Goal: Task Accomplishment & Management: Manage account settings

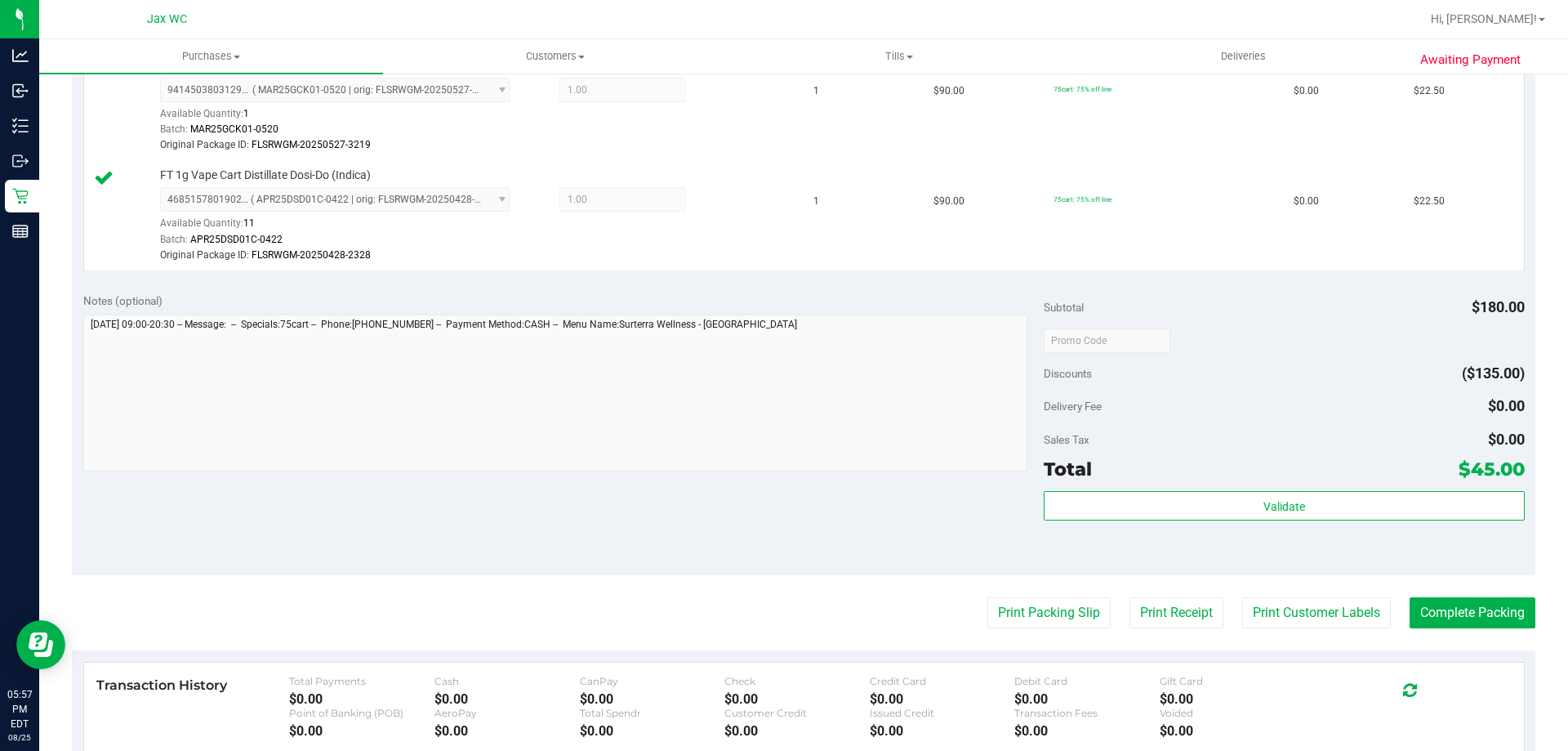
scroll to position [491, 0]
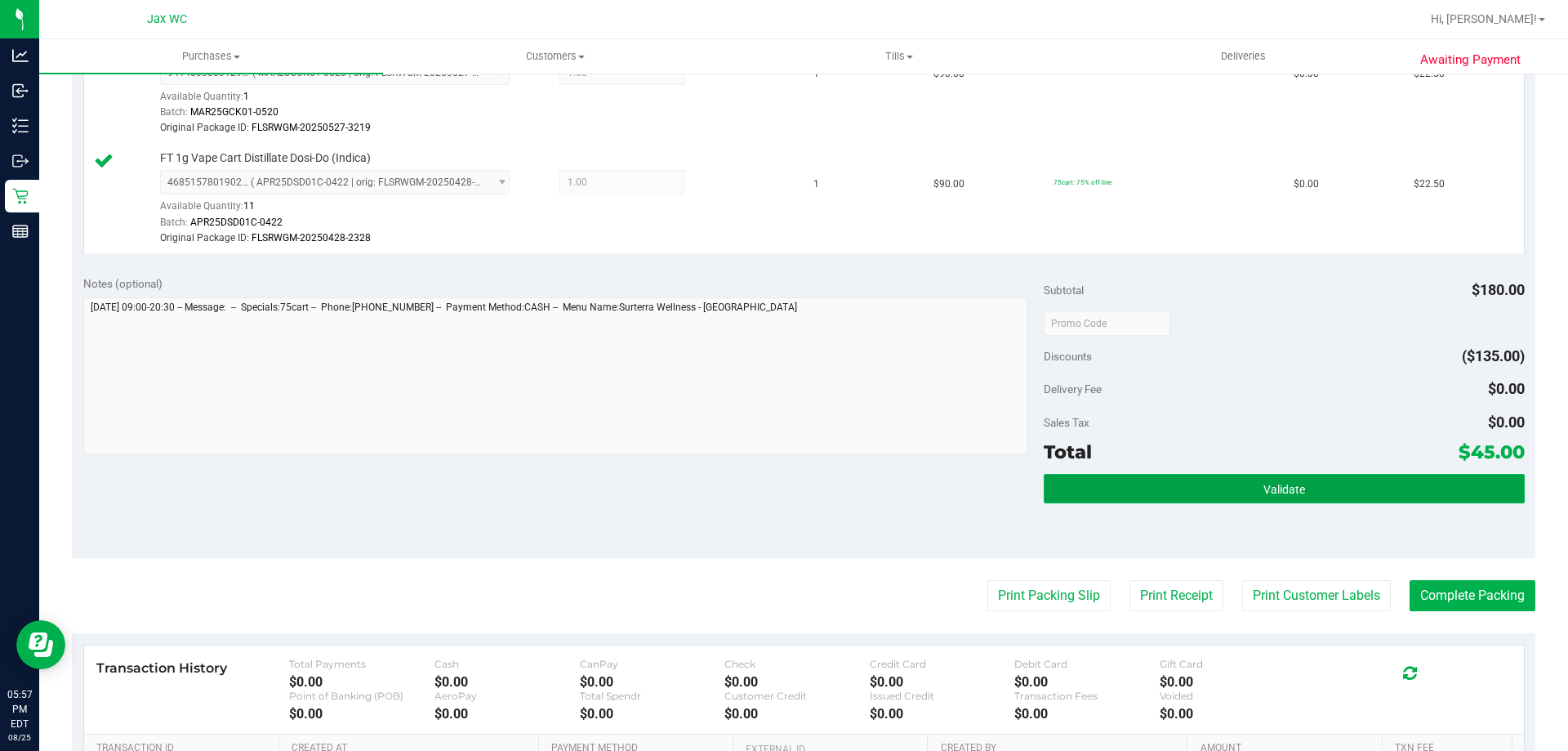
click at [1233, 494] on button "Validate" at bounding box center [1283, 488] width 480 height 29
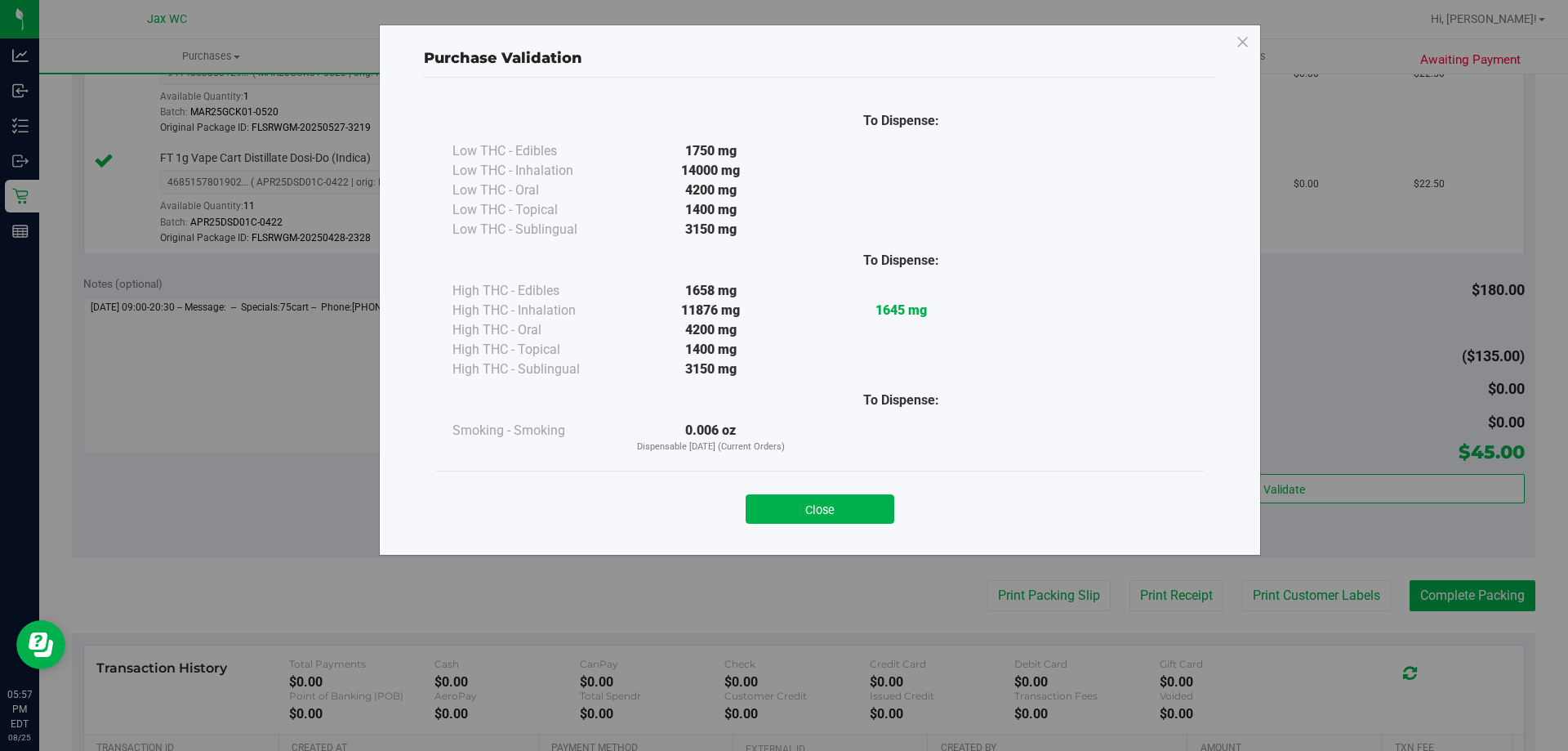
click at [795, 509] on button "Close" at bounding box center [820, 509] width 148 height 29
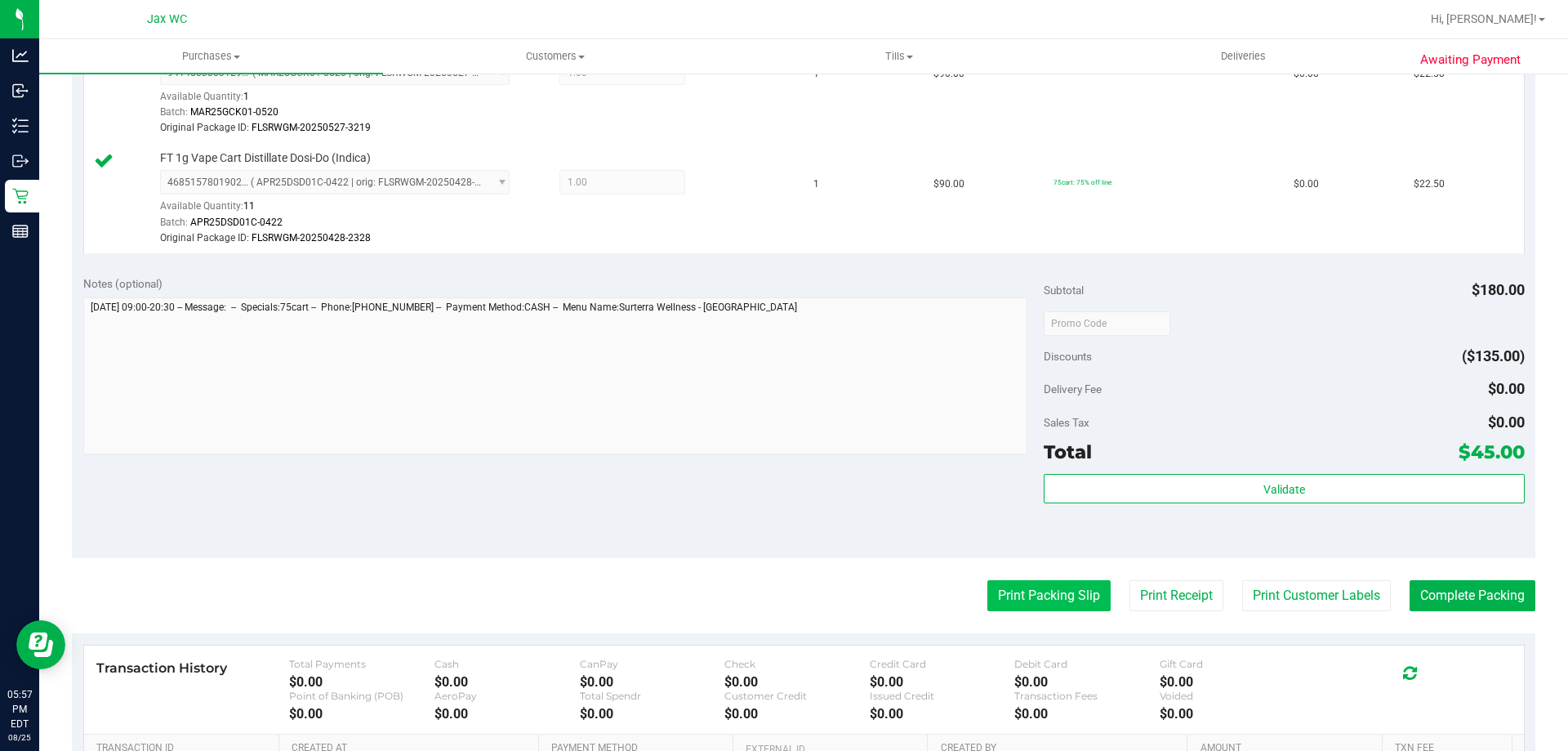
click at [1012, 598] on button "Print Packing Slip" at bounding box center [1049, 595] width 124 height 31
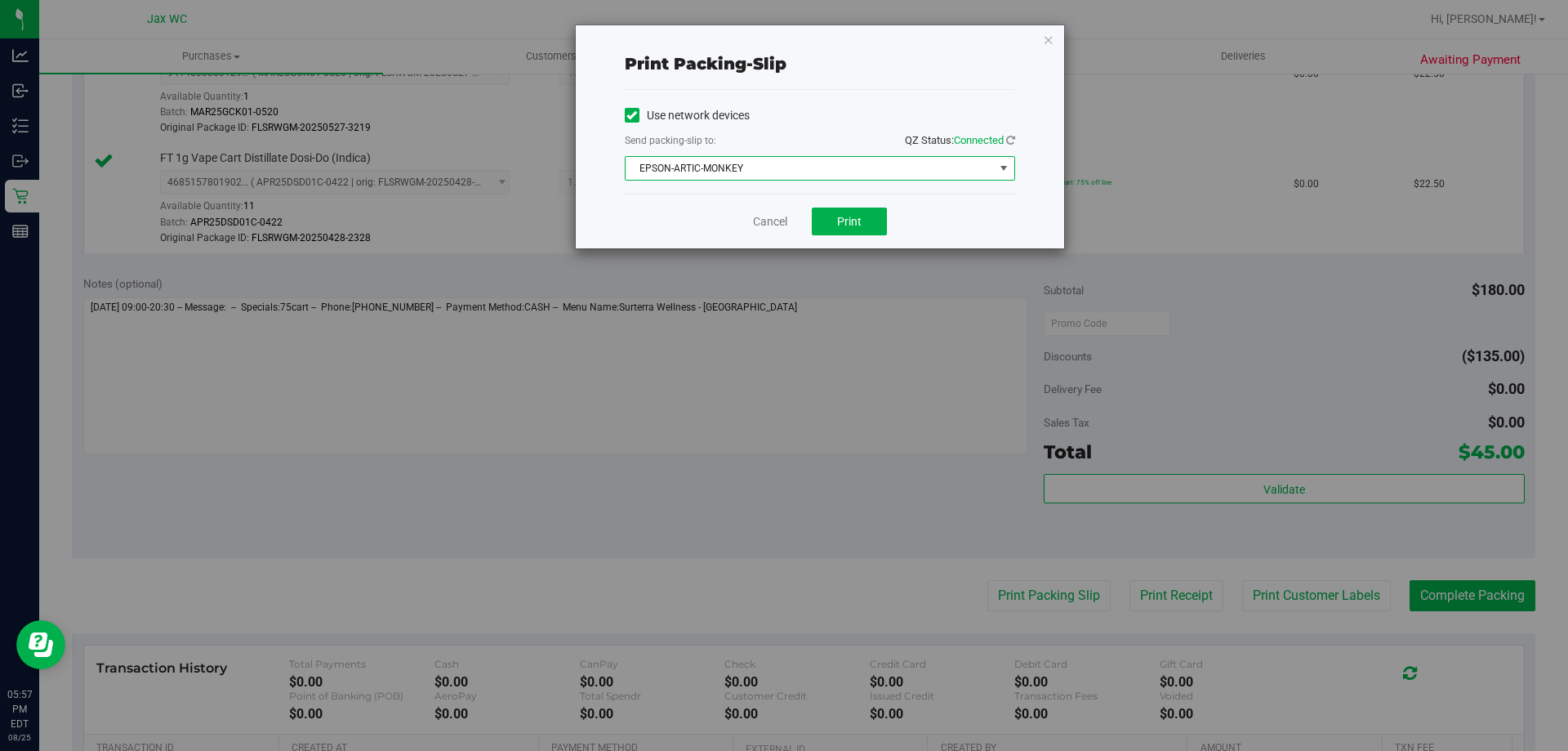
click at [811, 164] on span "EPSON-ARTIC-MONKEY" at bounding box center [810, 168] width 369 height 23
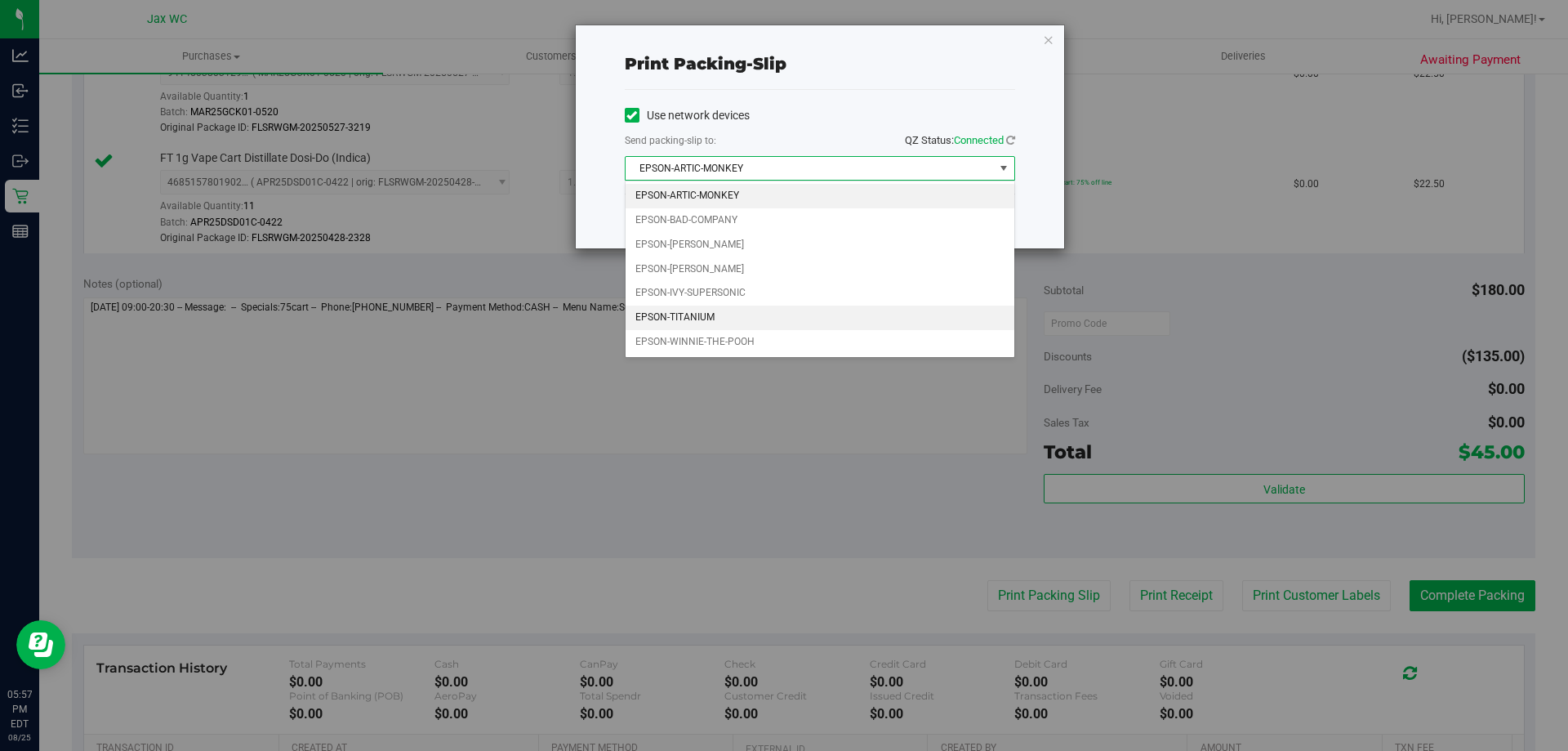
click at [800, 317] on li "EPSON-TITANIUM" at bounding box center [819, 318] width 389 height 25
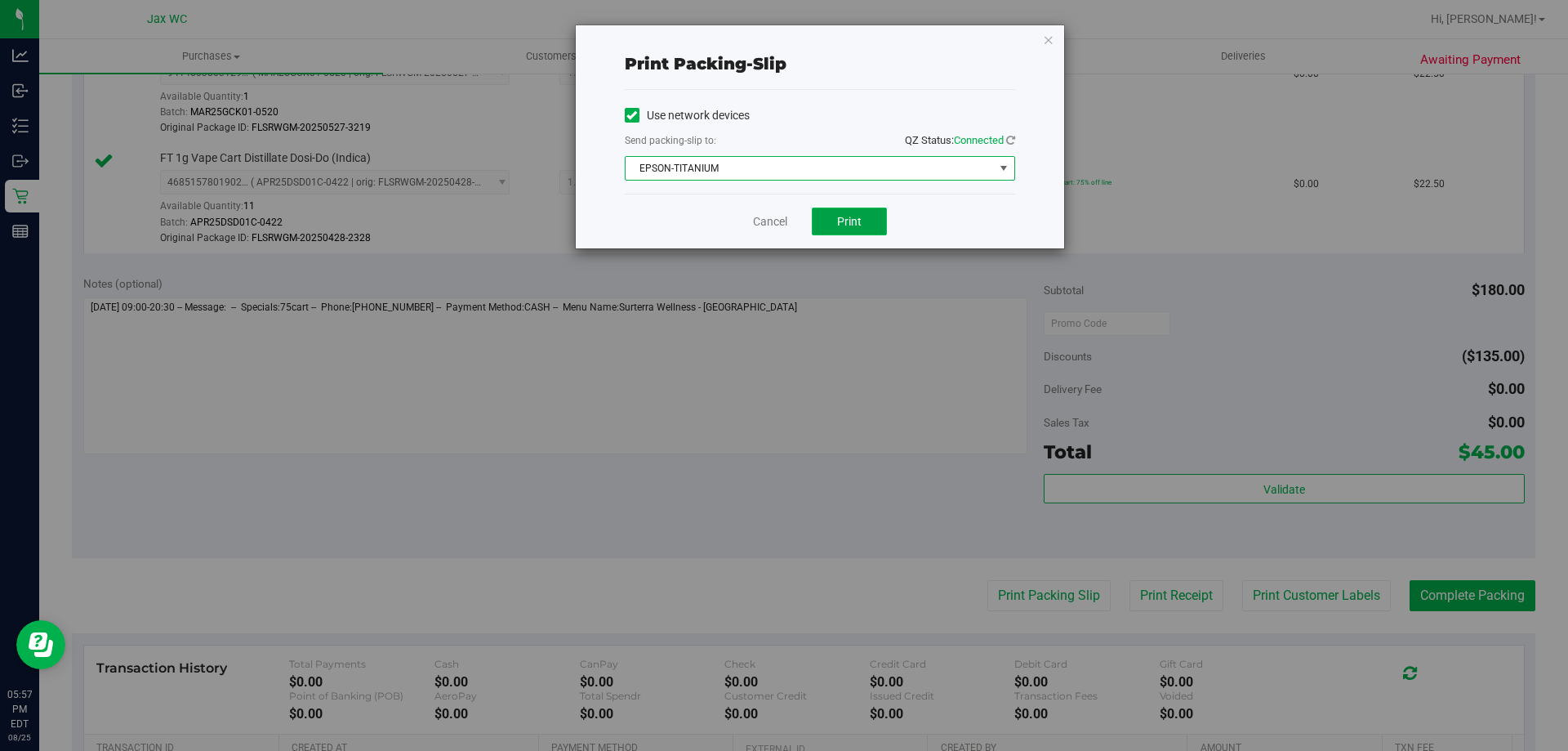
click at [847, 229] on button "Print" at bounding box center [849, 221] width 75 height 28
click at [774, 223] on link "Cancel" at bounding box center [770, 221] width 34 height 17
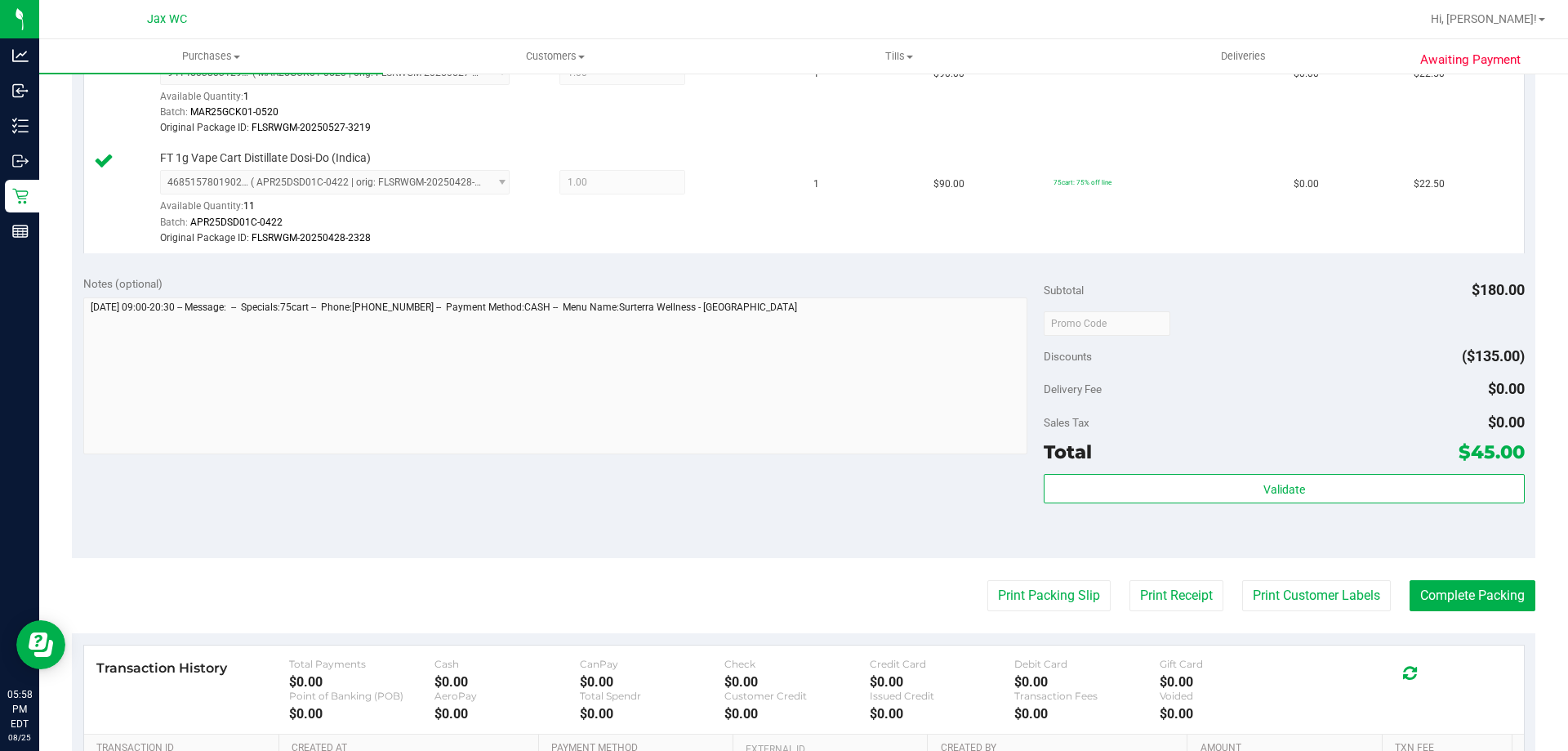
click at [1487, 628] on purchase-details "Back Edit Purchase Cancel Purchase View Profile # 11846207 BioTrack ID: - Submi…" at bounding box center [804, 268] width 1463 height 1340
click at [1488, 602] on button "Complete Packing" at bounding box center [1472, 595] width 125 height 31
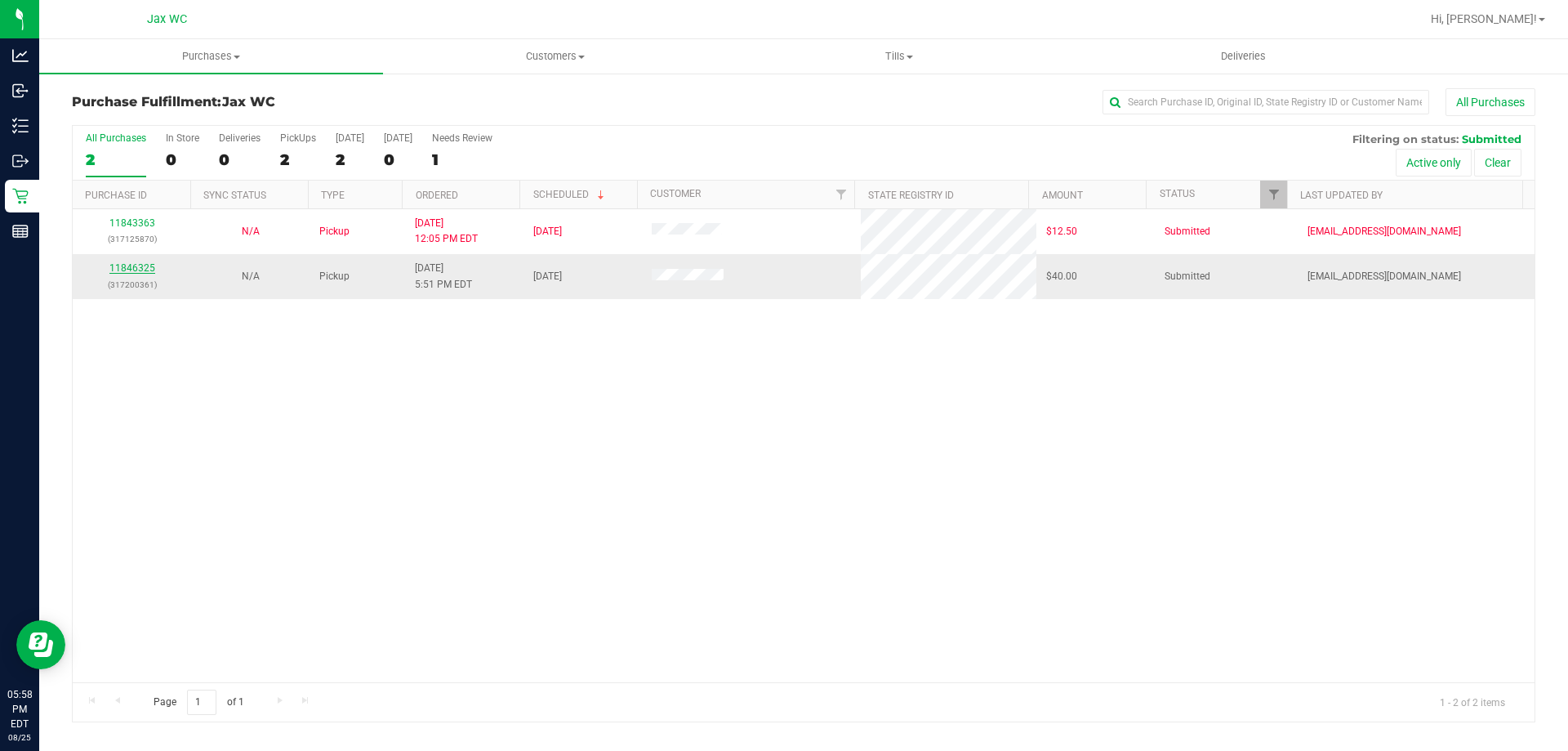
click at [132, 270] on link "11846325" at bounding box center [132, 268] width 46 height 11
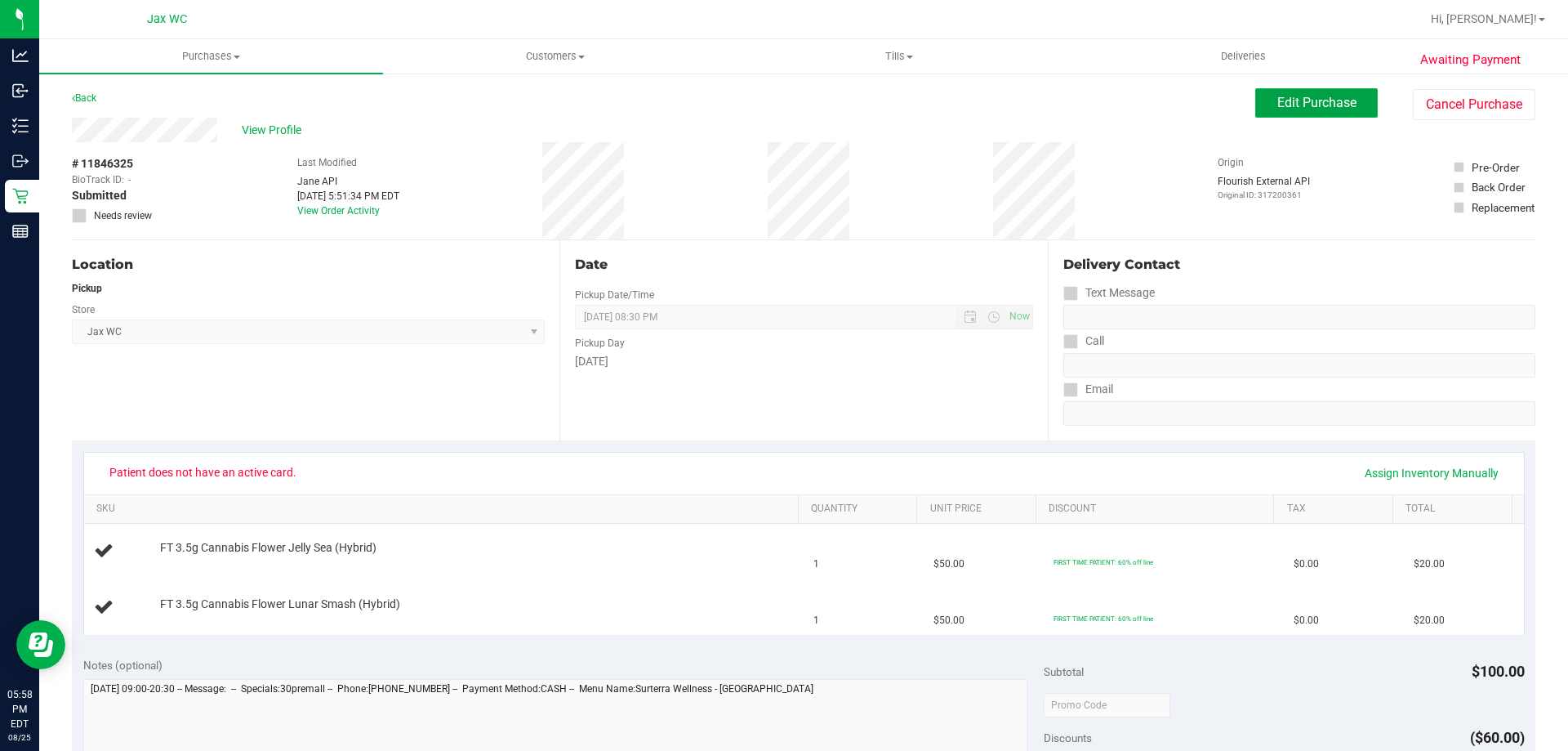
click at [1312, 104] on span "Edit Purchase" at bounding box center [1316, 103] width 79 height 15
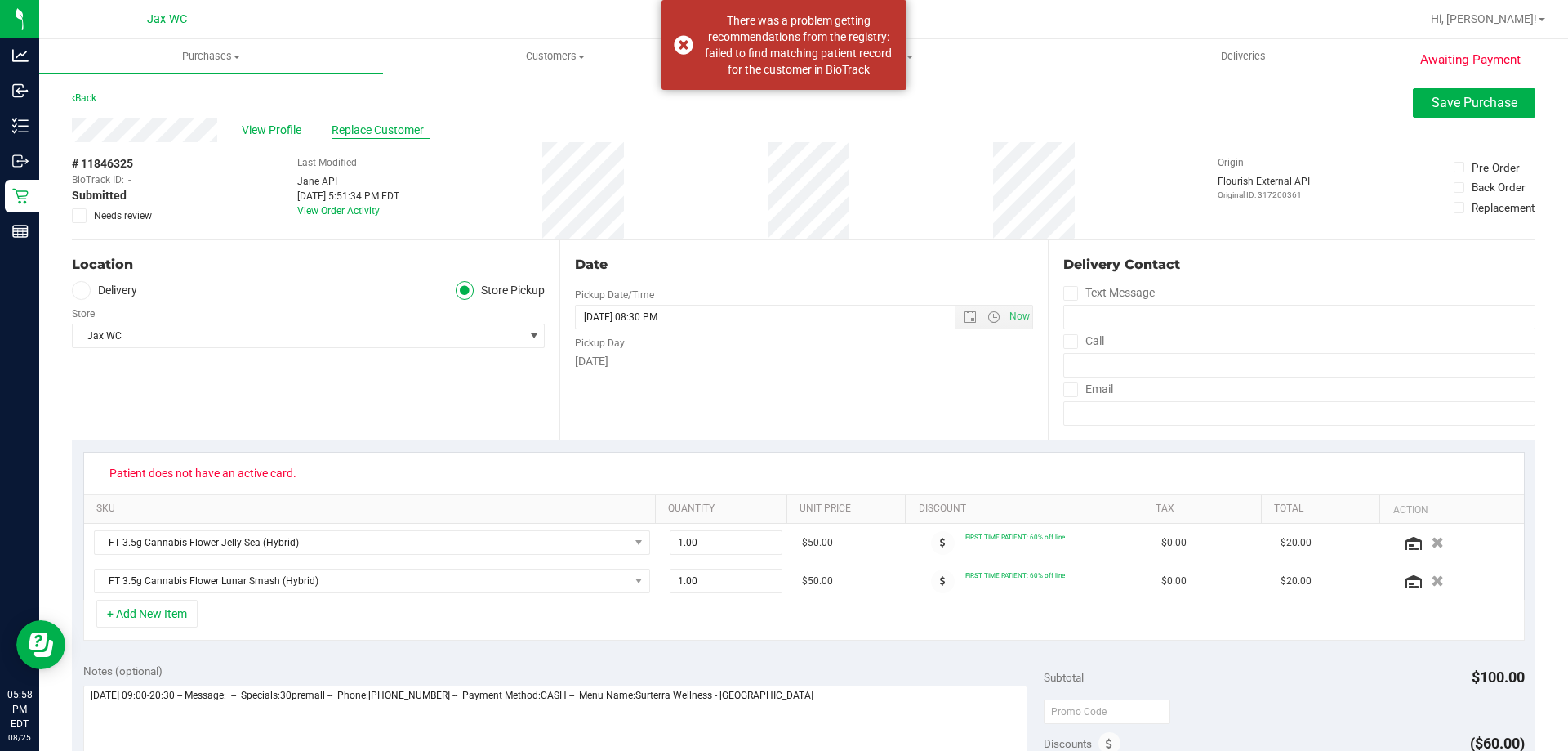
click at [351, 133] on span "Replace Customer" at bounding box center [380, 130] width 98 height 17
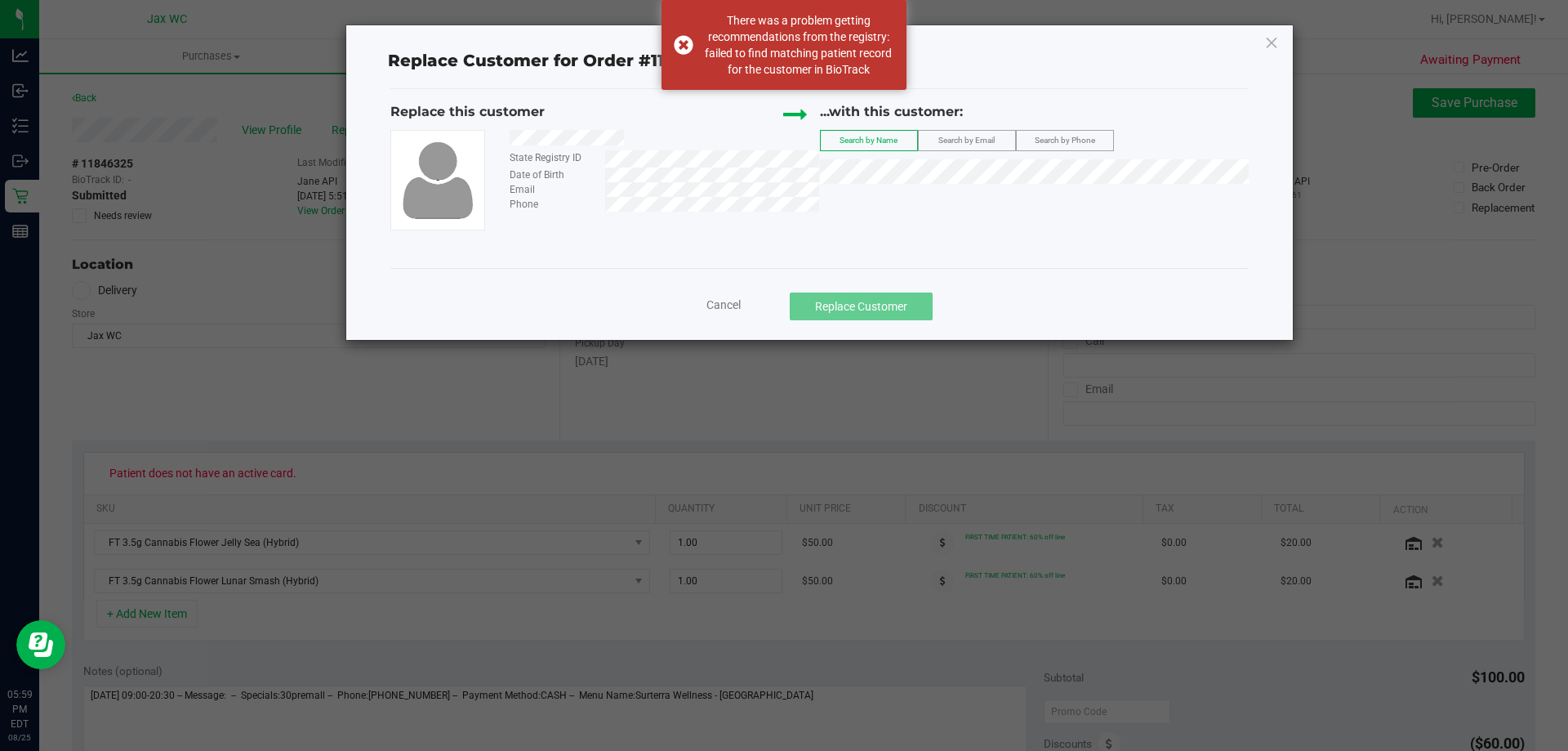
click at [594, 183] on div "Email" at bounding box center [658, 189] width 322 height 14
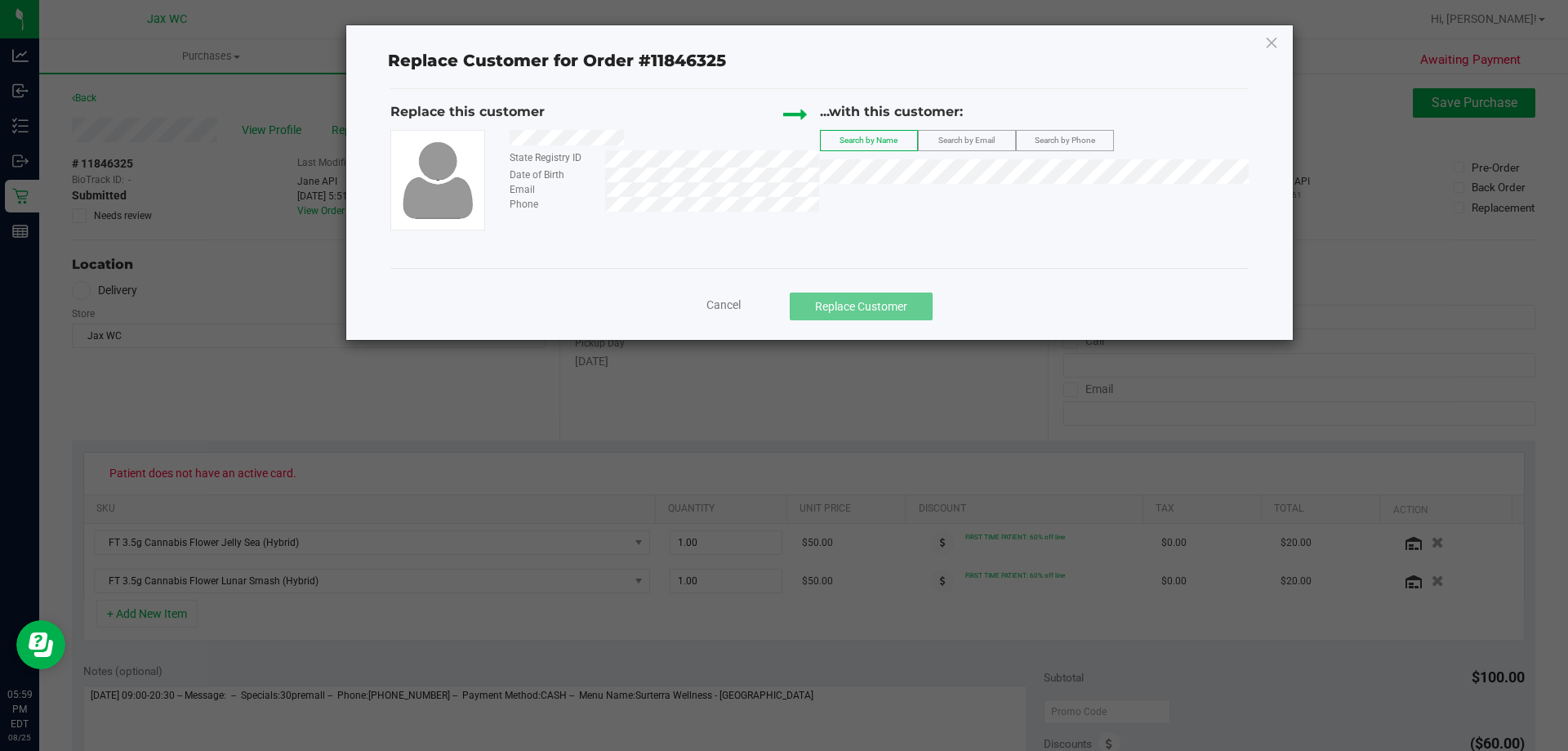
click at [957, 137] on span "Search by Email" at bounding box center [966, 140] width 56 height 9
click at [1008, 139] on label "Search by Email" at bounding box center [966, 140] width 96 height 20
click at [1057, 143] on span "Search by Phone" at bounding box center [1065, 140] width 61 height 9
click at [938, 143] on span "Search by Email" at bounding box center [966, 140] width 56 height 9
click at [873, 141] on span "Search by Name" at bounding box center [868, 140] width 58 height 9
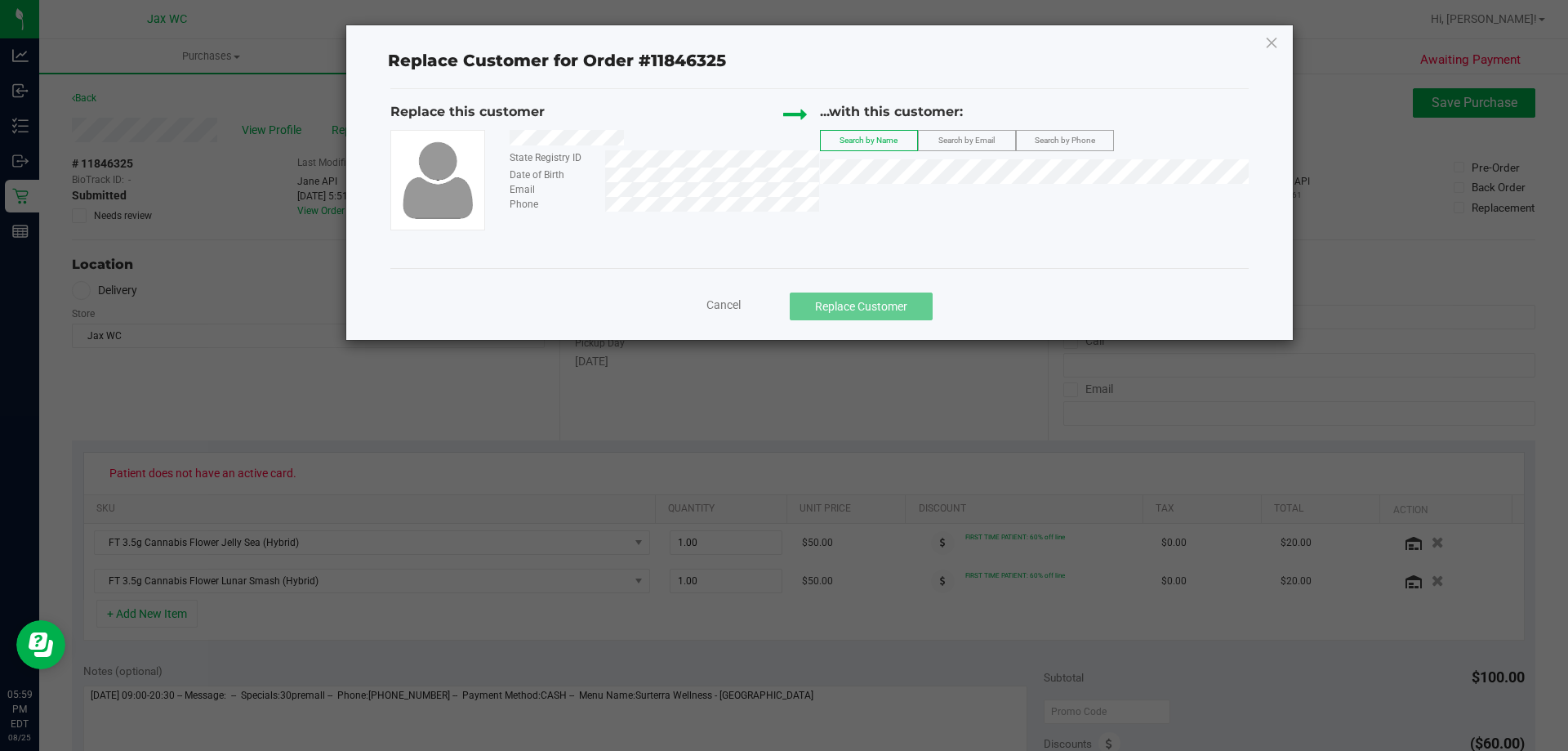
click at [982, 137] on span "Search by Email" at bounding box center [966, 140] width 56 height 9
drag, startPoint x: 1170, startPoint y: 197, endPoint x: 1175, endPoint y: 274, distance: 77.2
click at [1175, 274] on body "Analytics Inbound Inventory Outbound Retail Reports 05:59 PM EDT [DATE] 08/25 J…" at bounding box center [784, 376] width 1568 height 751
click at [1003, 242] on div "Replace this customer State Registry ID Date of Birth Email Phone ...with this …" at bounding box center [819, 179] width 858 height 179
click at [587, 205] on div "Phone" at bounding box center [658, 203] width 322 height 14
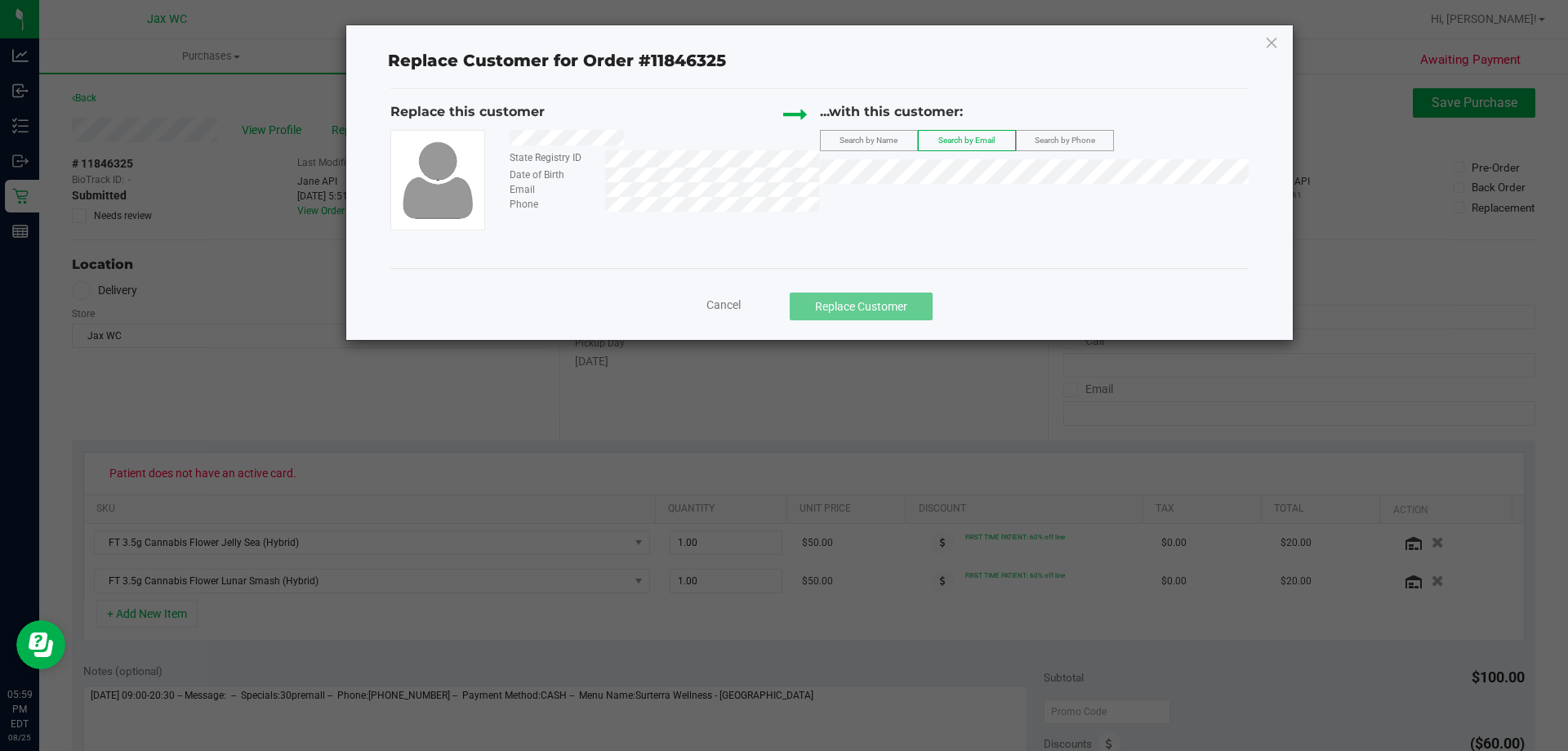
click at [1065, 144] on span "Search by Phone" at bounding box center [1065, 140] width 61 height 9
click at [939, 202] on li "[PERSON_NAME] (7622627780)" at bounding box center [1035, 200] width 428 height 23
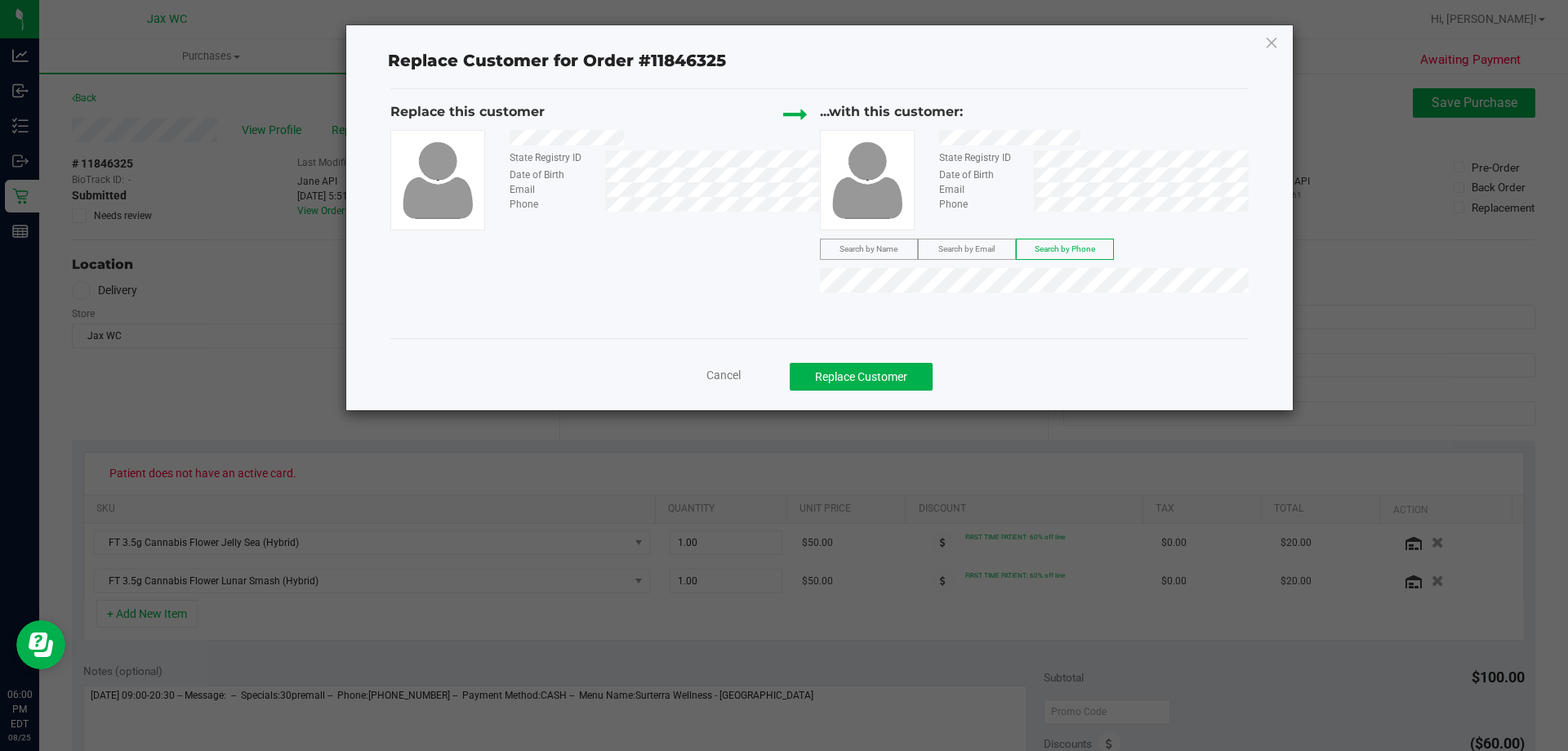
click at [1020, 271] on div "Replace Customer for Order #11846325 Replace this customer State Registry ID Da…" at bounding box center [819, 218] width 947 height 385
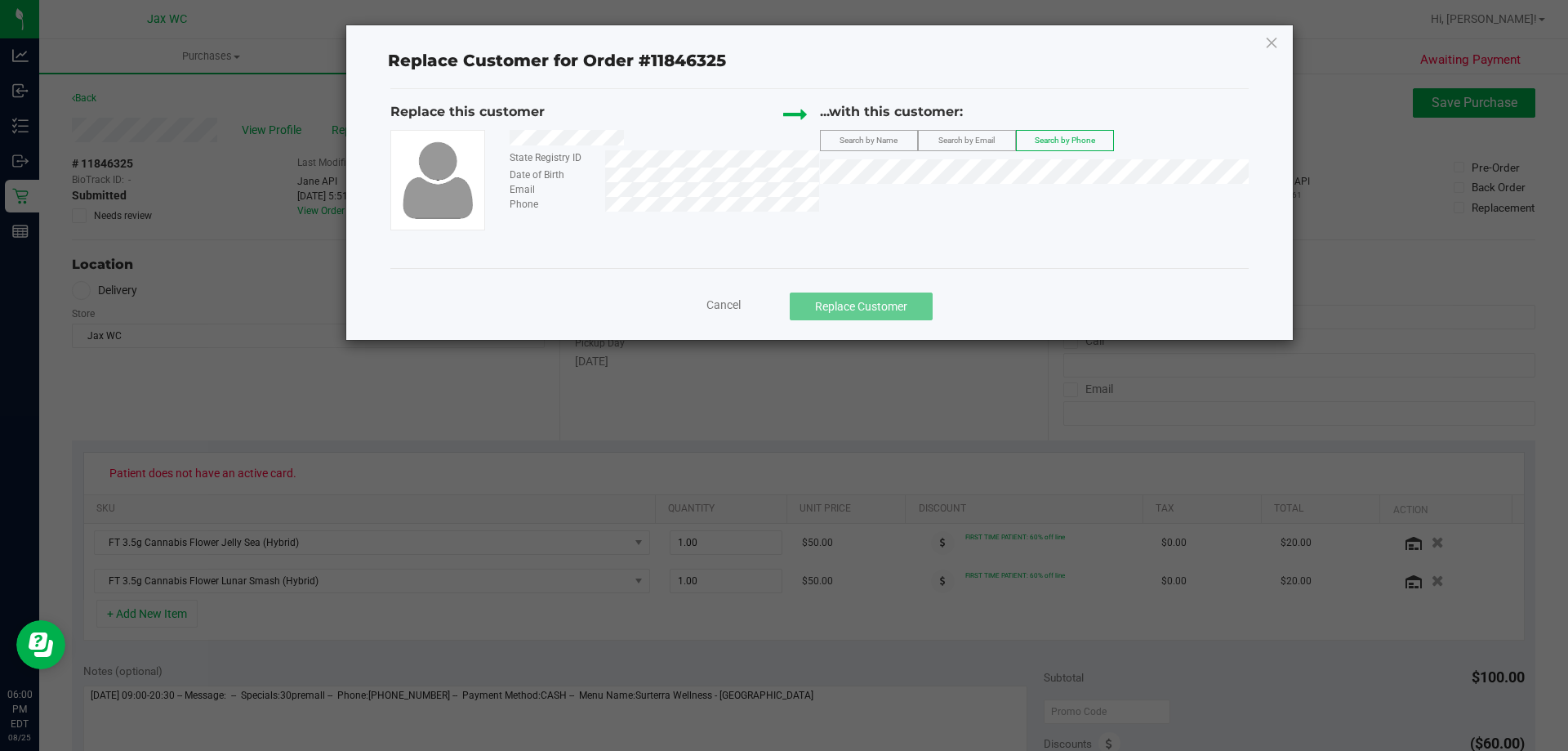
click at [891, 140] on span "Search by Name" at bounding box center [868, 140] width 58 height 9
click at [931, 192] on div "...with this customer: Search by Name Search by Email Search by Phone" at bounding box center [1035, 146] width 430 height 90
click at [918, 200] on span "[PERSON_NAME]" at bounding box center [874, 202] width 87 height 13
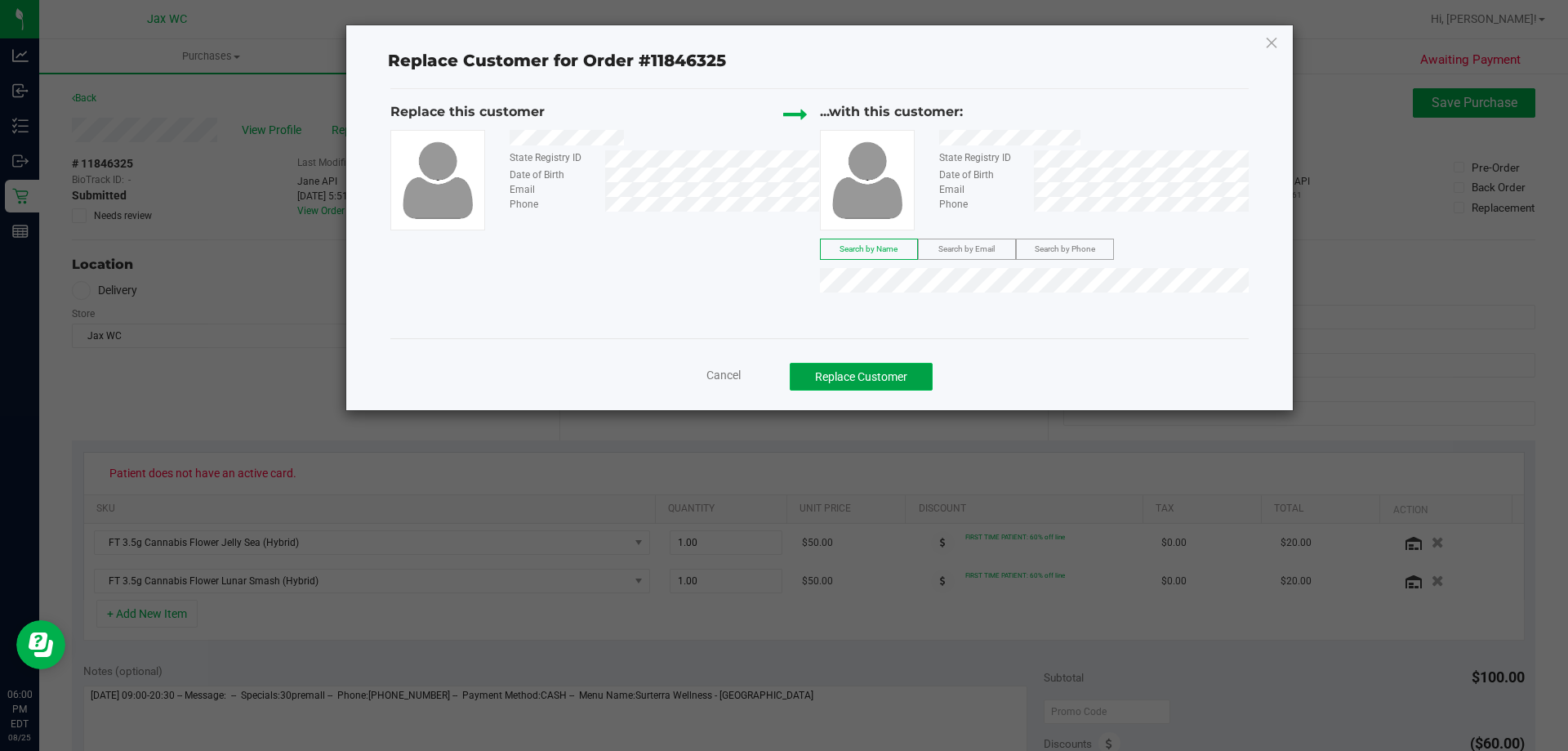
click at [878, 380] on button "Replace Customer" at bounding box center [861, 376] width 143 height 28
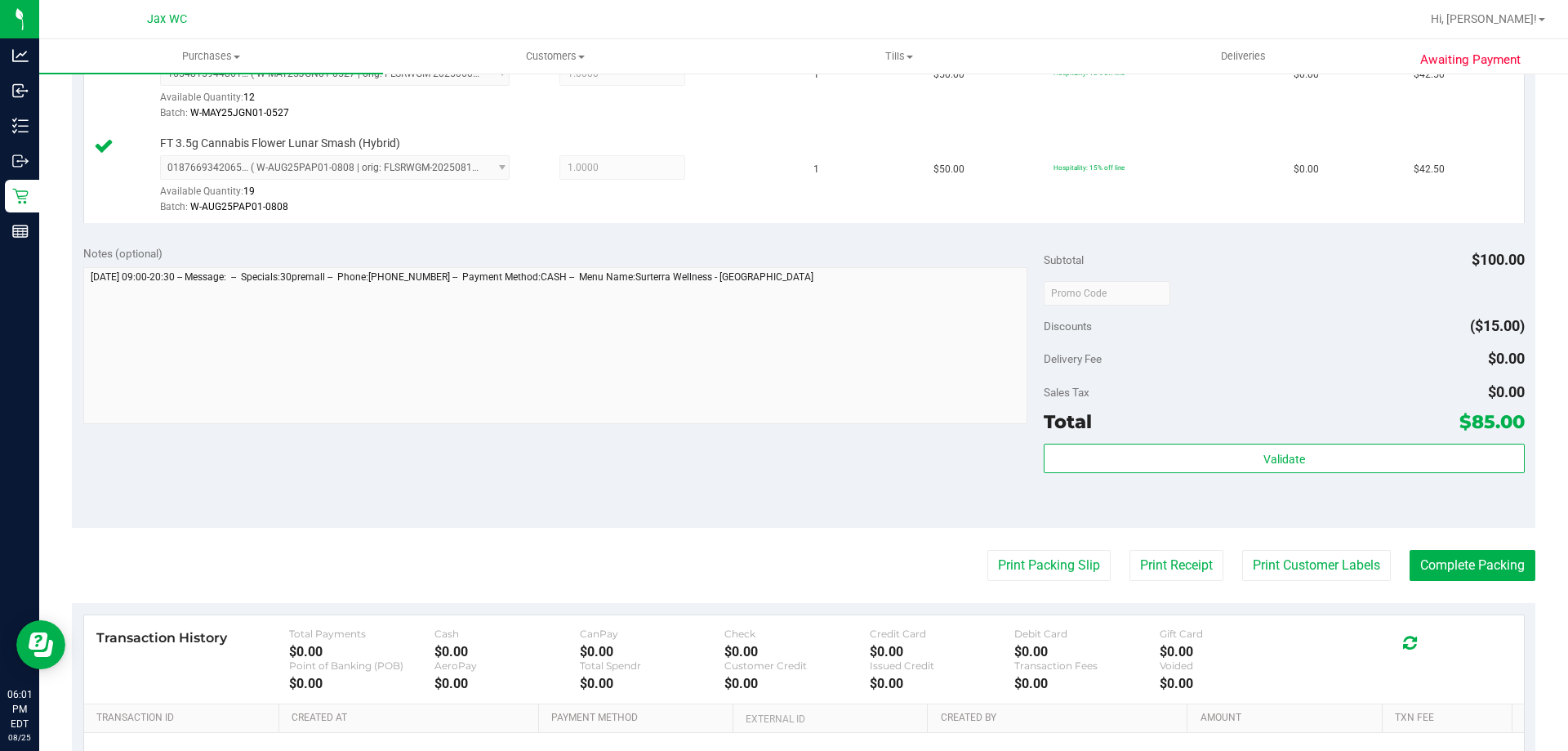
scroll to position [491, 0]
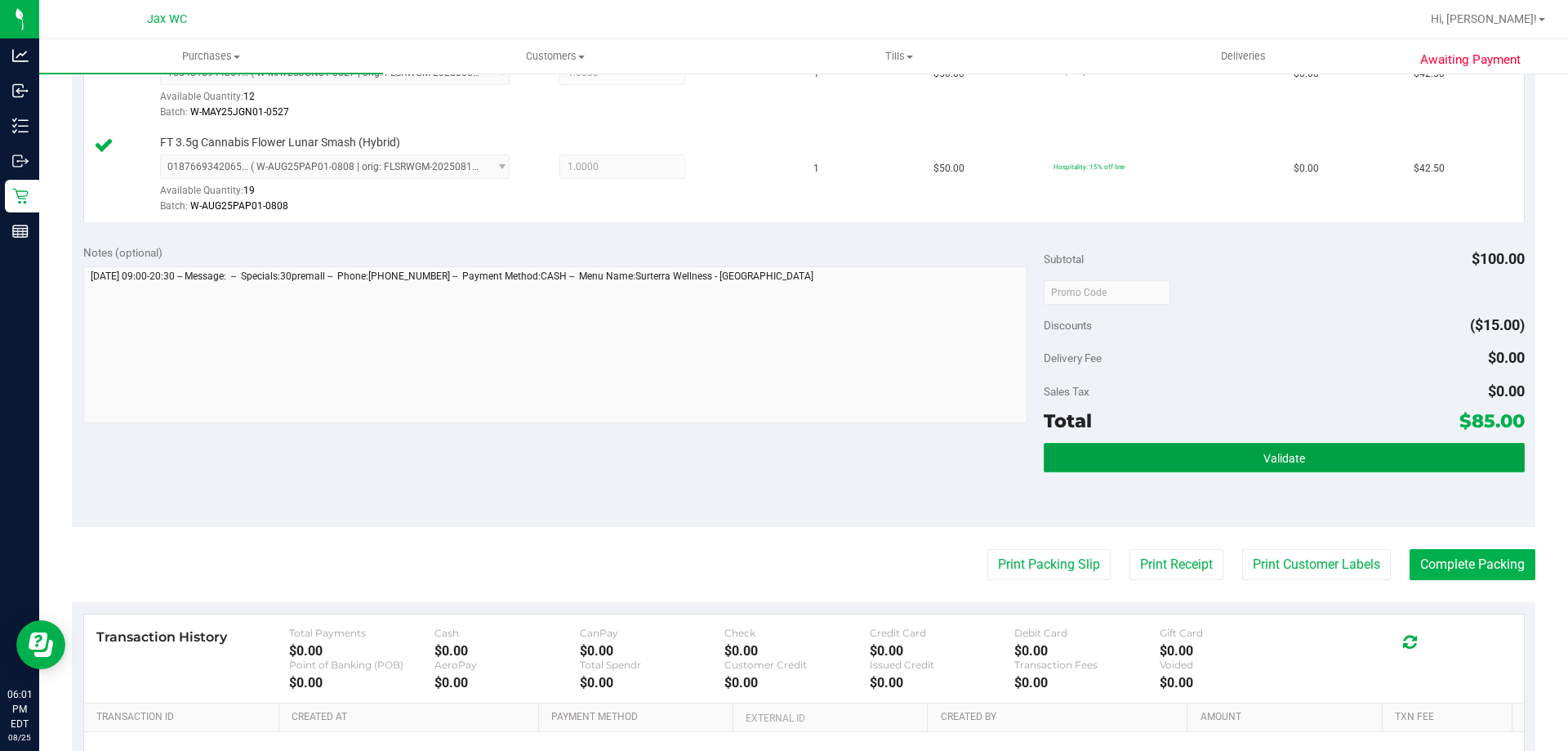
click at [1240, 462] on button "Validate" at bounding box center [1283, 457] width 480 height 29
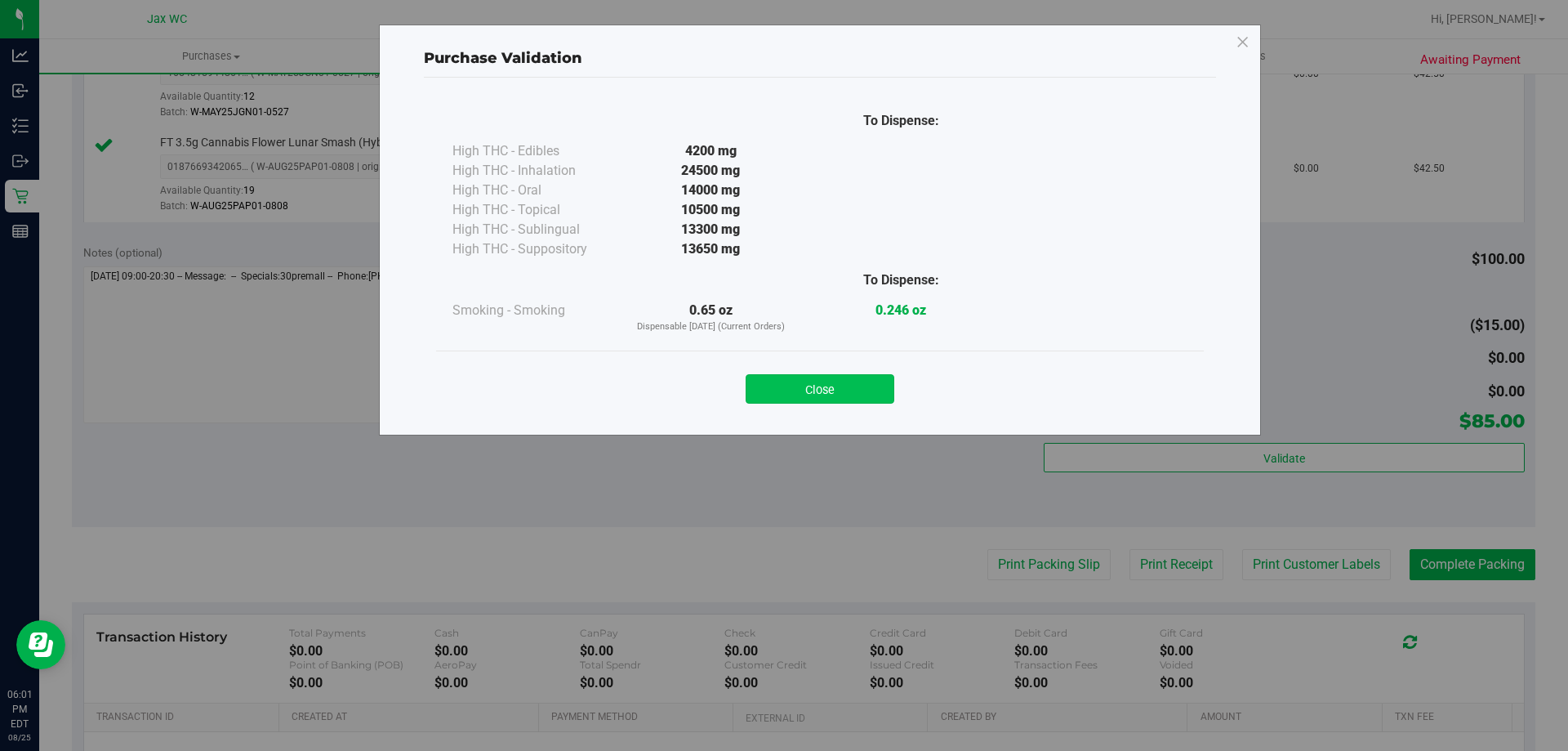
click at [798, 395] on button "Close" at bounding box center [820, 389] width 148 height 29
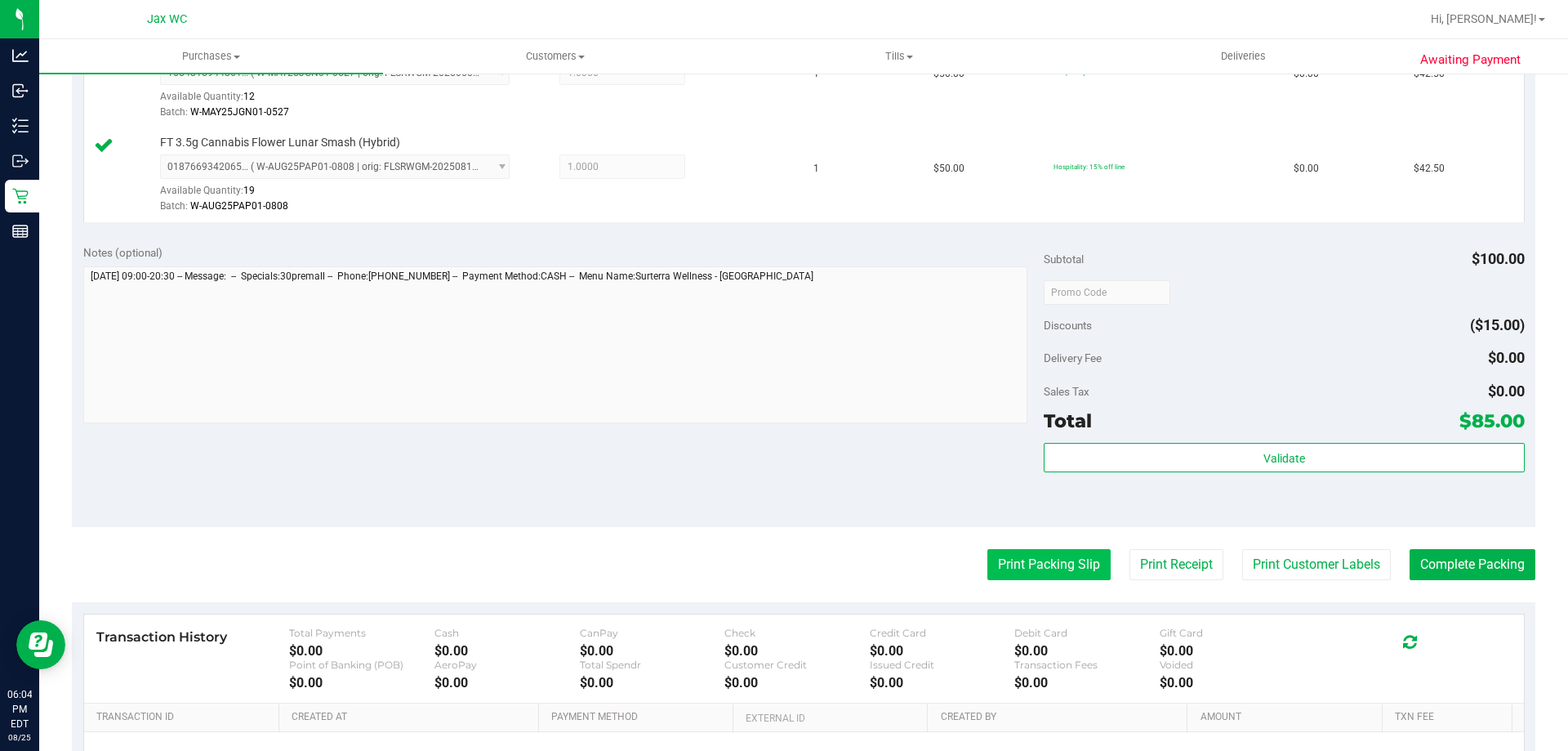
click at [1042, 561] on button "Print Packing Slip" at bounding box center [1049, 564] width 124 height 31
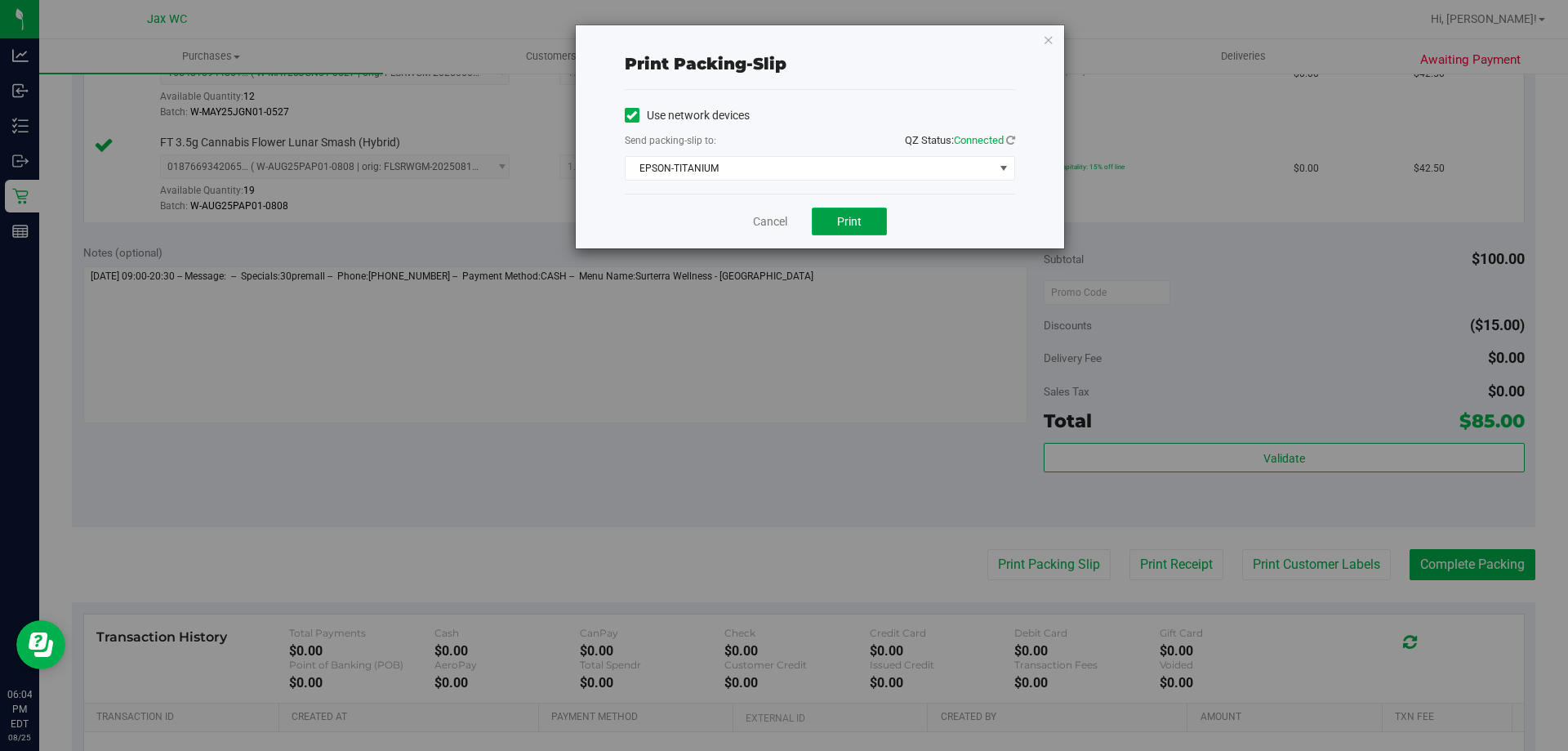
click at [840, 220] on span "Print" at bounding box center [850, 221] width 25 height 13
click at [758, 232] on div "Cancel Print" at bounding box center [819, 221] width 391 height 55
click at [759, 221] on link "Cancel" at bounding box center [770, 221] width 34 height 17
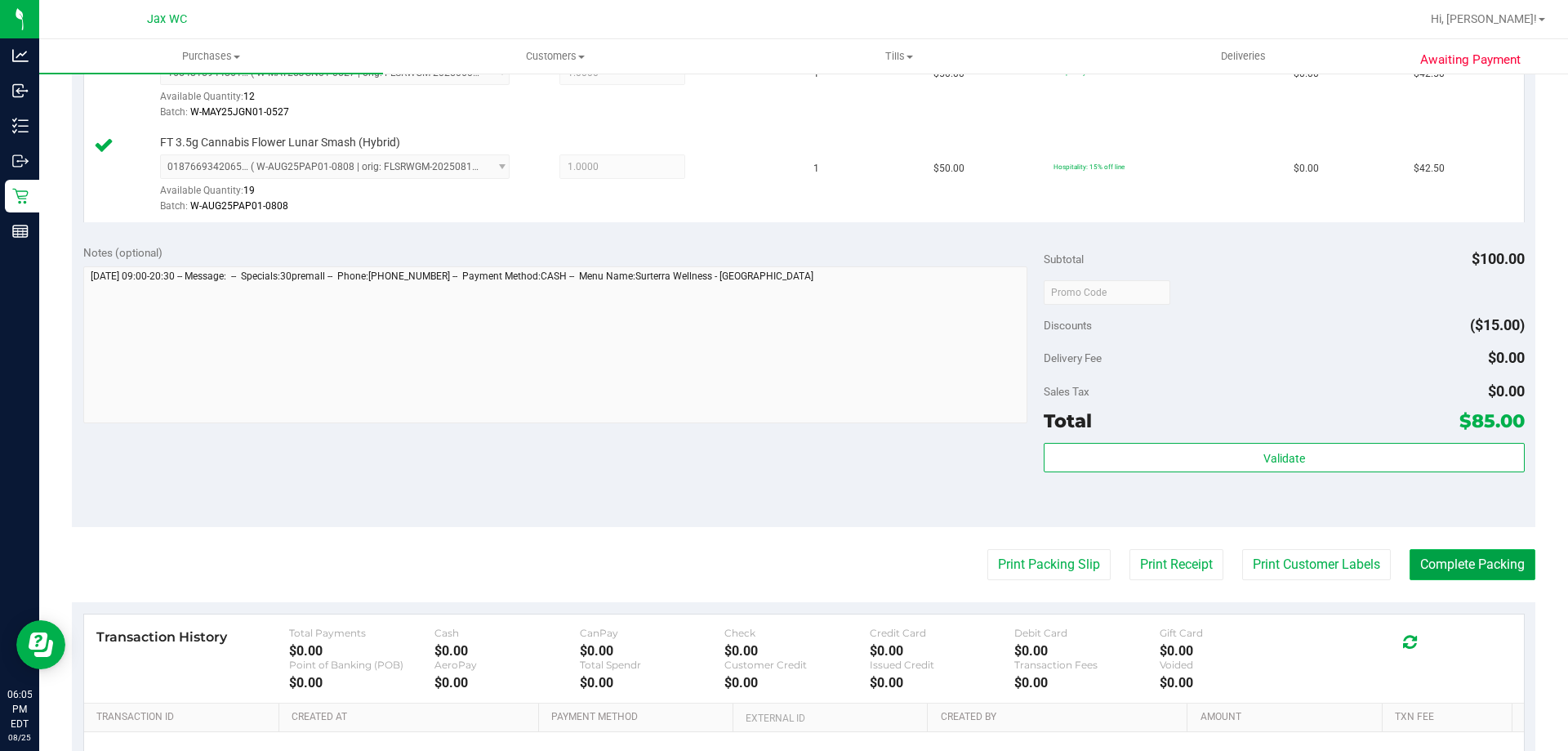
click at [1439, 555] on button "Complete Packing" at bounding box center [1472, 564] width 125 height 31
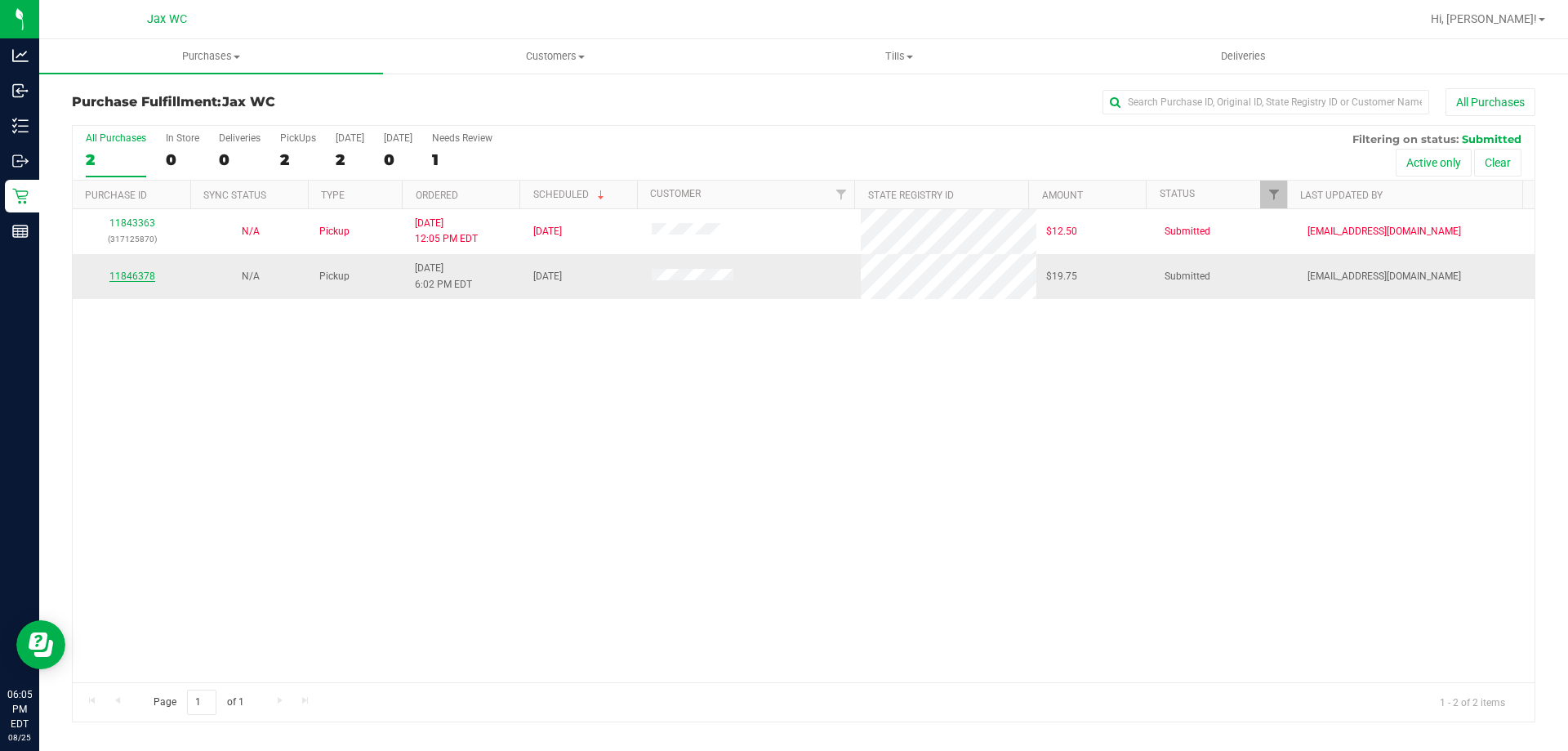
click at [125, 277] on link "11846378" at bounding box center [132, 276] width 46 height 11
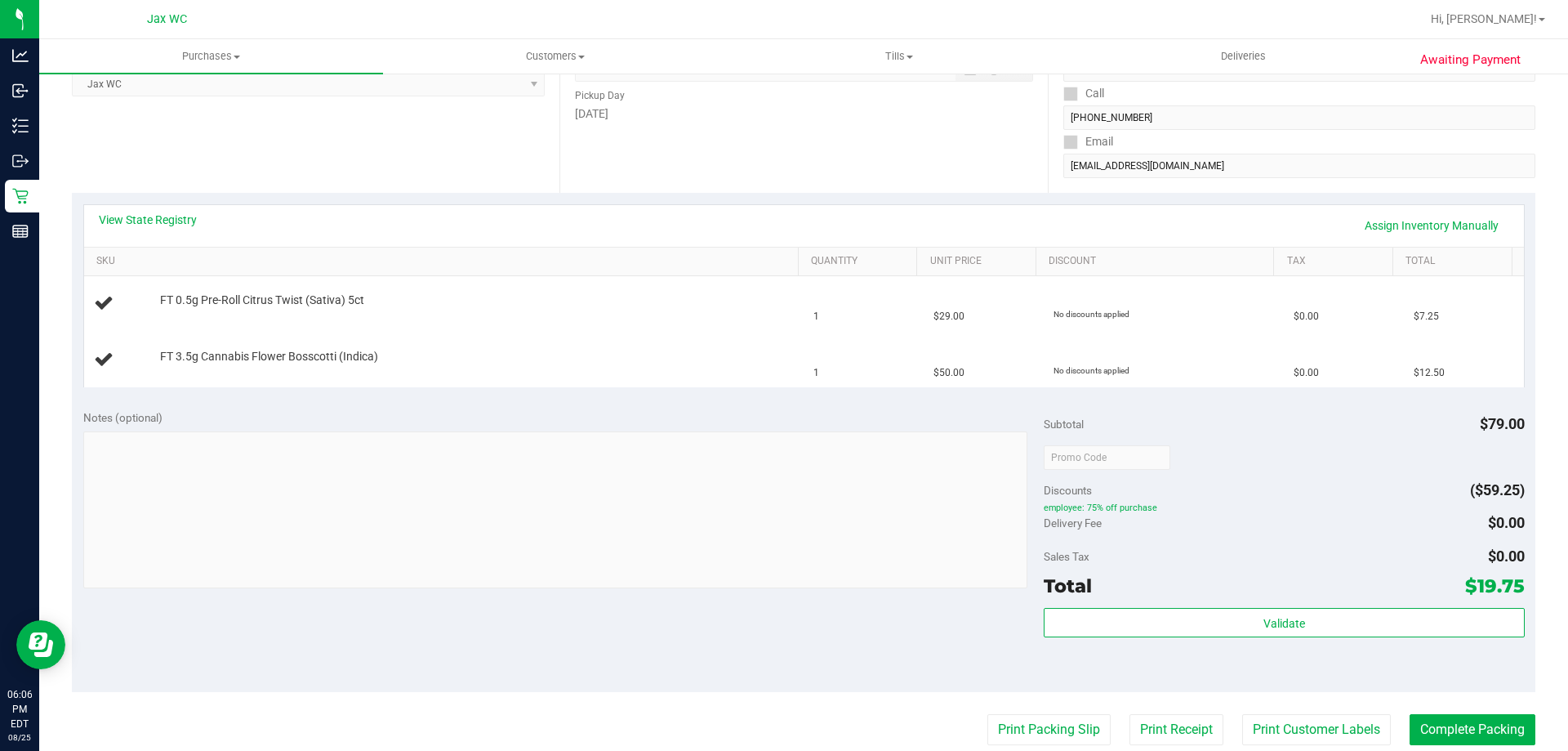
scroll to position [327, 0]
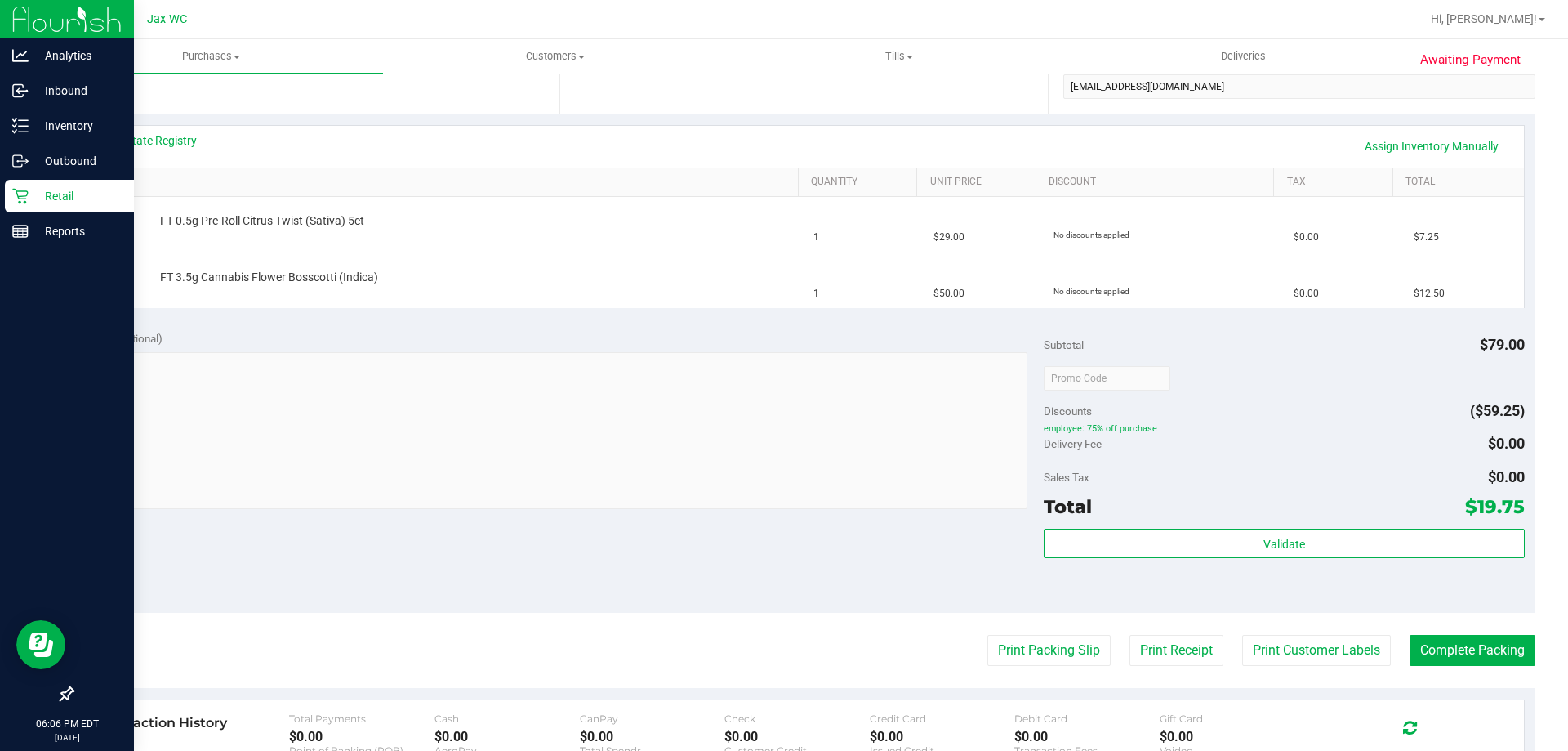
click at [22, 200] on icon at bounding box center [20, 196] width 16 height 16
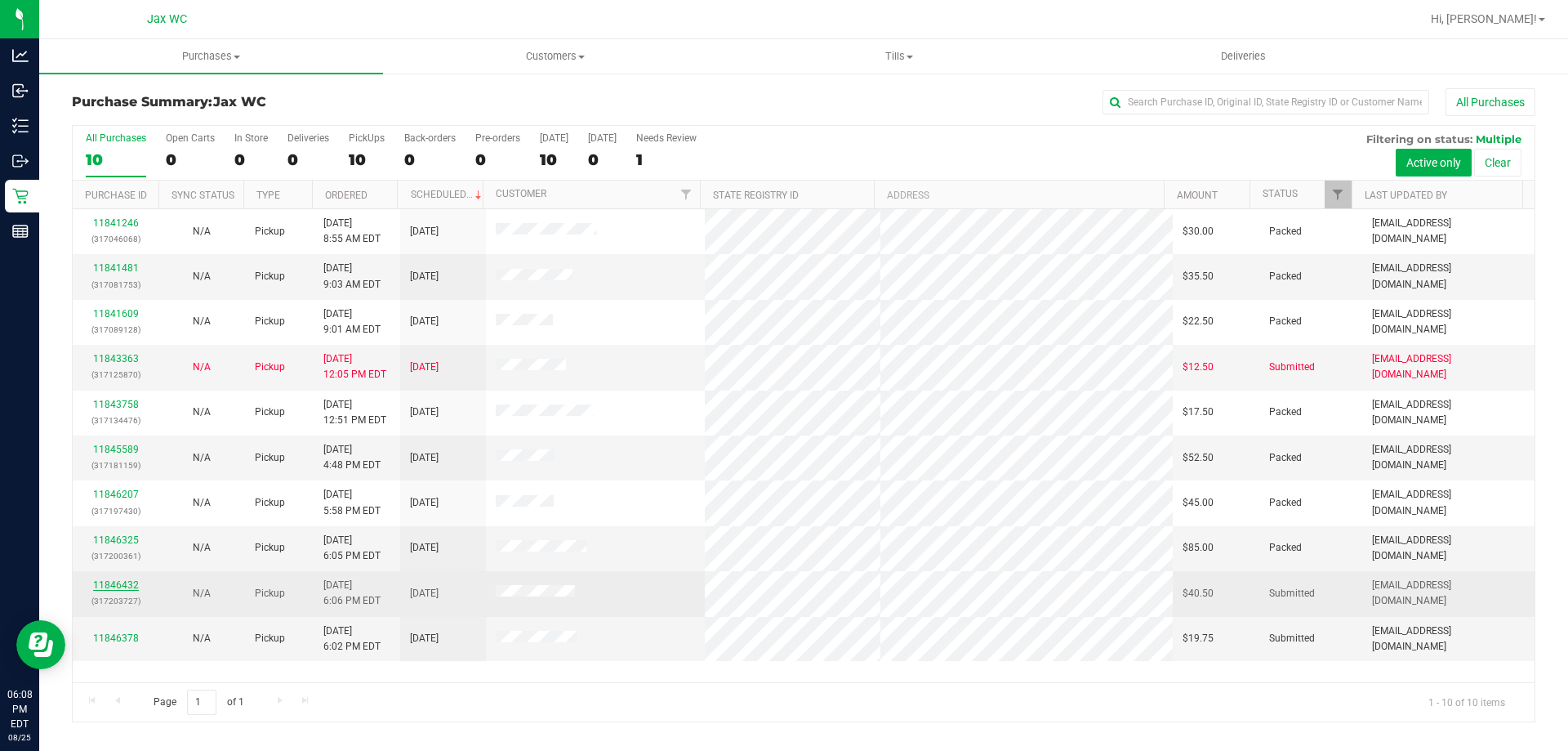
click at [106, 587] on link "11846432" at bounding box center [116, 585] width 46 height 11
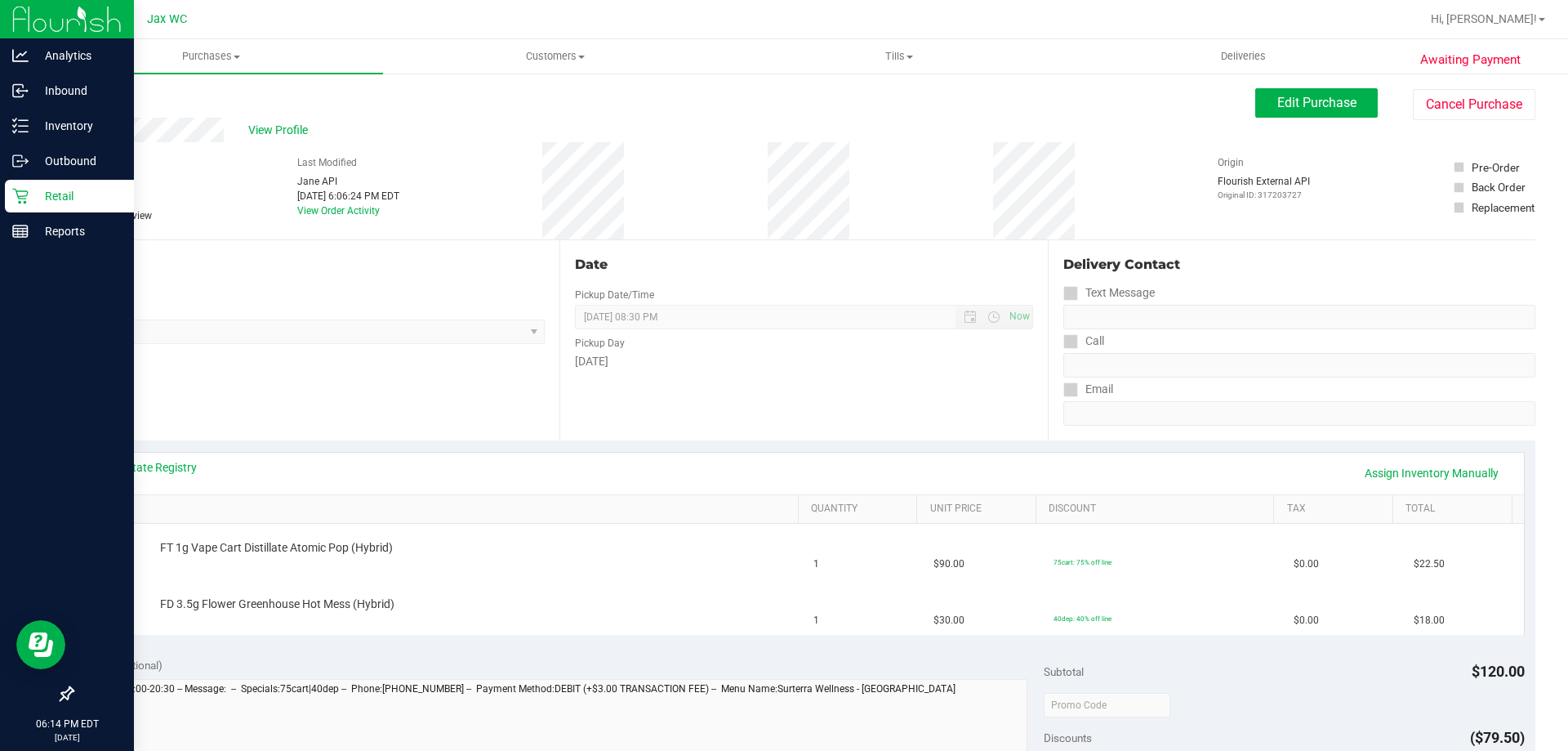
click at [16, 192] on icon at bounding box center [20, 197] width 15 height 15
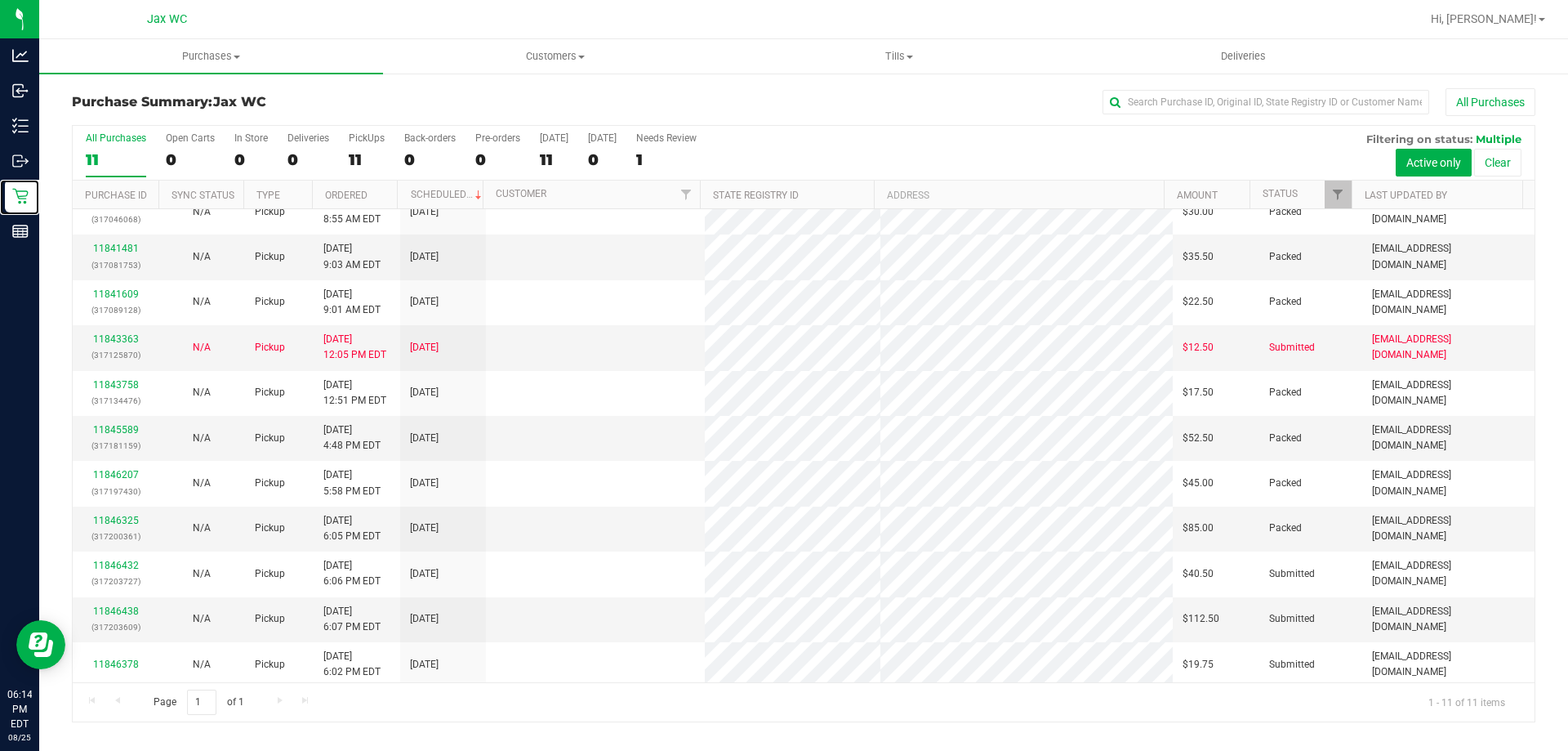
scroll to position [24, 0]
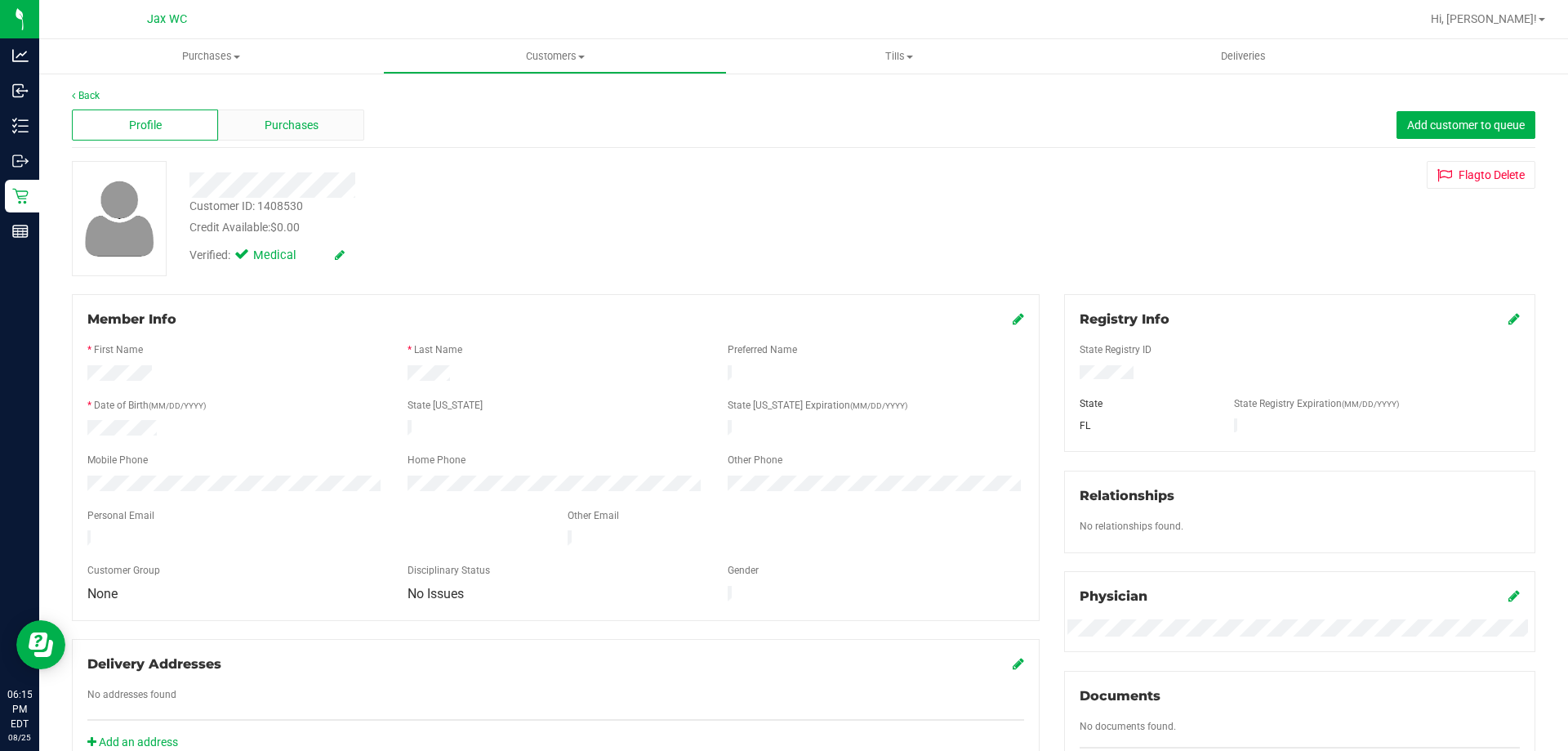
click at [281, 124] on span "Purchases" at bounding box center [291, 125] width 54 height 17
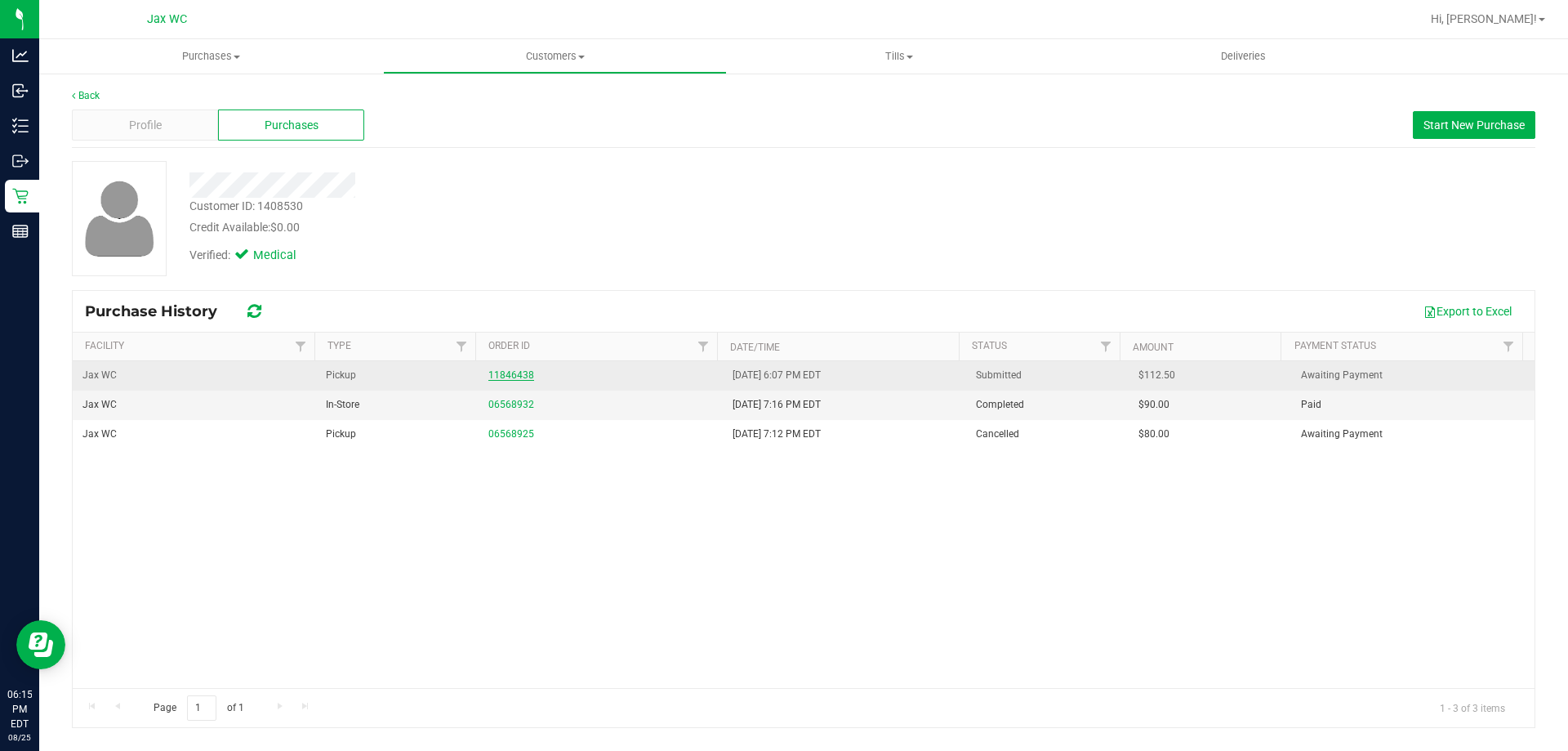
click at [514, 373] on link "11846438" at bounding box center [511, 375] width 46 height 11
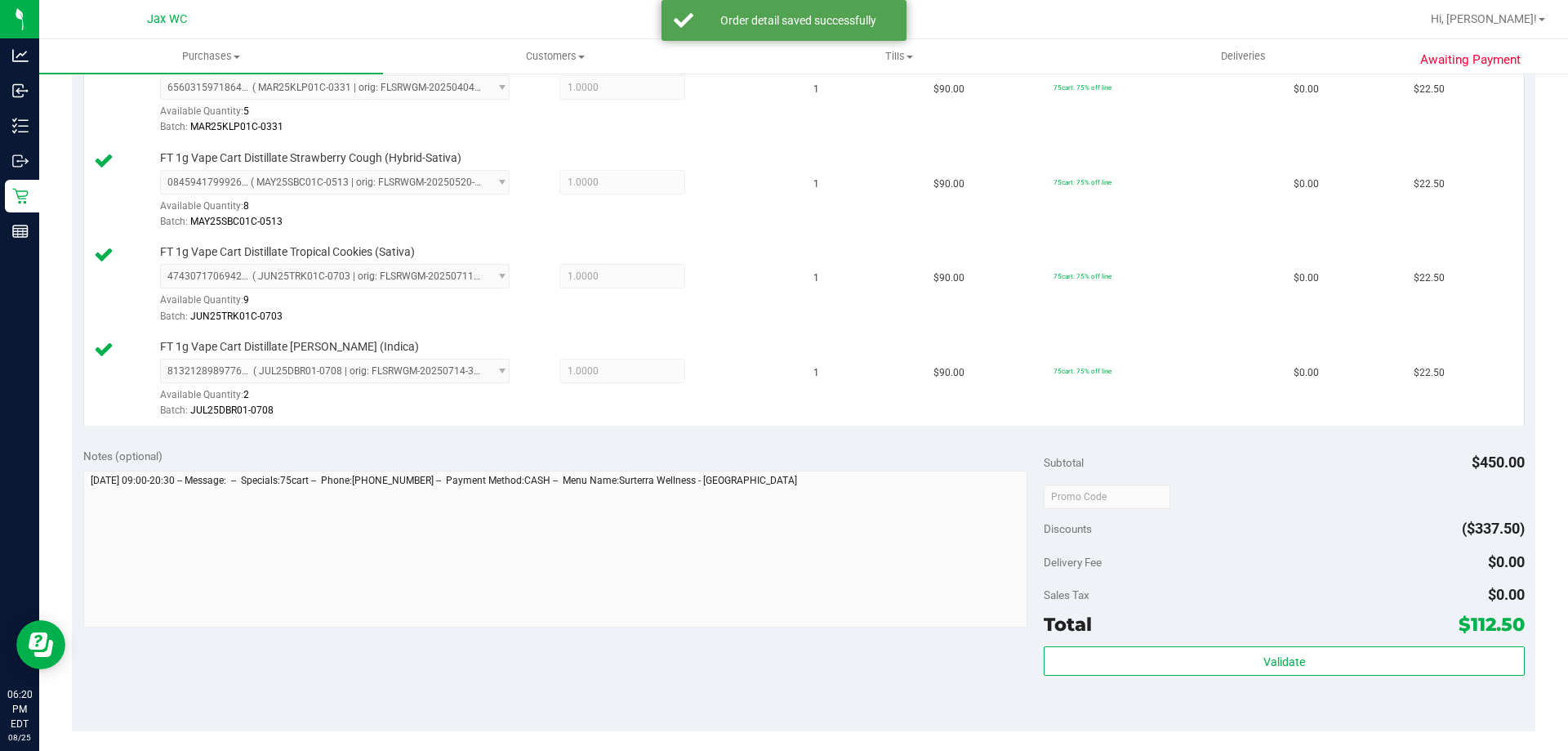
scroll to position [572, 0]
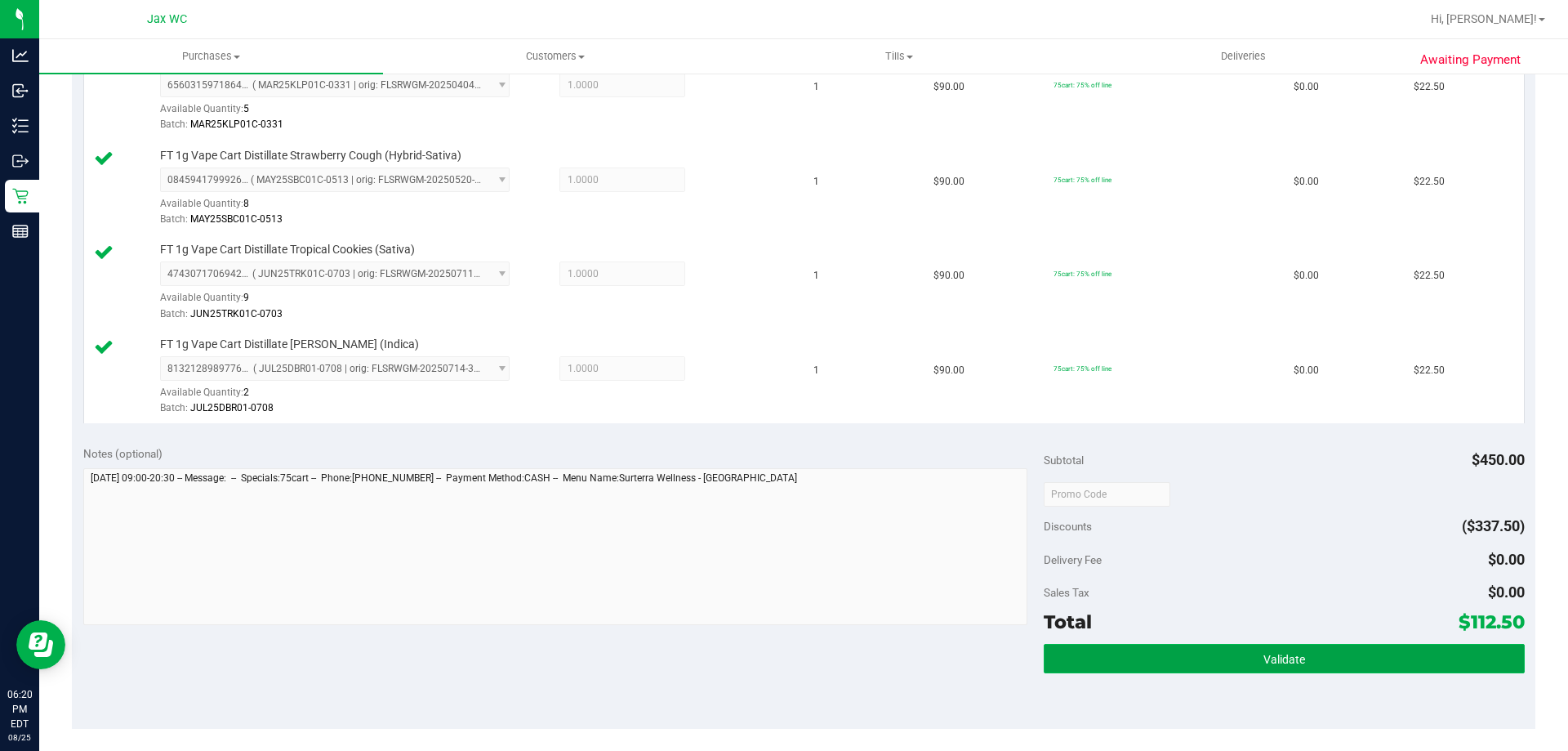
click at [1348, 649] on button "Validate" at bounding box center [1283, 658] width 480 height 29
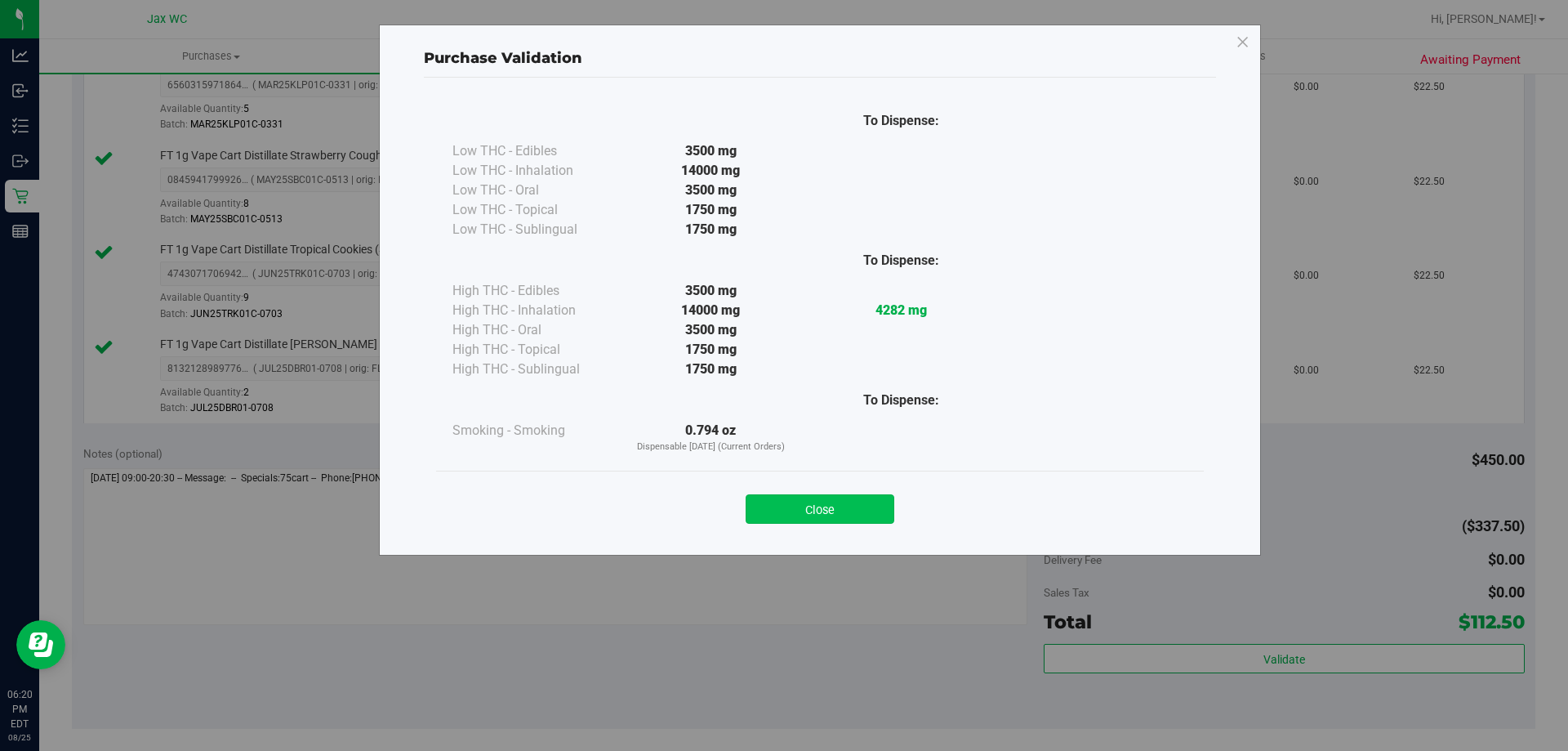
click at [830, 510] on button "Close" at bounding box center [820, 509] width 148 height 29
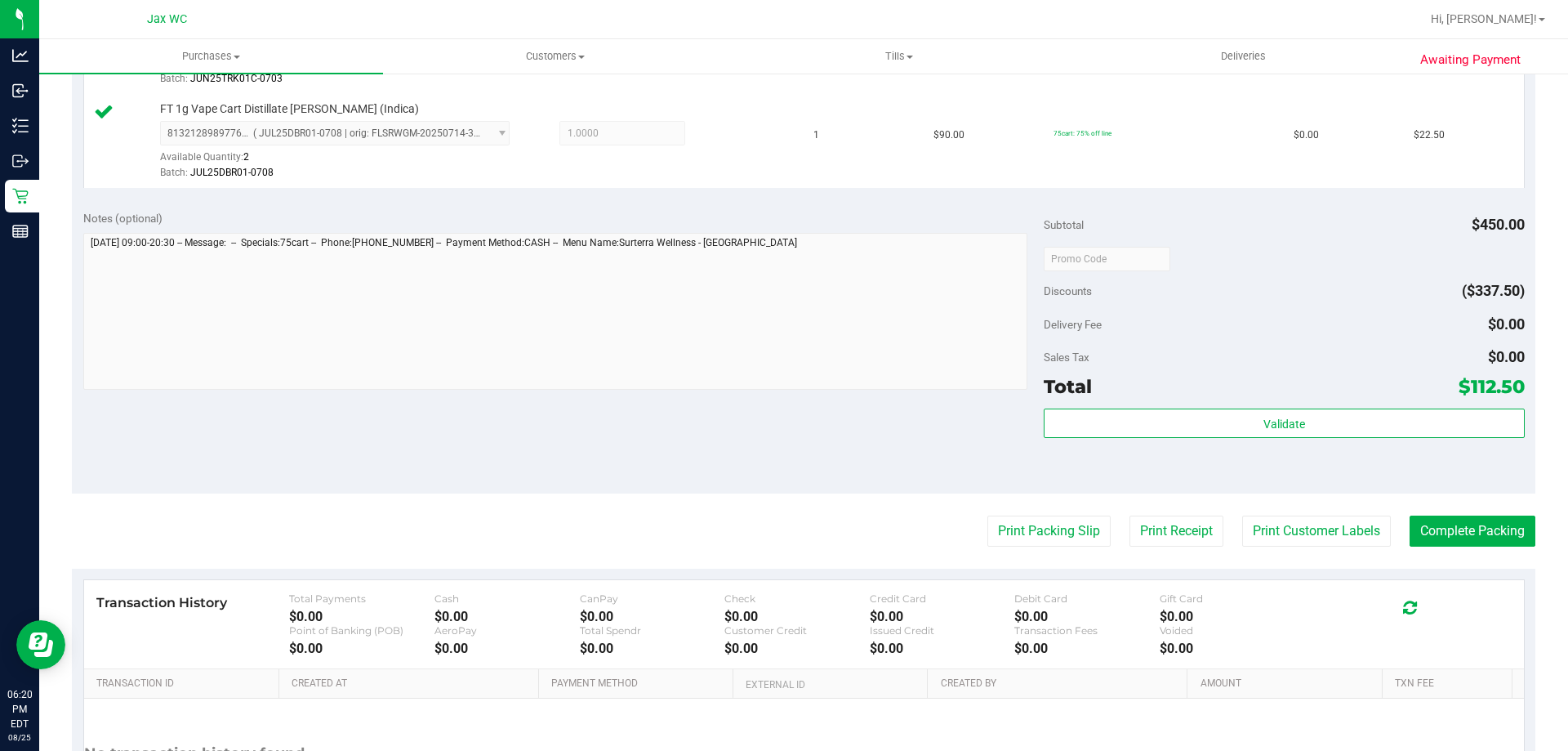
scroll to position [817, 0]
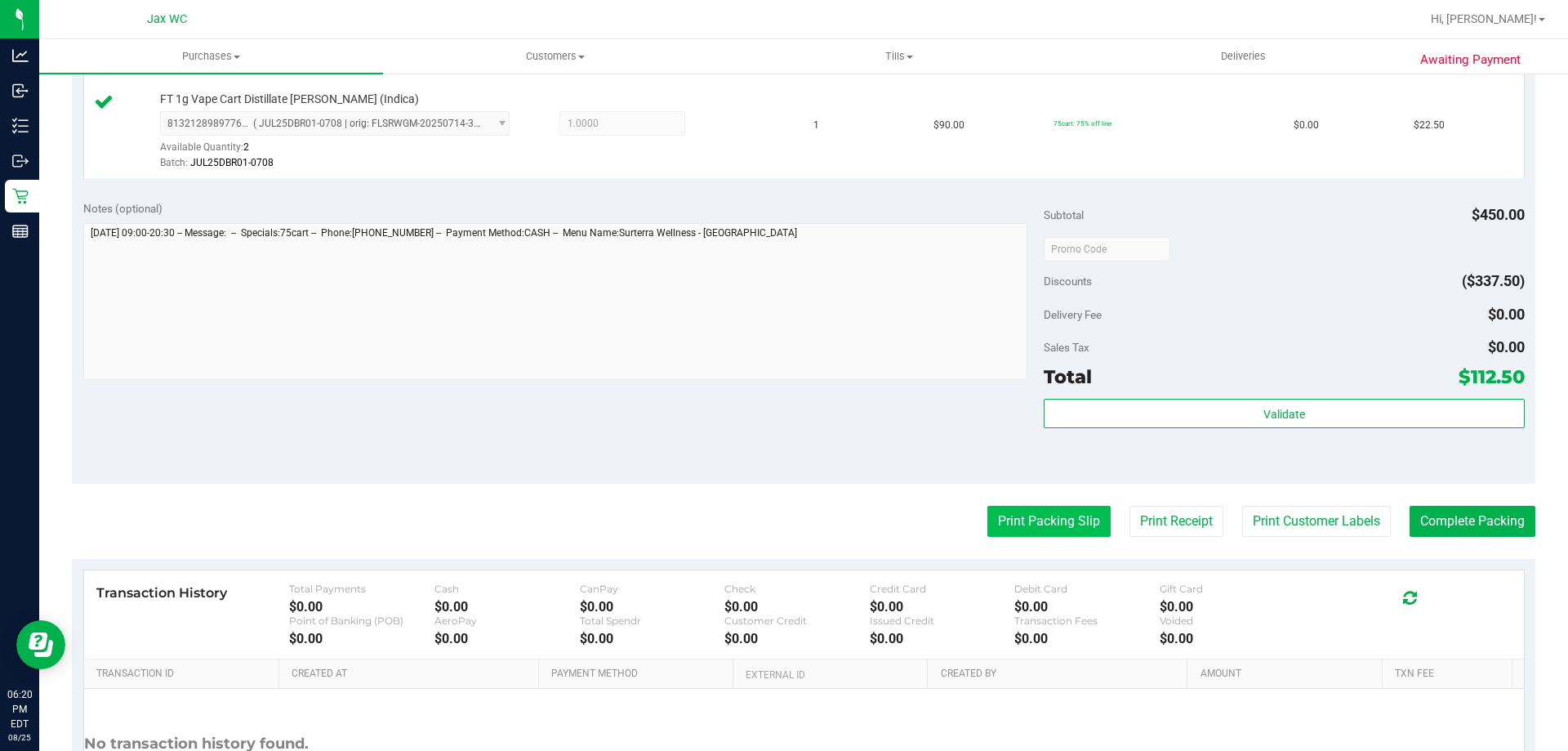
click at [1010, 517] on button "Print Packing Slip" at bounding box center [1049, 521] width 124 height 31
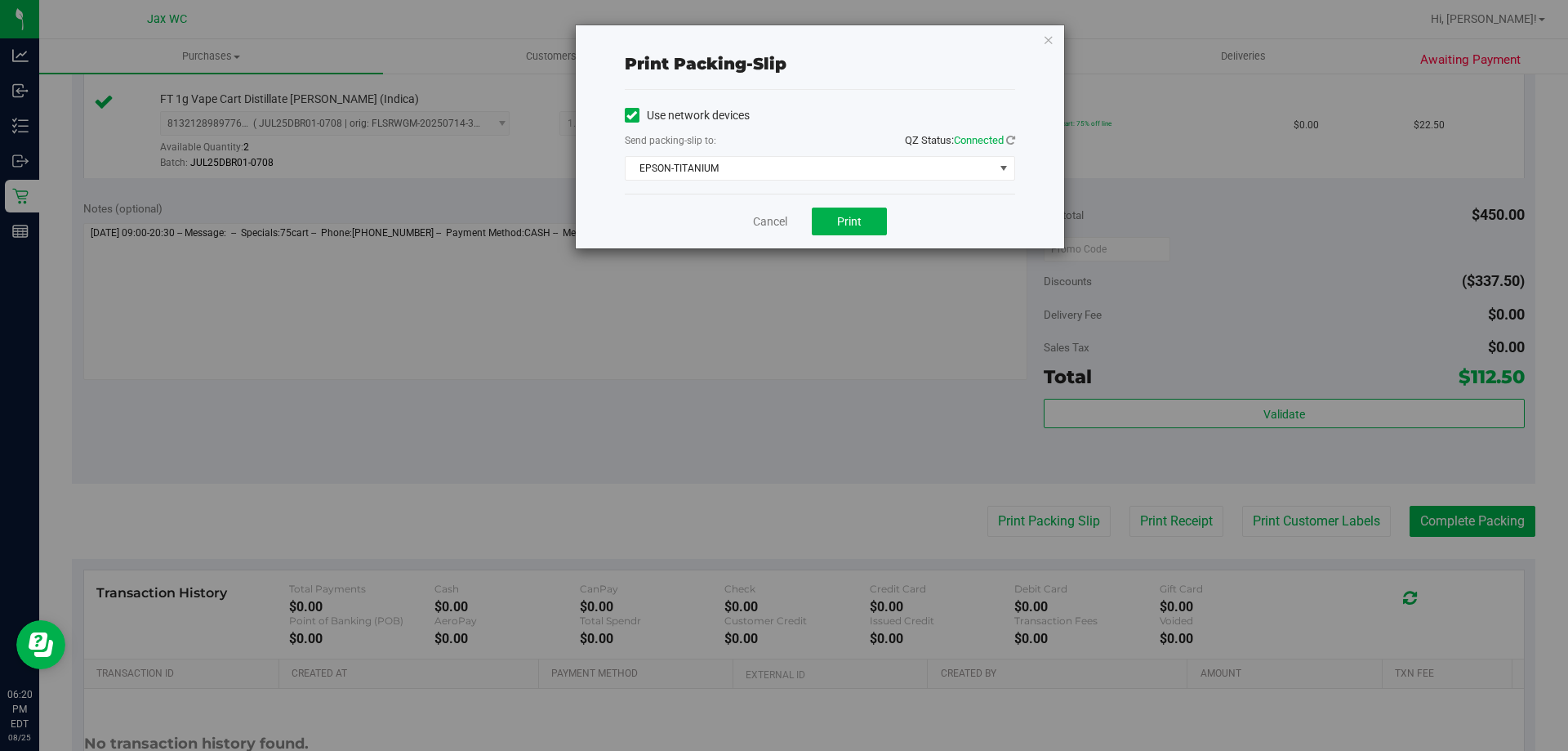
click at [853, 198] on div "Cancel Print" at bounding box center [819, 221] width 391 height 55
click at [861, 224] on span "Print" at bounding box center [850, 221] width 25 height 13
click at [764, 213] on link "Cancel" at bounding box center [770, 221] width 34 height 17
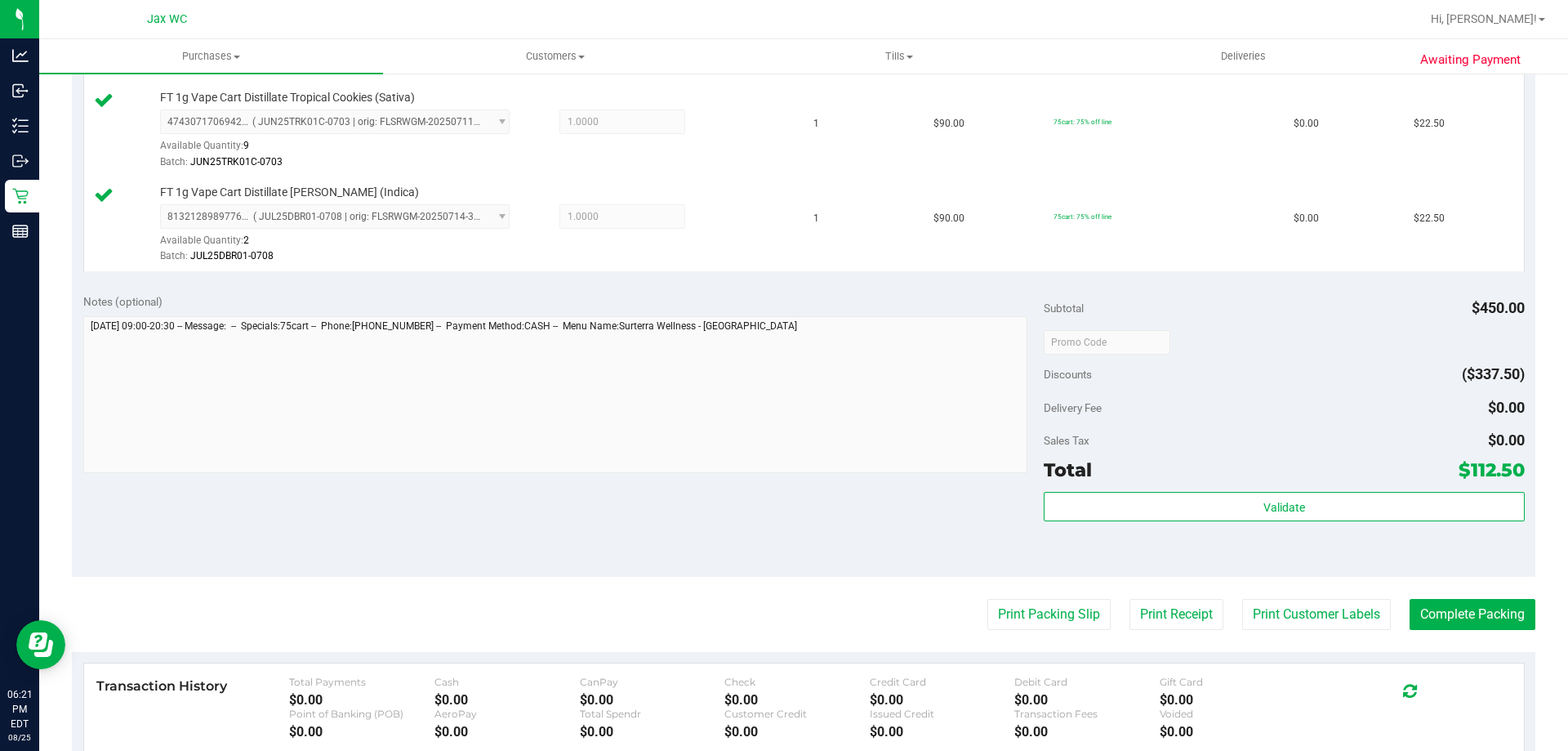
scroll to position [735, 0]
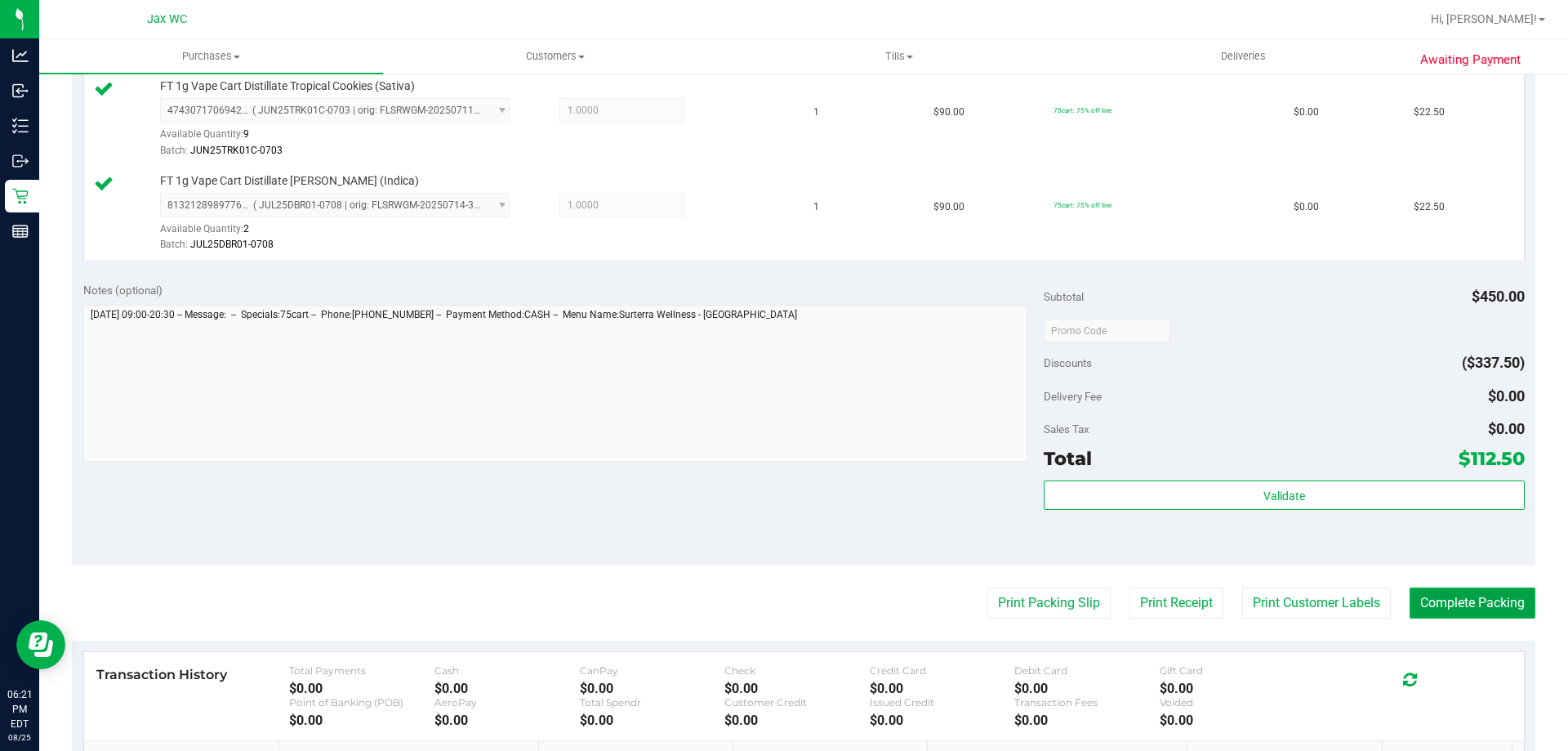
click at [1478, 610] on button "Complete Packing" at bounding box center [1472, 603] width 125 height 31
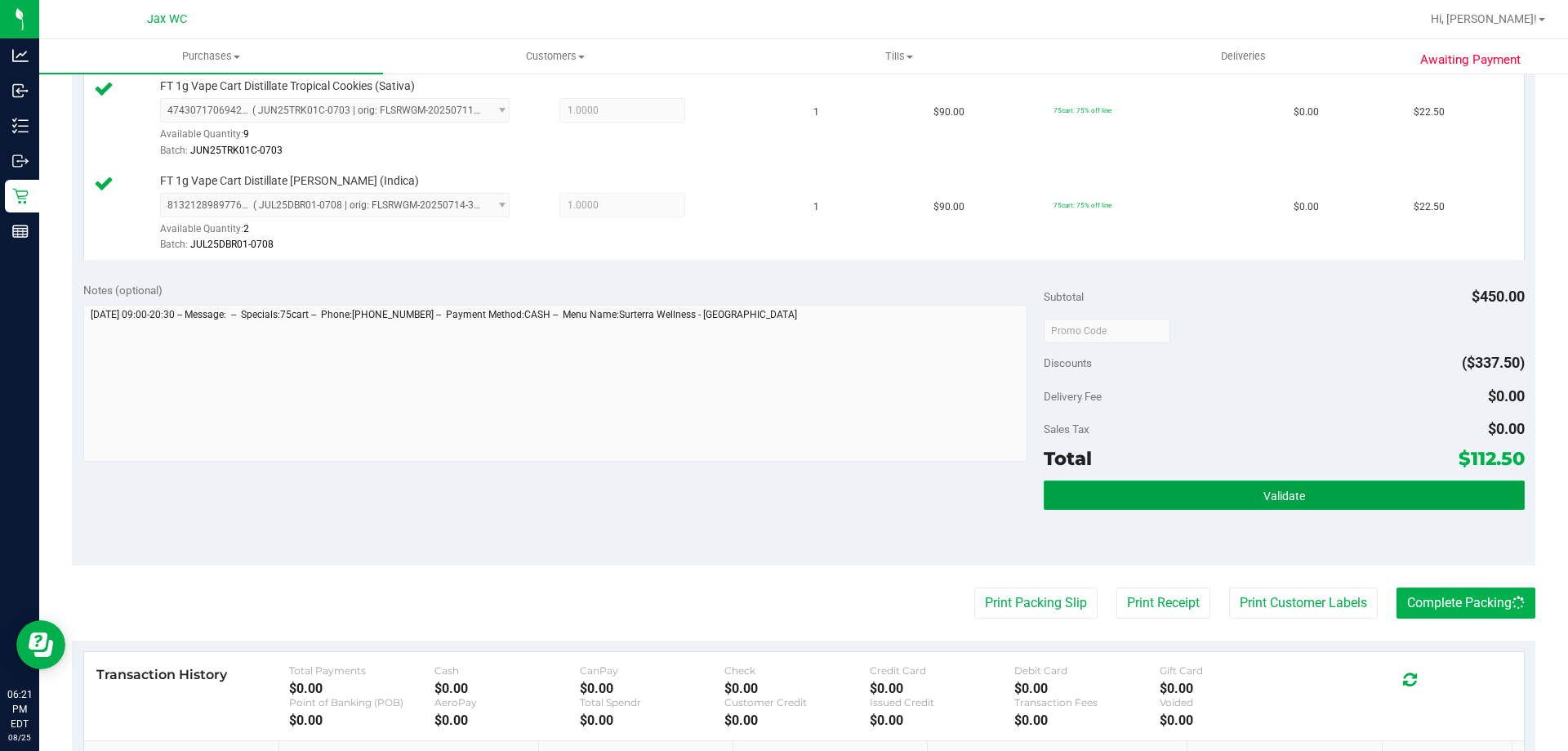
click at [1409, 495] on button "Validate" at bounding box center [1283, 494] width 480 height 29
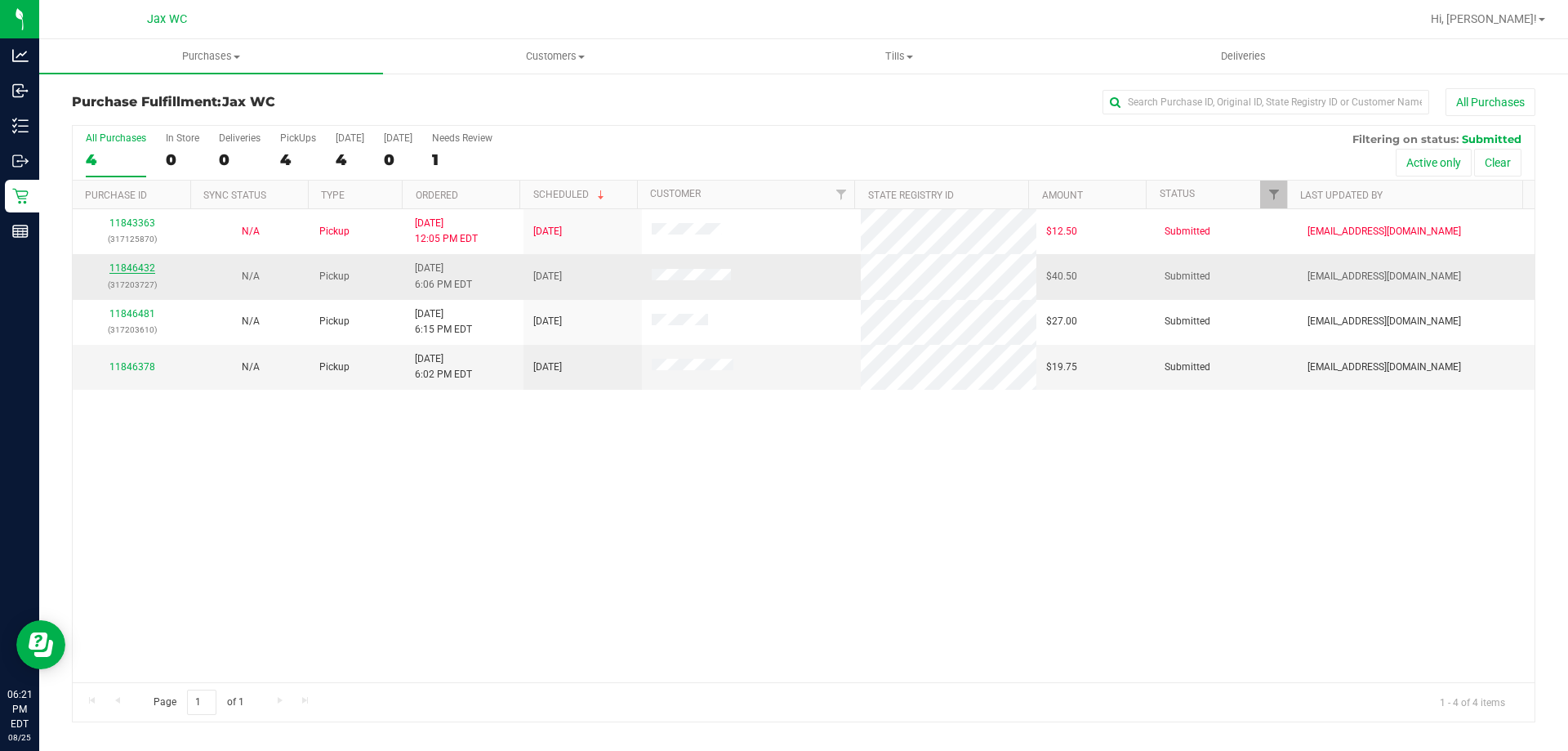
click at [141, 267] on link "11846432" at bounding box center [132, 268] width 46 height 11
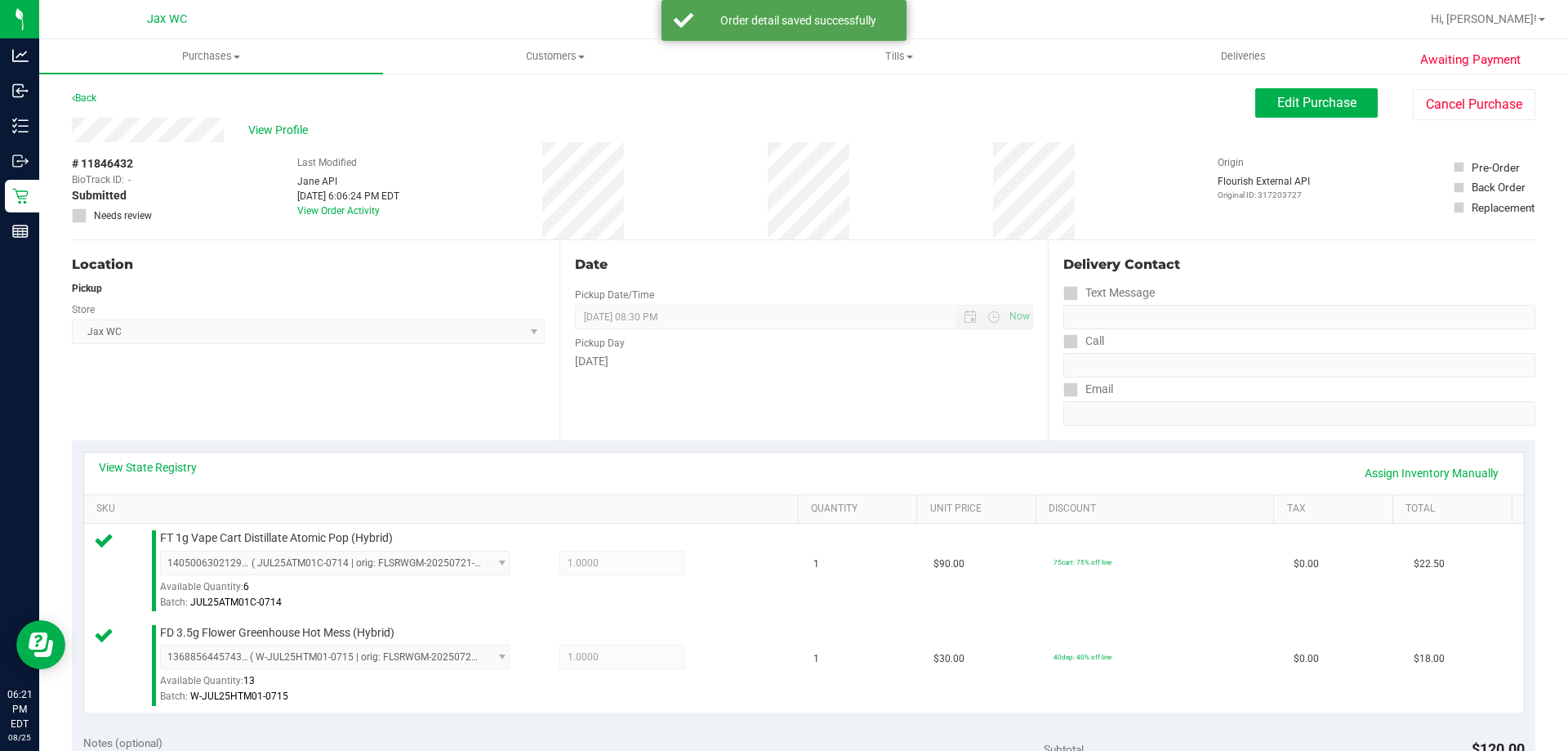
click at [287, 120] on div "View Profile" at bounding box center [663, 130] width 1183 height 25
click at [293, 125] on span "View Profile" at bounding box center [280, 130] width 66 height 17
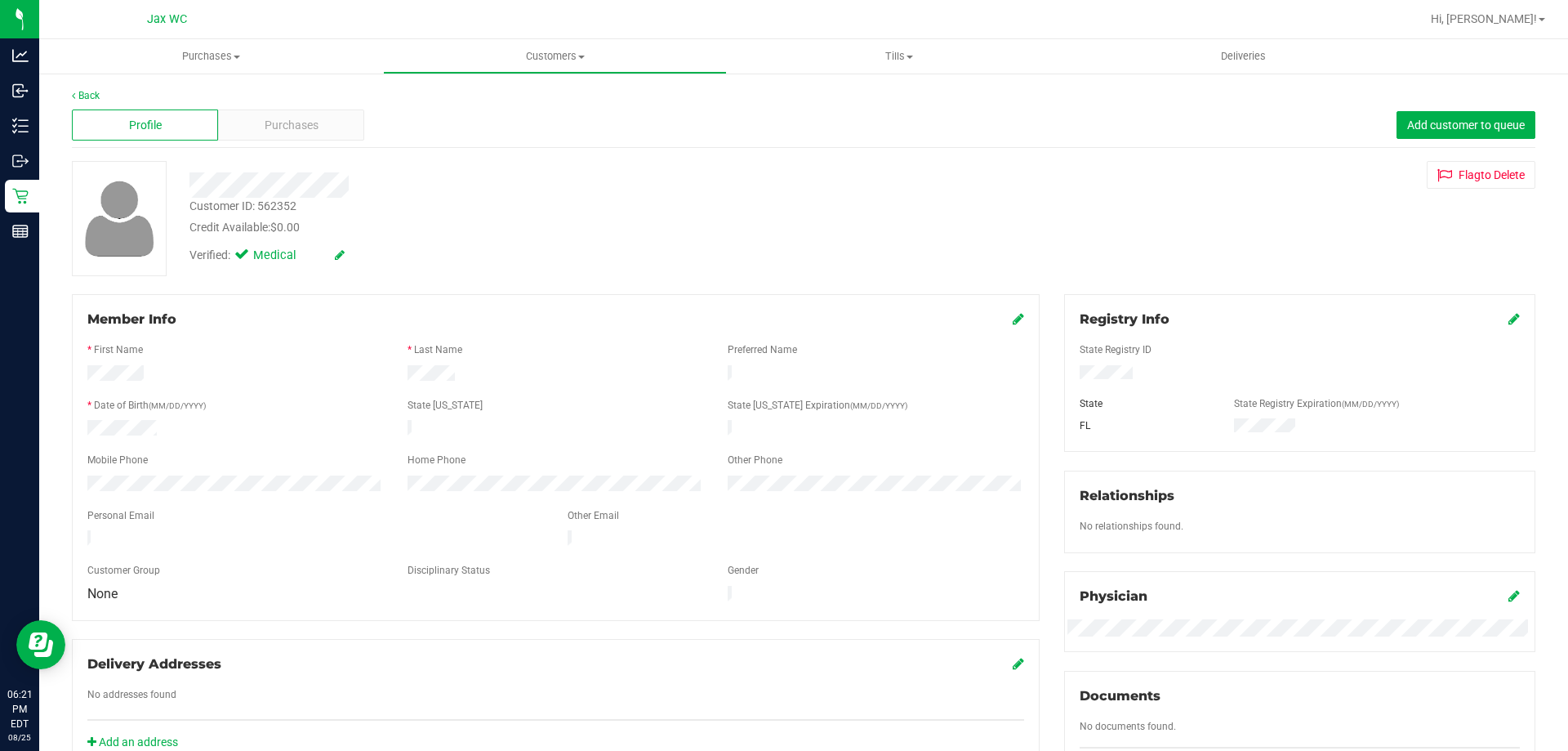
click at [295, 143] on div "Profile Purchases Add customer to queue" at bounding box center [804, 125] width 1463 height 45
click at [299, 130] on span "Purchases" at bounding box center [291, 125] width 54 height 17
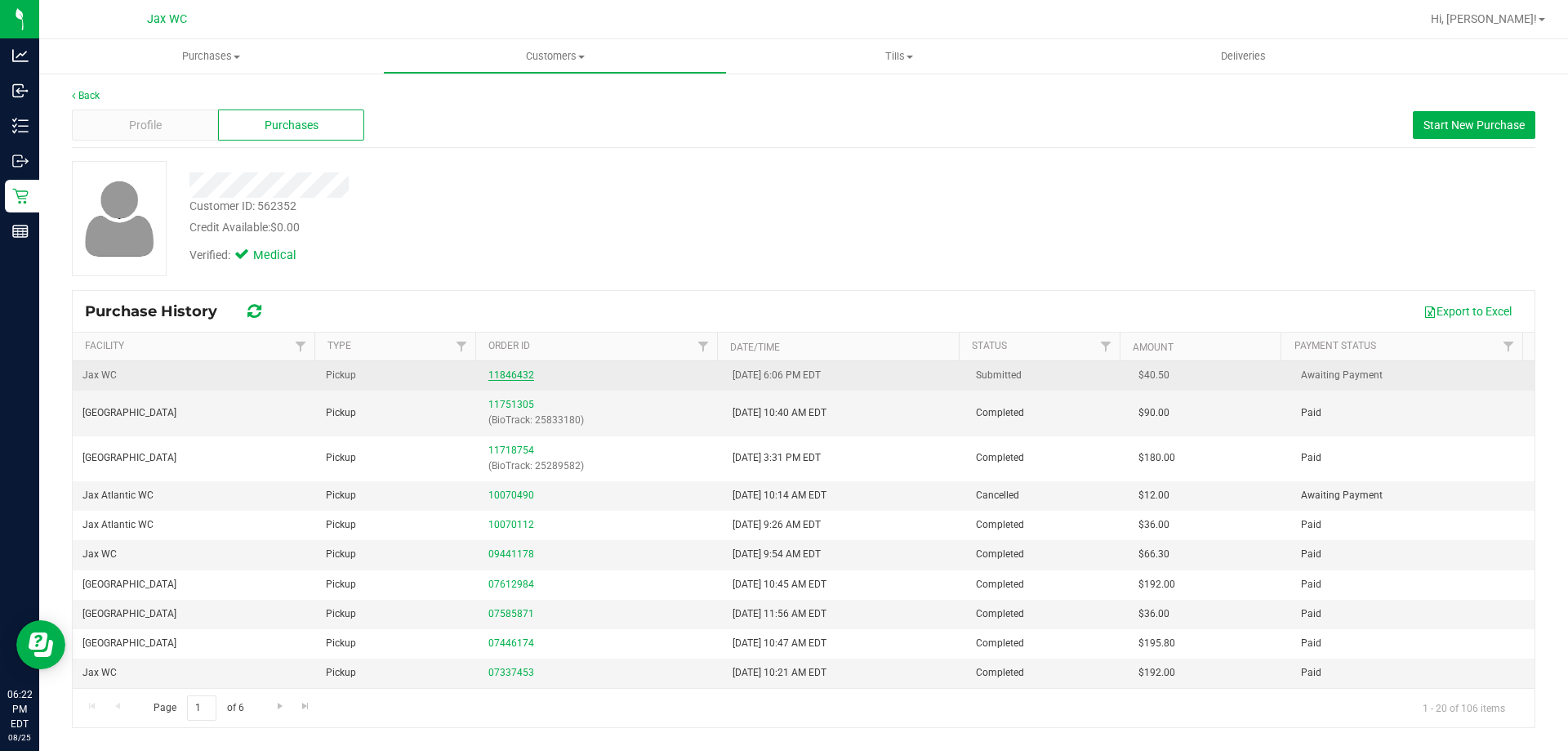
click at [503, 371] on link "11846432" at bounding box center [511, 375] width 46 height 11
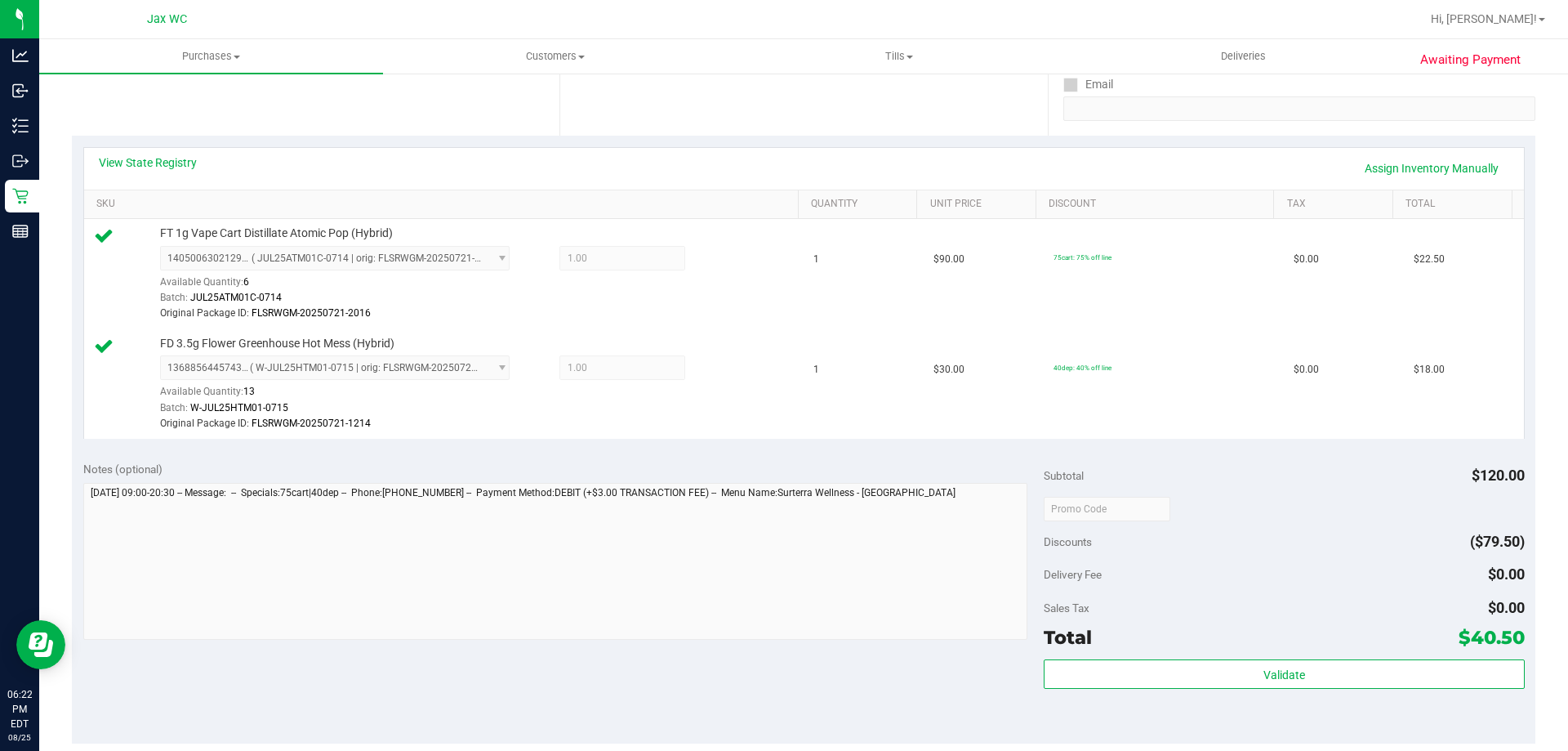
scroll to position [409, 0]
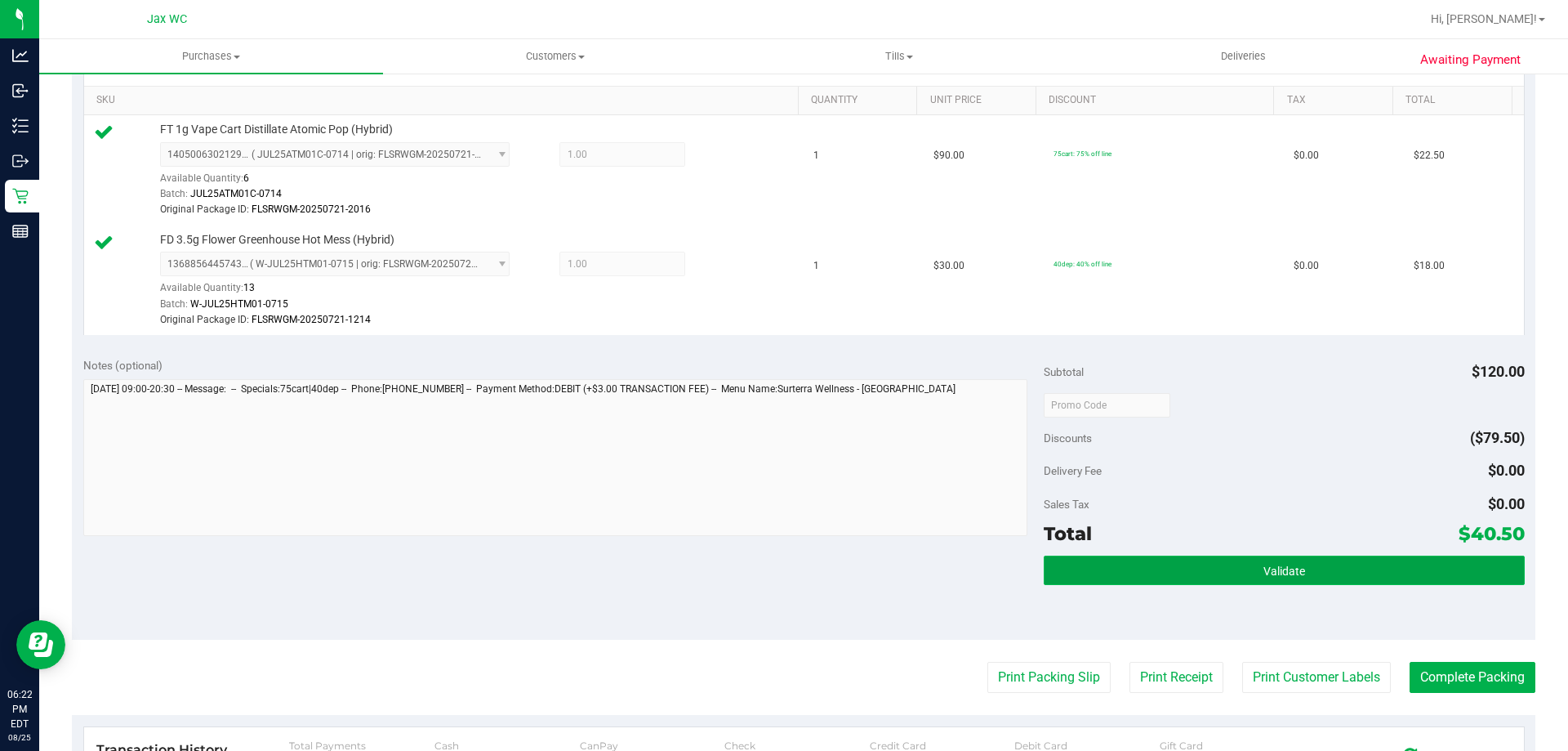
click at [1263, 568] on span "Validate" at bounding box center [1284, 571] width 42 height 13
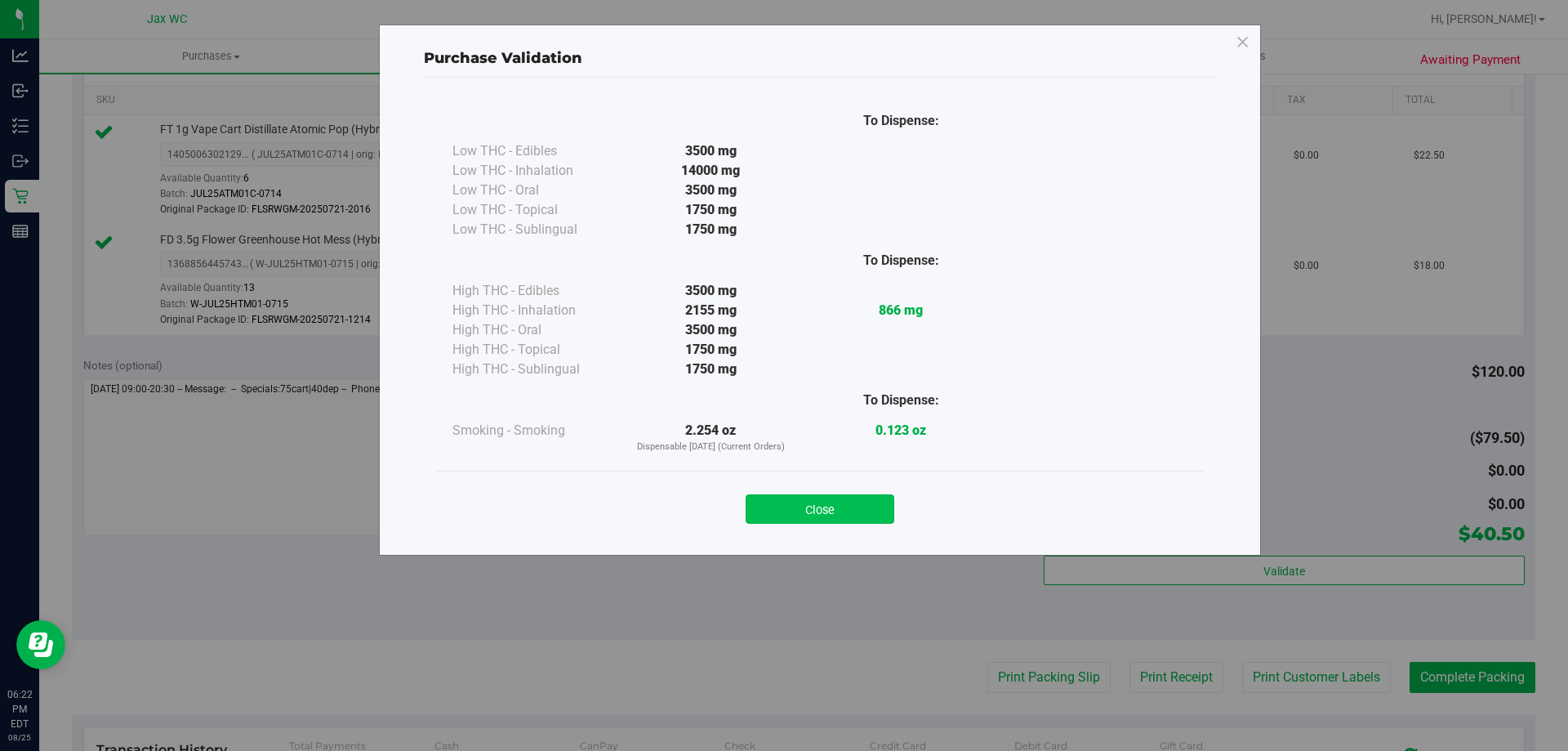
click at [877, 499] on button "Close" at bounding box center [820, 509] width 148 height 29
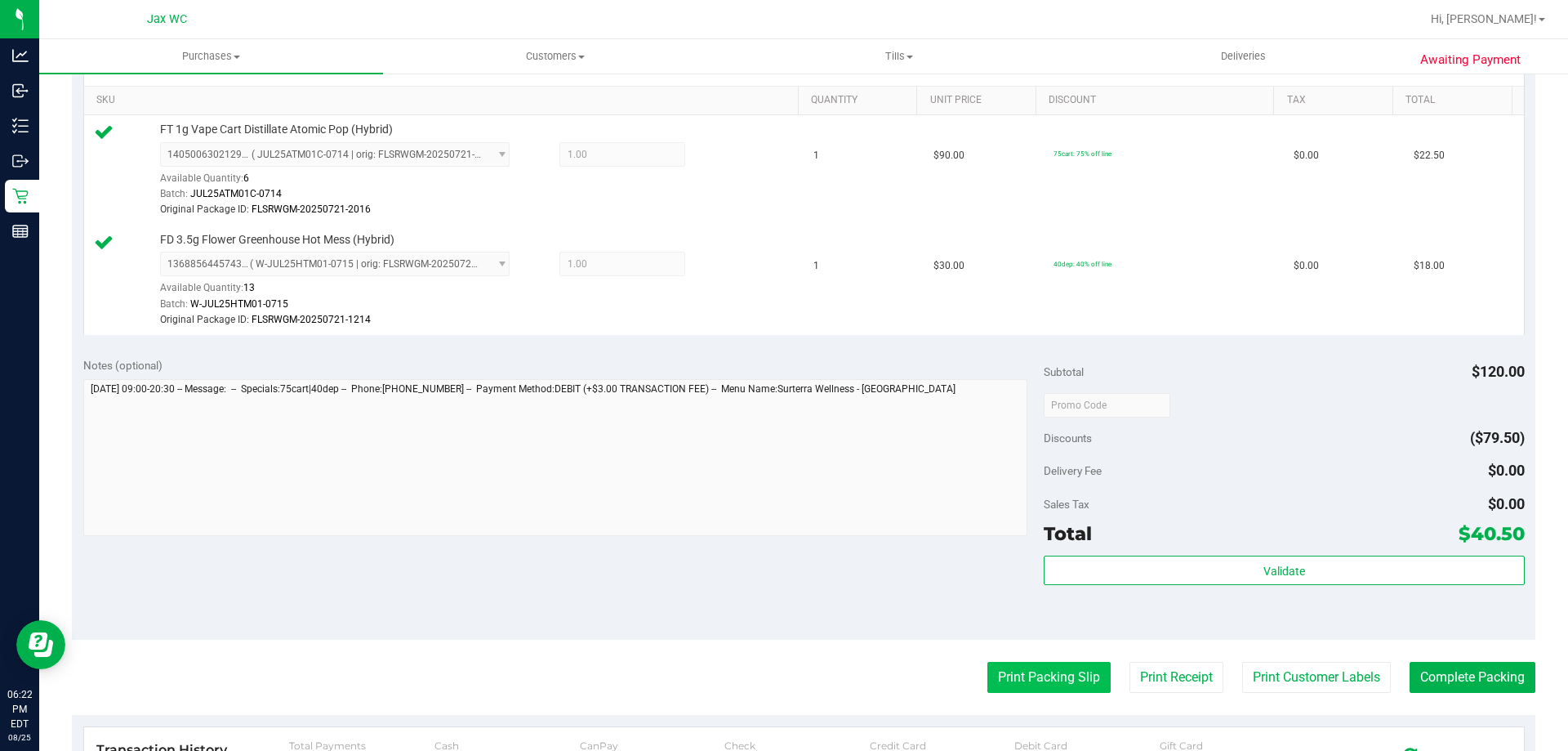
click at [1069, 679] on button "Print Packing Slip" at bounding box center [1049, 677] width 124 height 31
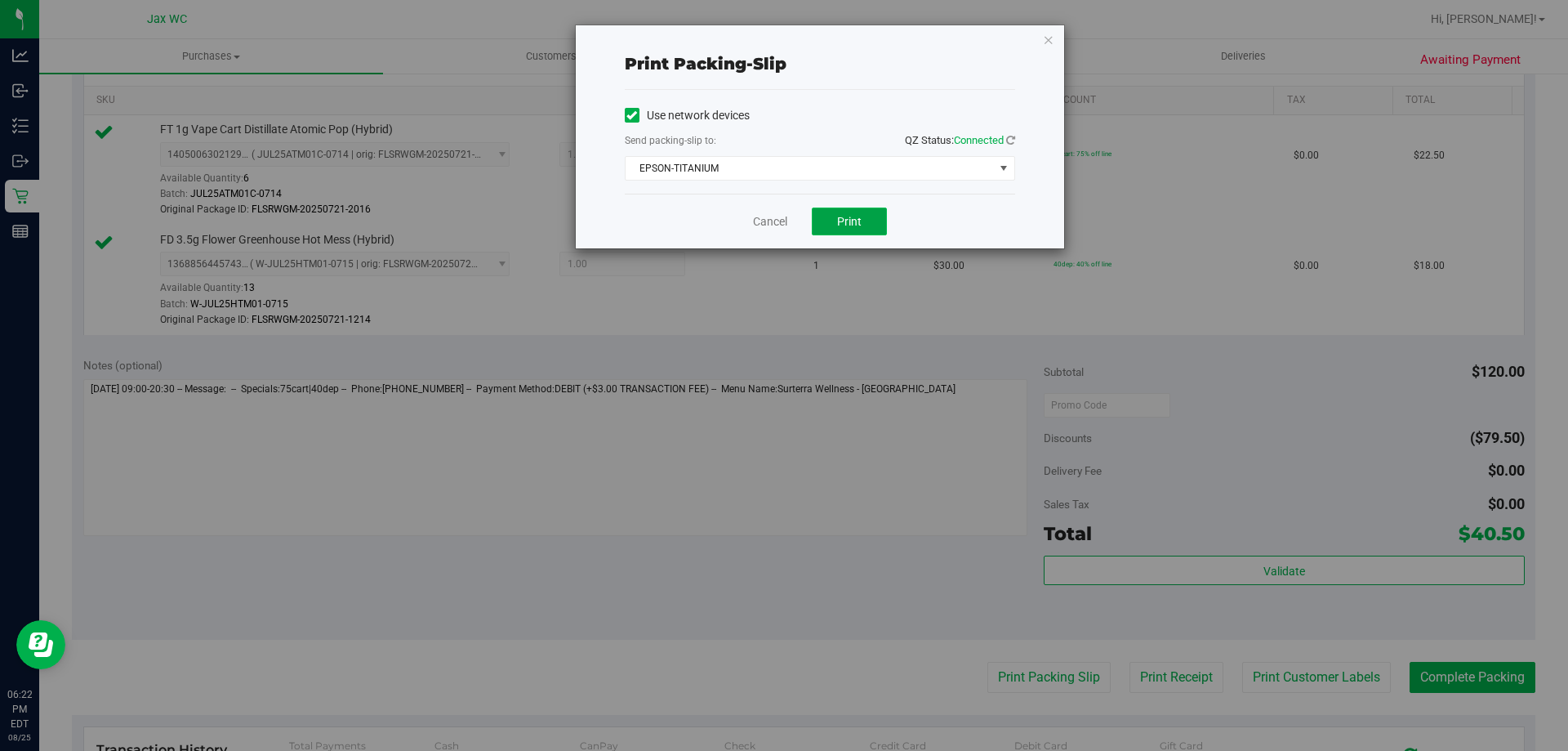
click at [839, 231] on button "Print" at bounding box center [849, 221] width 75 height 28
click at [776, 219] on link "Cancel" at bounding box center [770, 221] width 34 height 17
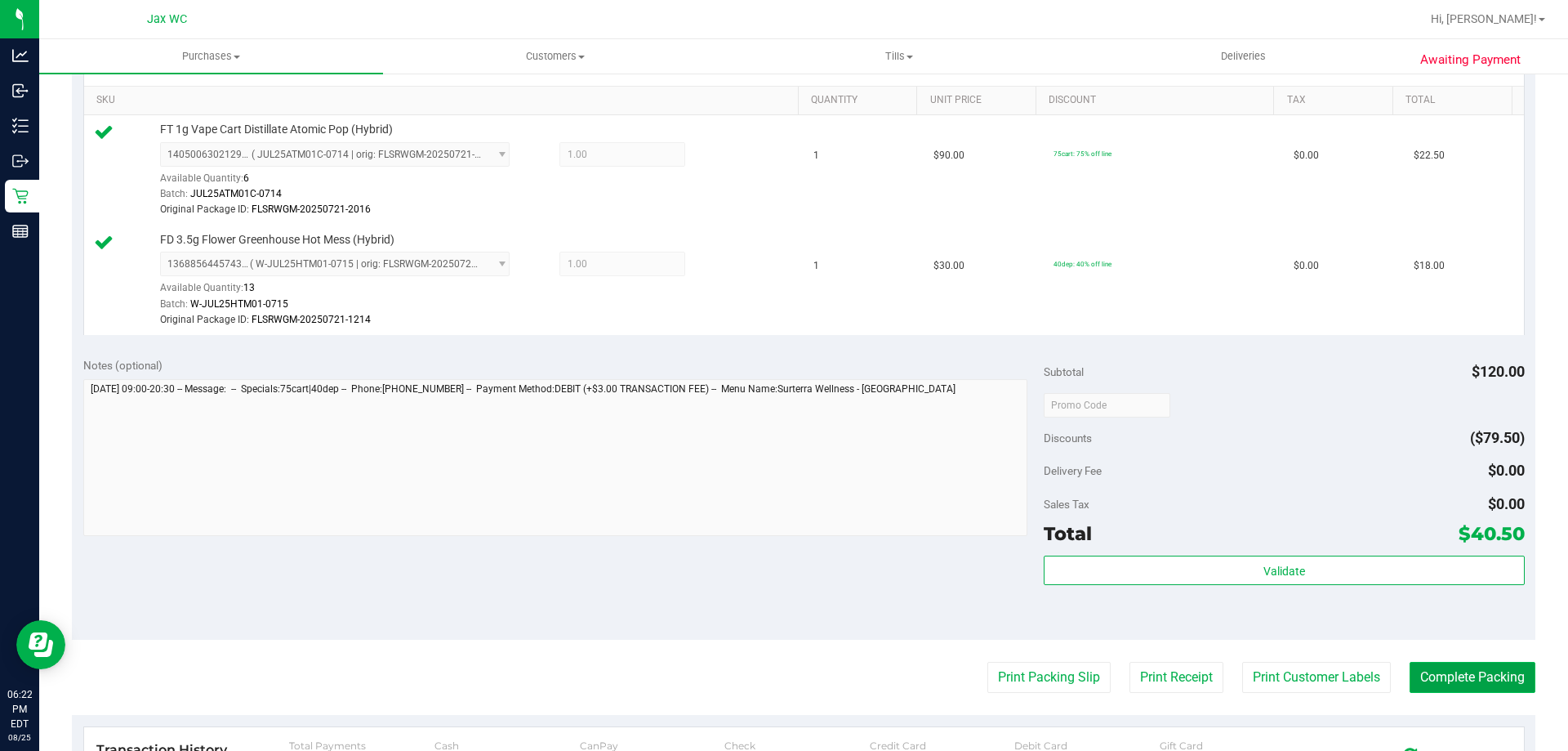
click at [1449, 686] on button "Complete Packing" at bounding box center [1472, 677] width 125 height 31
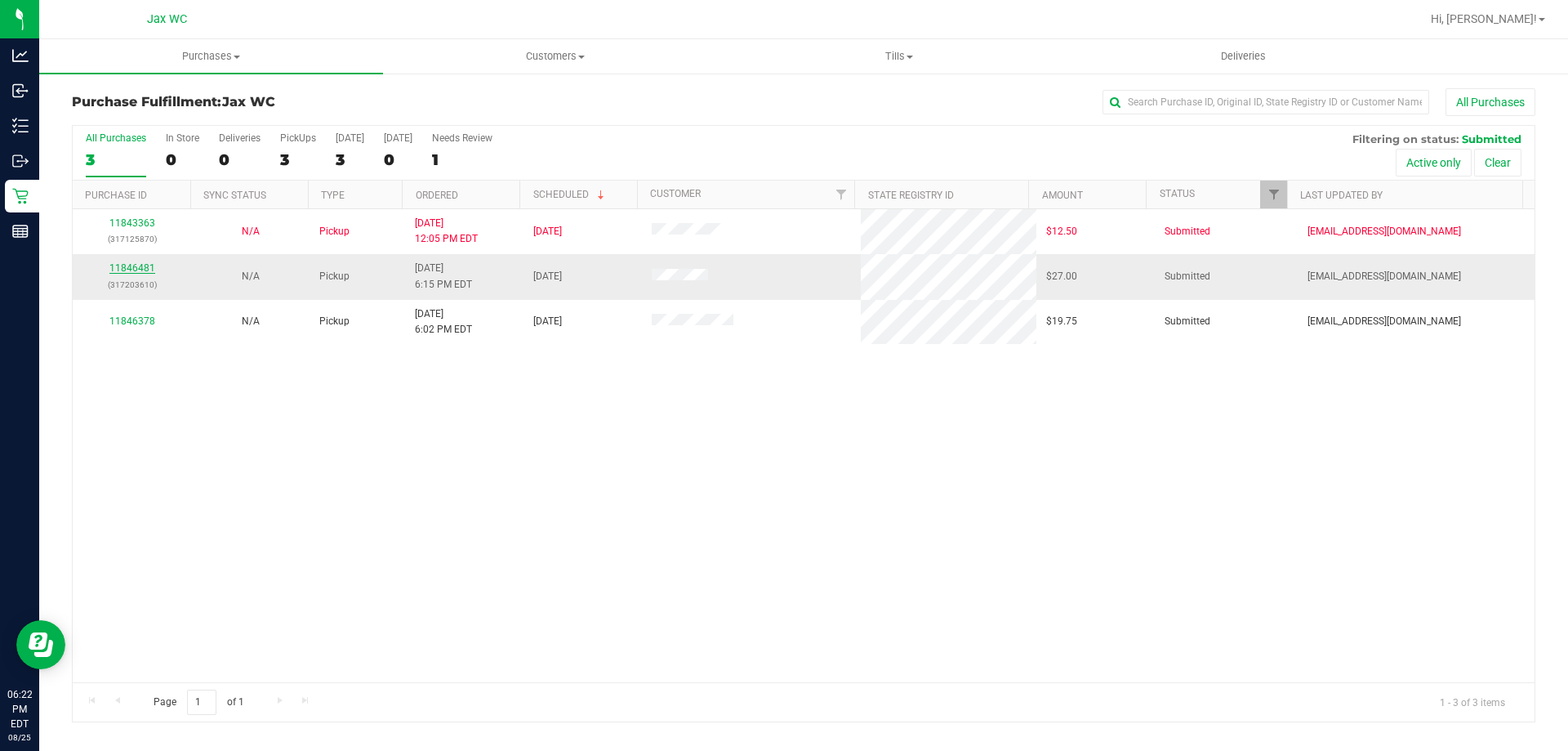
click at [128, 265] on link "11846481" at bounding box center [132, 268] width 46 height 11
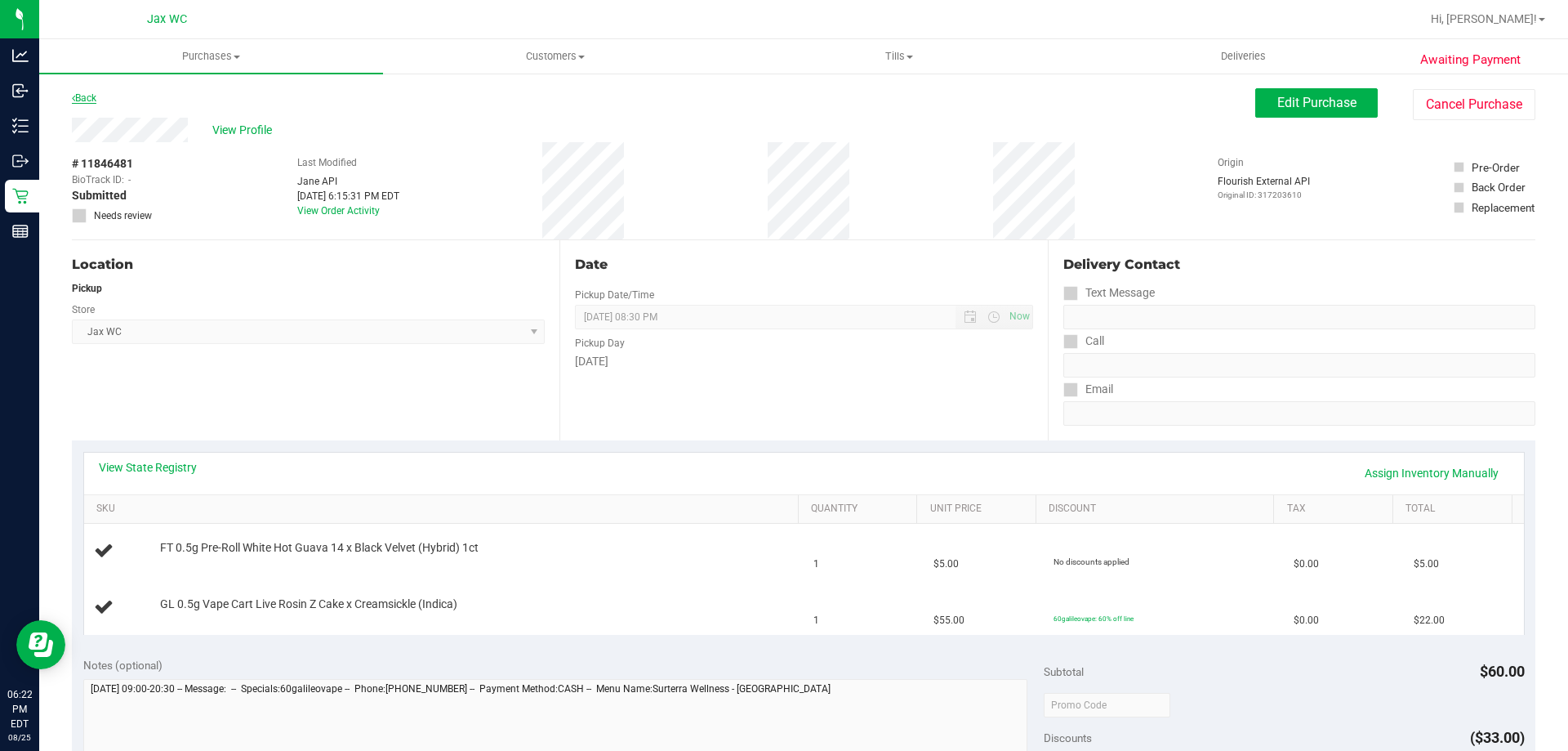
click at [96, 102] on link "Back" at bounding box center [85, 98] width 25 height 11
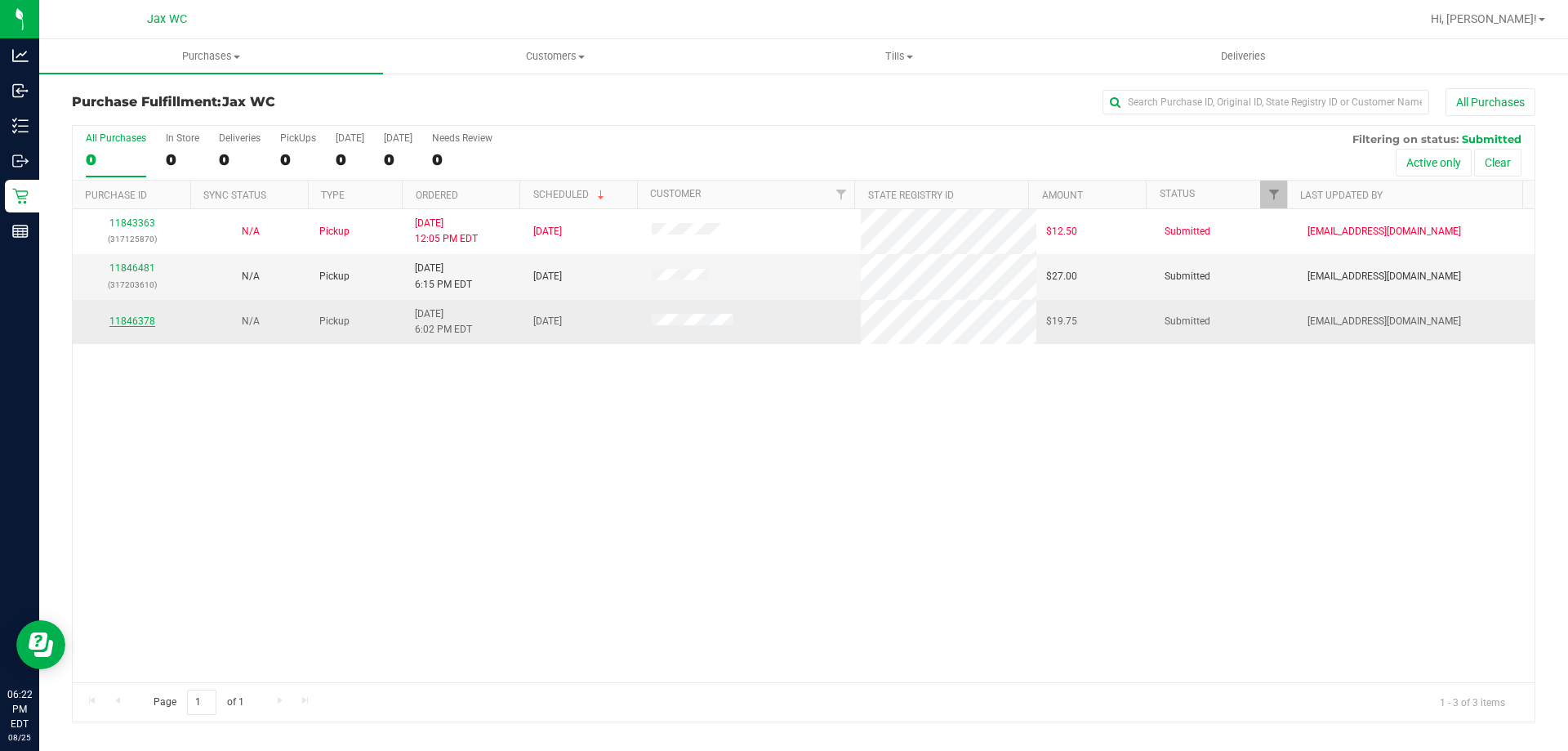
click at [137, 317] on link "11846378" at bounding box center [132, 321] width 46 height 11
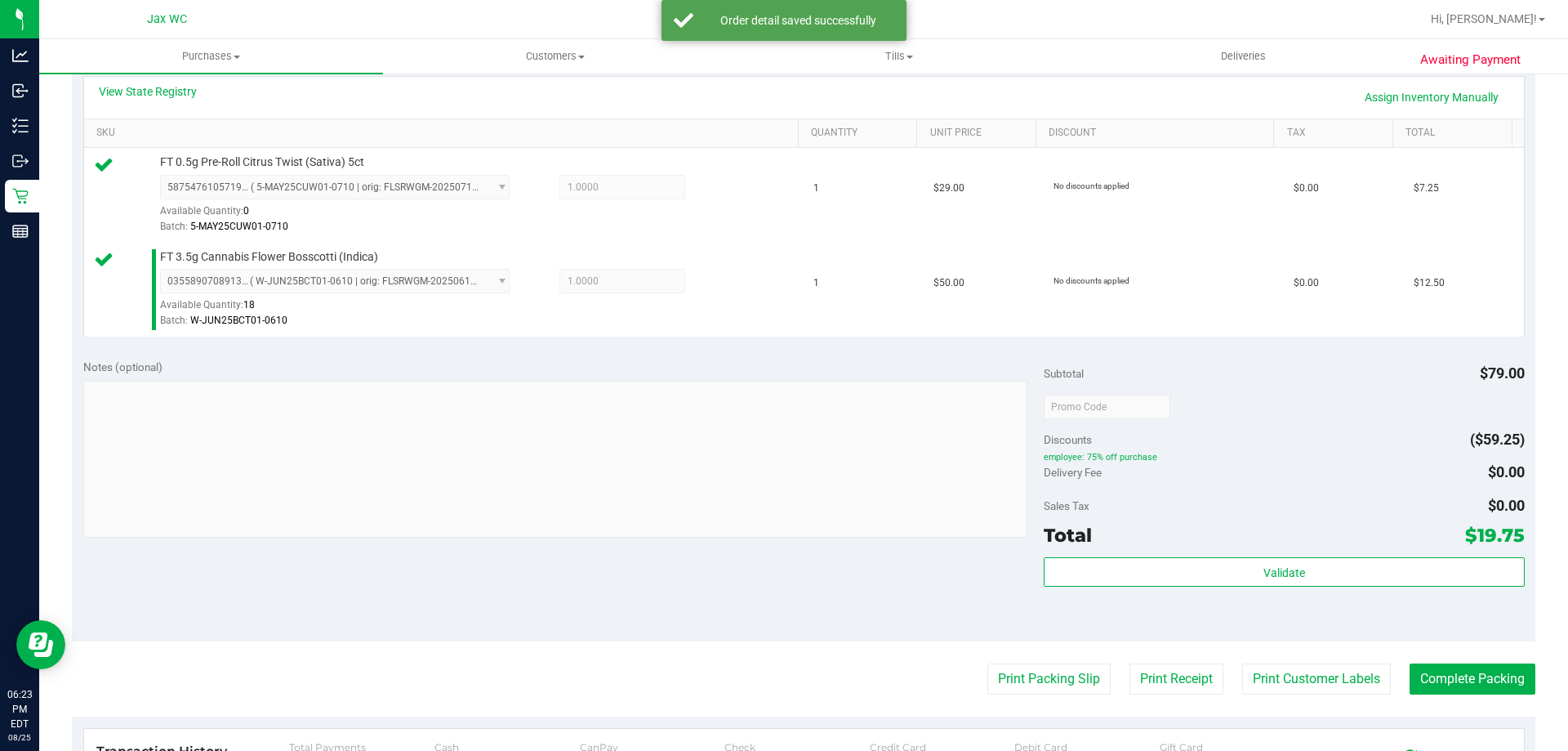
scroll to position [409, 0]
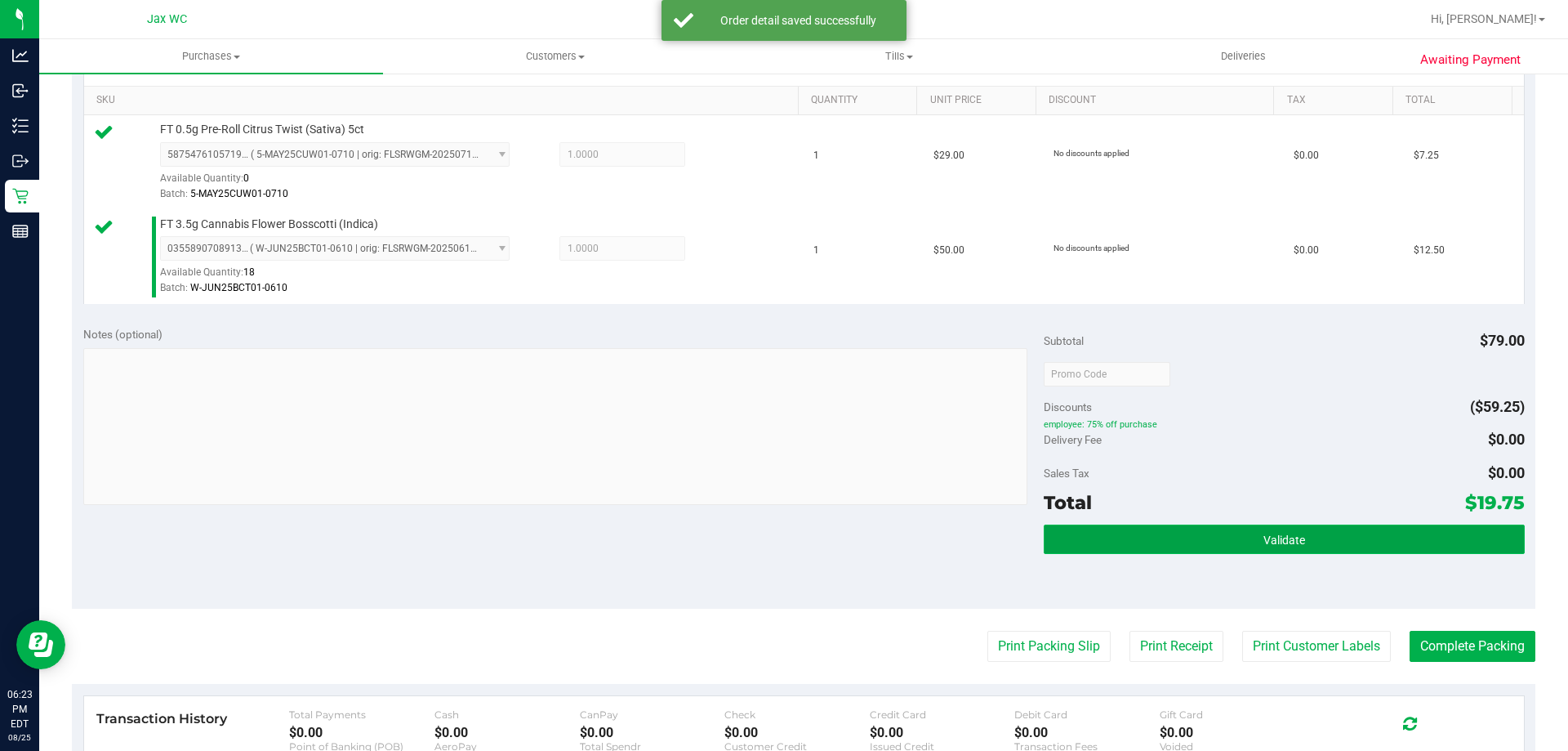
click at [1270, 542] on span "Validate" at bounding box center [1284, 540] width 42 height 13
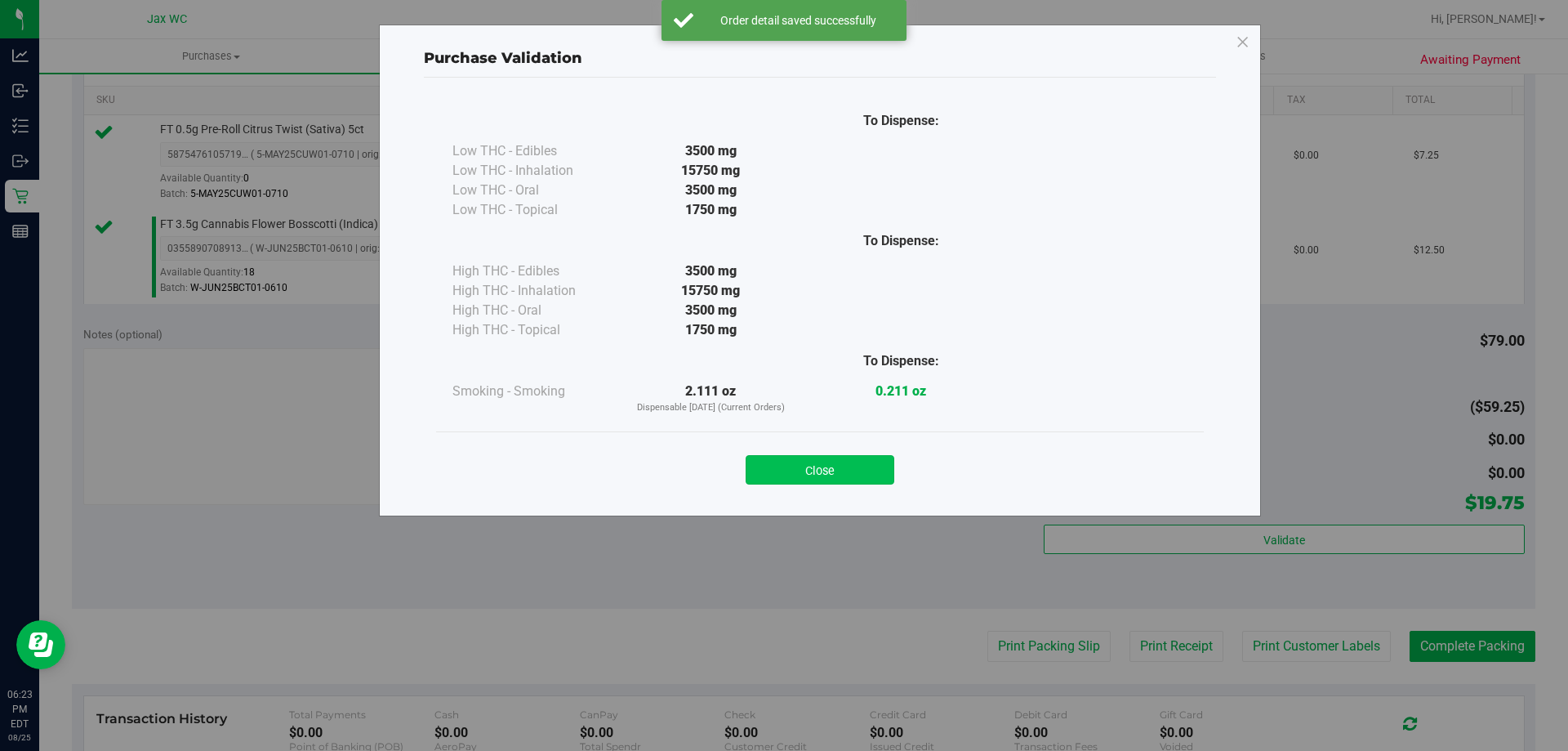
click at [805, 460] on button "Close" at bounding box center [820, 470] width 148 height 29
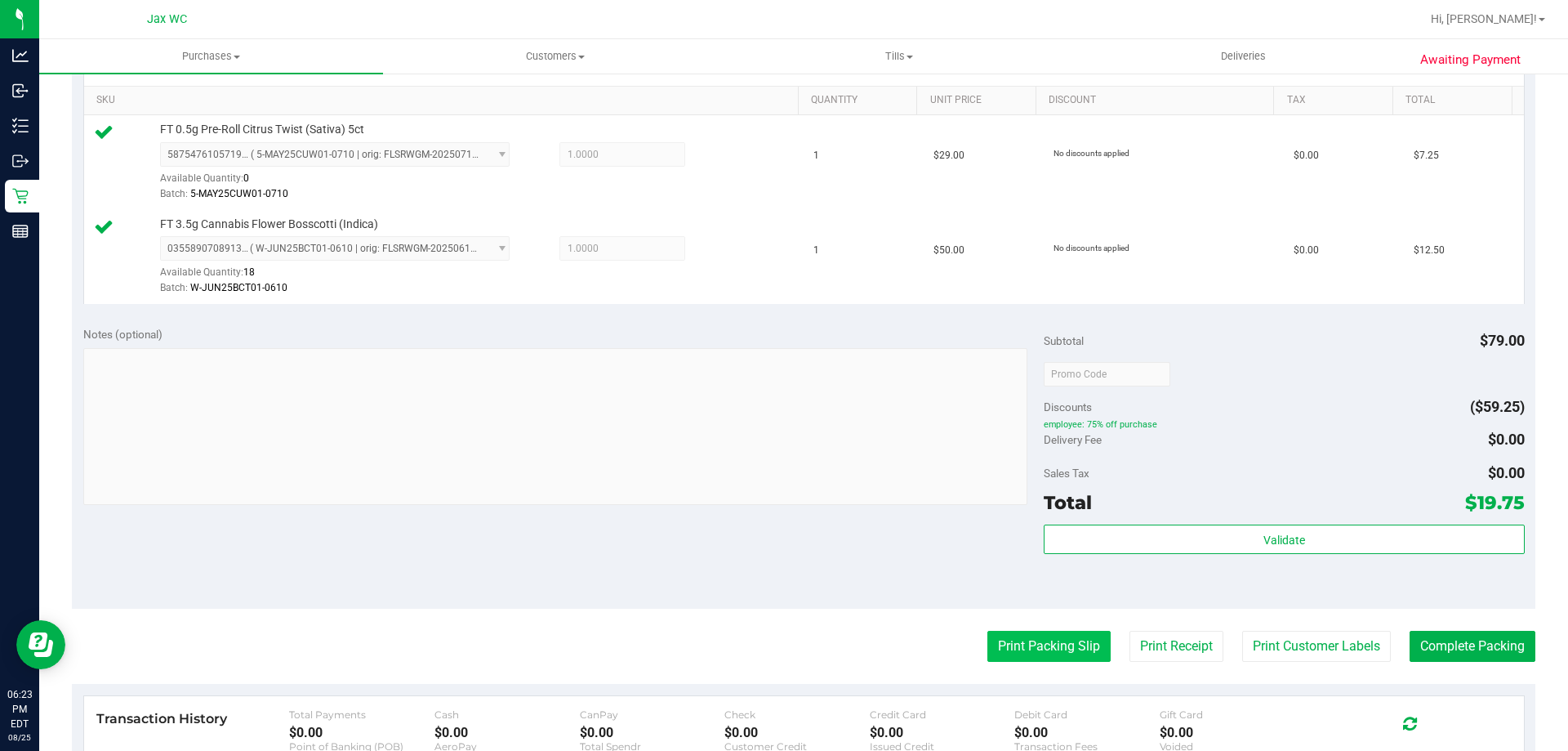
click at [1042, 649] on button "Print Packing Slip" at bounding box center [1049, 645] width 124 height 31
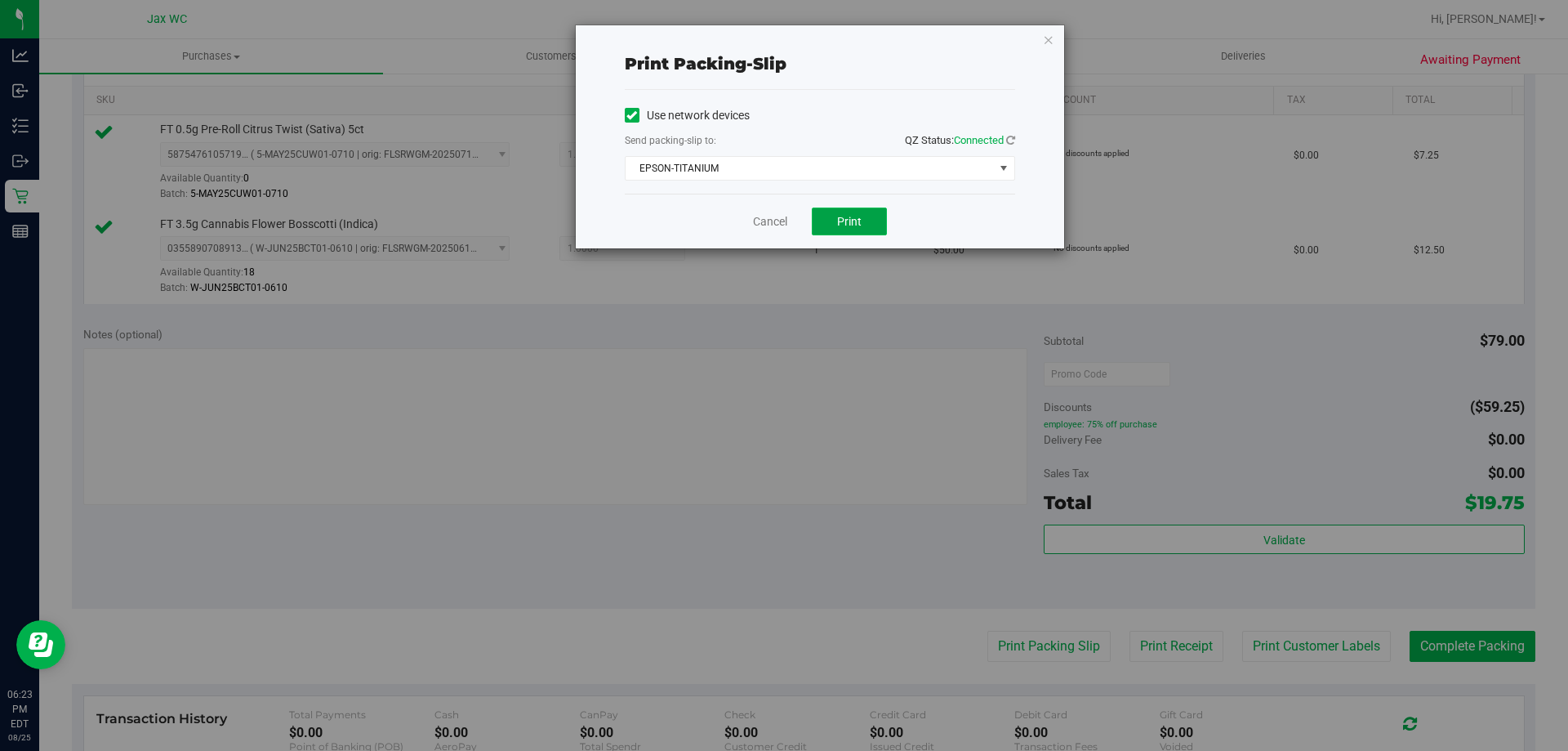
click at [859, 219] on span "Print" at bounding box center [850, 221] width 25 height 13
click at [747, 221] on div "Cancel Print" at bounding box center [819, 221] width 391 height 55
click at [761, 221] on link "Cancel" at bounding box center [770, 221] width 34 height 17
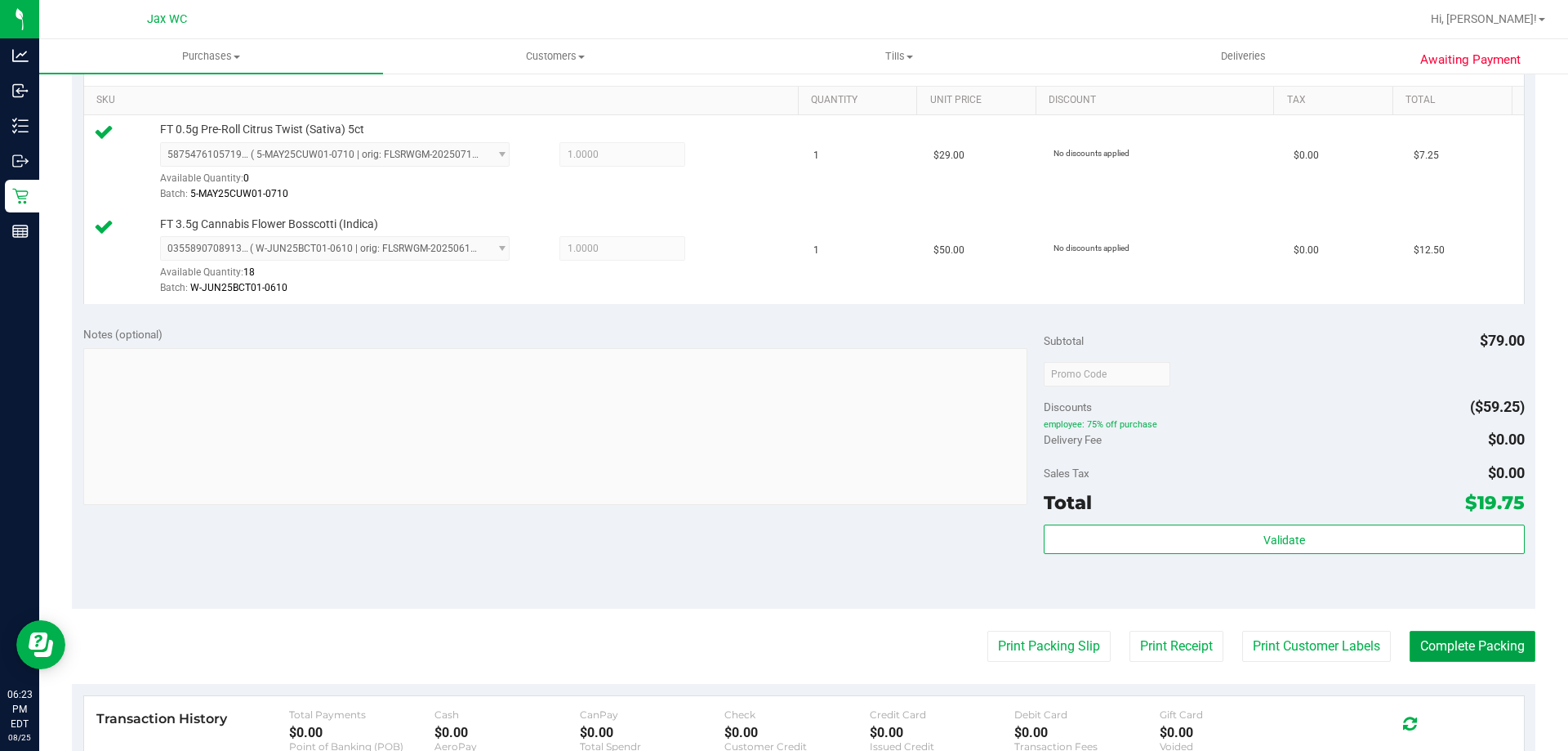
click at [1444, 656] on button "Complete Packing" at bounding box center [1472, 645] width 125 height 31
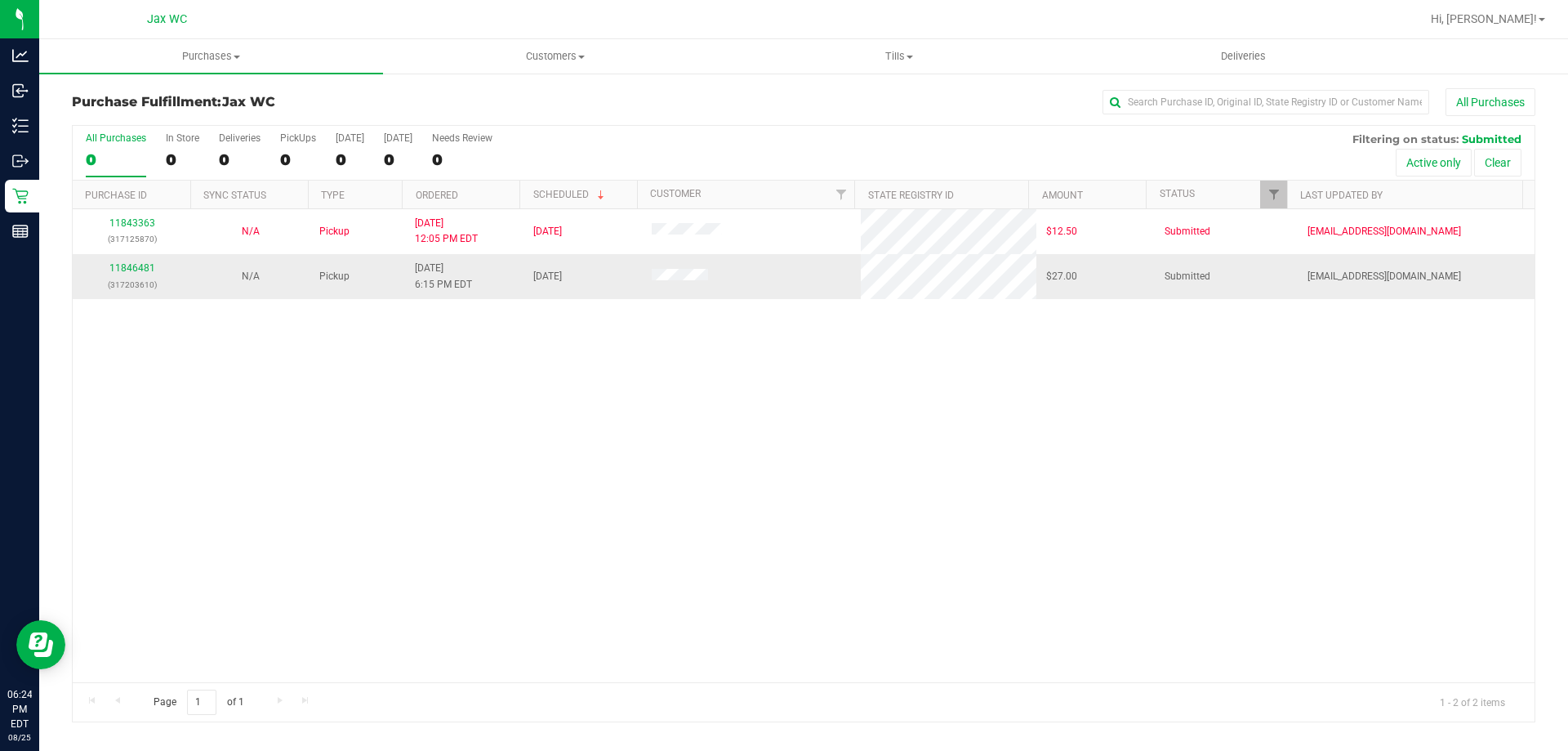
click at [134, 279] on p "(317203610)" at bounding box center [132, 284] width 99 height 15
click at [132, 270] on link "11846481" at bounding box center [132, 268] width 46 height 11
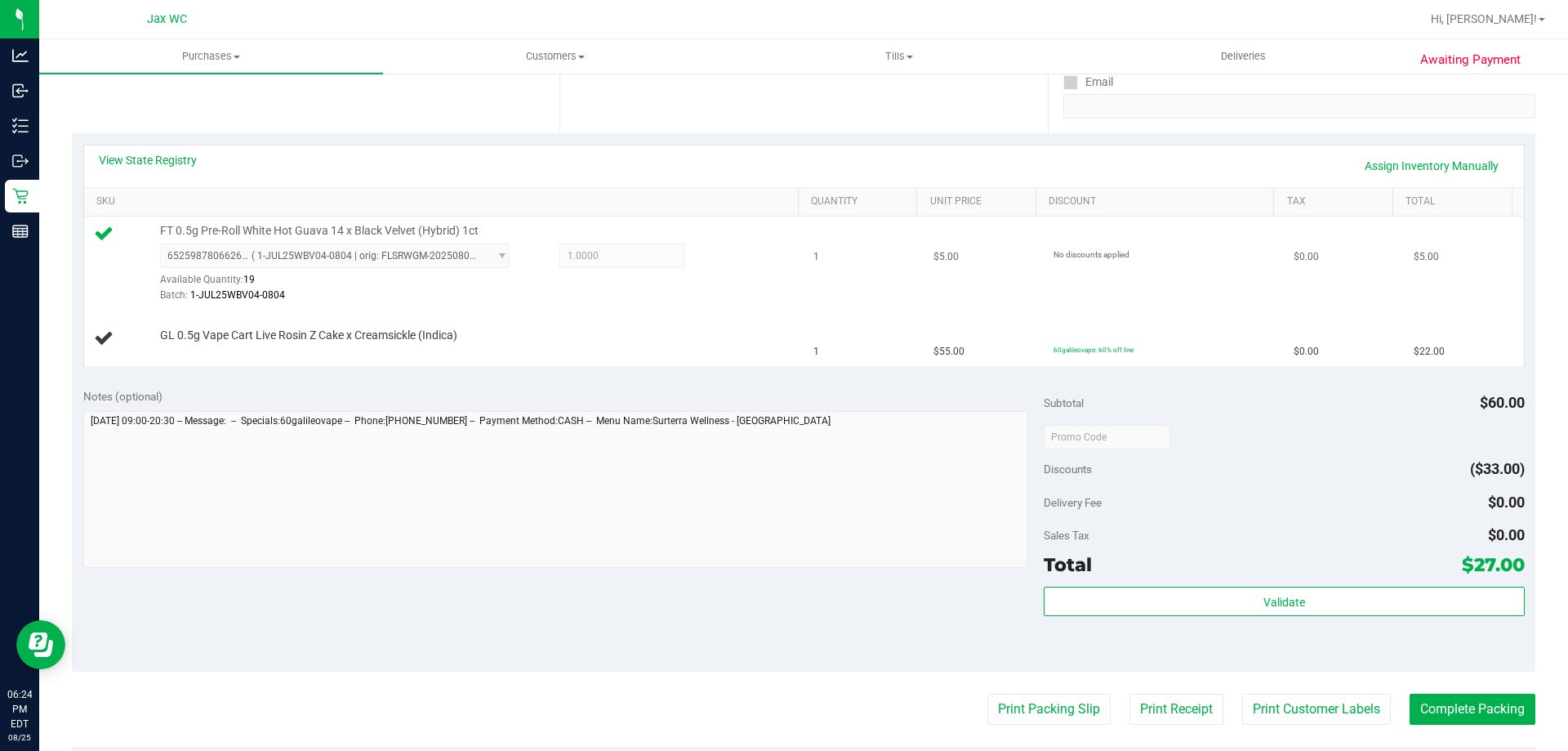
scroll to position [327, 0]
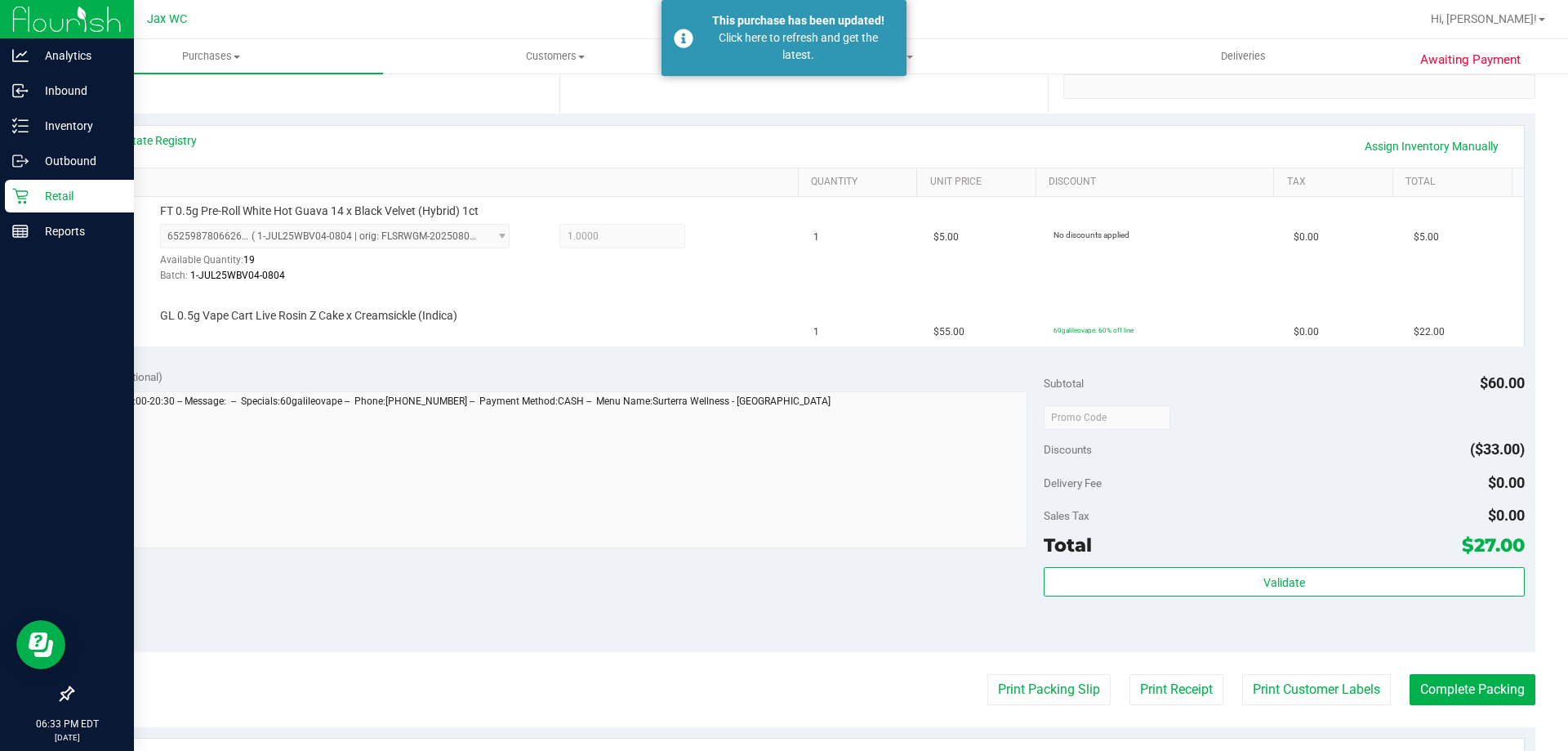
click at [20, 195] on icon at bounding box center [20, 196] width 16 height 16
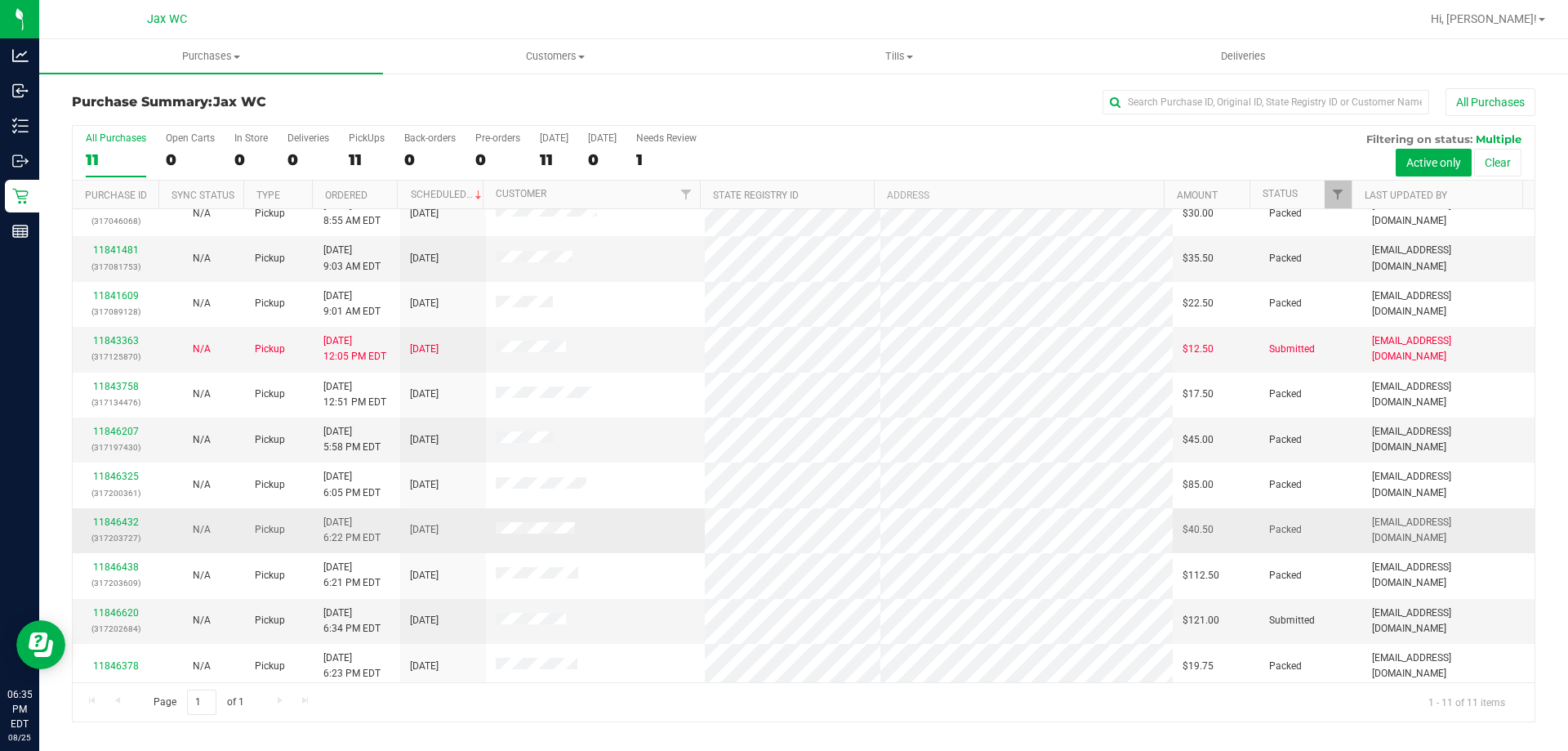
scroll to position [24, 0]
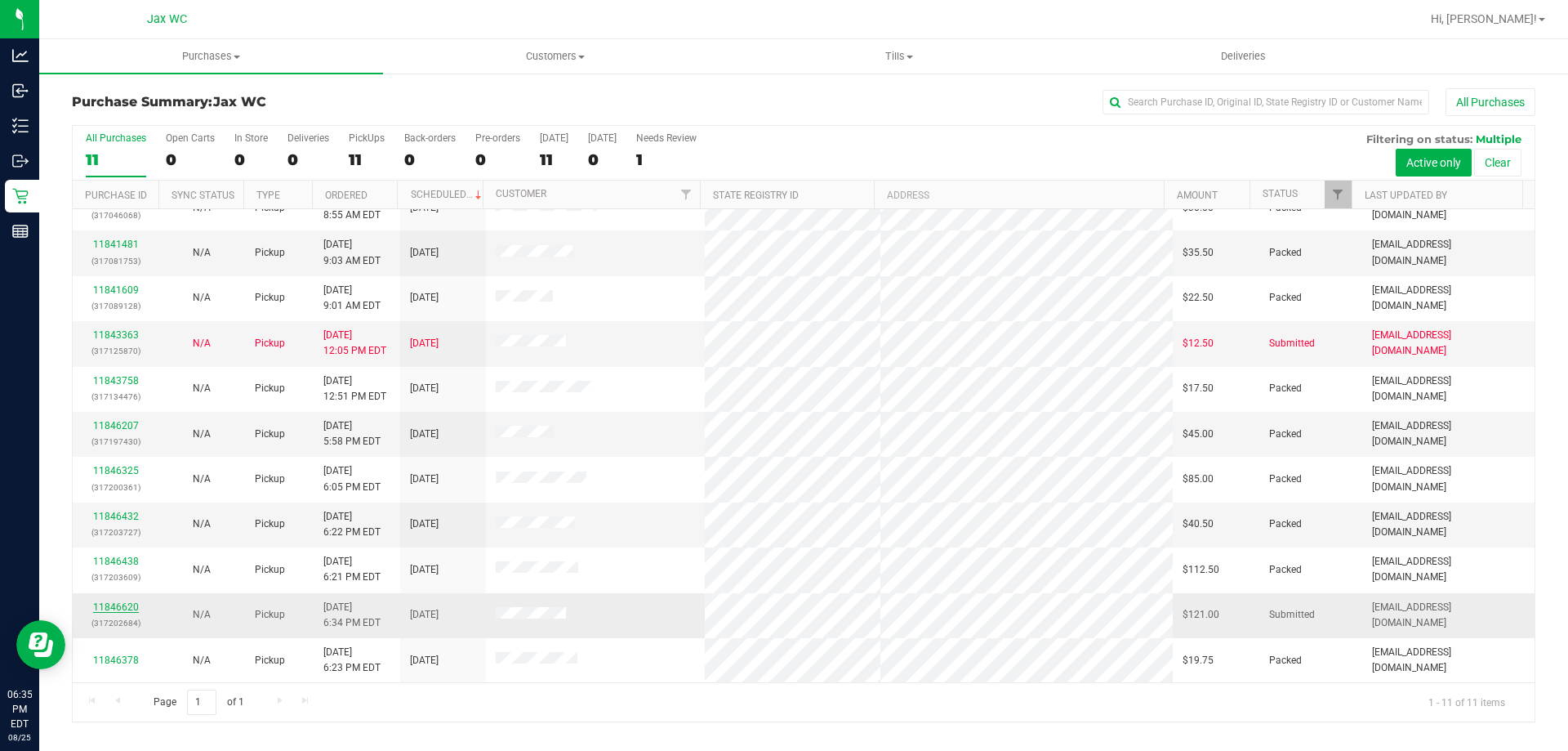
click at [129, 608] on link "11846620" at bounding box center [116, 607] width 46 height 11
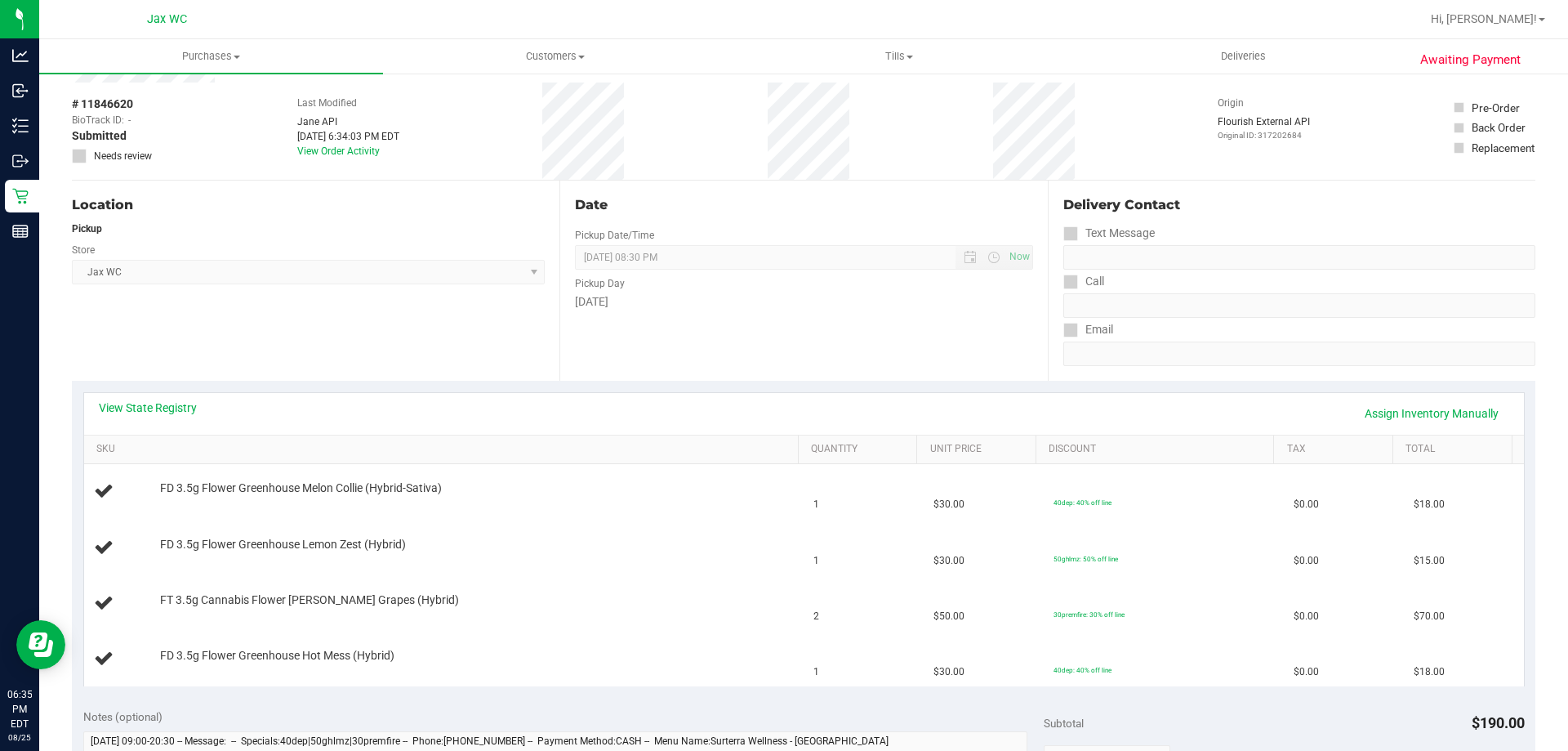
scroll to position [245, 0]
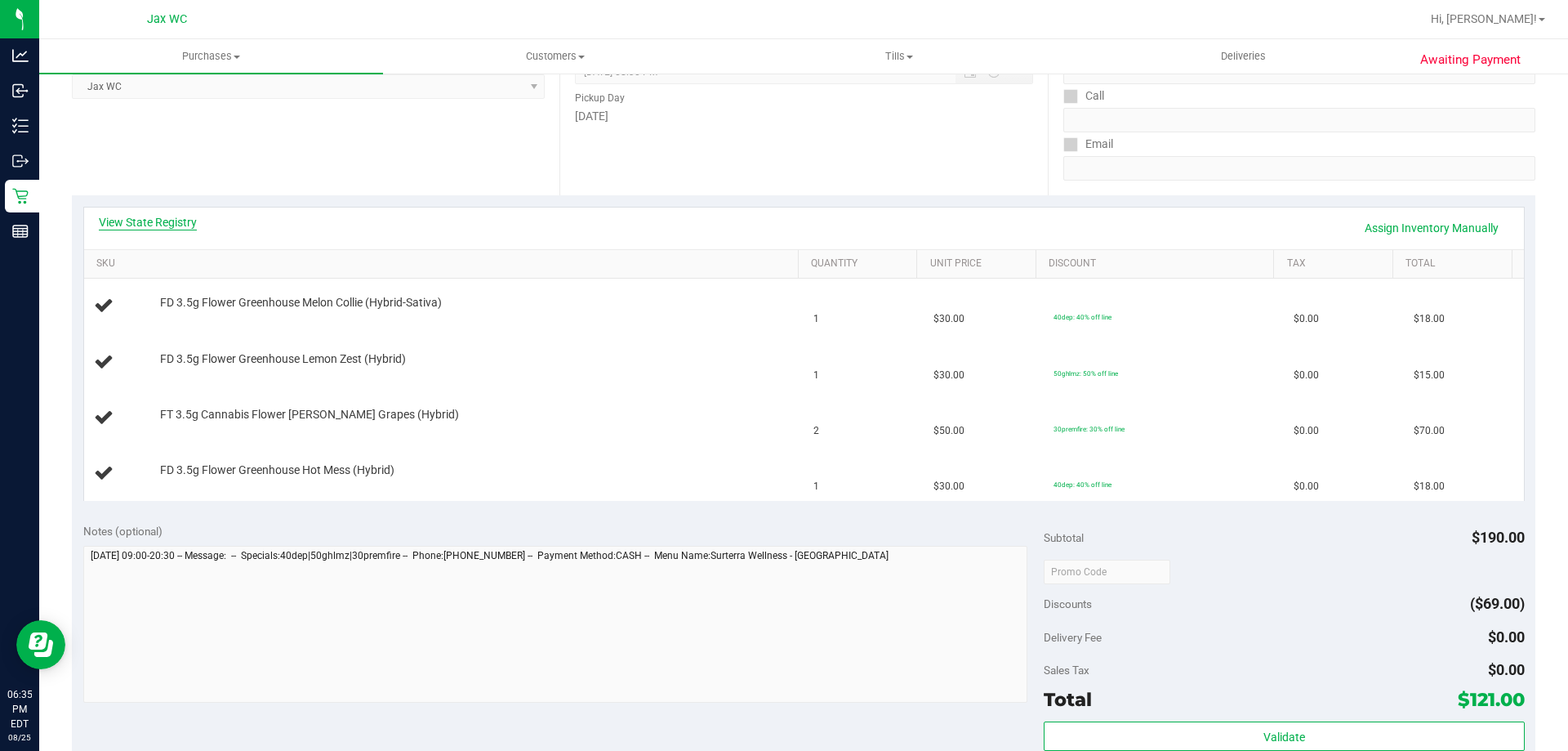
click at [164, 223] on link "View State Registry" at bounding box center [147, 221] width 98 height 16
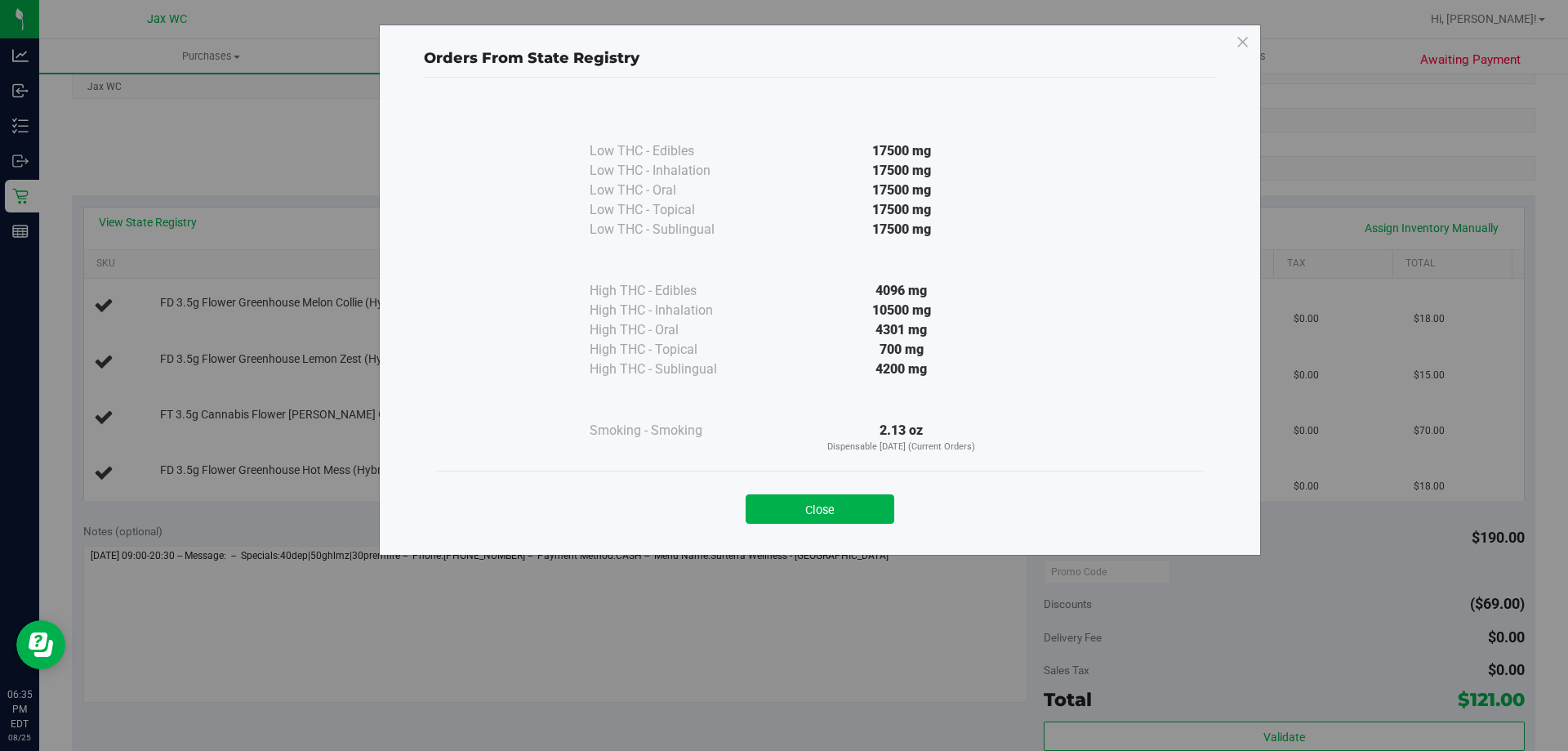
click at [801, 491] on div "Close" at bounding box center [820, 504] width 743 height 41
click at [815, 505] on button "Close" at bounding box center [820, 509] width 148 height 29
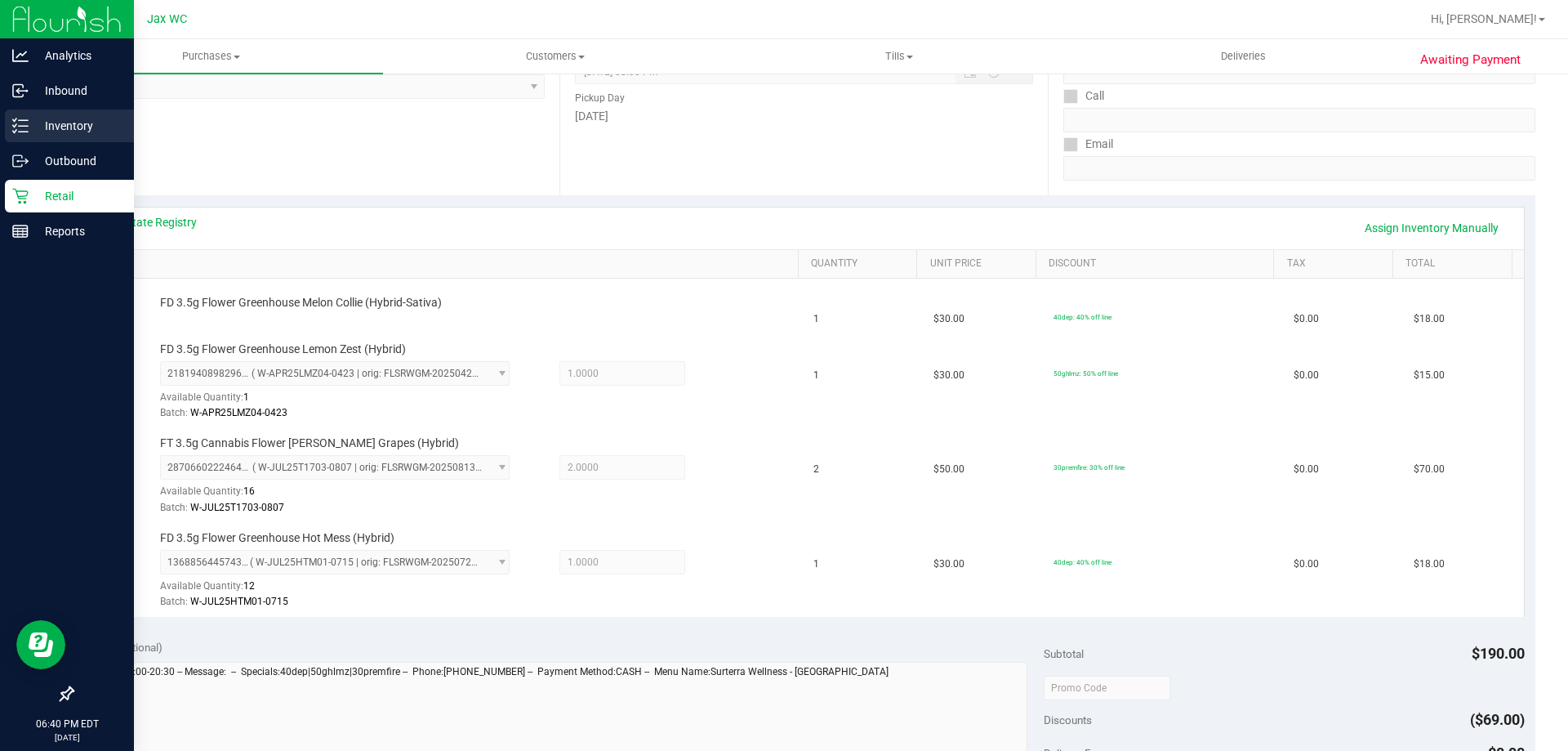
click at [19, 125] on icon at bounding box center [20, 125] width 16 height 16
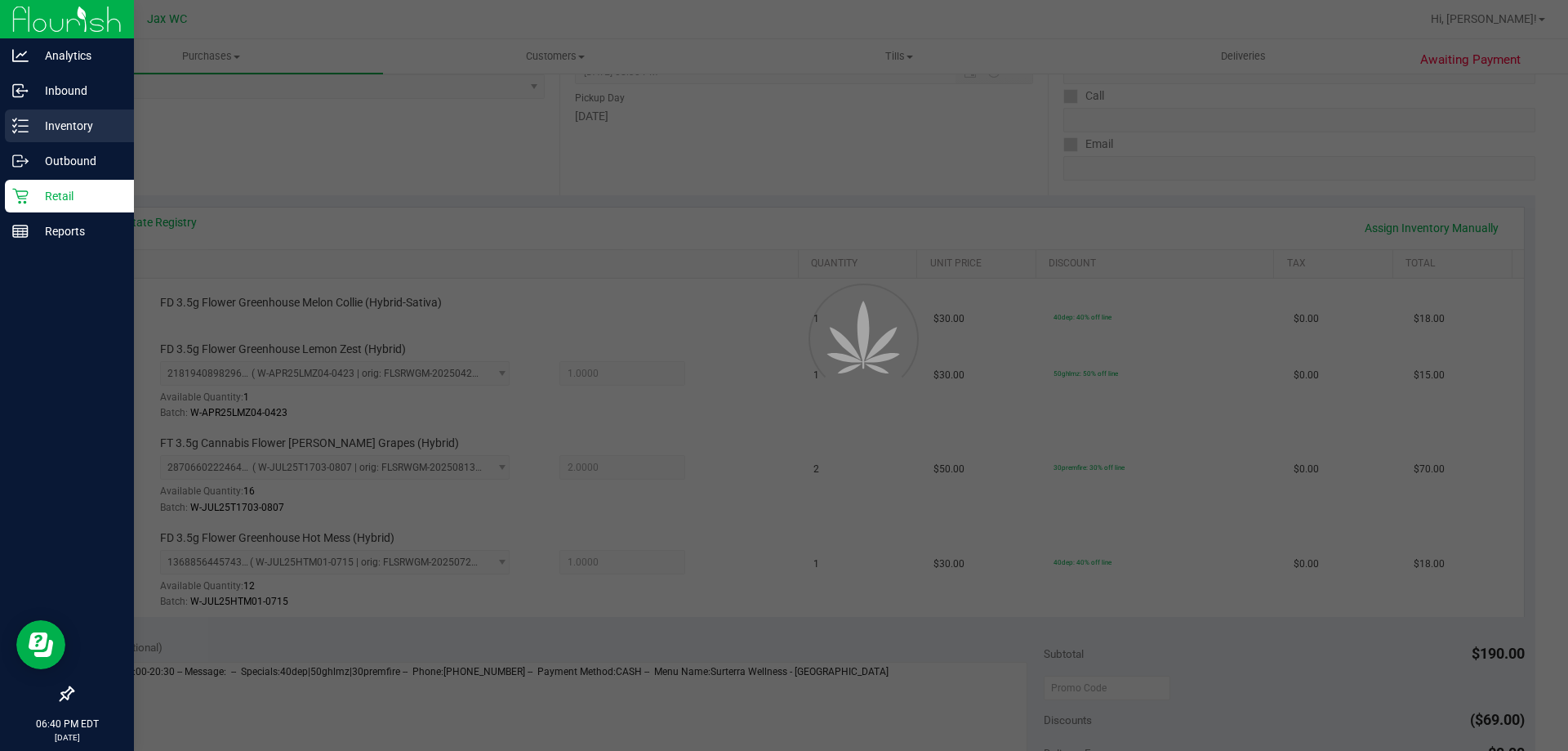
click at [19, 125] on icon at bounding box center [20, 125] width 16 height 16
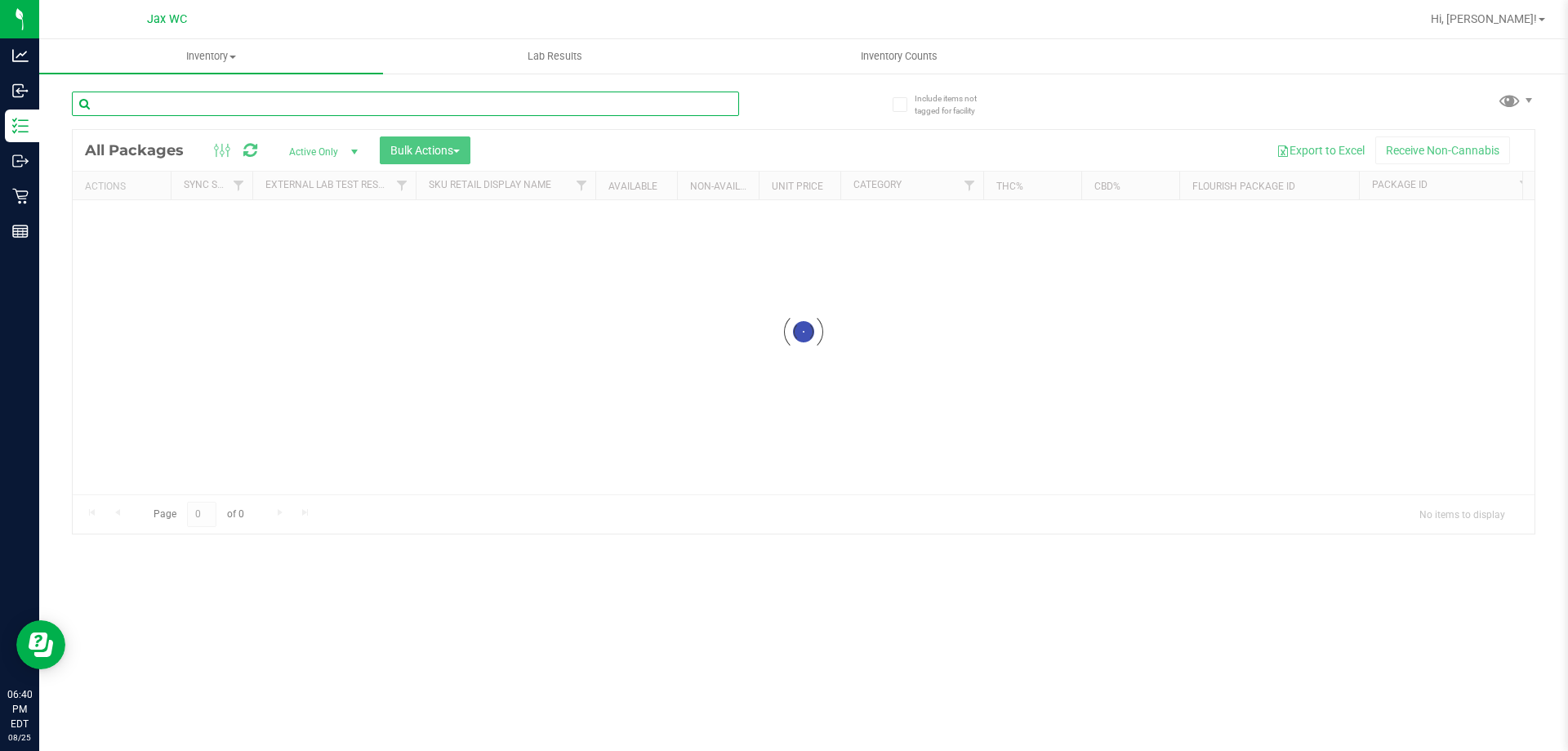
click at [134, 97] on input "text" at bounding box center [406, 104] width 667 height 25
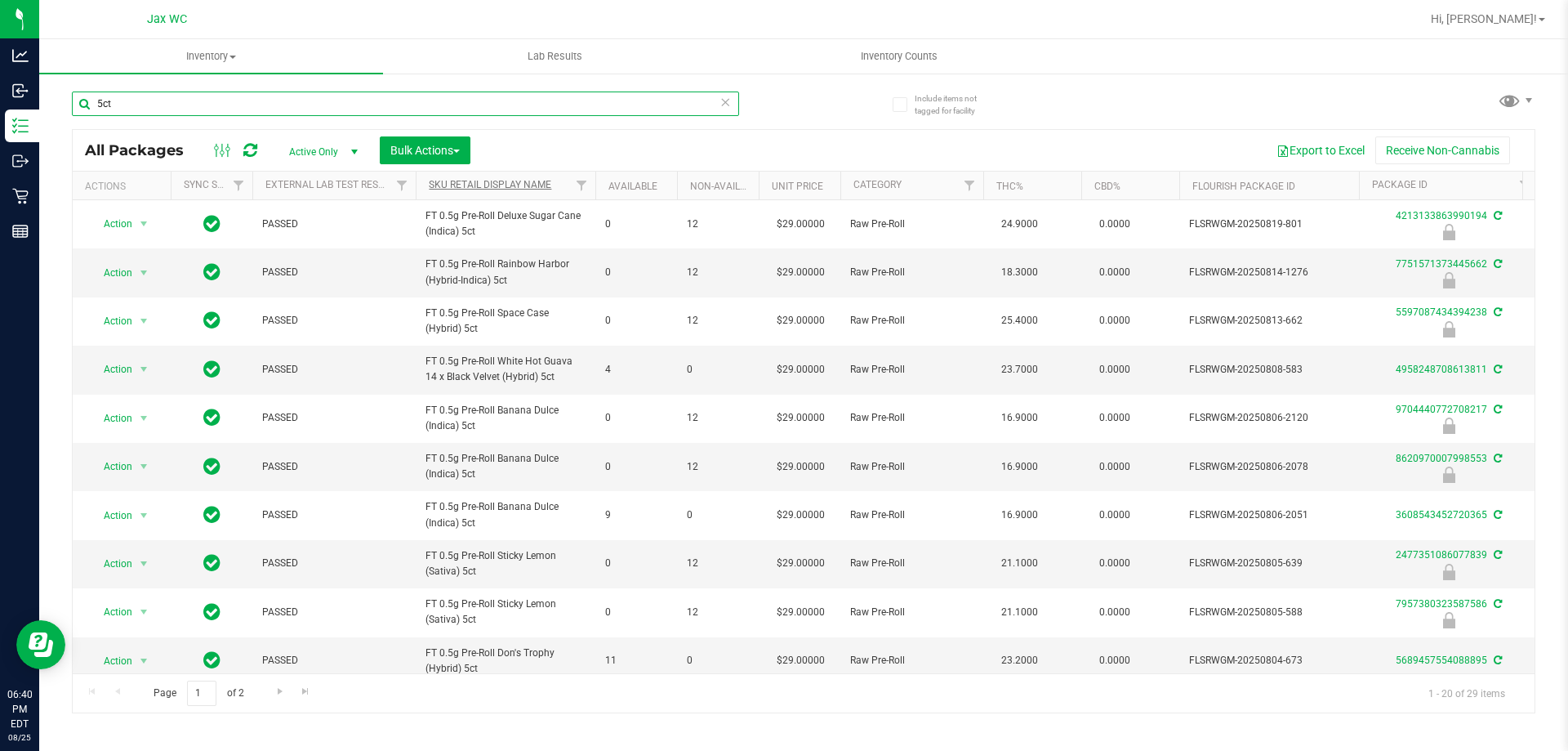
type input "5ct"
click at [511, 188] on link "Sku Retail Display Name" at bounding box center [489, 184] width 123 height 11
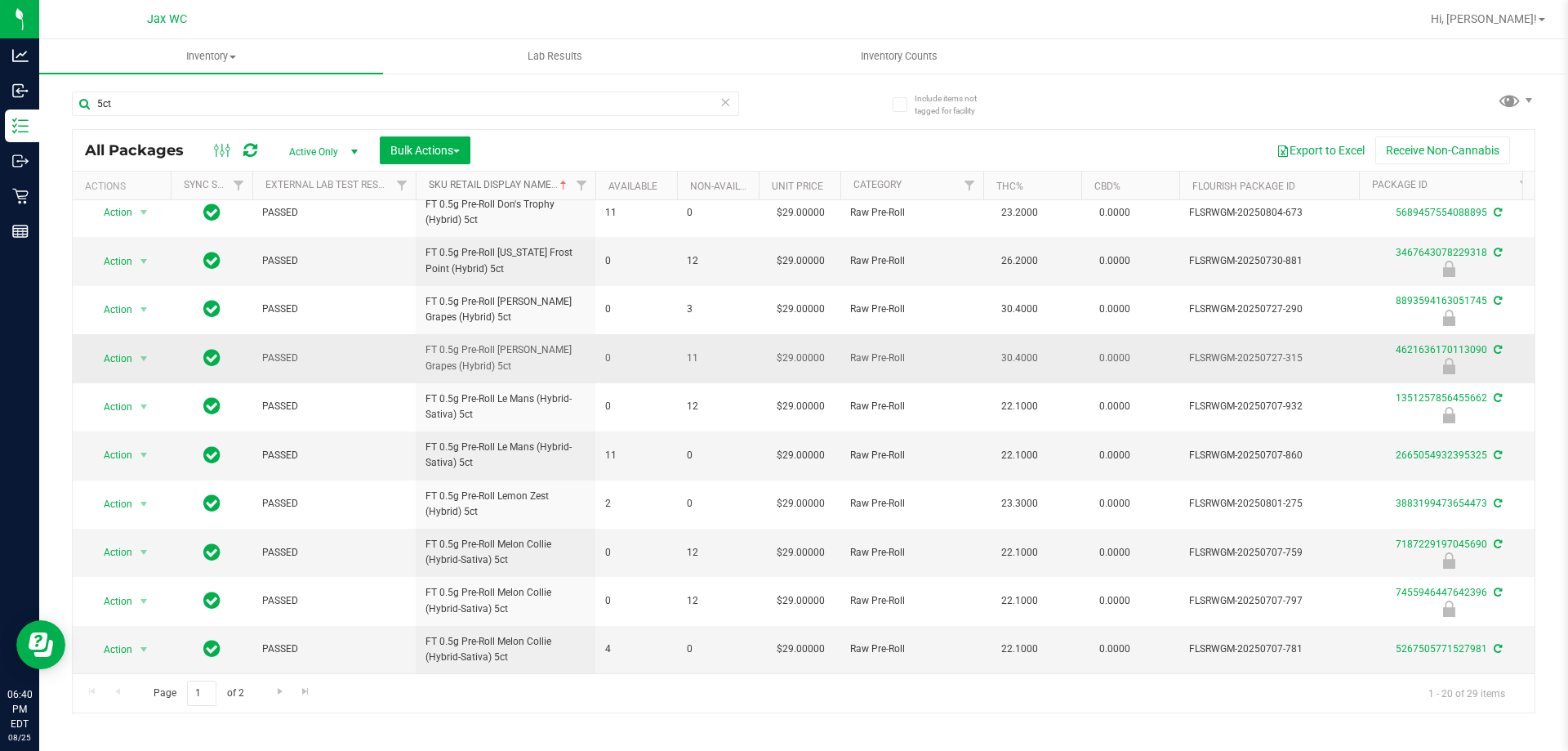
scroll to position [509, 0]
click at [270, 691] on link "Go to the next page" at bounding box center [279, 691] width 24 height 22
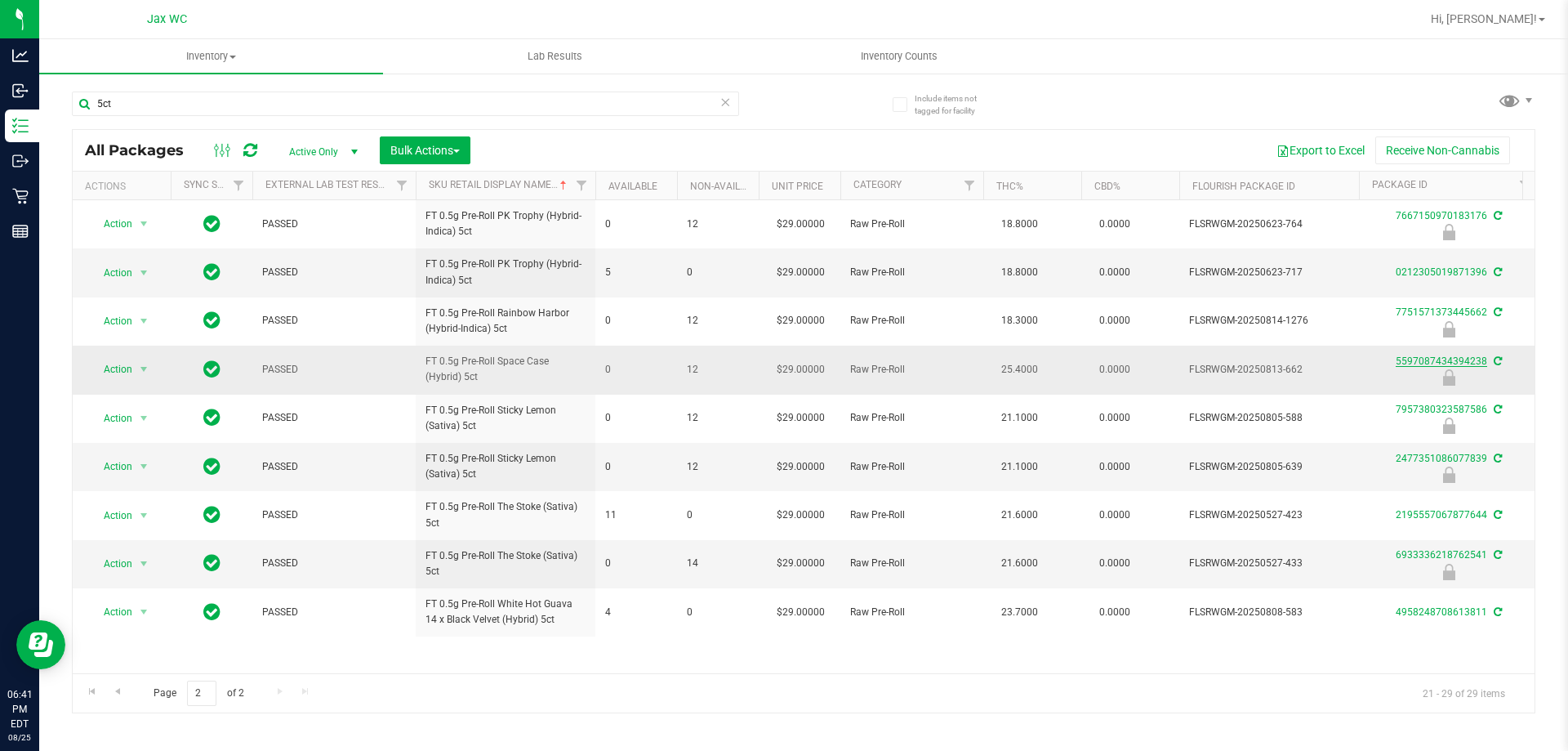
click at [1437, 360] on link "5597087434394238" at bounding box center [1442, 361] width 91 height 11
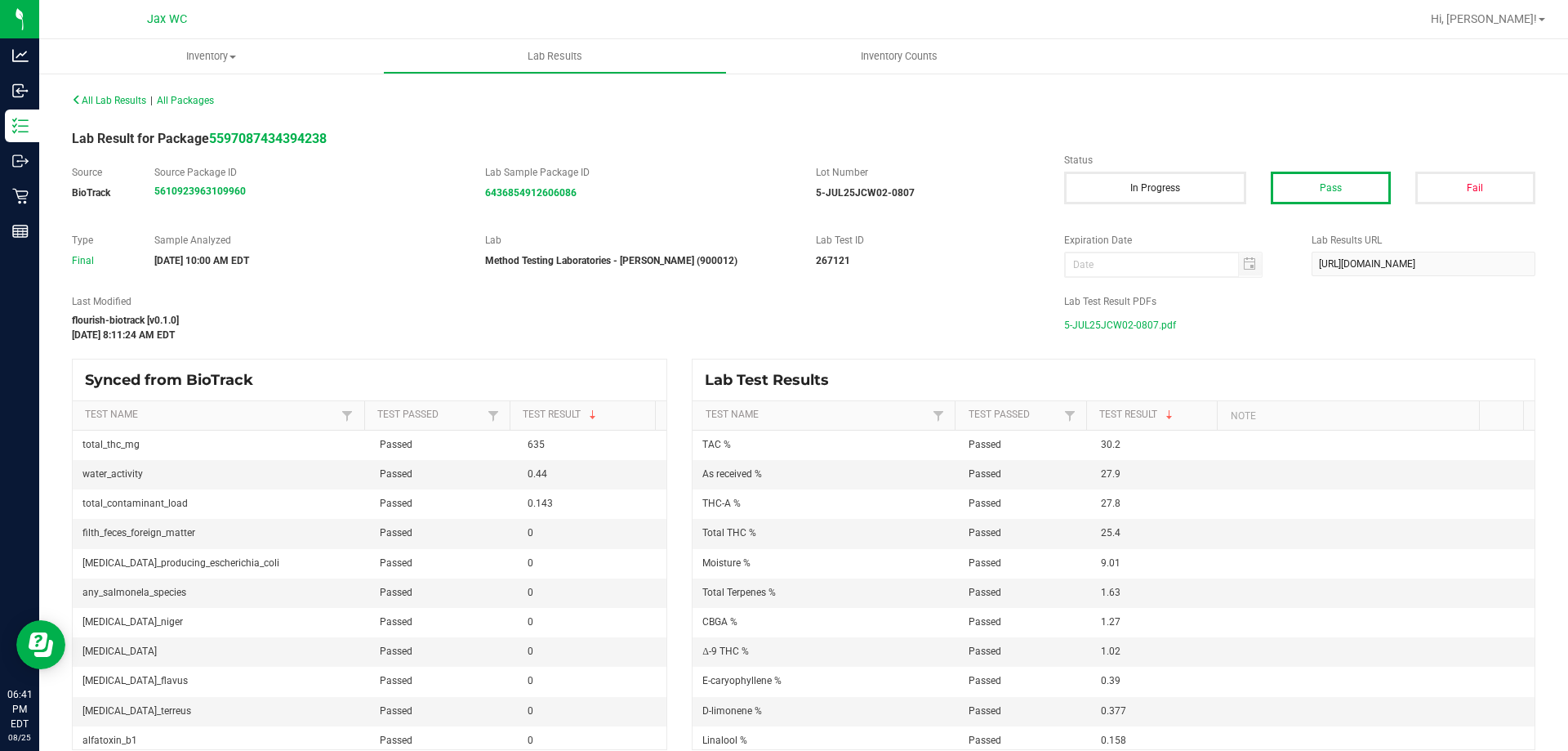
click at [1129, 320] on span "5-JUL25JCW02-0807.pdf" at bounding box center [1120, 325] width 112 height 25
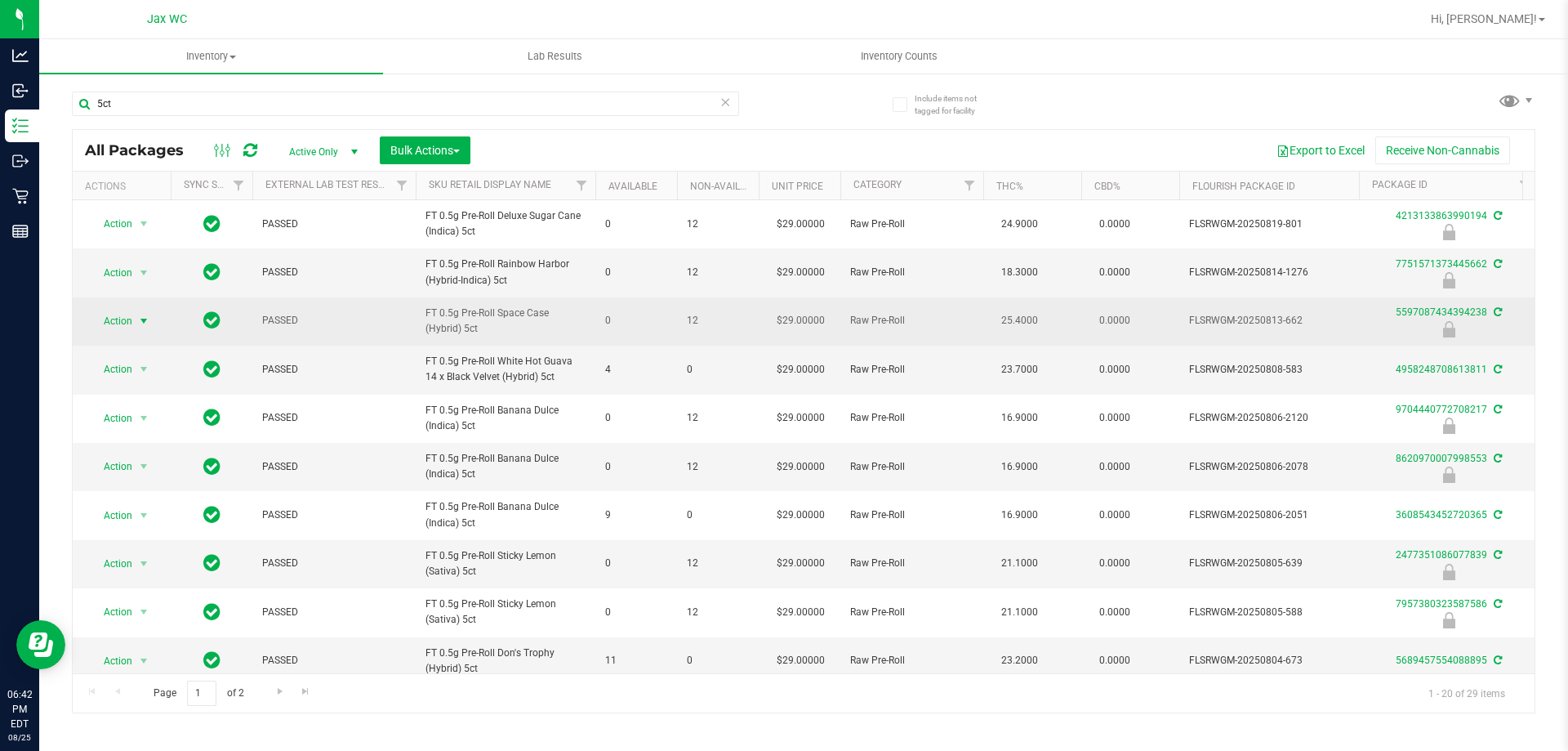
click at [118, 319] on span "Action" at bounding box center [111, 321] width 44 height 23
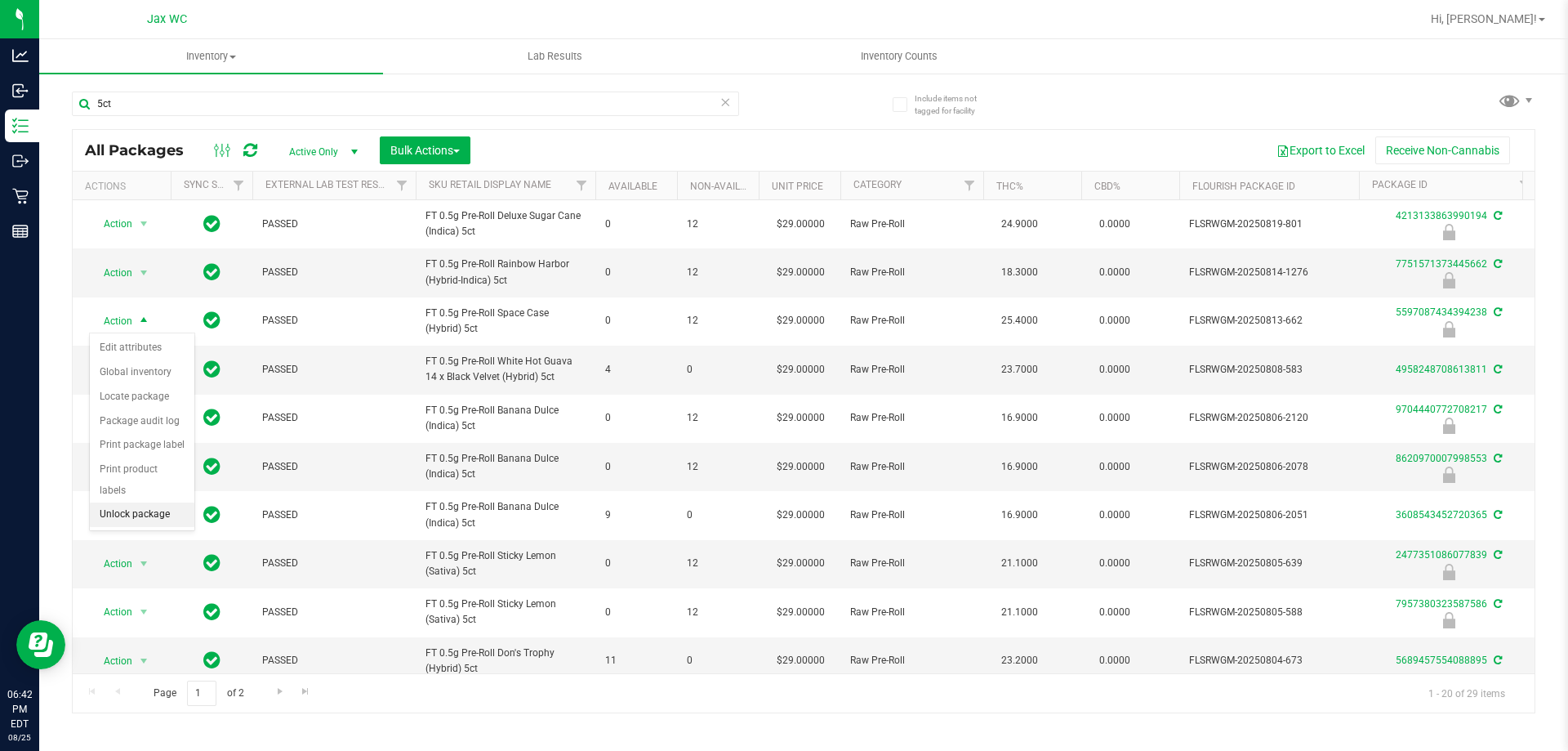
click at [160, 502] on li "Unlock package" at bounding box center [143, 514] width 105 height 25
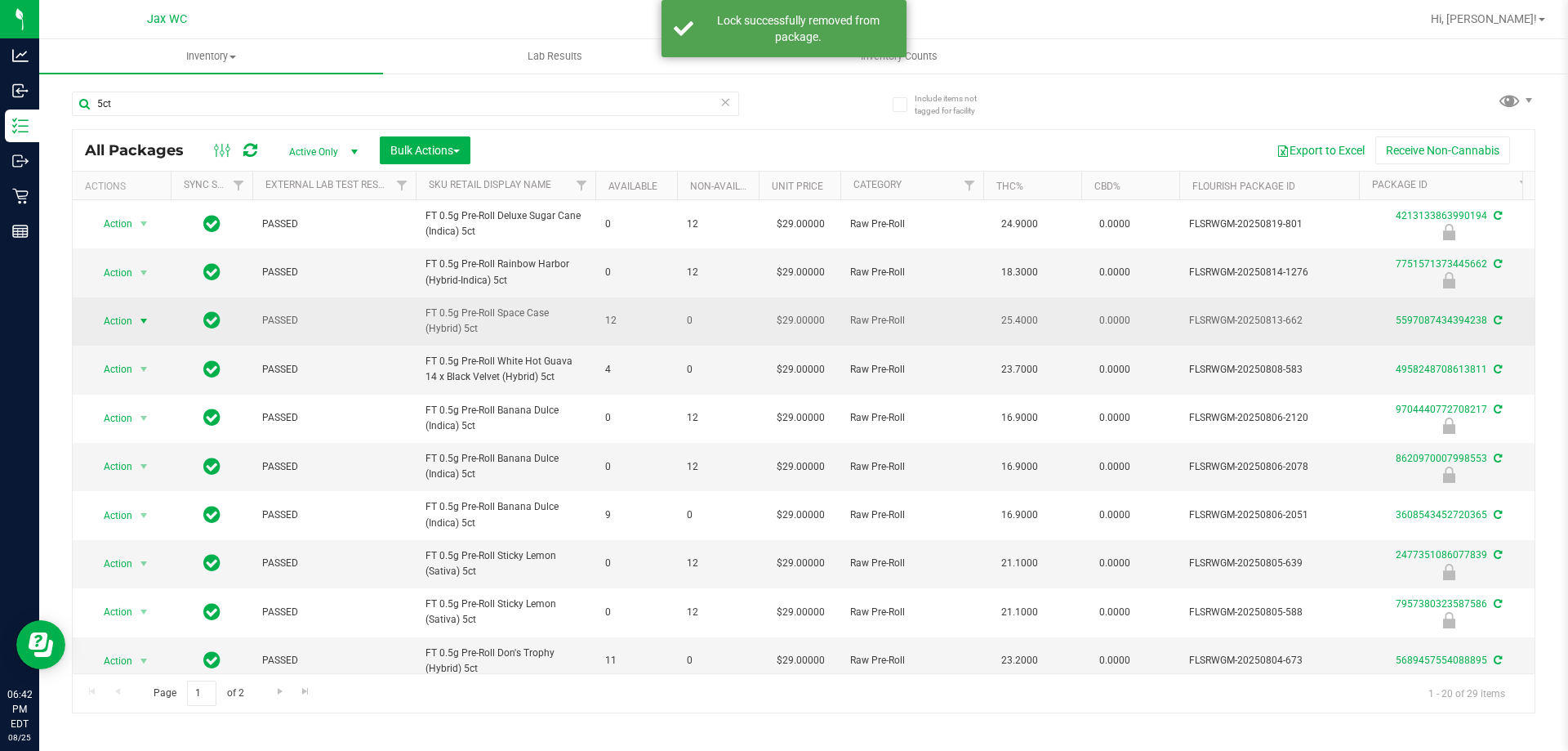
click at [120, 325] on span "Action" at bounding box center [111, 321] width 44 height 23
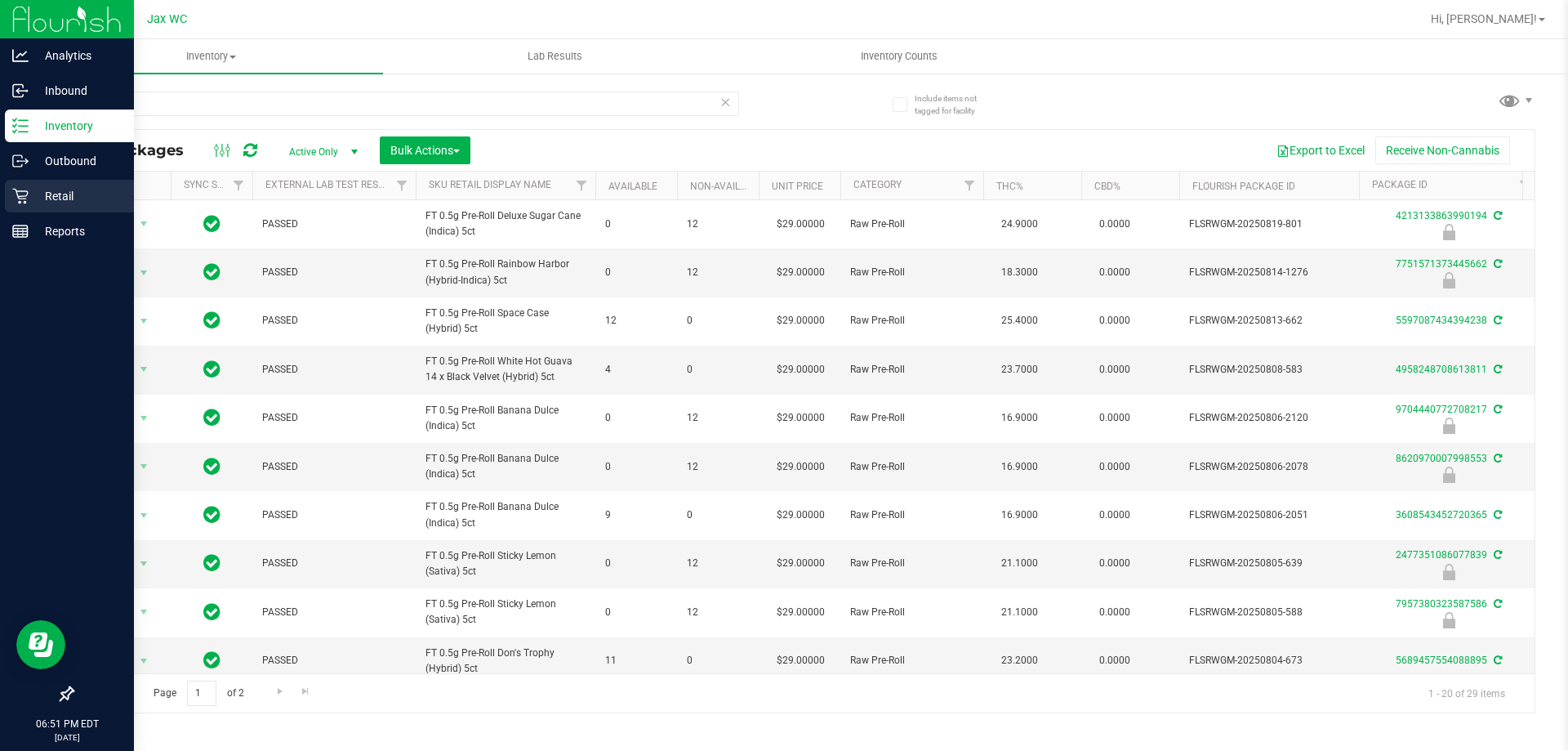
click at [20, 192] on icon at bounding box center [20, 196] width 16 height 16
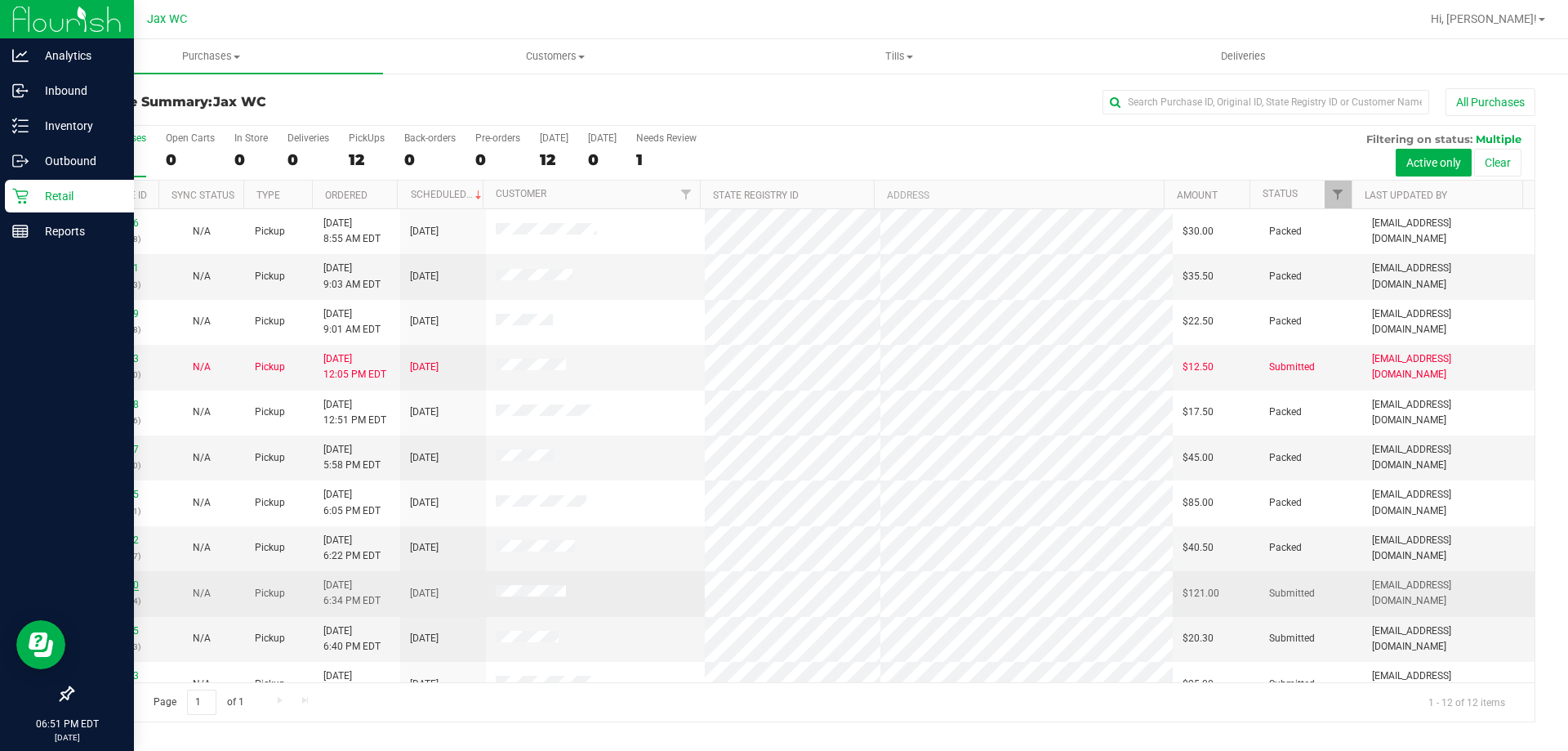
click at [124, 582] on link "11846620" at bounding box center [116, 585] width 46 height 11
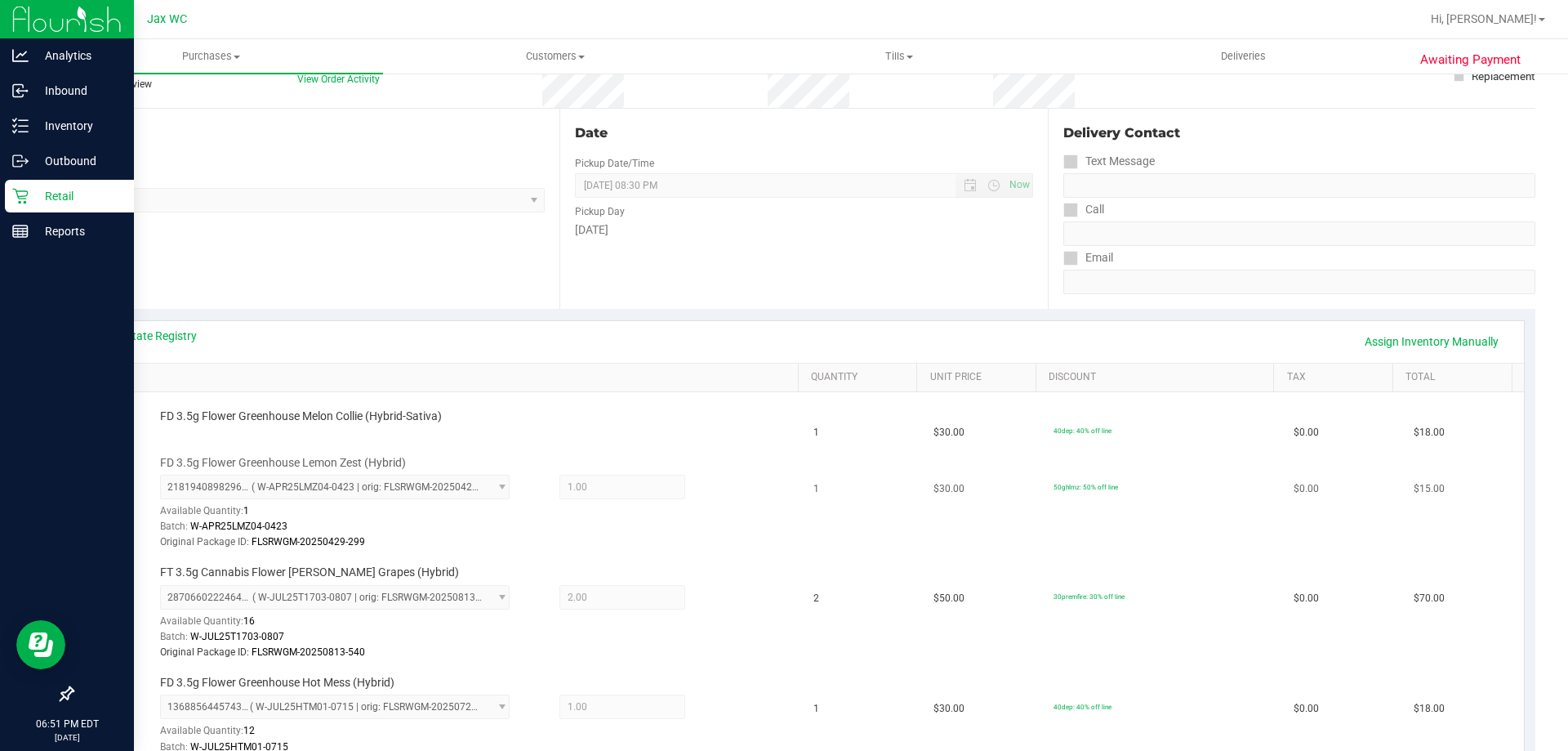
scroll to position [164, 0]
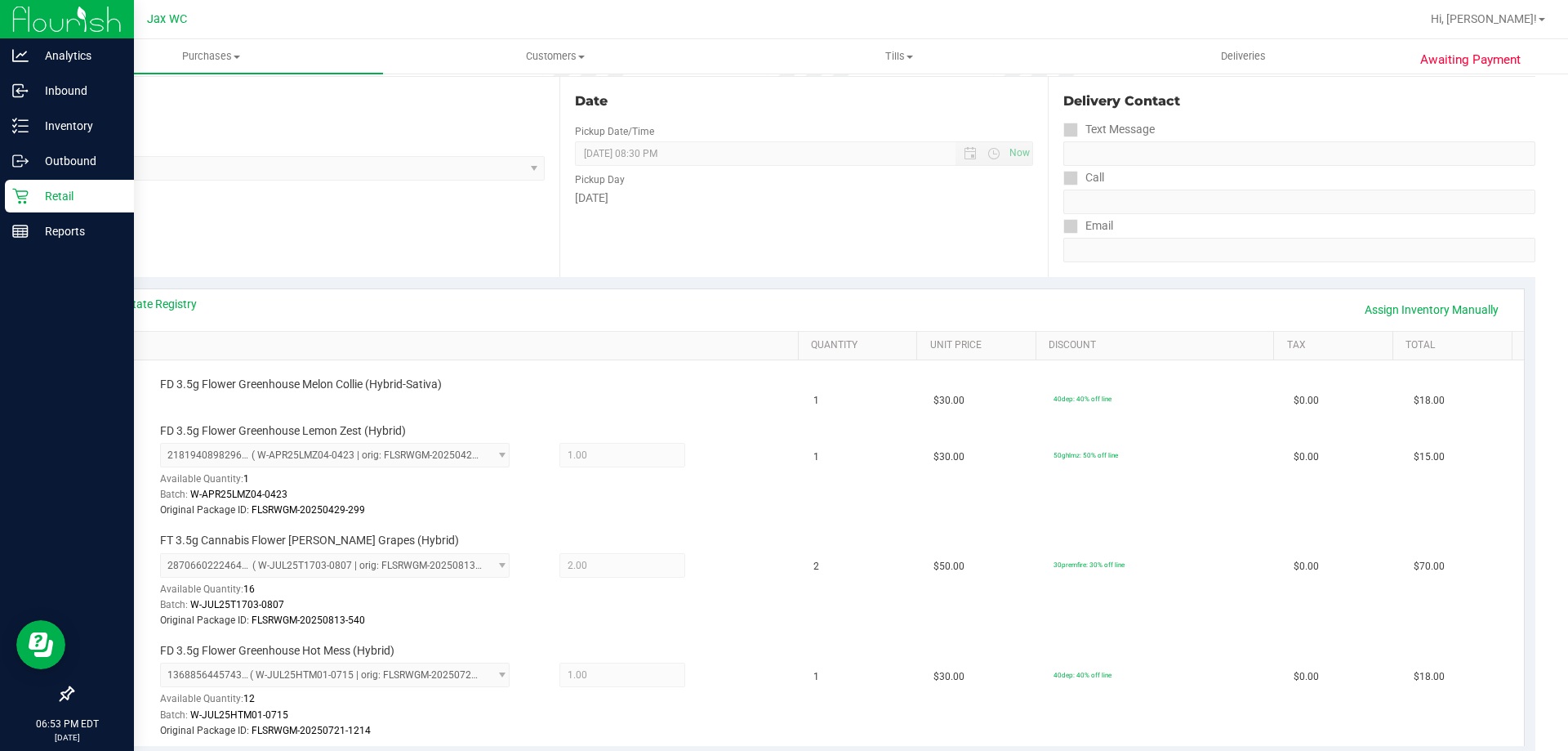
click at [20, 192] on icon at bounding box center [20, 196] width 16 height 16
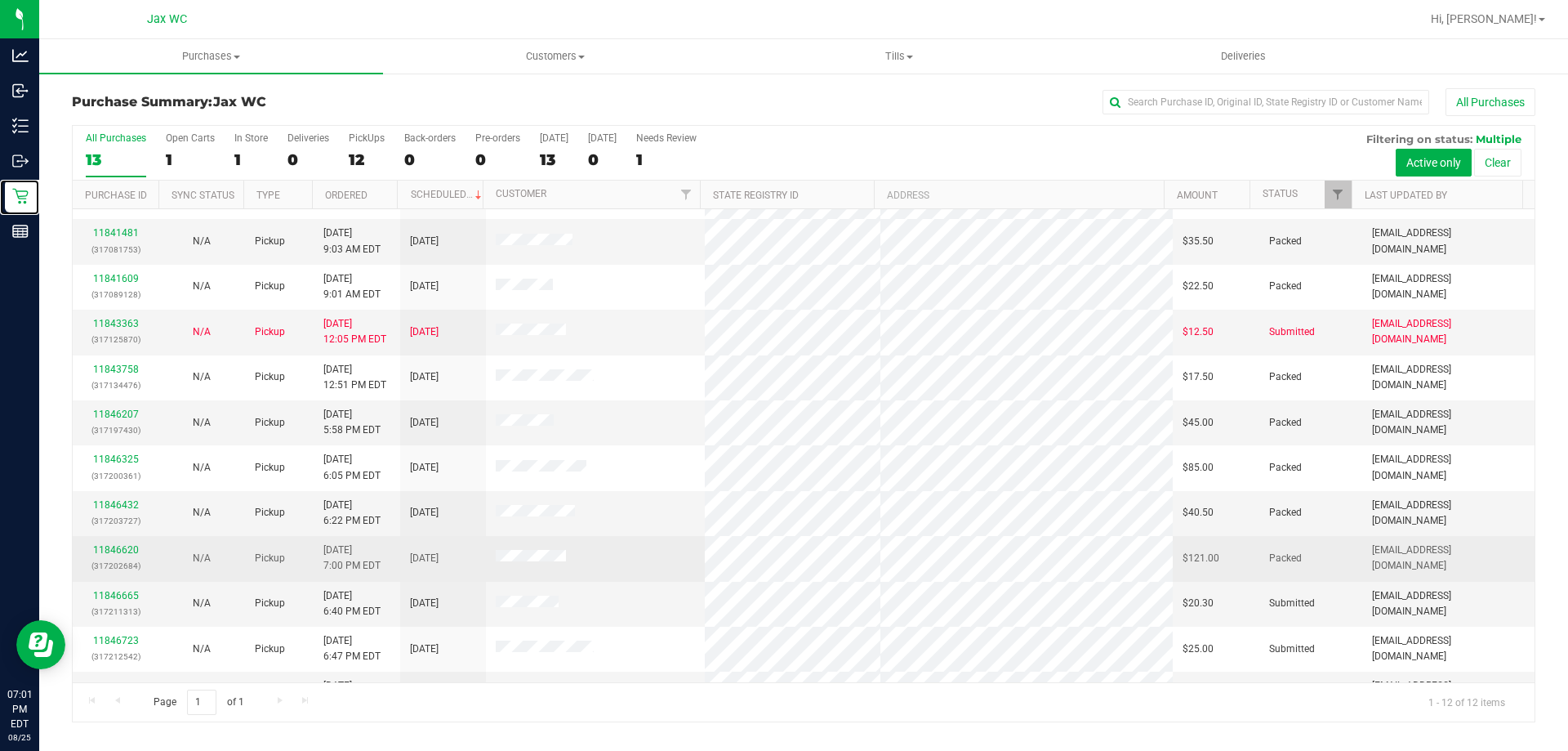
scroll to position [69, 0]
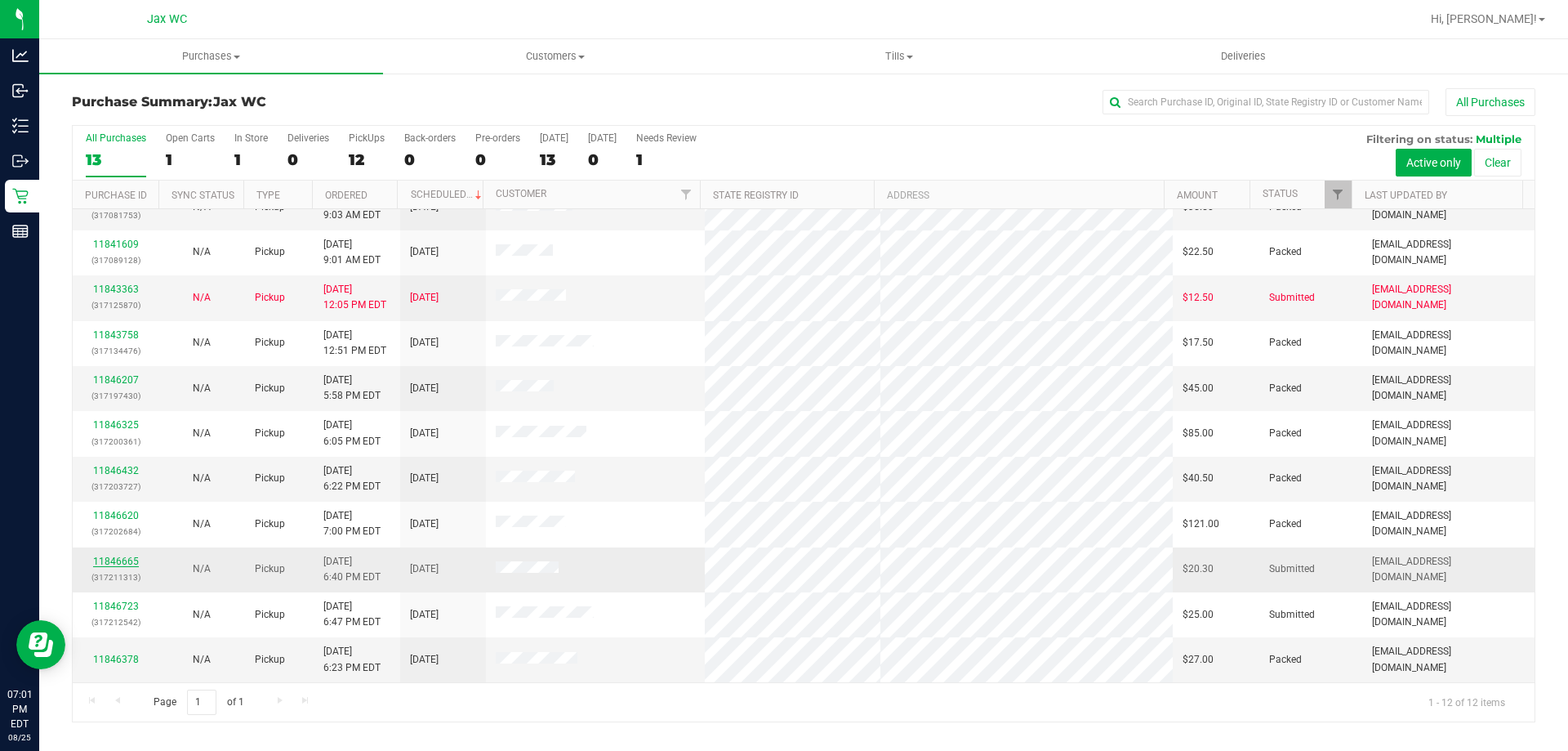
click at [106, 558] on link "11846665" at bounding box center [116, 561] width 46 height 11
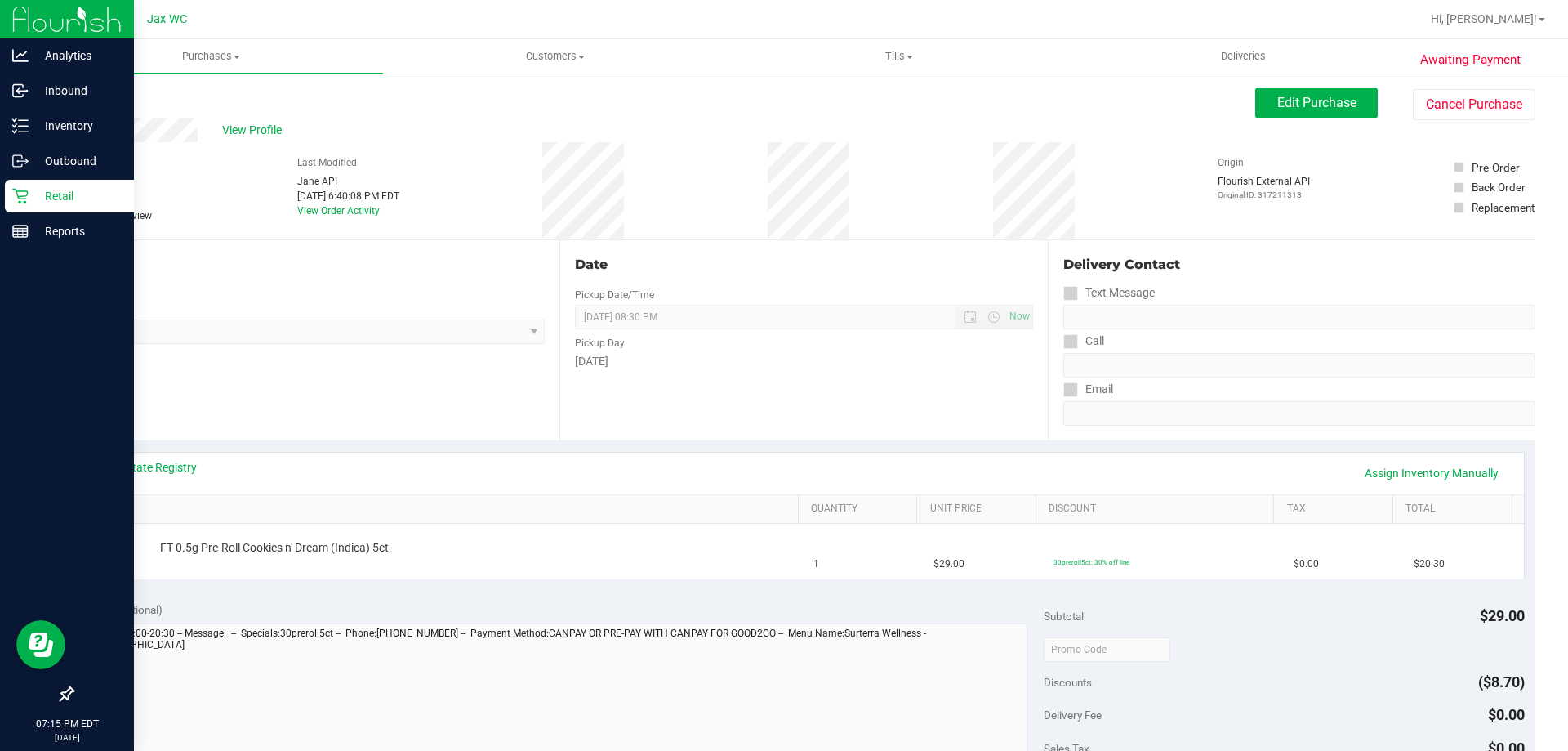
click at [6, 195] on div "Retail" at bounding box center [69, 196] width 129 height 32
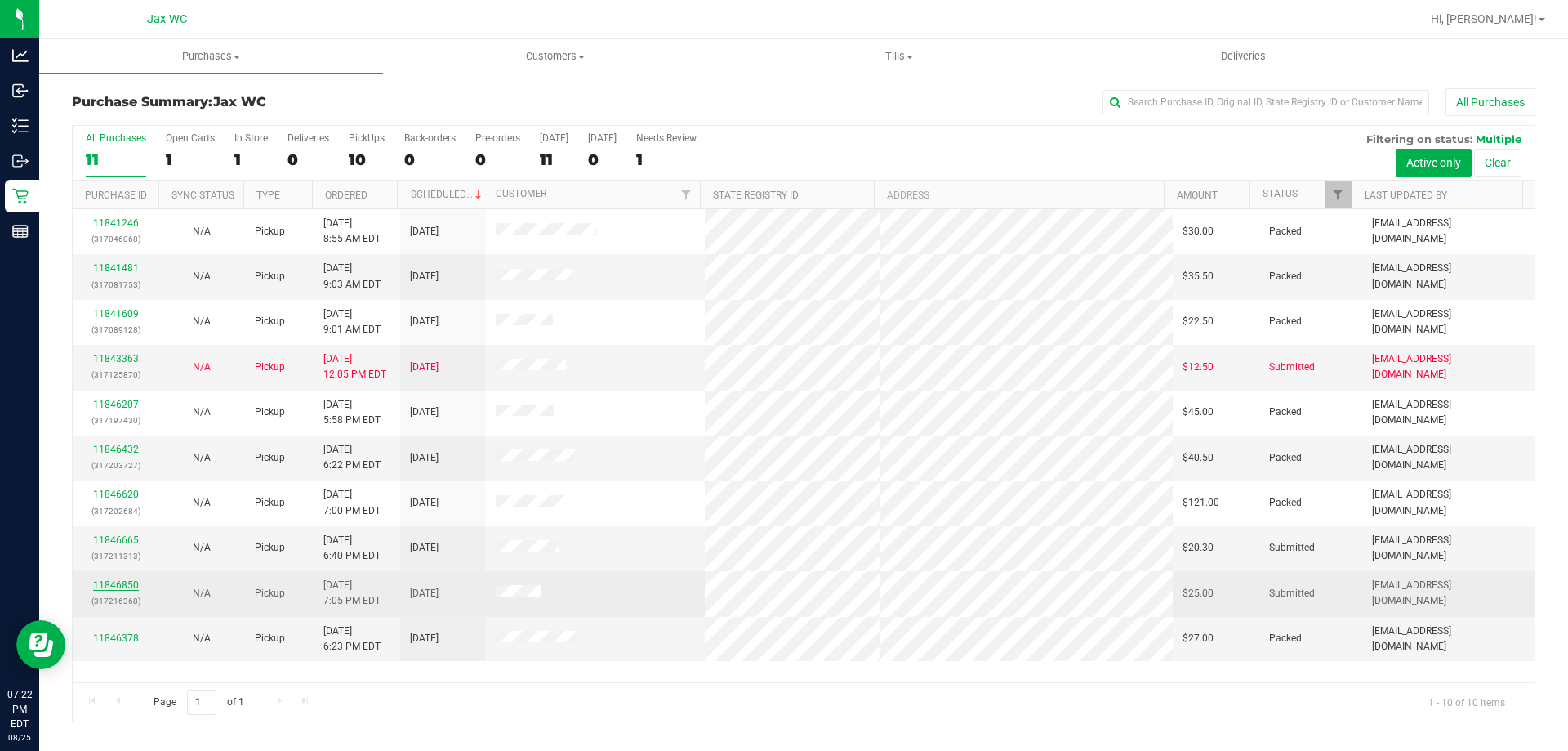
click at [120, 585] on link "11846850" at bounding box center [116, 585] width 46 height 11
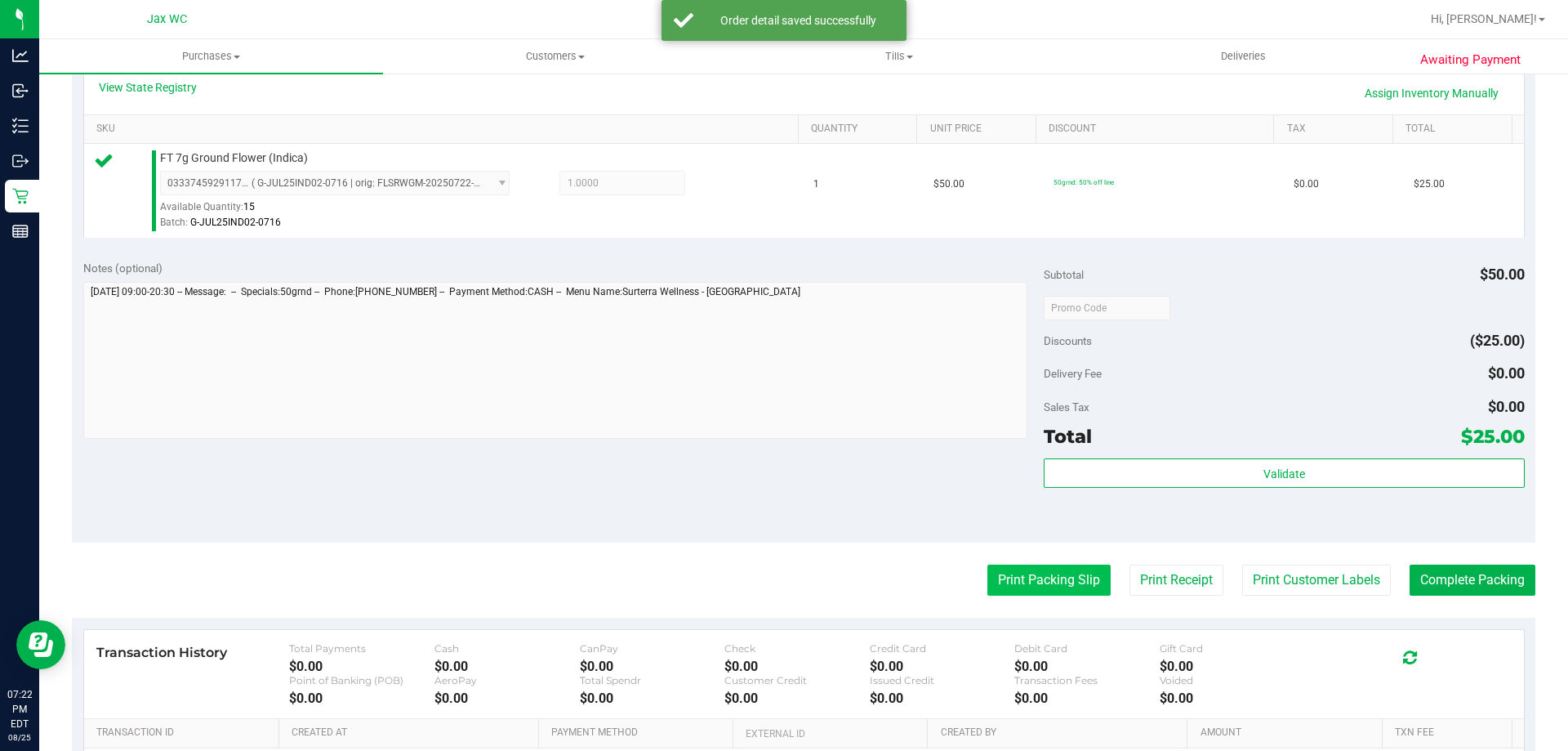
scroll to position [409, 0]
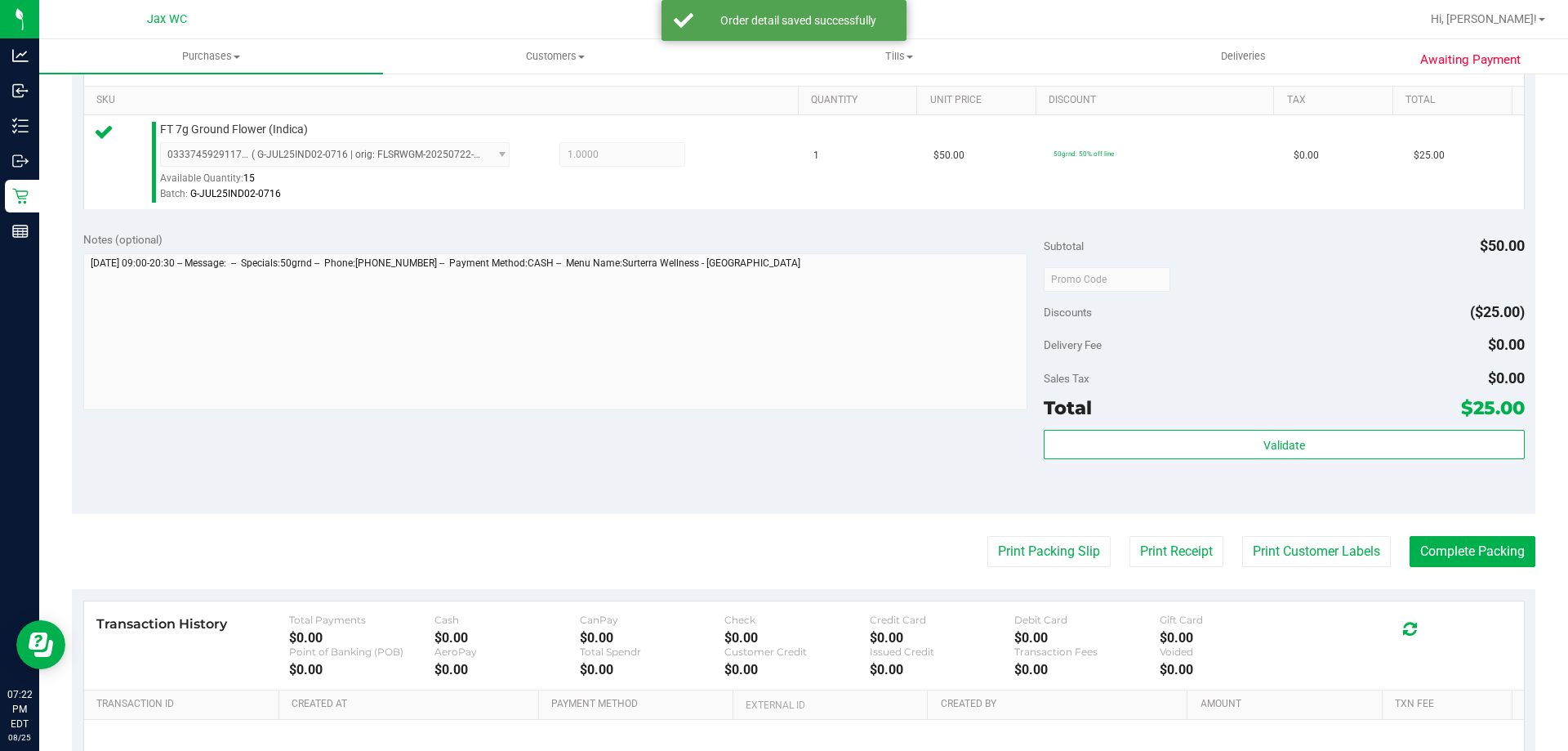
click at [1301, 531] on purchase-details "Back Edit Purchase Cancel Purchase View Profile # 11846850 BioTrack ID: - Submi…" at bounding box center [804, 287] width 1463 height 1215
click at [1292, 542] on button "Print Customer Labels" at bounding box center [1316, 551] width 148 height 31
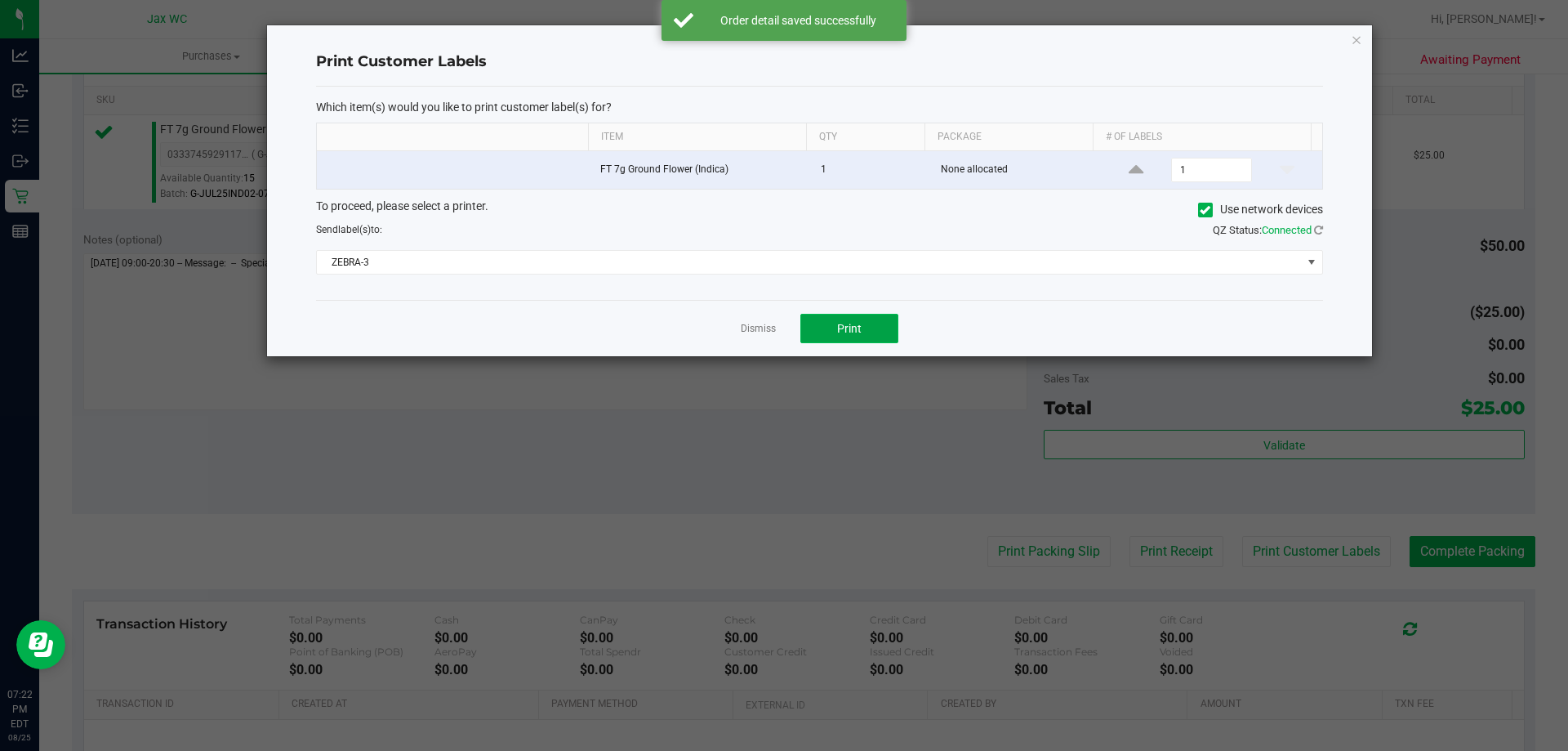
click at [875, 340] on button "Print" at bounding box center [849, 328] width 98 height 29
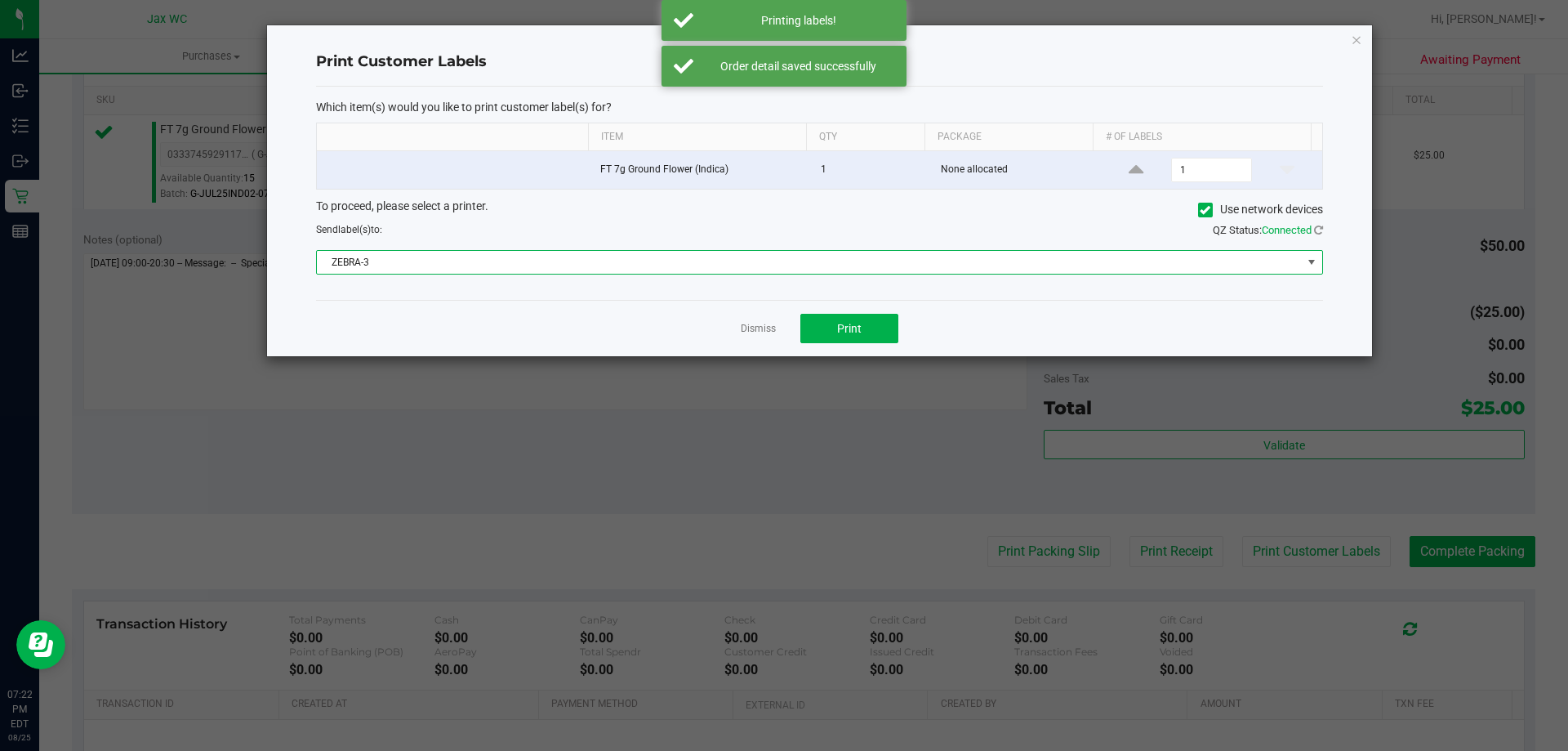
click at [603, 267] on span "ZEBRA-3" at bounding box center [809, 262] width 985 height 23
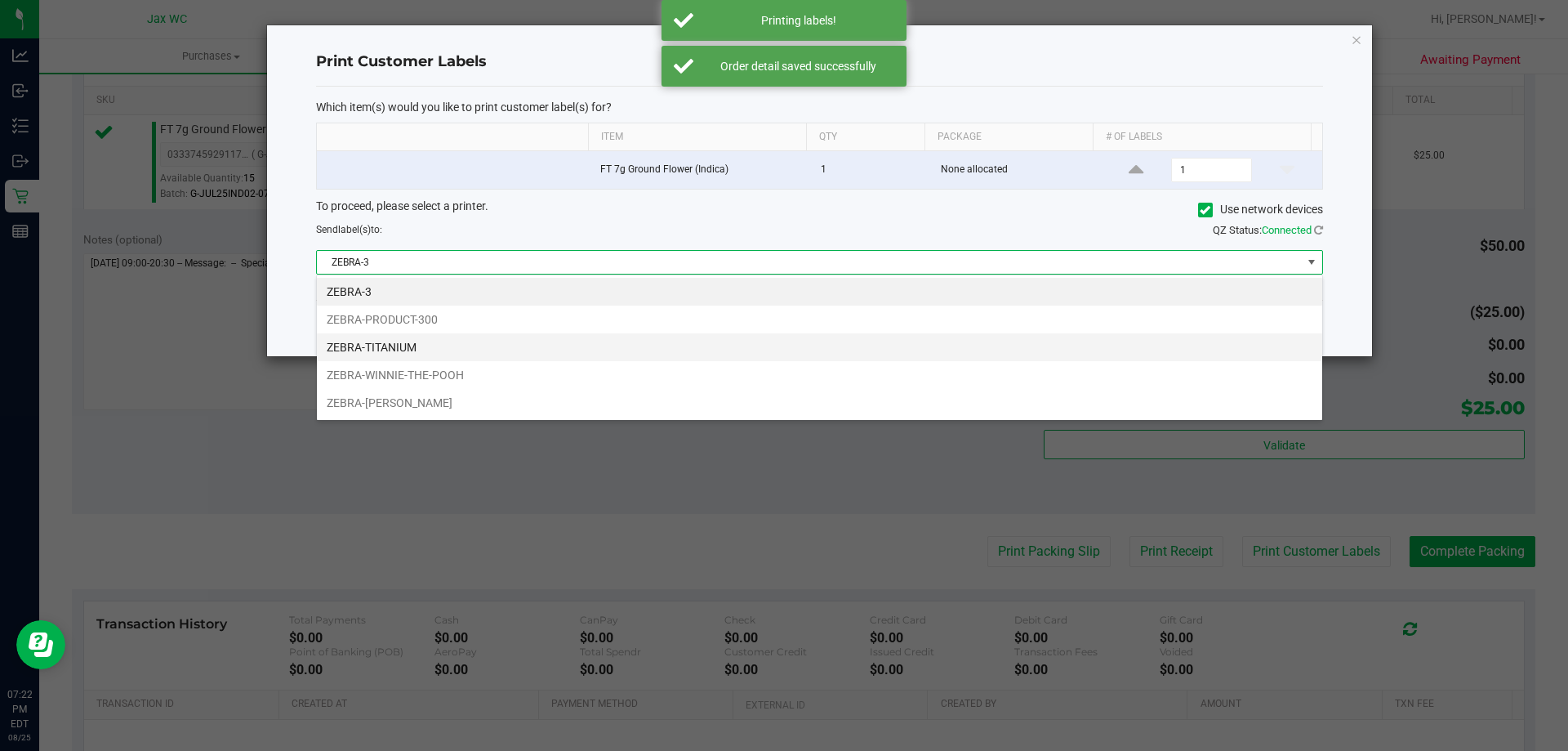
scroll to position [25, 1006]
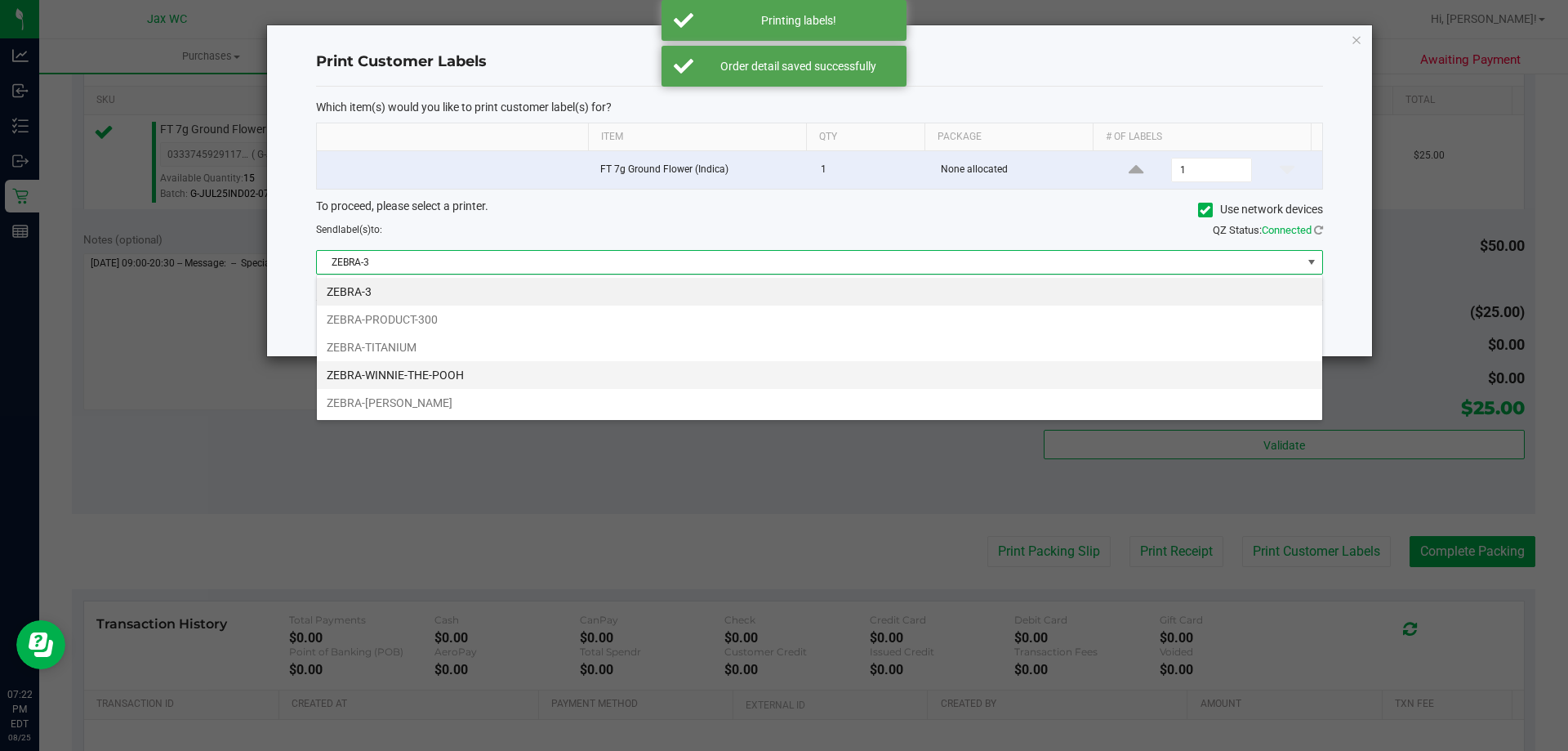
click at [380, 379] on li "ZEBRA-WINNIE-THE-POOH" at bounding box center [819, 375] width 1005 height 28
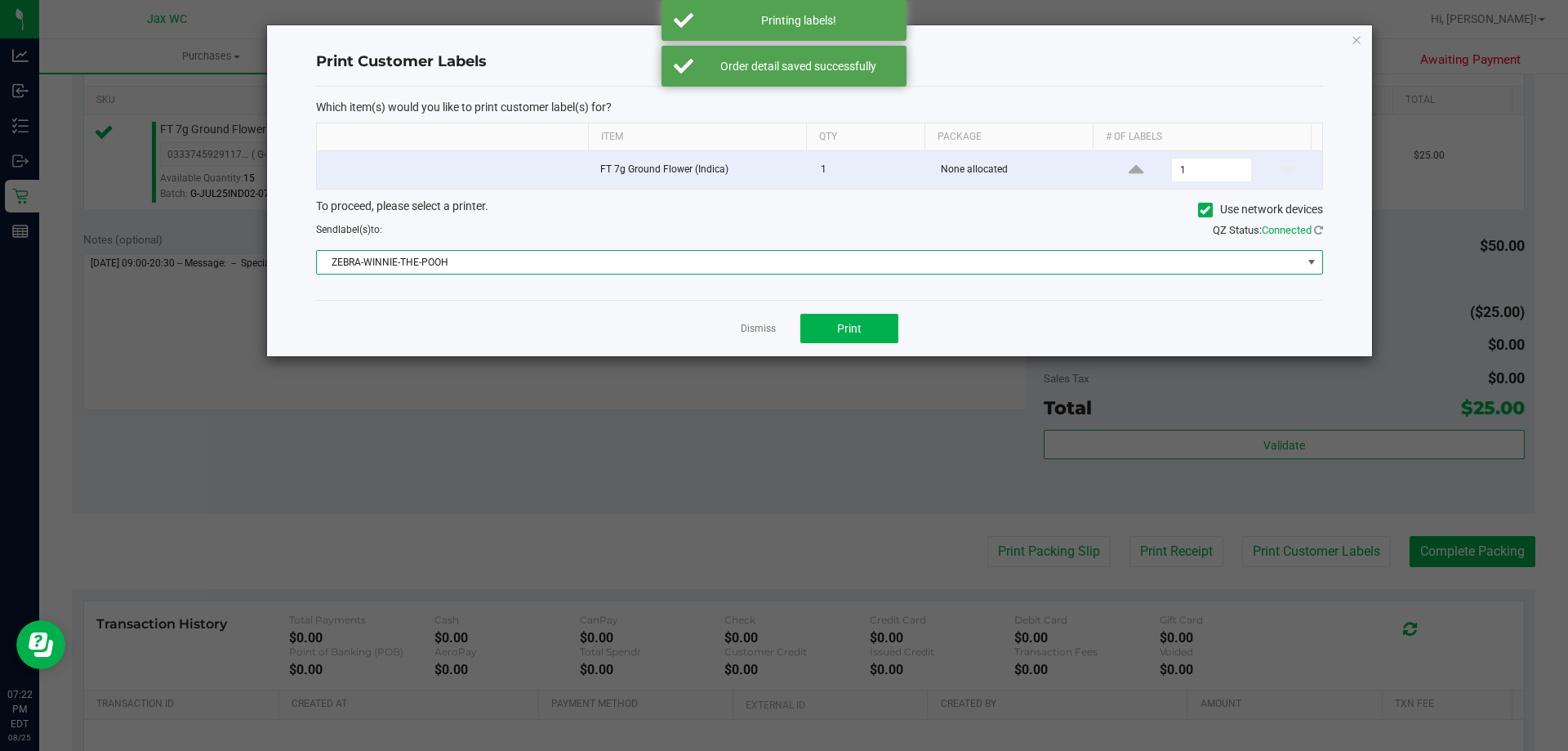
click at [433, 278] on div "Which item(s) would you like to print customer label(s) for? Item Qty Package #…" at bounding box center [820, 193] width 1007 height 213
click at [445, 266] on span "ZEBRA-WINNIE-THE-POOH" at bounding box center [809, 262] width 985 height 23
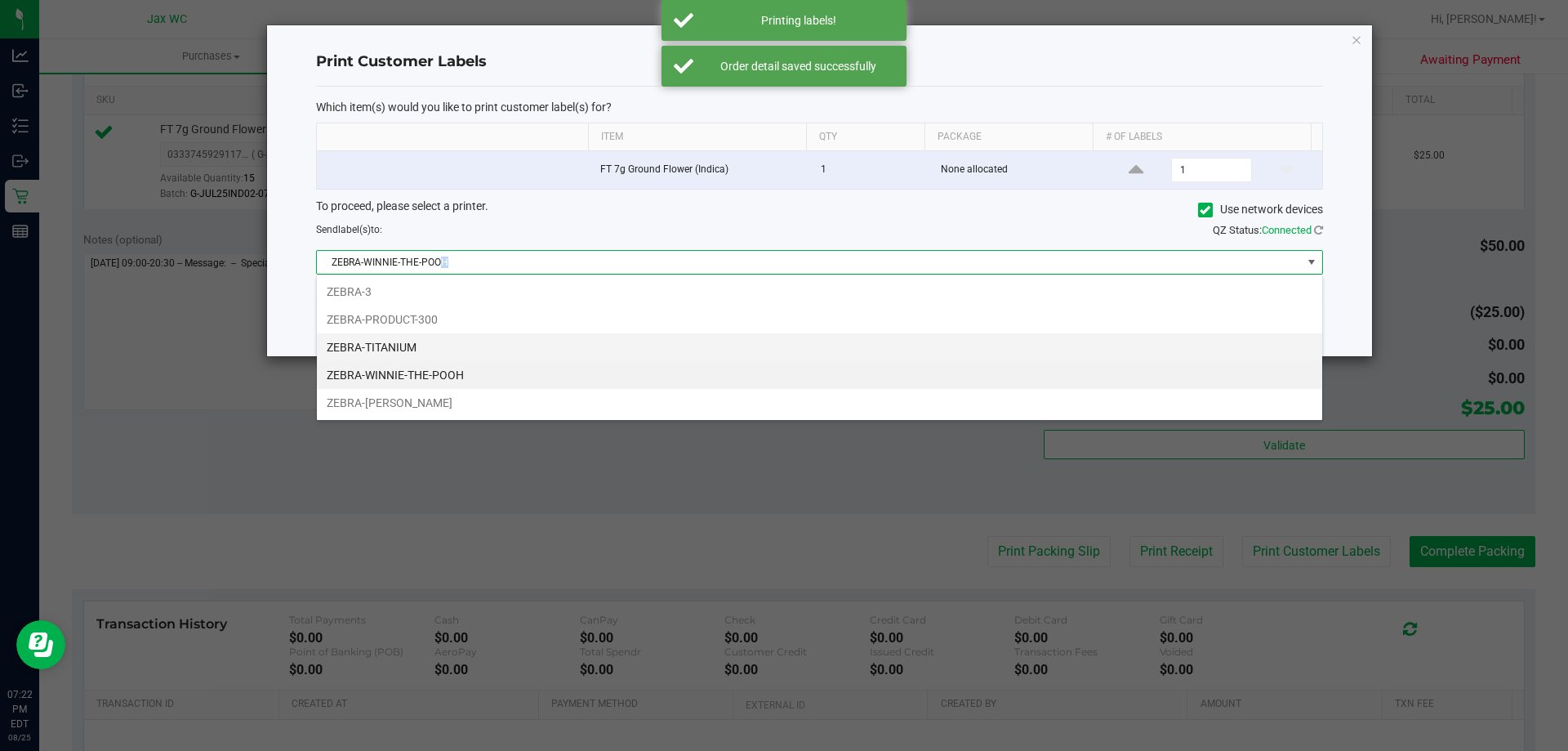
click at [419, 347] on li "ZEBRA-TITANIUM" at bounding box center [819, 347] width 1005 height 28
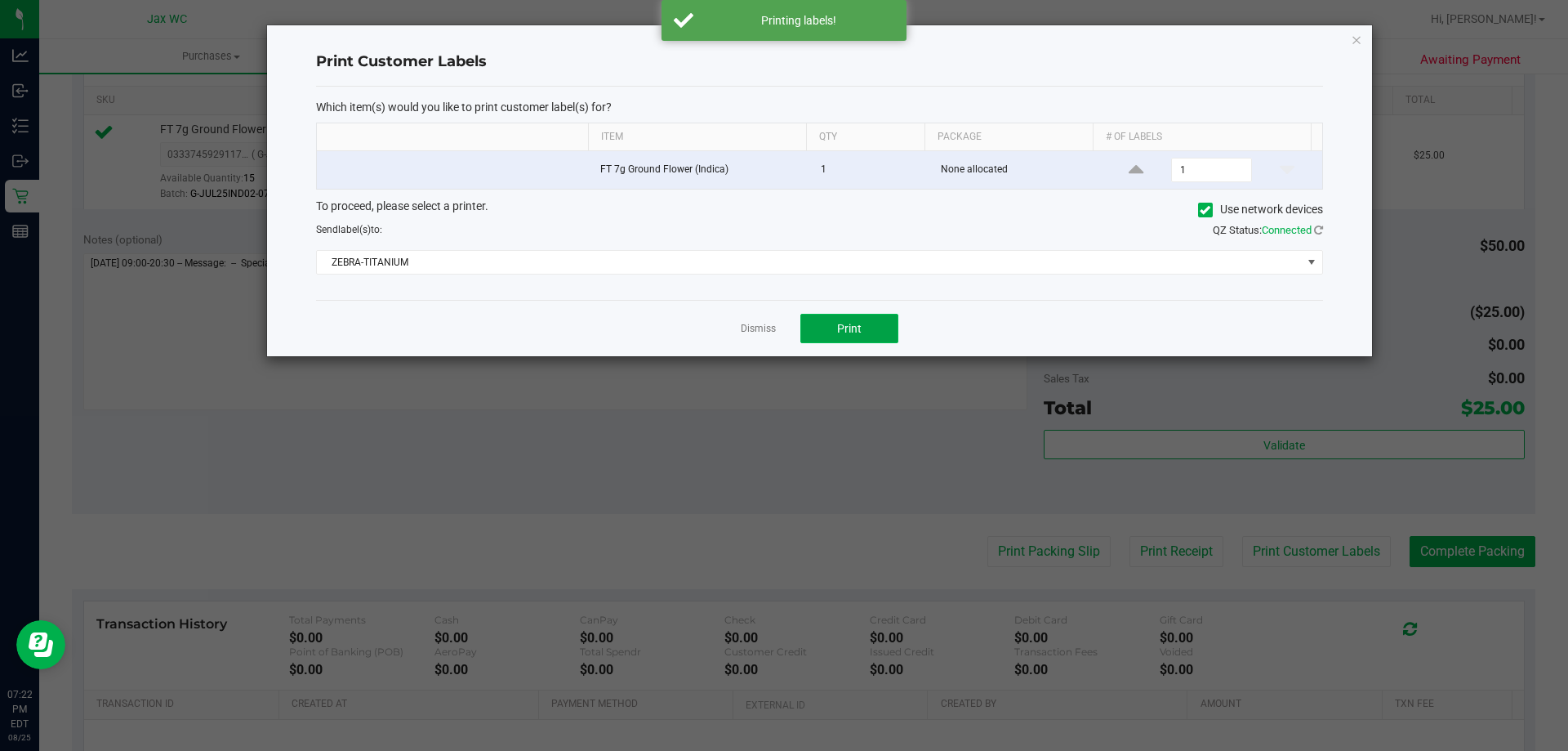
click at [828, 328] on button "Print" at bounding box center [849, 328] width 98 height 29
click at [761, 331] on link "Dismiss" at bounding box center [757, 329] width 35 height 14
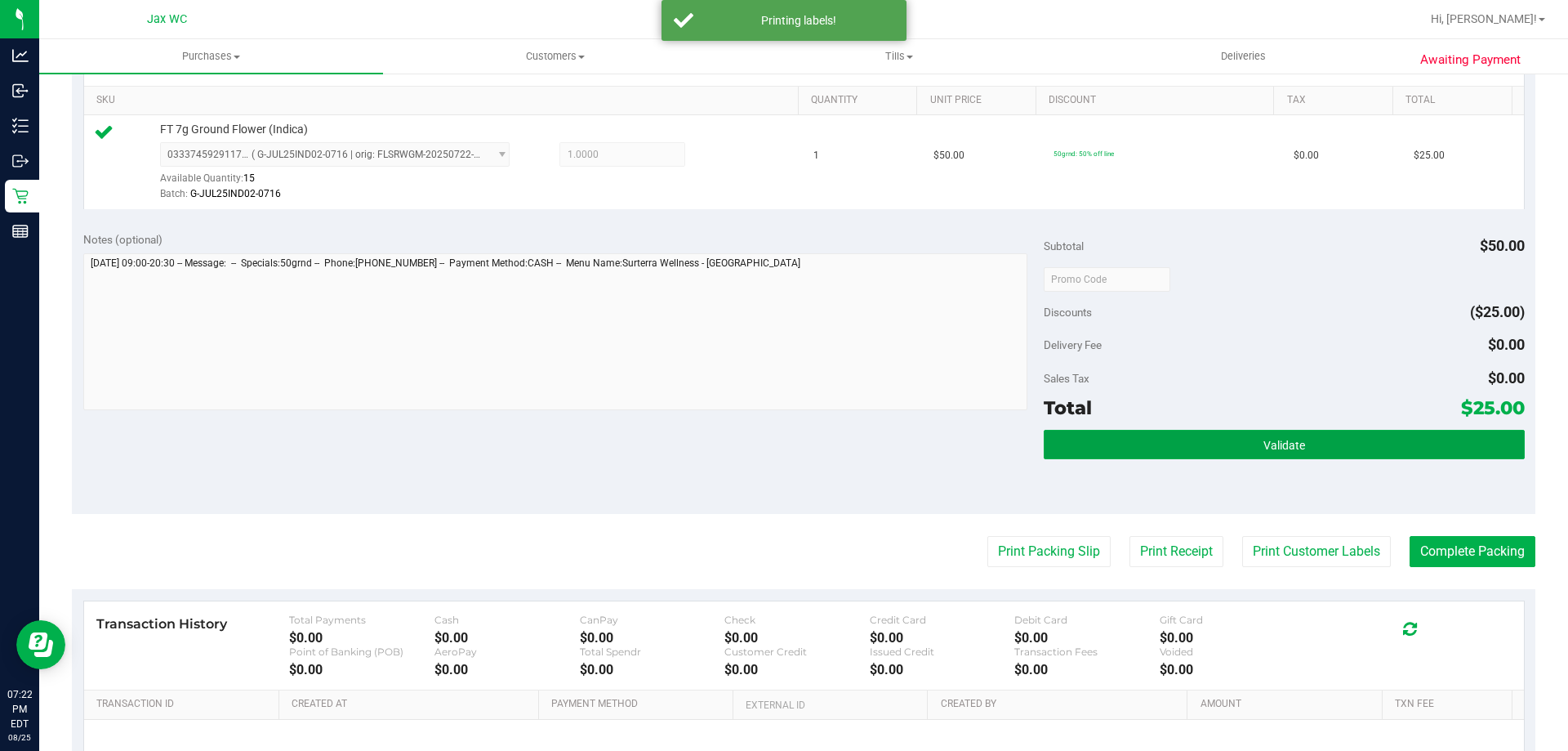
drag, startPoint x: 1255, startPoint y: 457, endPoint x: 1370, endPoint y: 512, distance: 127.5
click at [1259, 460] on div "Validate" at bounding box center [1283, 466] width 480 height 73
drag, startPoint x: 1334, startPoint y: 450, endPoint x: 1357, endPoint y: 455, distance: 23.5
click at [1339, 450] on button "Validate" at bounding box center [1283, 444] width 480 height 29
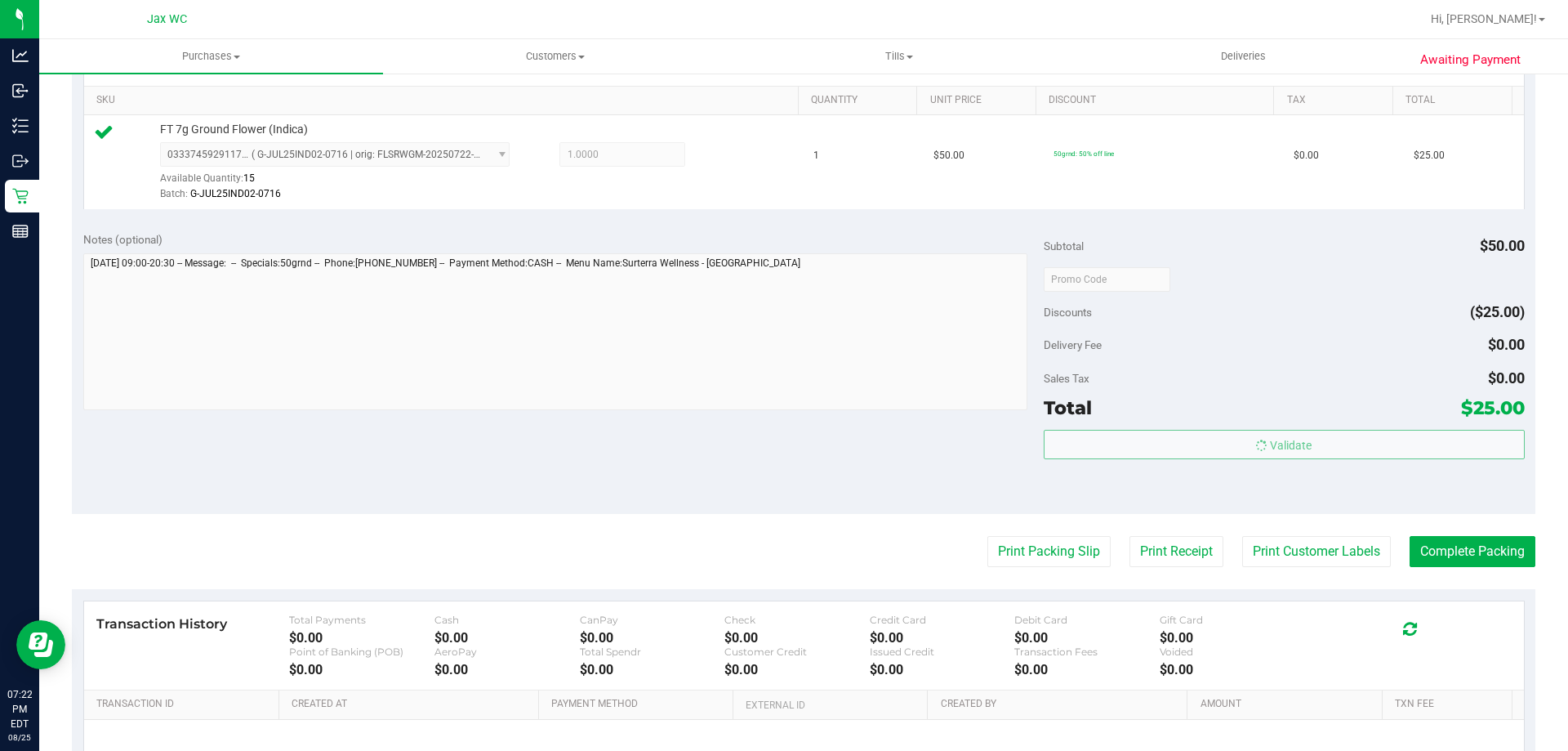
click at [1444, 533] on body "Analytics Inbound Inventory Outbound Retail Reports 07:22 PM EDT [DATE] 08/25 J…" at bounding box center [784, 376] width 1568 height 751
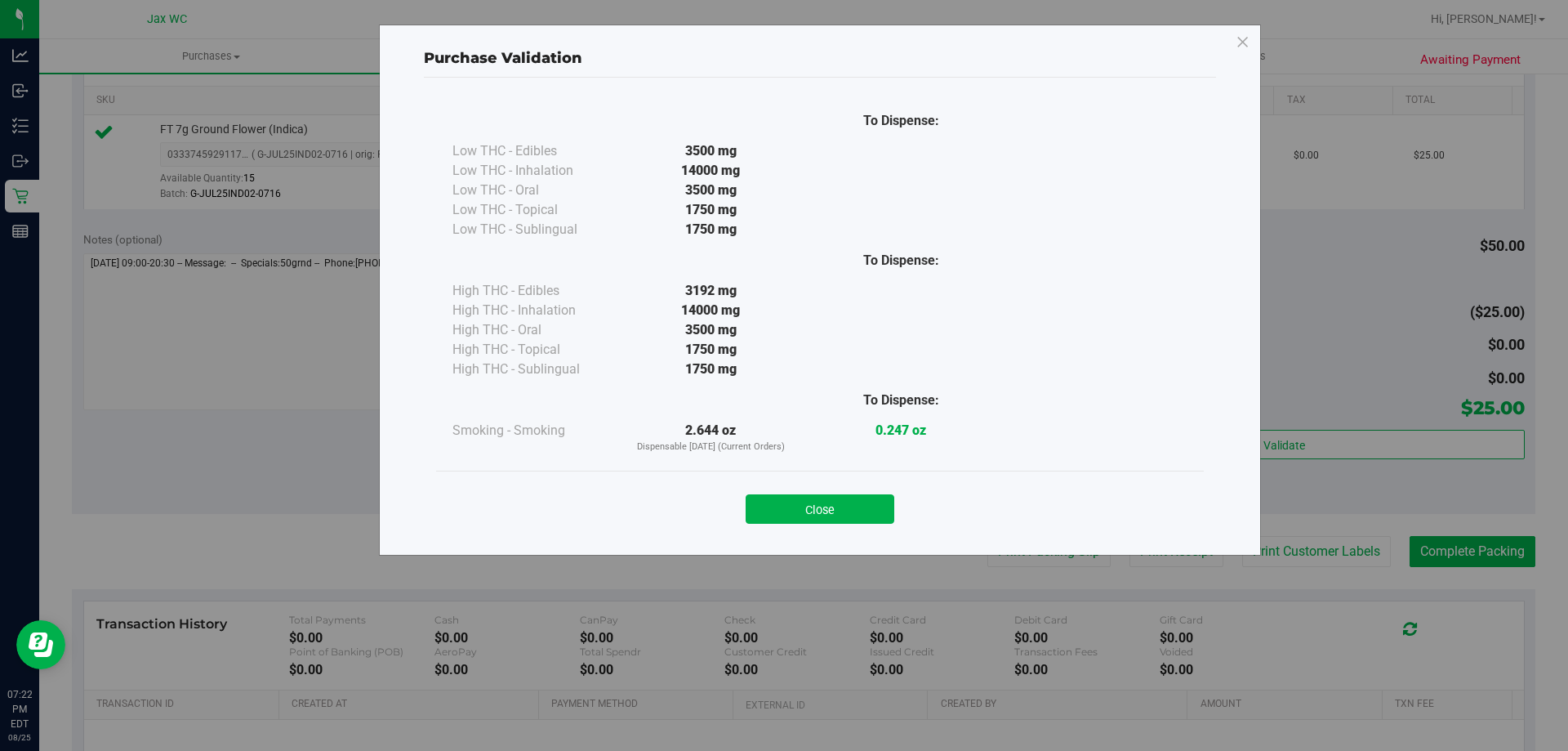
click at [1459, 559] on div "Purchase Validation To Dispense: Low THC - Edibles 3500 mg" at bounding box center [790, 376] width 1580 height 751
drag, startPoint x: 853, startPoint y: 499, endPoint x: 897, endPoint y: 507, distance: 44.7
click at [854, 498] on button "Close" at bounding box center [820, 509] width 148 height 29
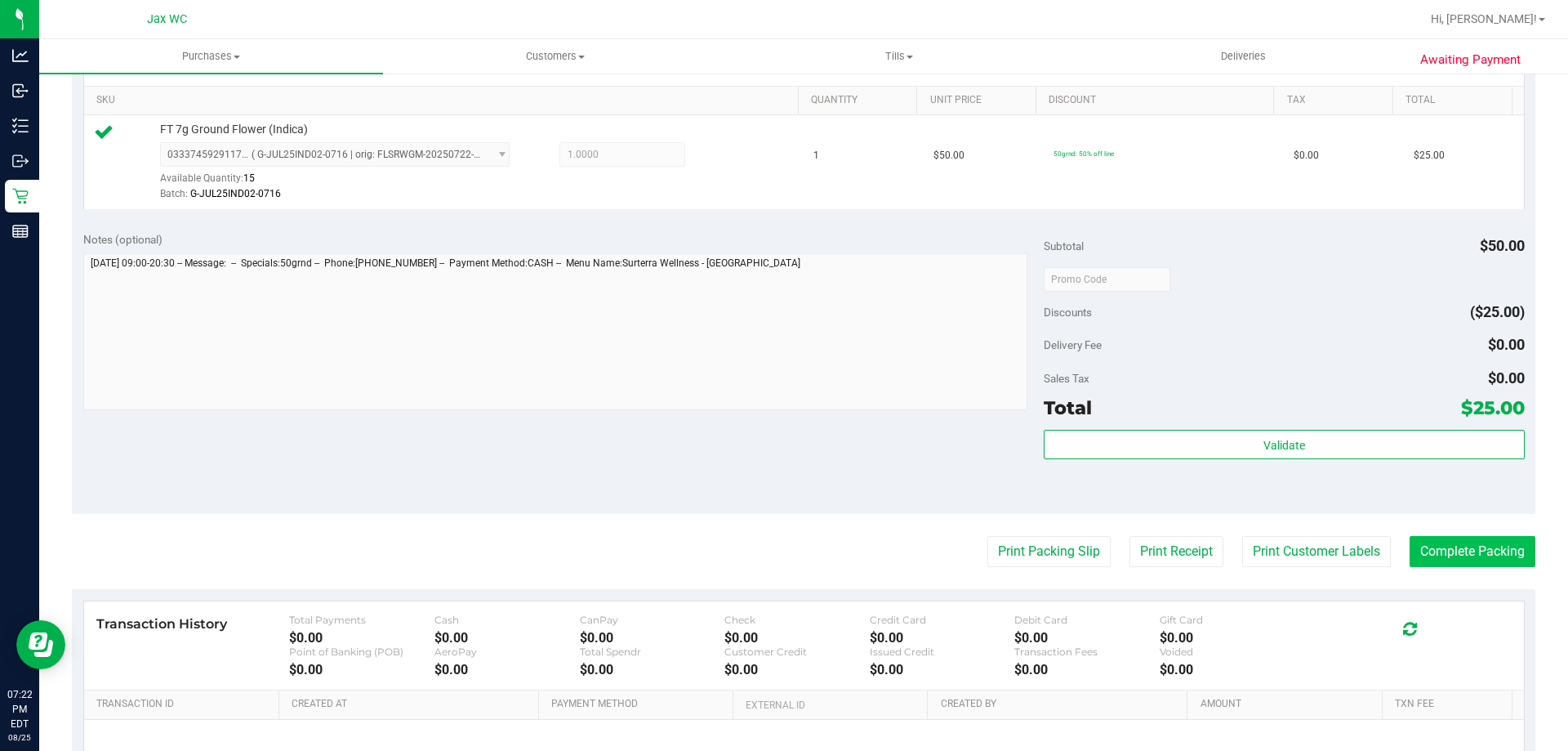
drag, startPoint x: 1389, startPoint y: 555, endPoint x: 1407, endPoint y: 555, distance: 18.0
click at [1394, 555] on div "Print Packing Slip Print Receipt Print Customer Labels Complete Packing" at bounding box center [804, 551] width 1463 height 31
click at [1443, 557] on button "Complete Packing" at bounding box center [1472, 551] width 125 height 31
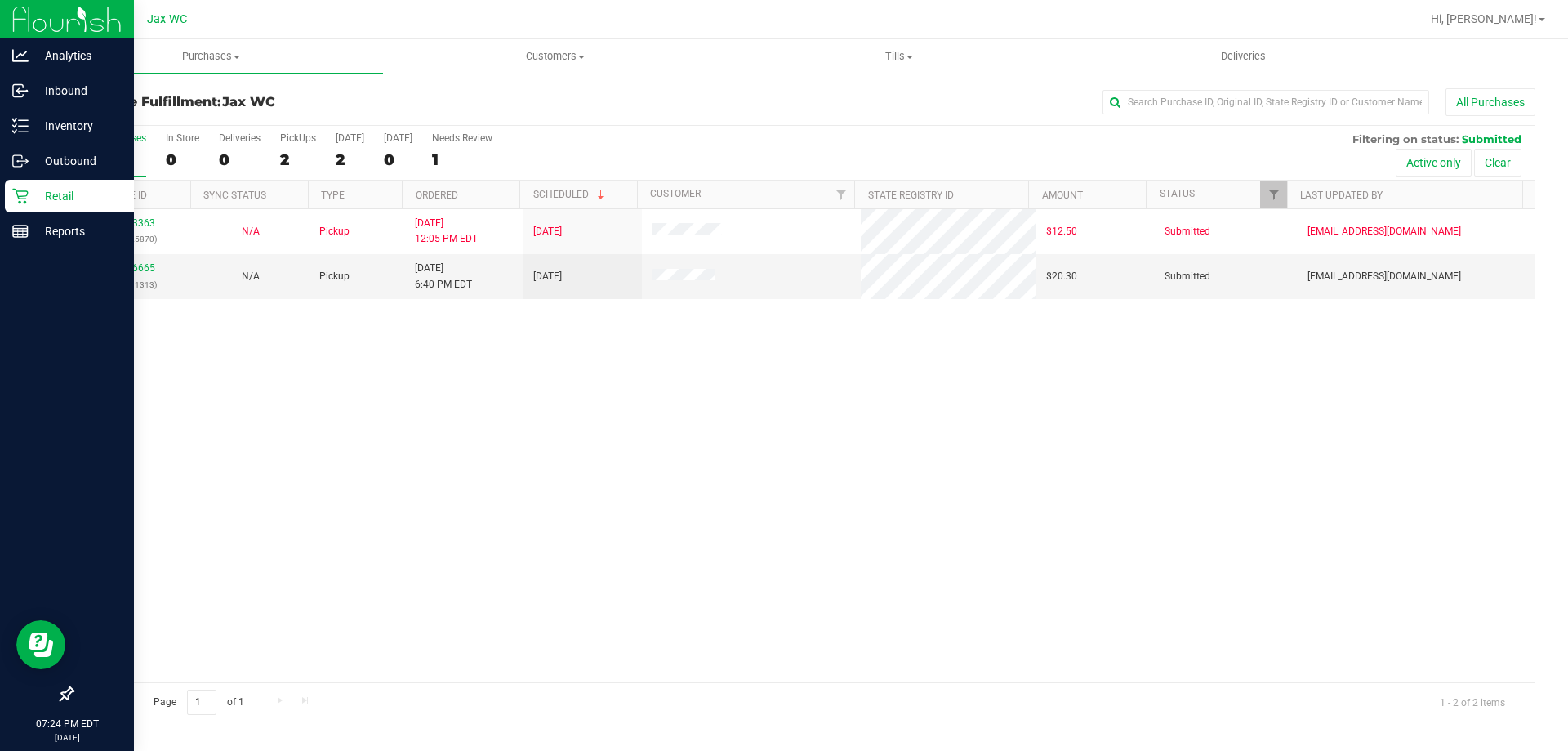
click at [27, 191] on icon at bounding box center [20, 197] width 15 height 15
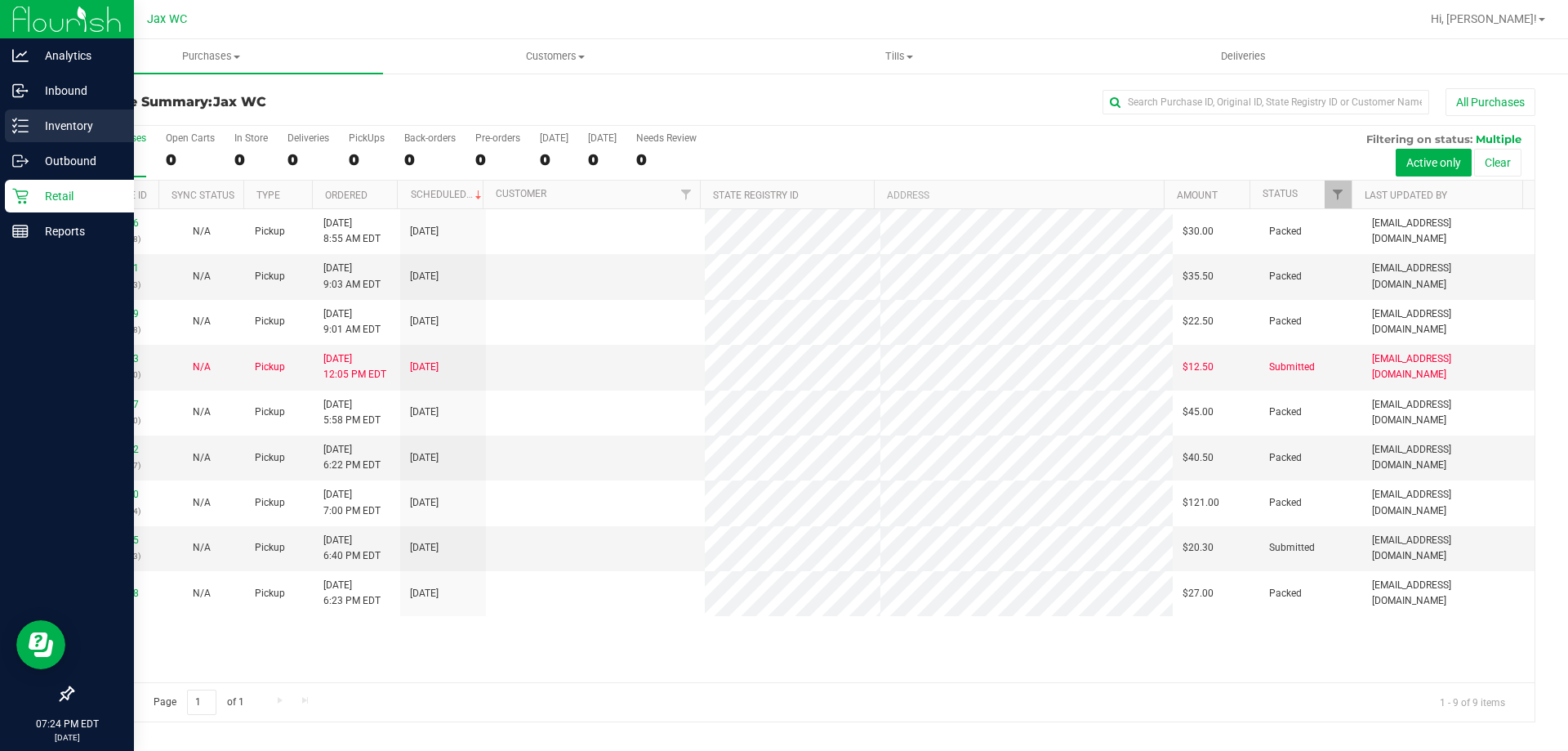
click at [72, 128] on p "Inventory" at bounding box center [77, 125] width 98 height 20
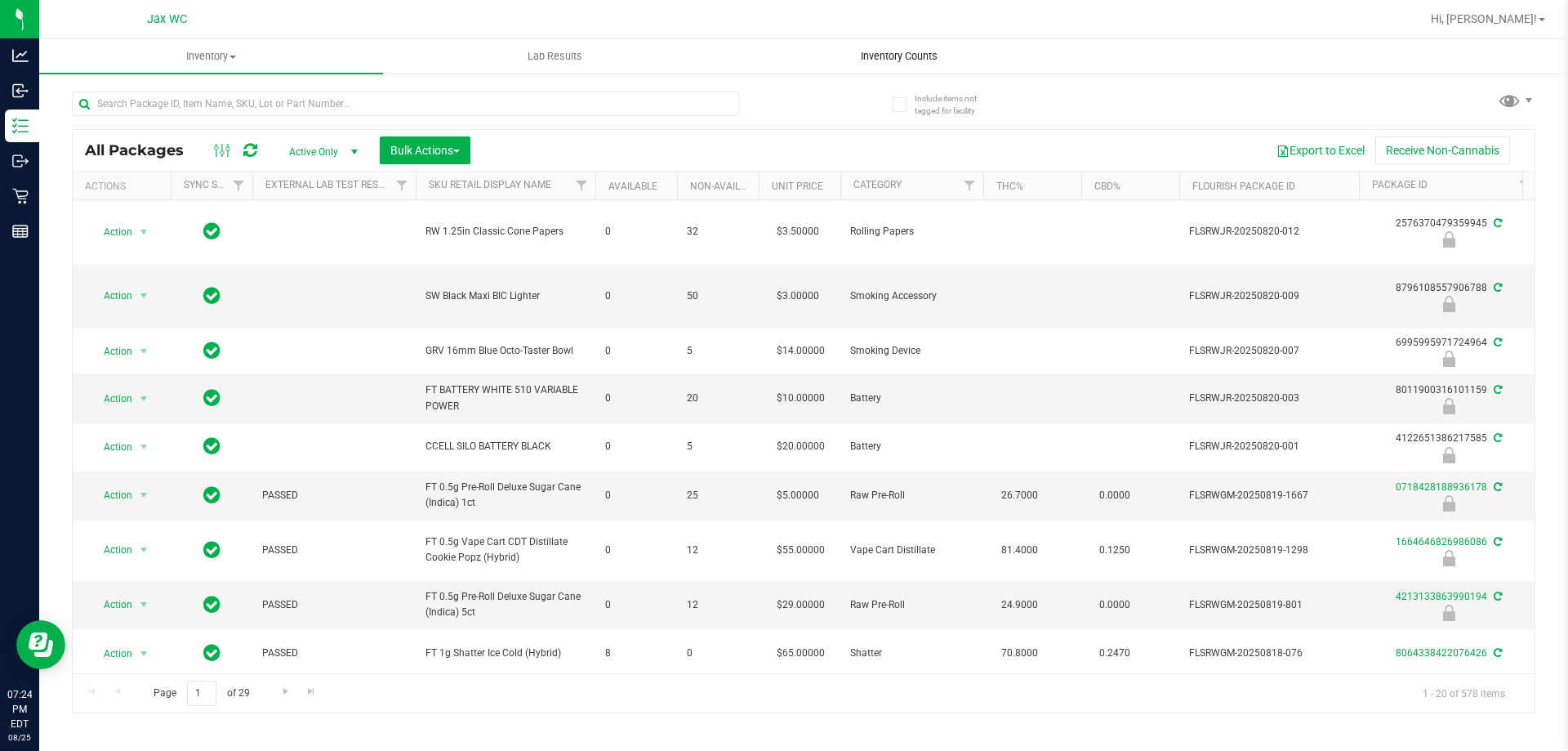
click at [908, 61] on span "Inventory Counts" at bounding box center [899, 56] width 121 height 14
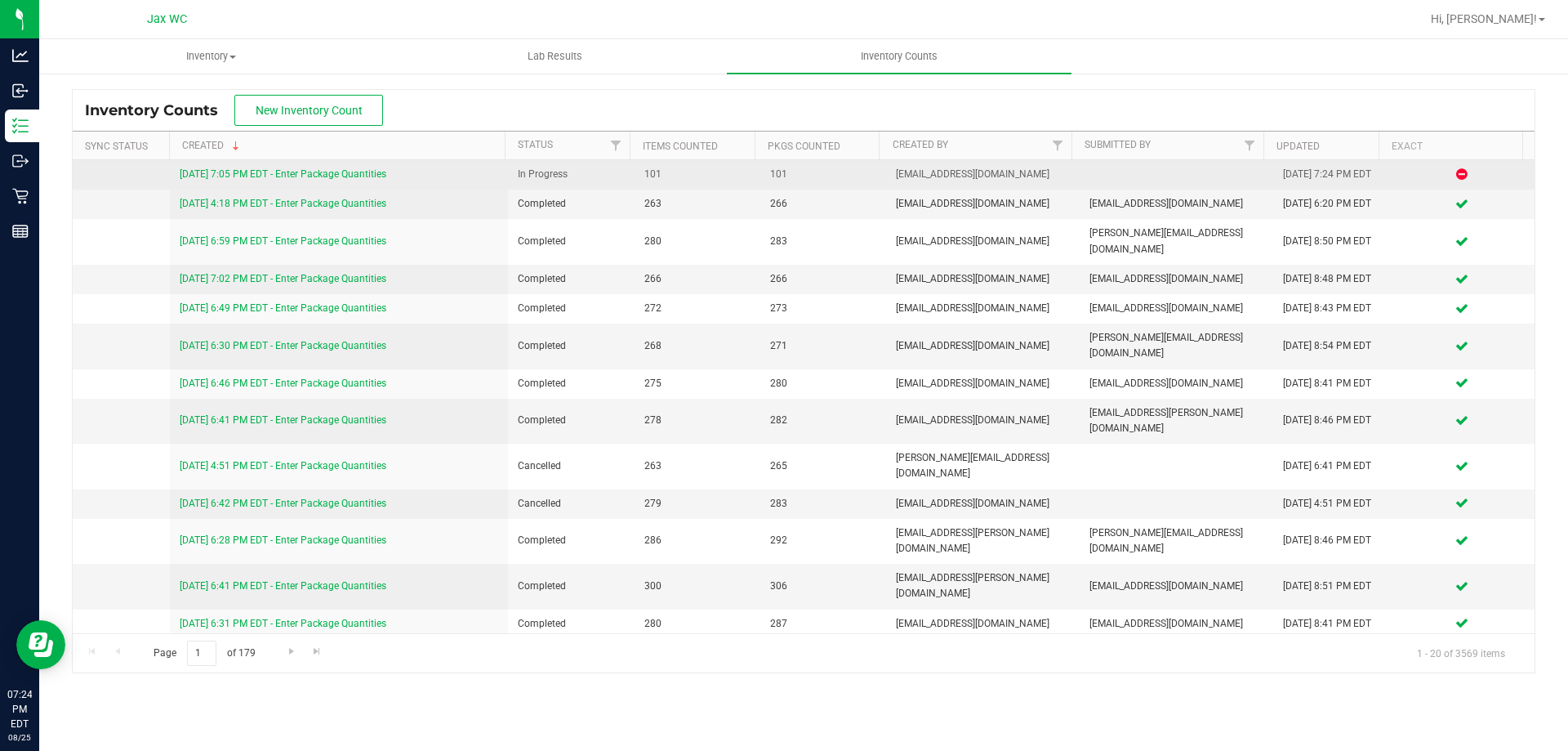
click at [228, 169] on link "[DATE] 7:05 PM EDT - Enter Package Quantities" at bounding box center [282, 174] width 206 height 11
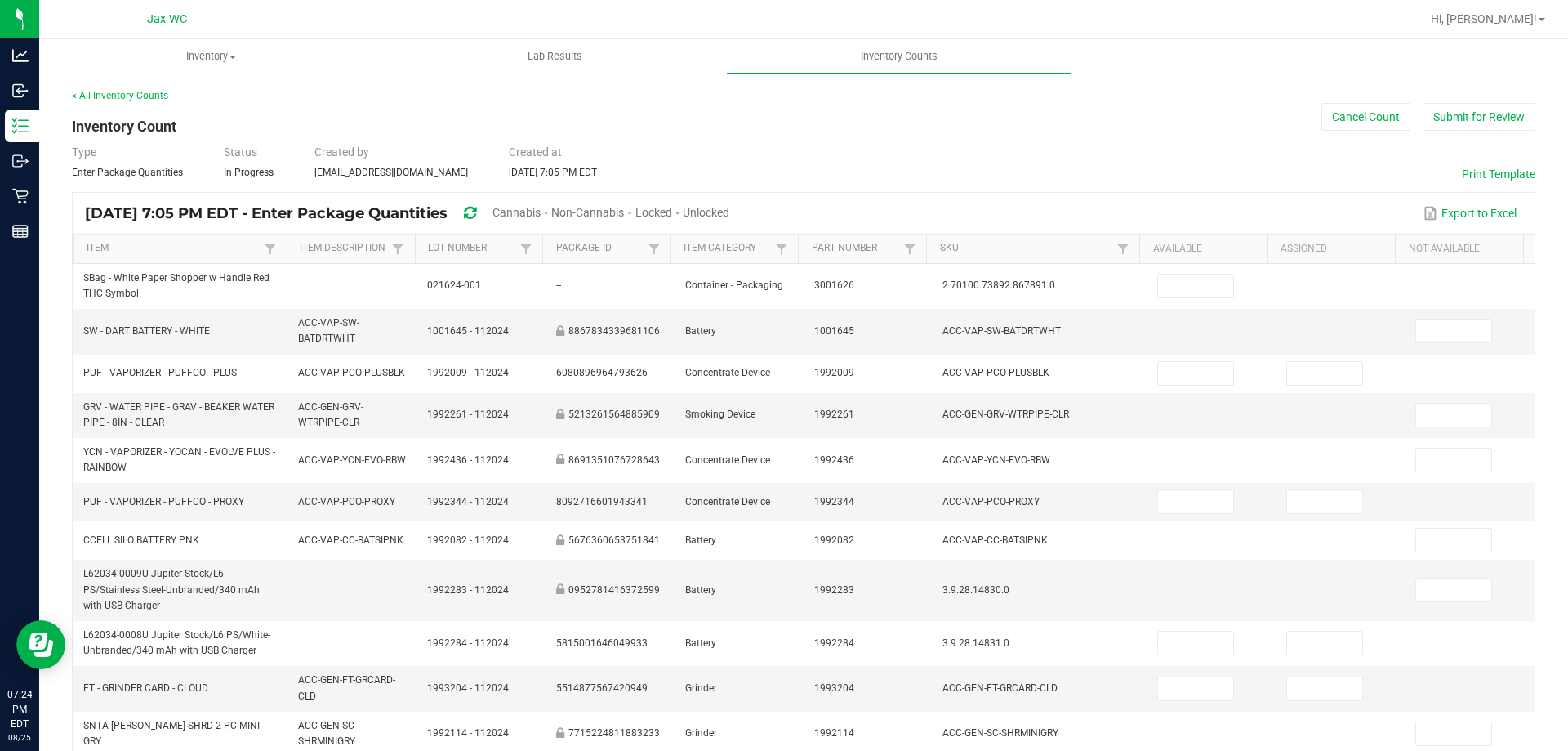
click at [729, 206] on span "Unlocked" at bounding box center [705, 213] width 47 height 13
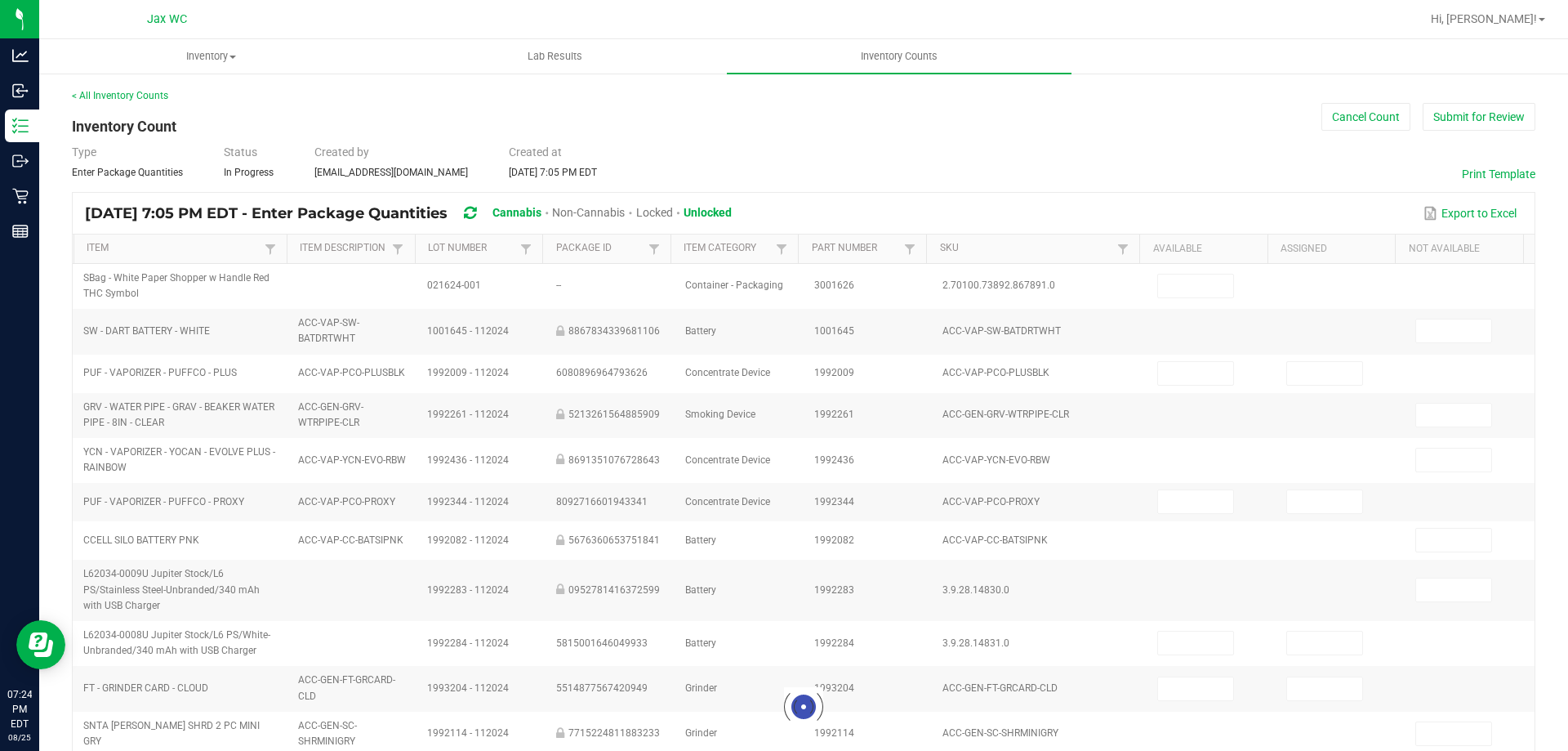
type input "2"
type input "0"
type input "2"
type input "0"
type input "6"
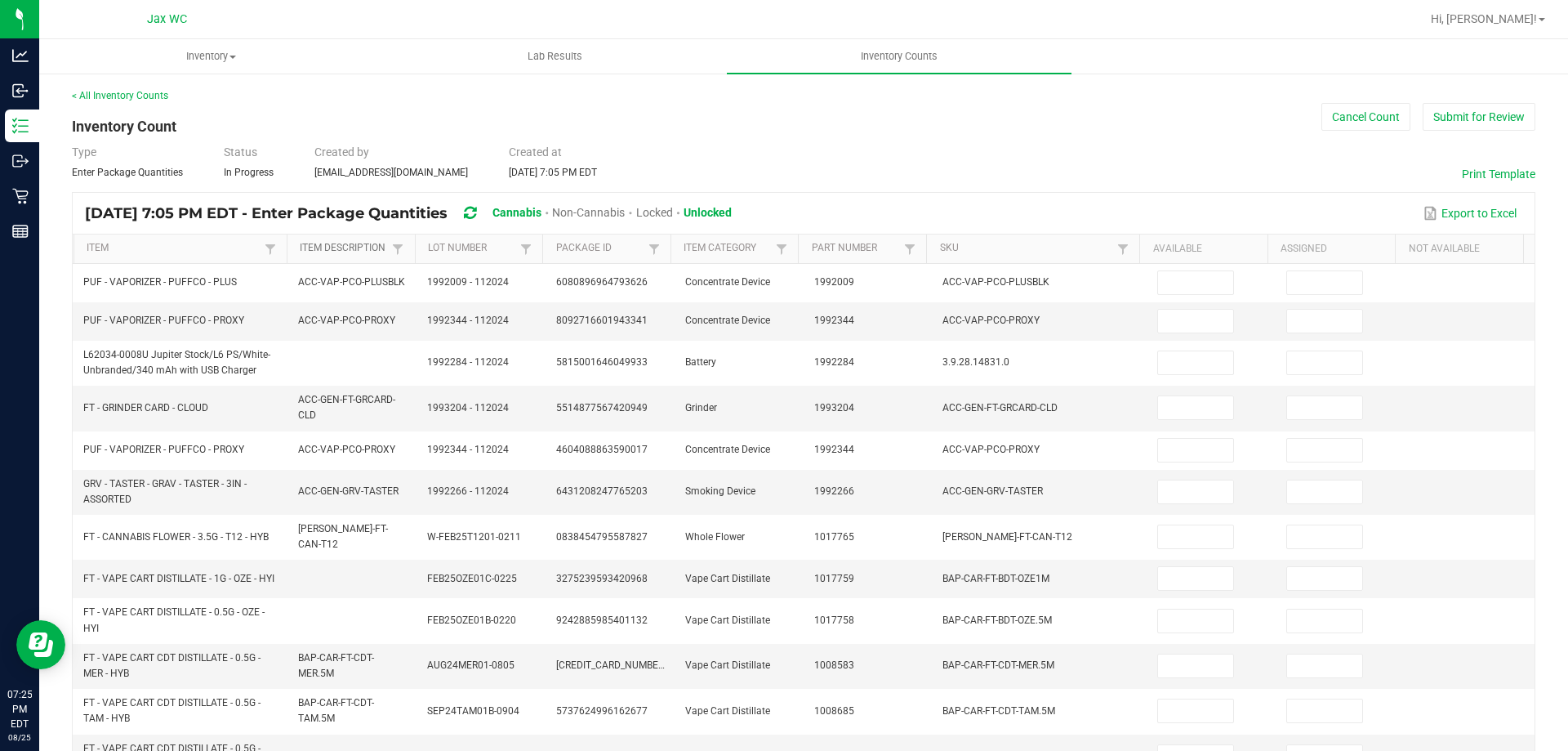
click at [320, 254] on link "Item Description" at bounding box center [343, 248] width 88 height 13
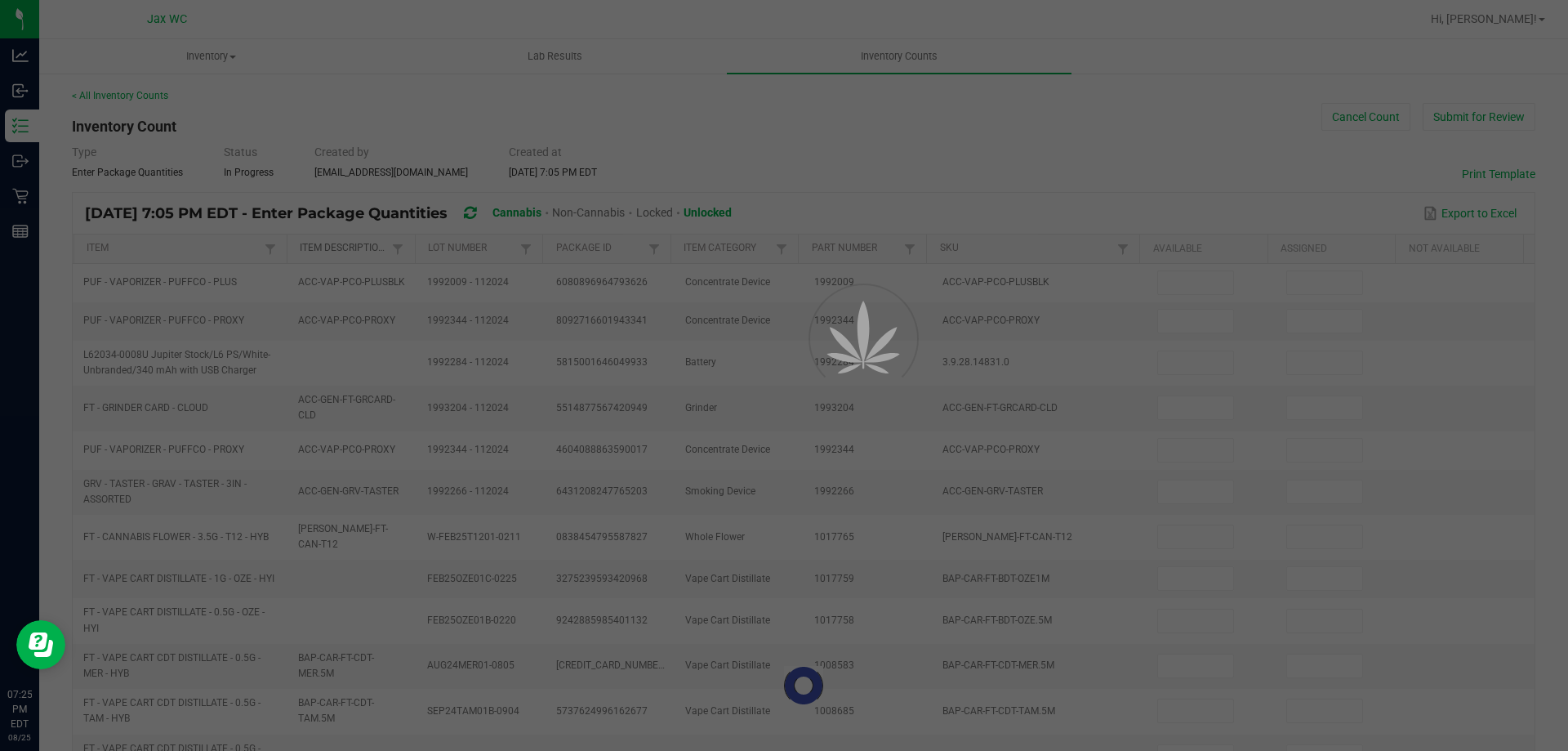
type input "4"
type input "16"
type input "0"
type input "8"
type input "0"
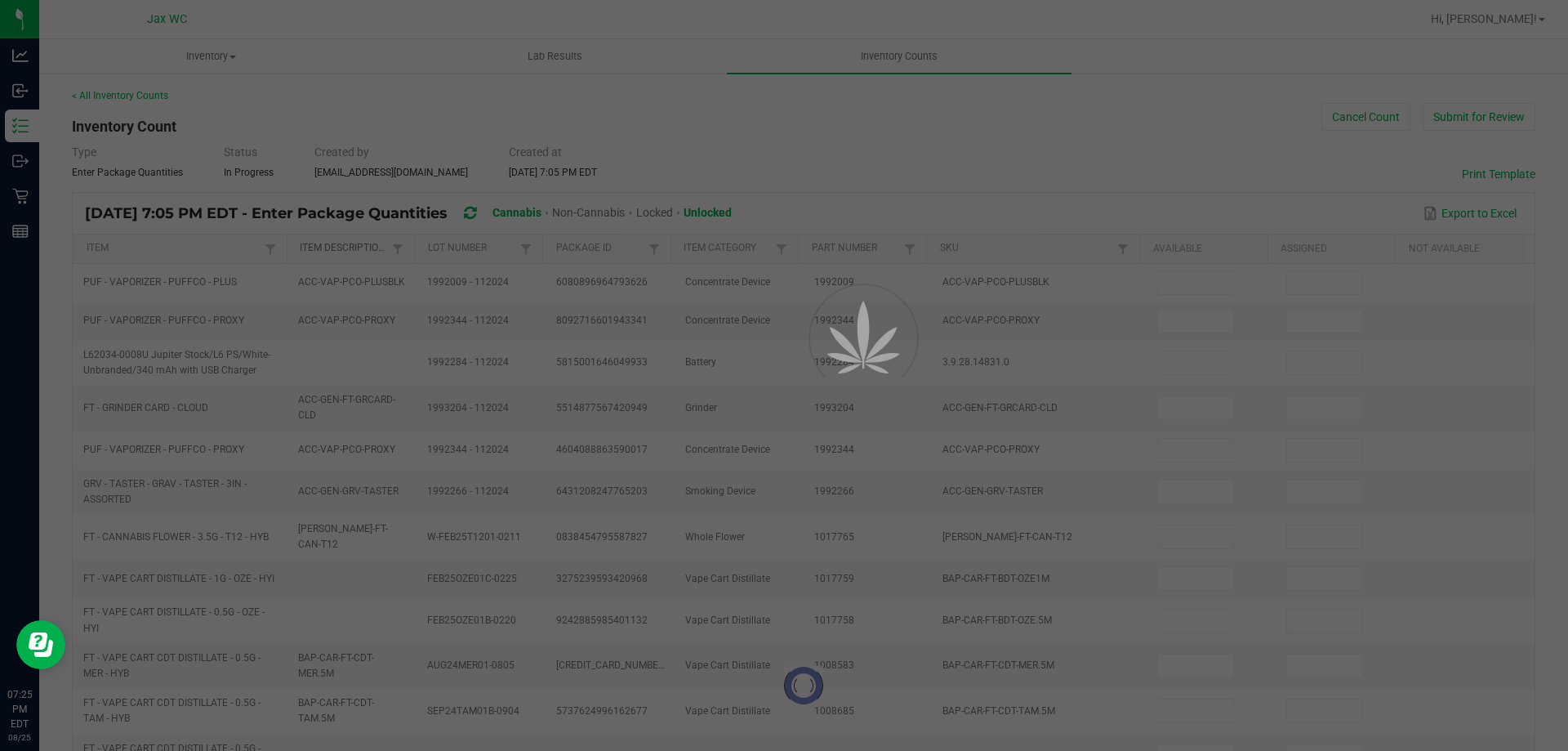
type input "0"
type input "1"
type input "0"
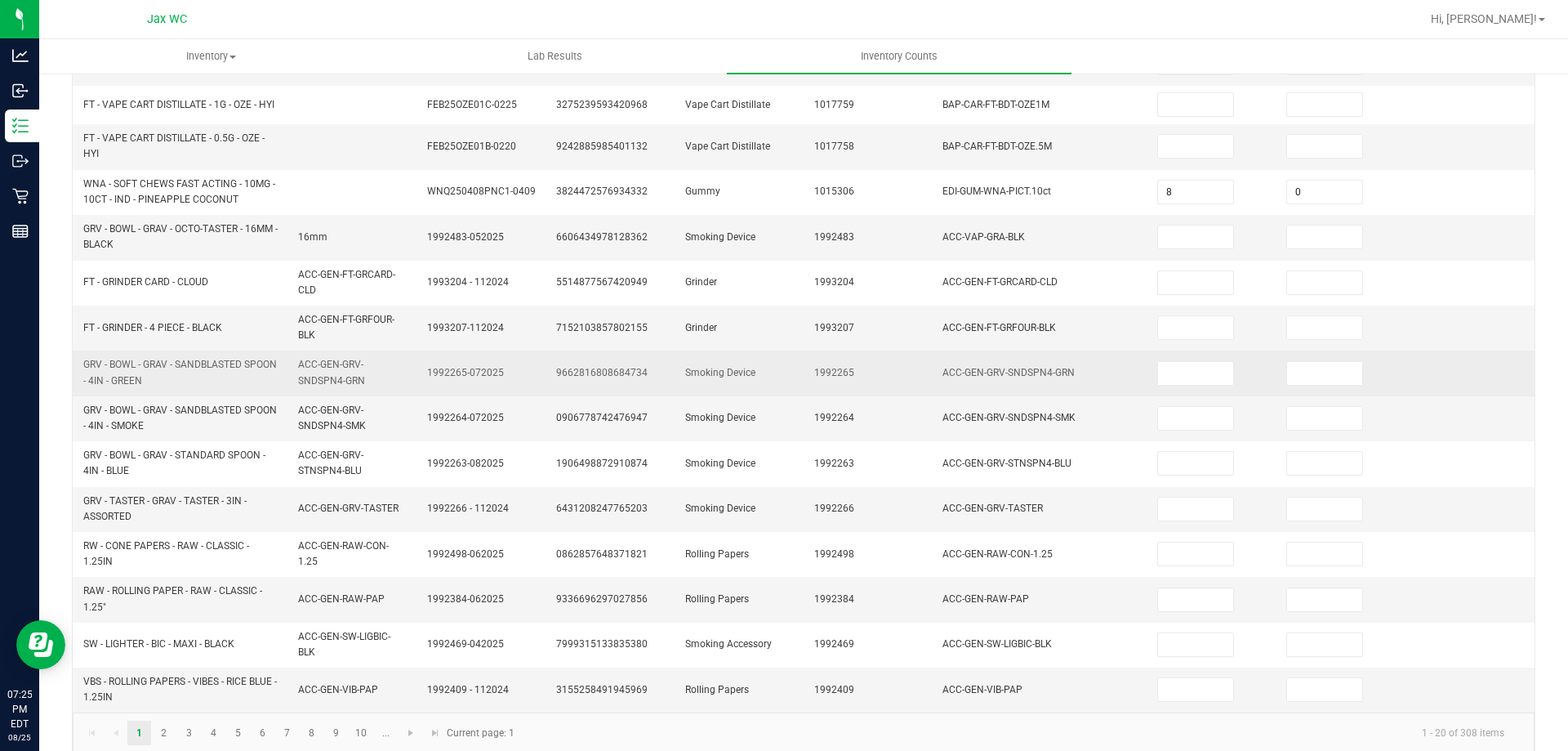
scroll to position [470, 0]
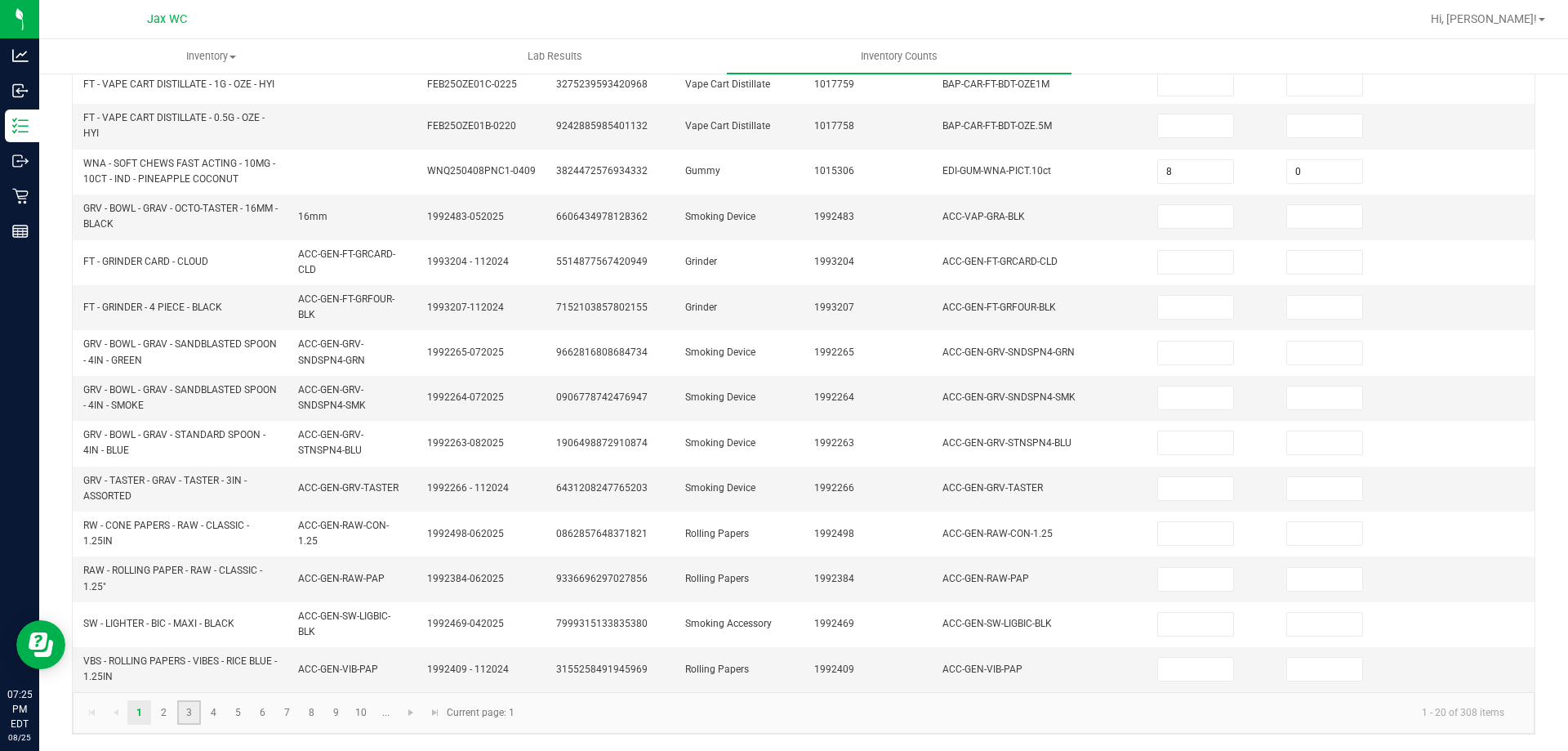
click at [192, 717] on link "3" at bounding box center [188, 712] width 24 height 25
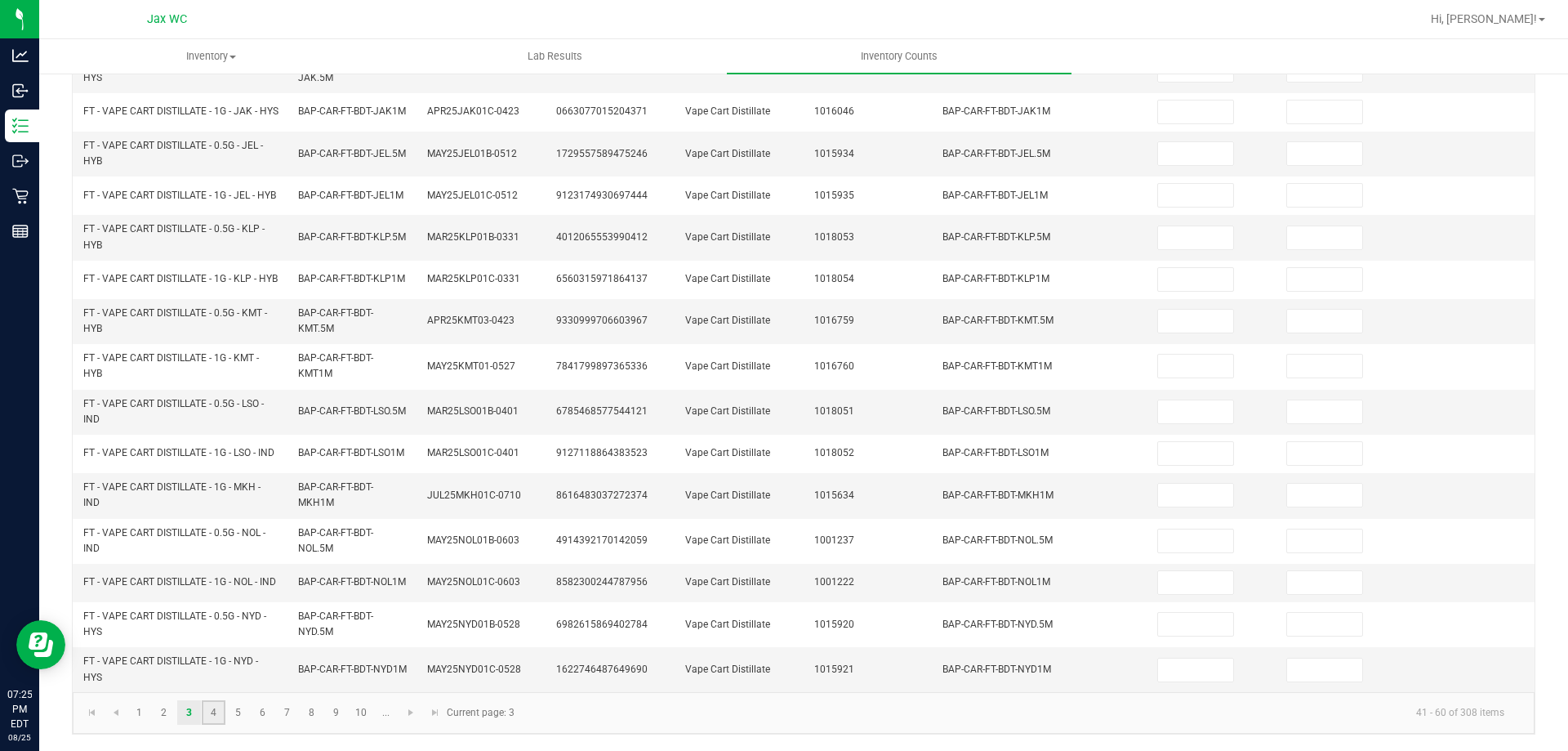
click at [211, 717] on link "4" at bounding box center [213, 712] width 24 height 25
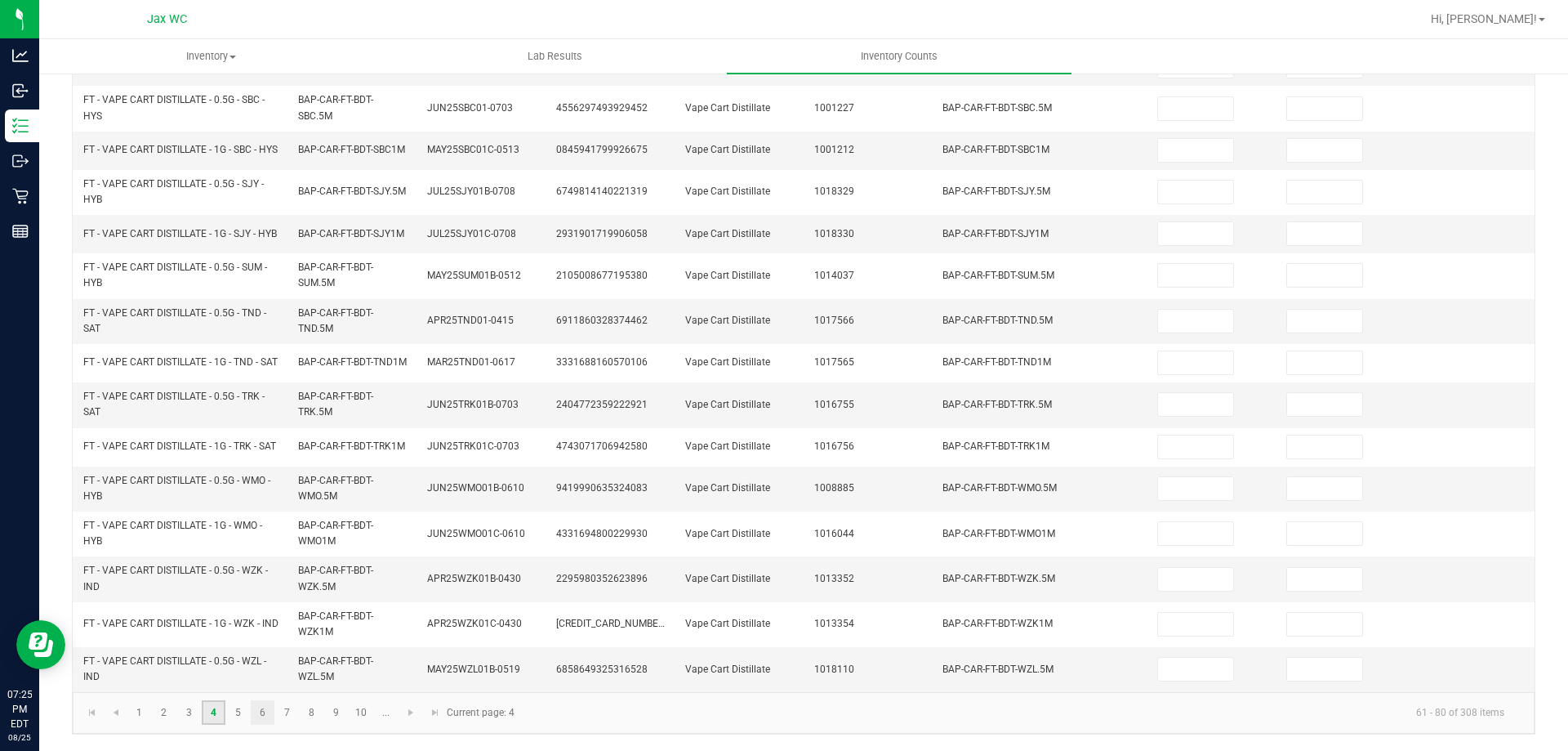
scroll to position [476, 0]
click at [258, 717] on link "6" at bounding box center [262, 712] width 24 height 25
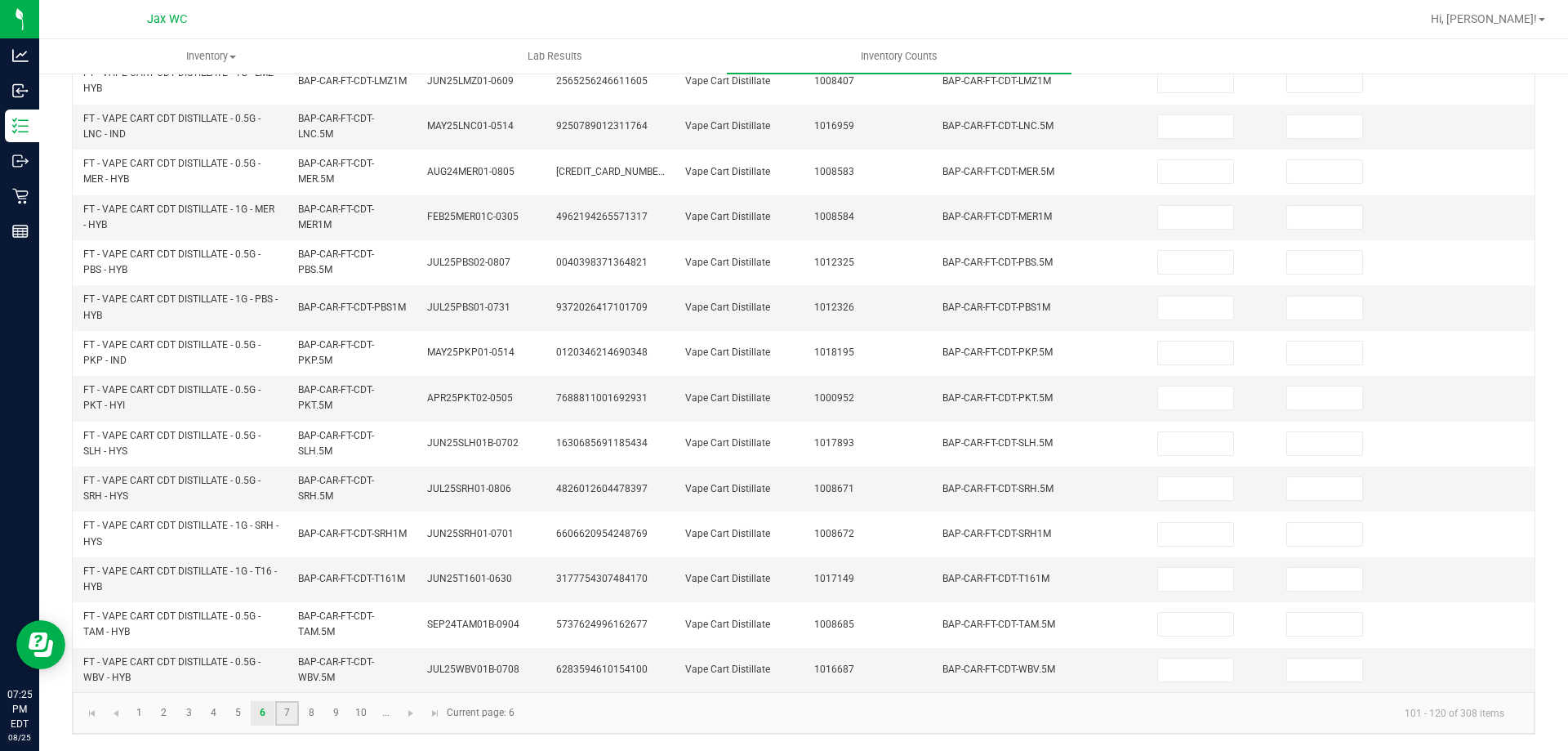
click at [287, 717] on link "7" at bounding box center [287, 713] width 24 height 25
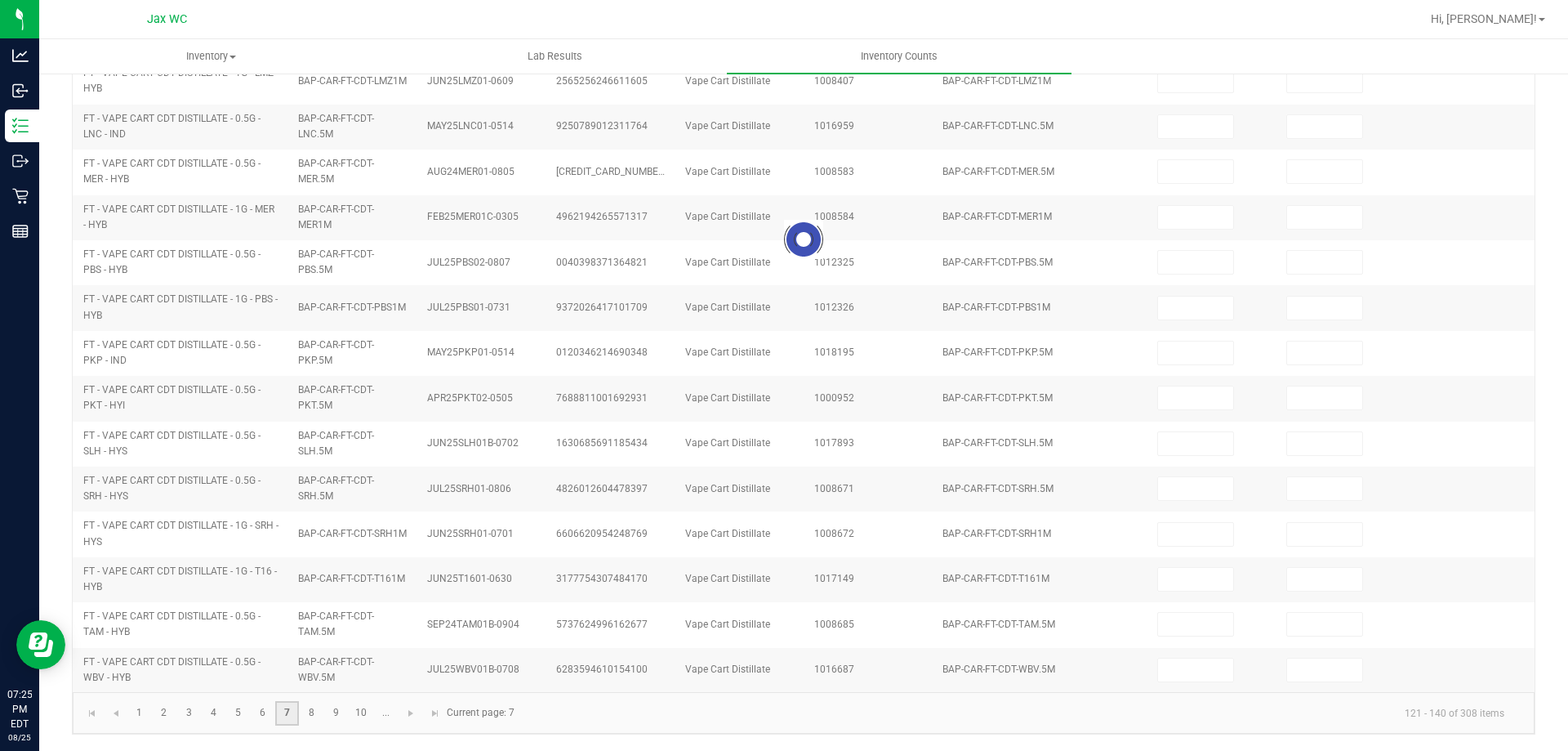
type input "6"
type input "0"
type input "3"
type input "7"
type input "6"
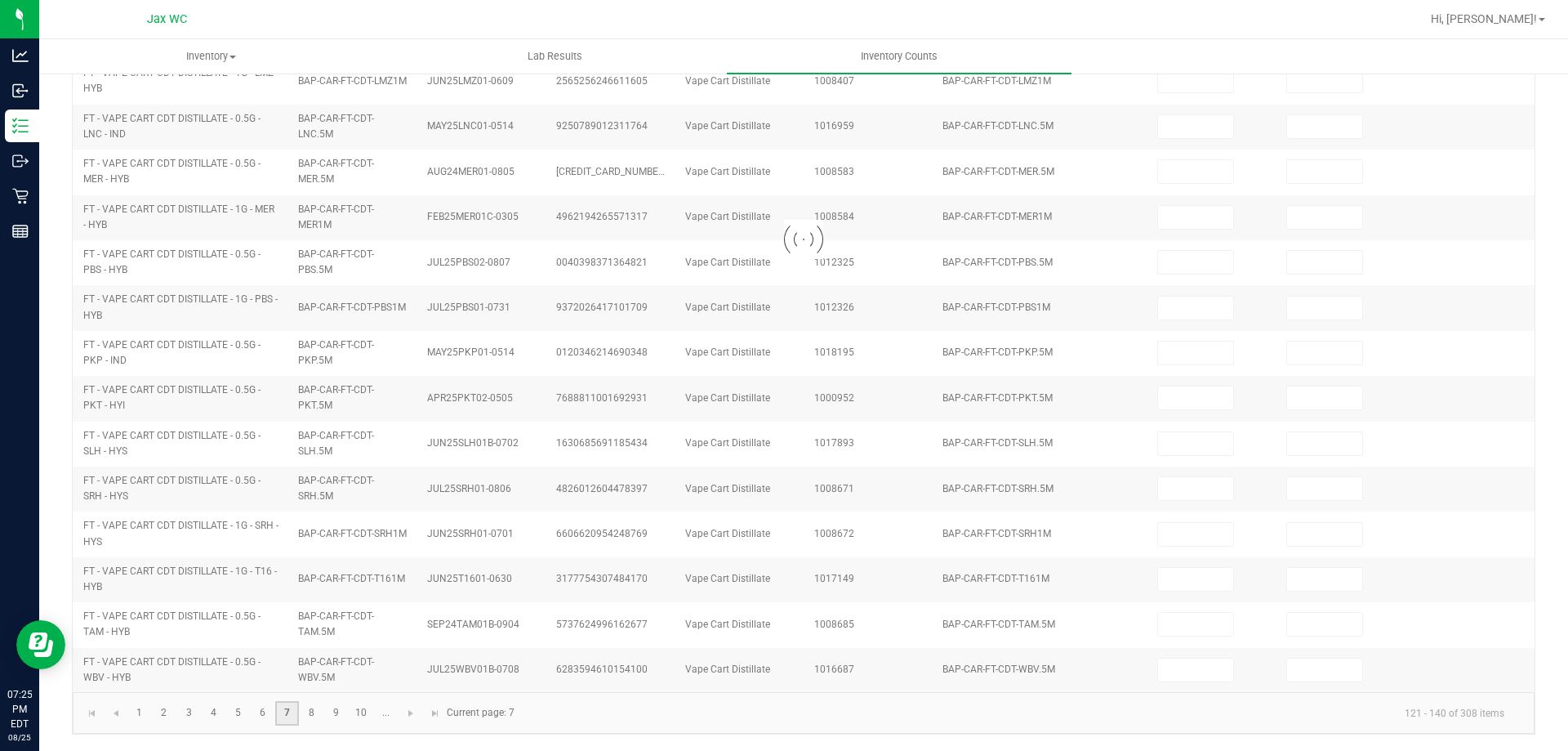
type input "0"
type input "5"
type input "0"
type input "1"
type input "0"
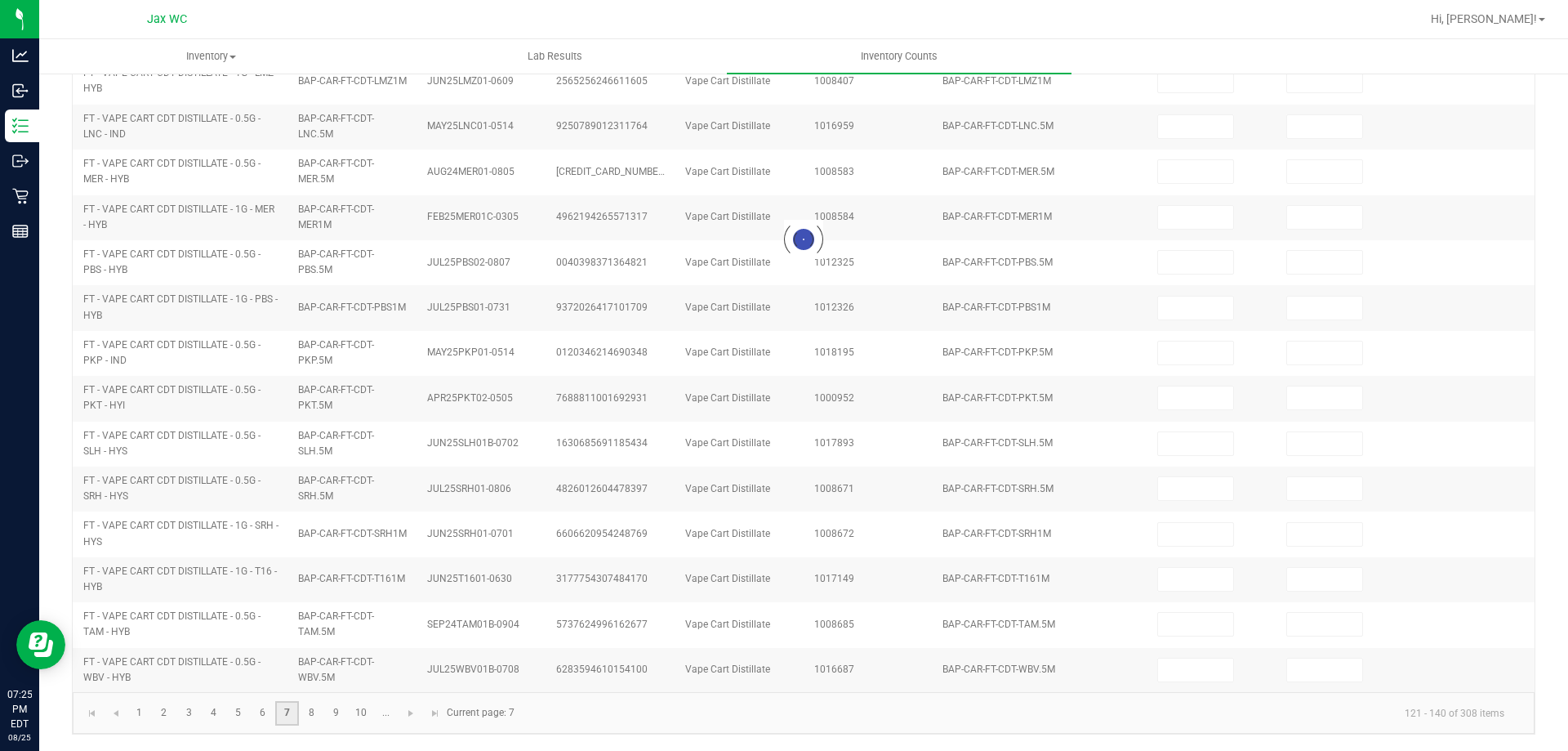
type input "0"
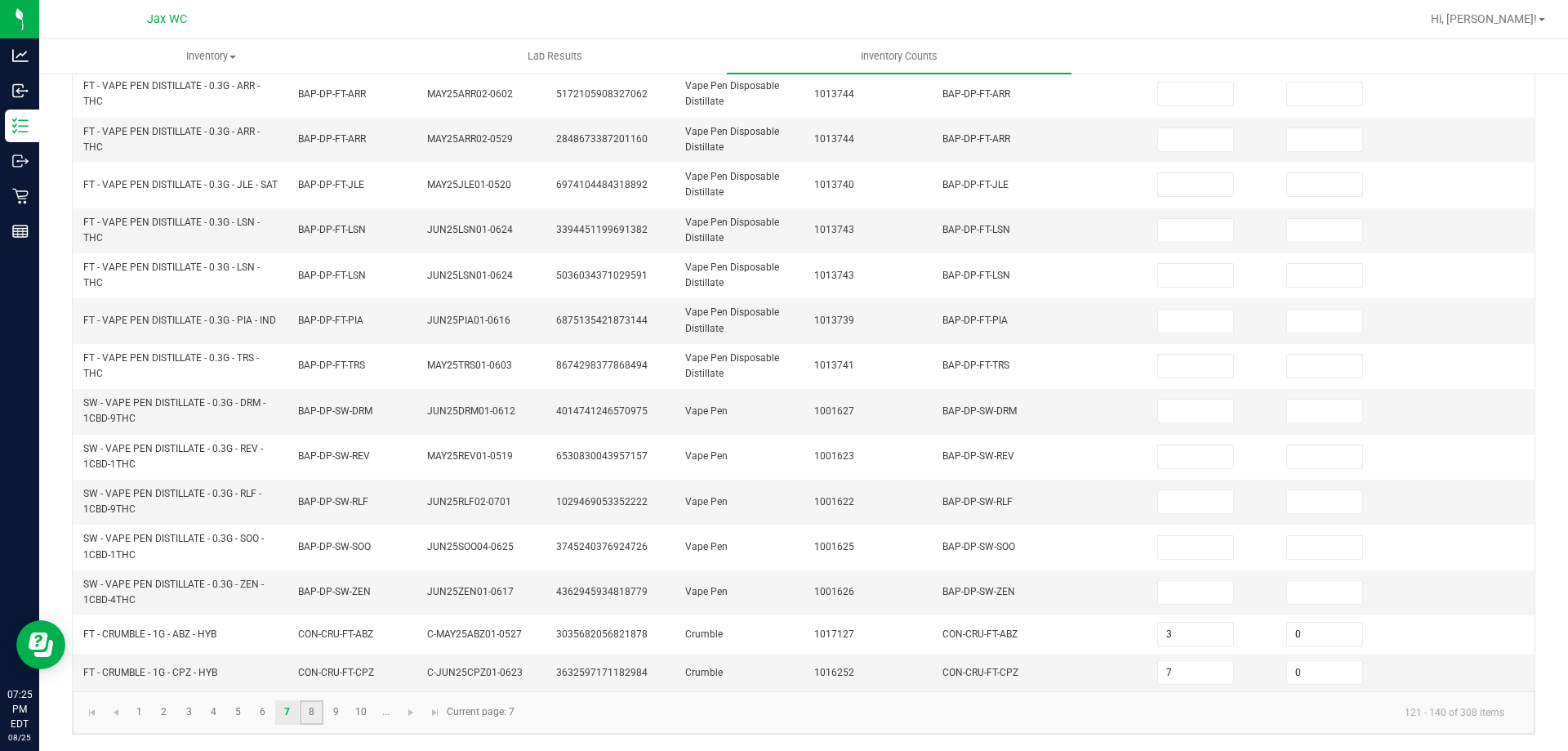
click at [316, 722] on link "8" at bounding box center [311, 712] width 24 height 25
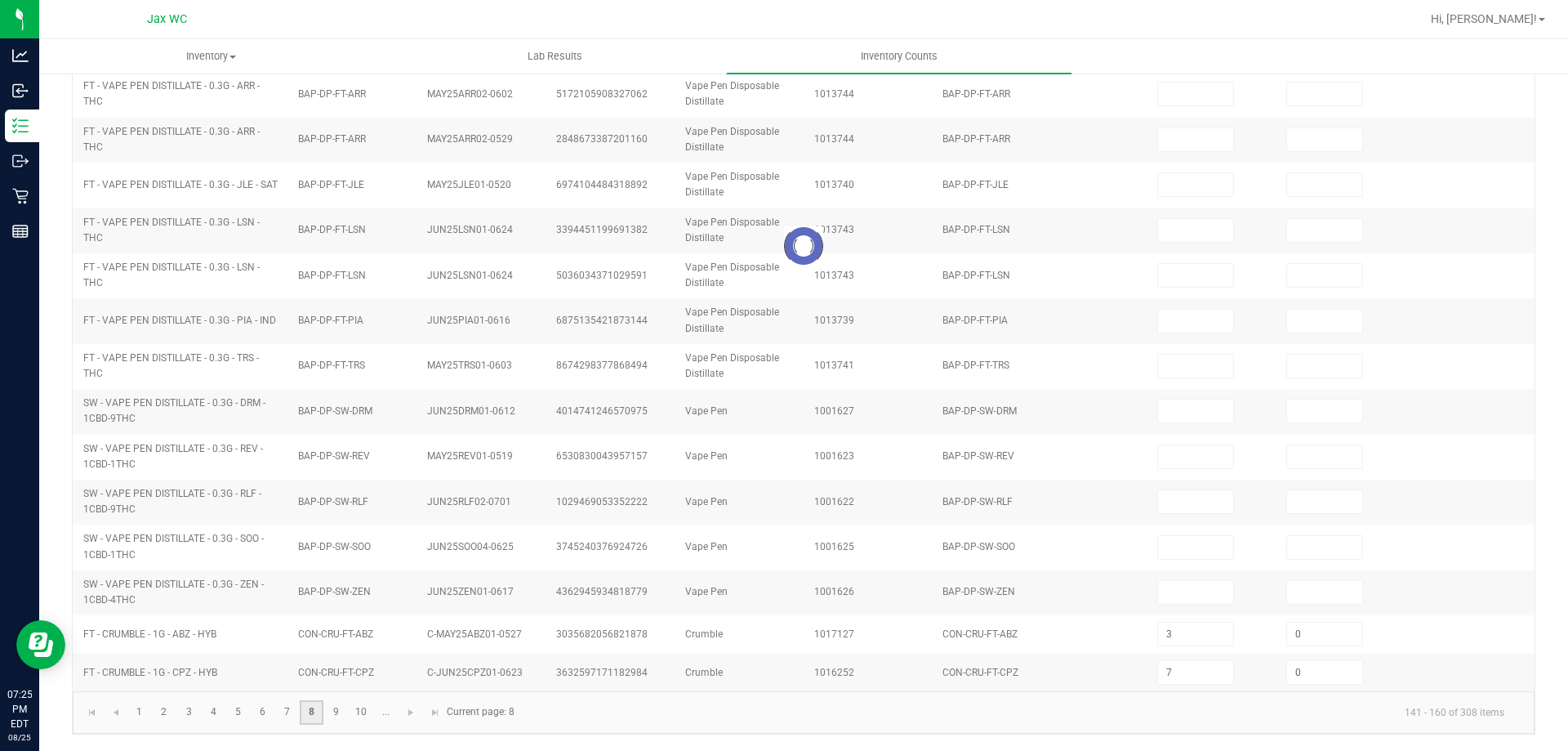
type input "8"
type input "0"
type input "9"
type input "0"
type input "1"
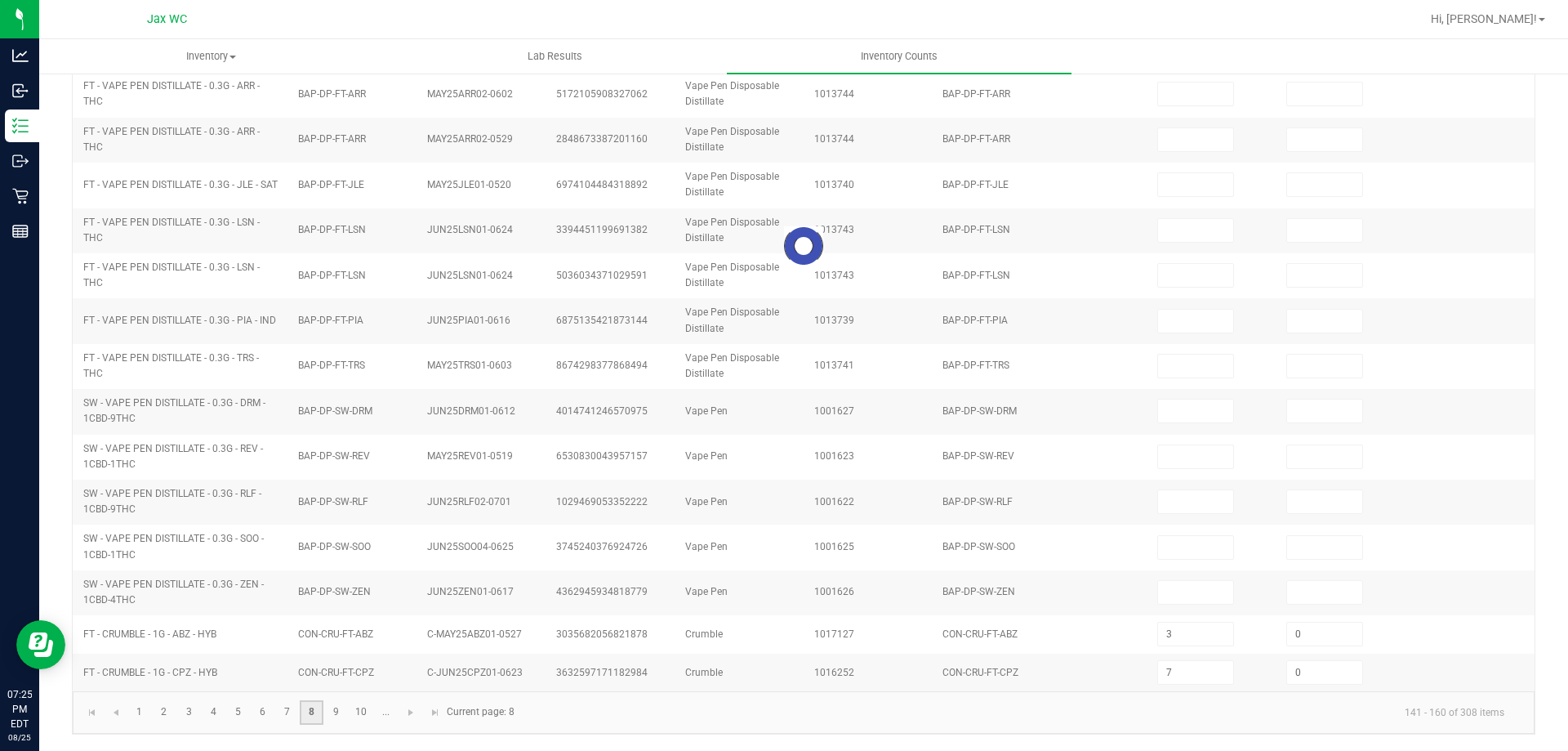
type input "0"
type input "2"
type input "0"
type input "3"
type input "10"
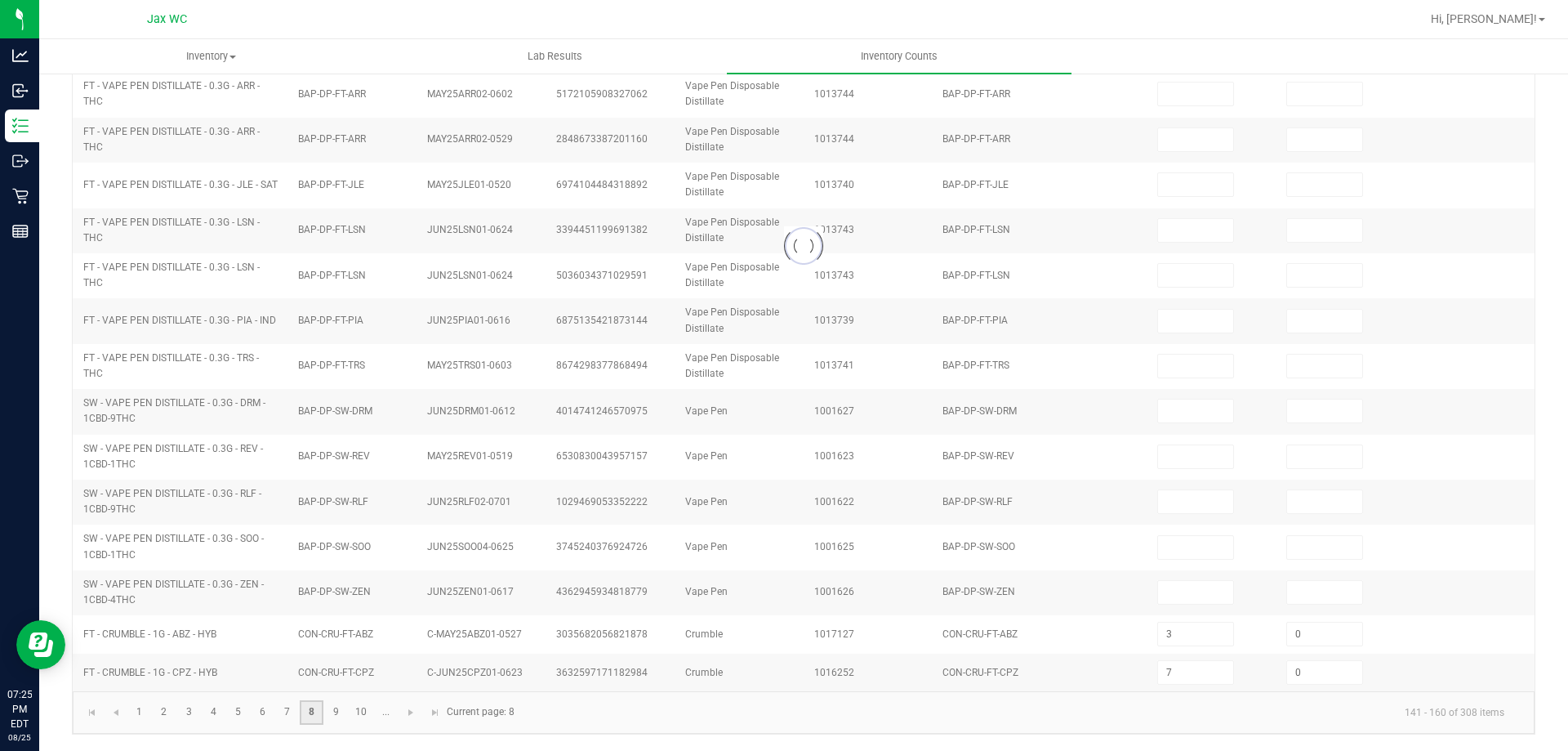
type input "1"
type input "8"
type input "3"
type input "5"
type input "7"
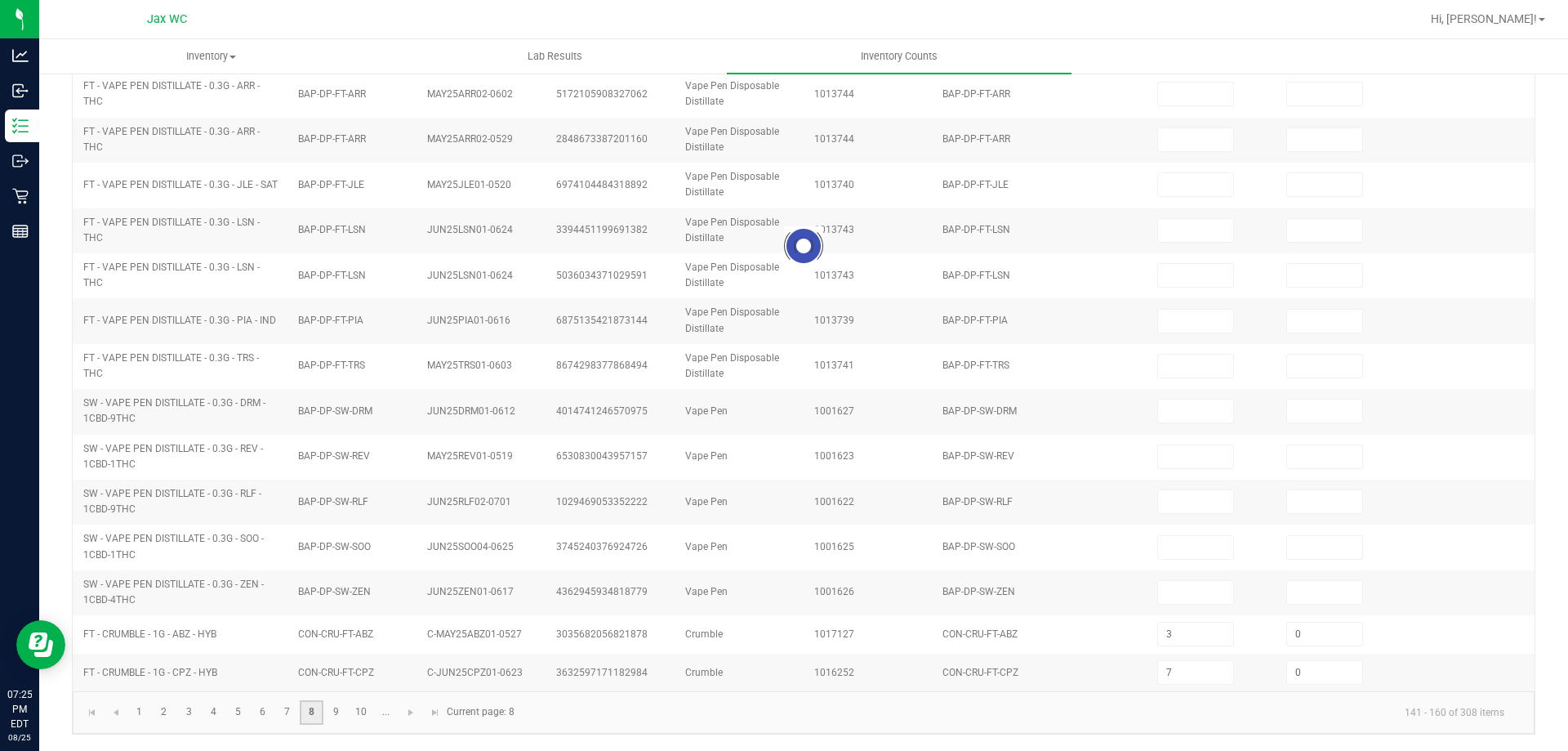
type input "1"
type input "0"
type input "2"
type input "0"
type input "6"
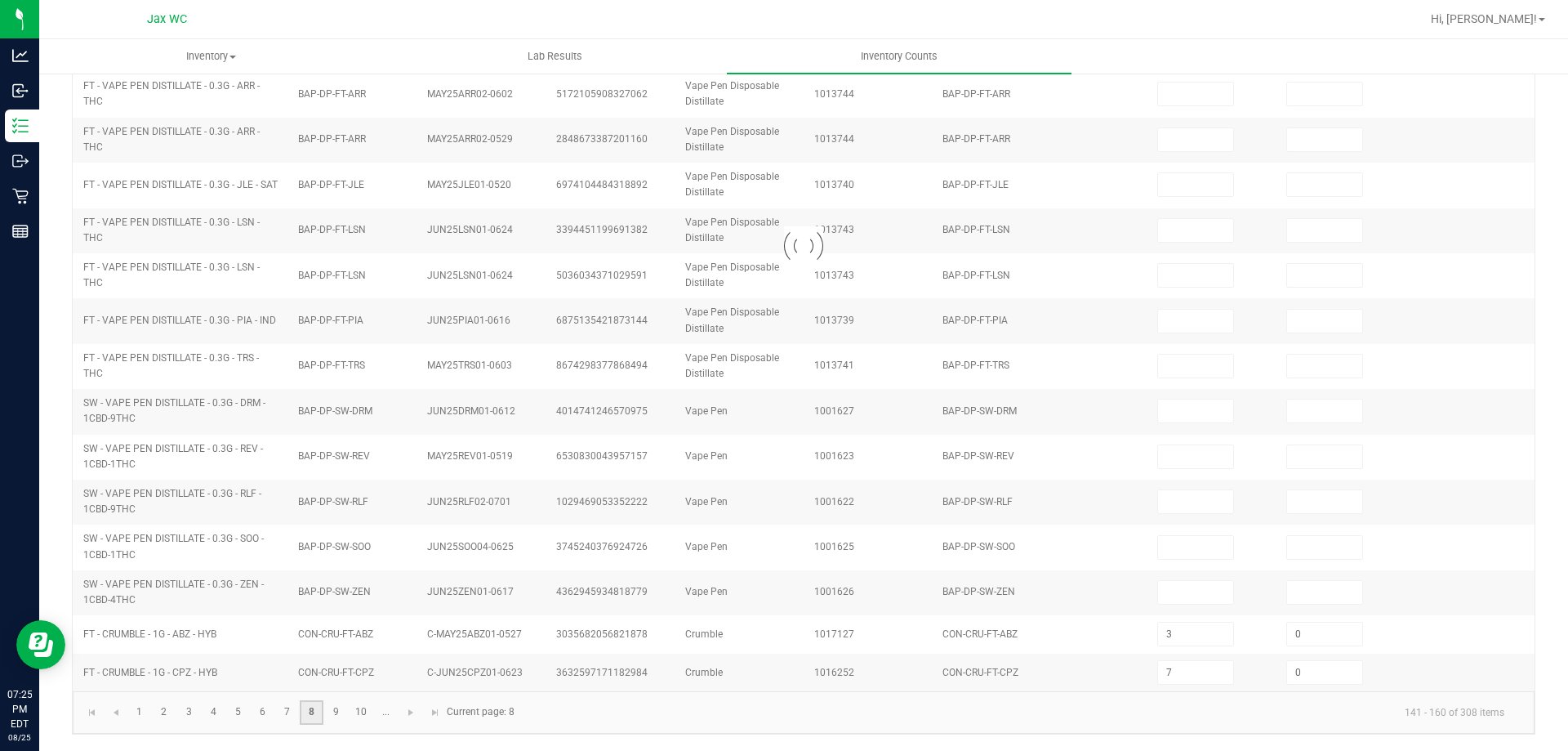
type input "0"
type input "2"
type input "0"
type input "11"
type input "0"
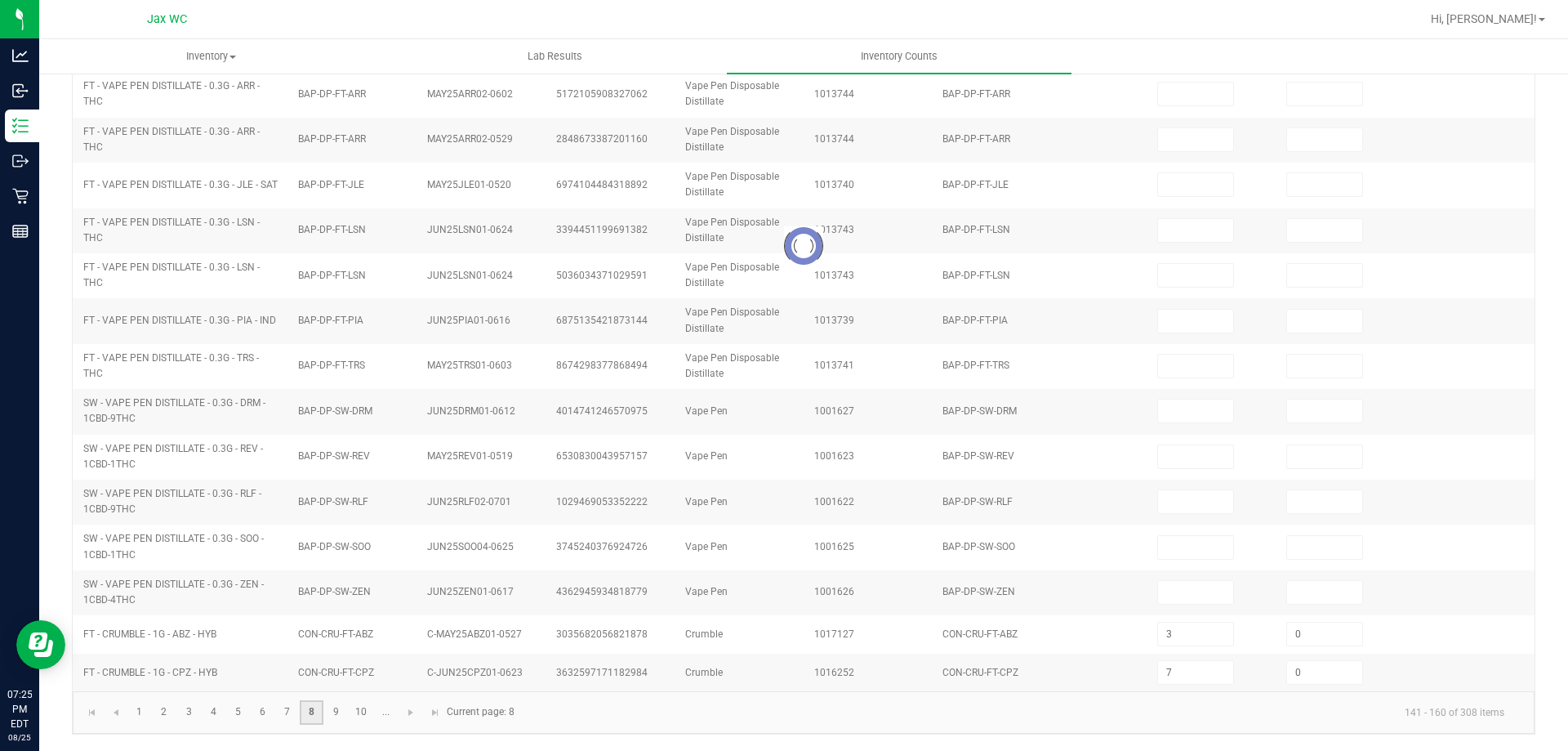
type input "0"
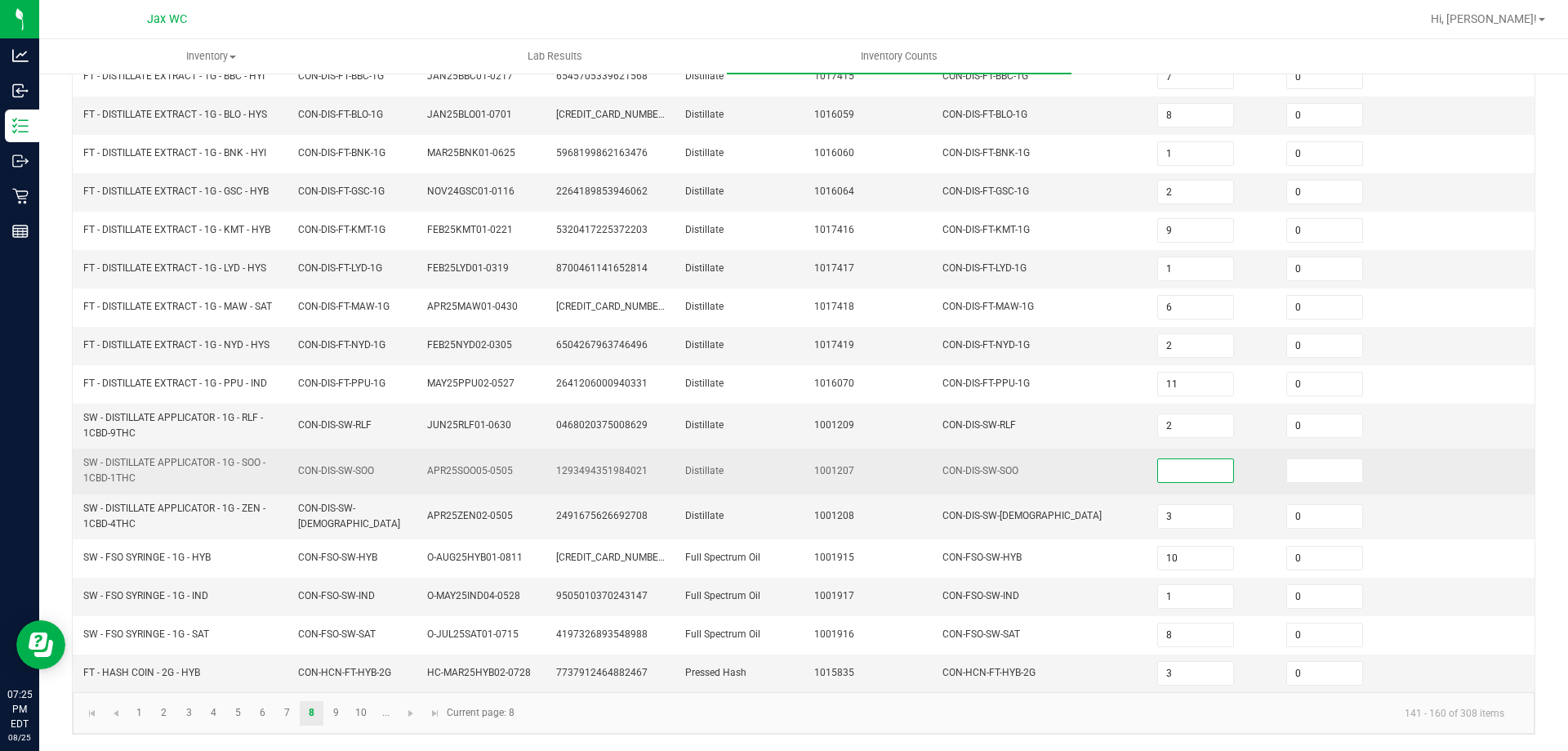
click at [1186, 475] on input at bounding box center [1195, 471] width 75 height 23
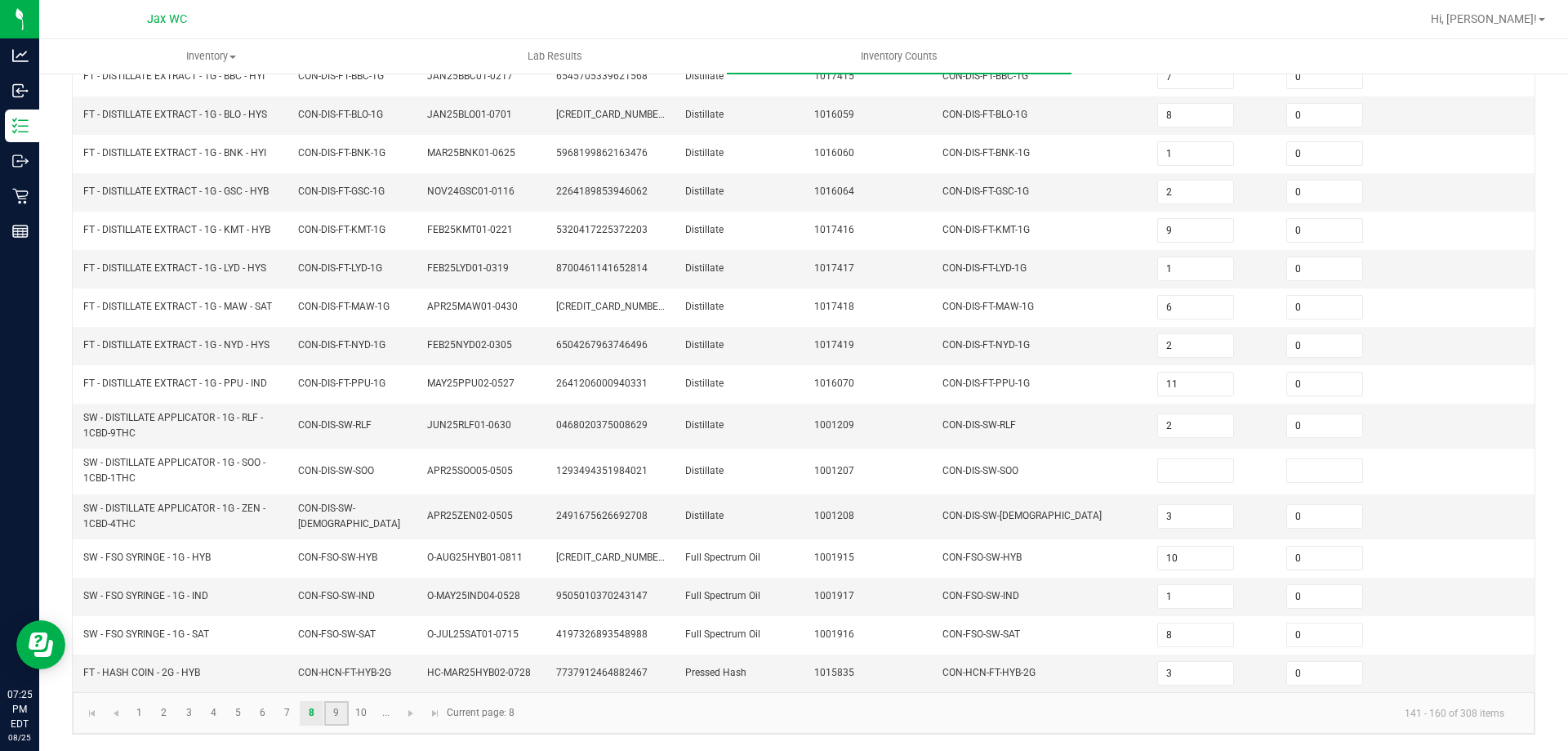
click at [344, 713] on link "9" at bounding box center [335, 713] width 24 height 25
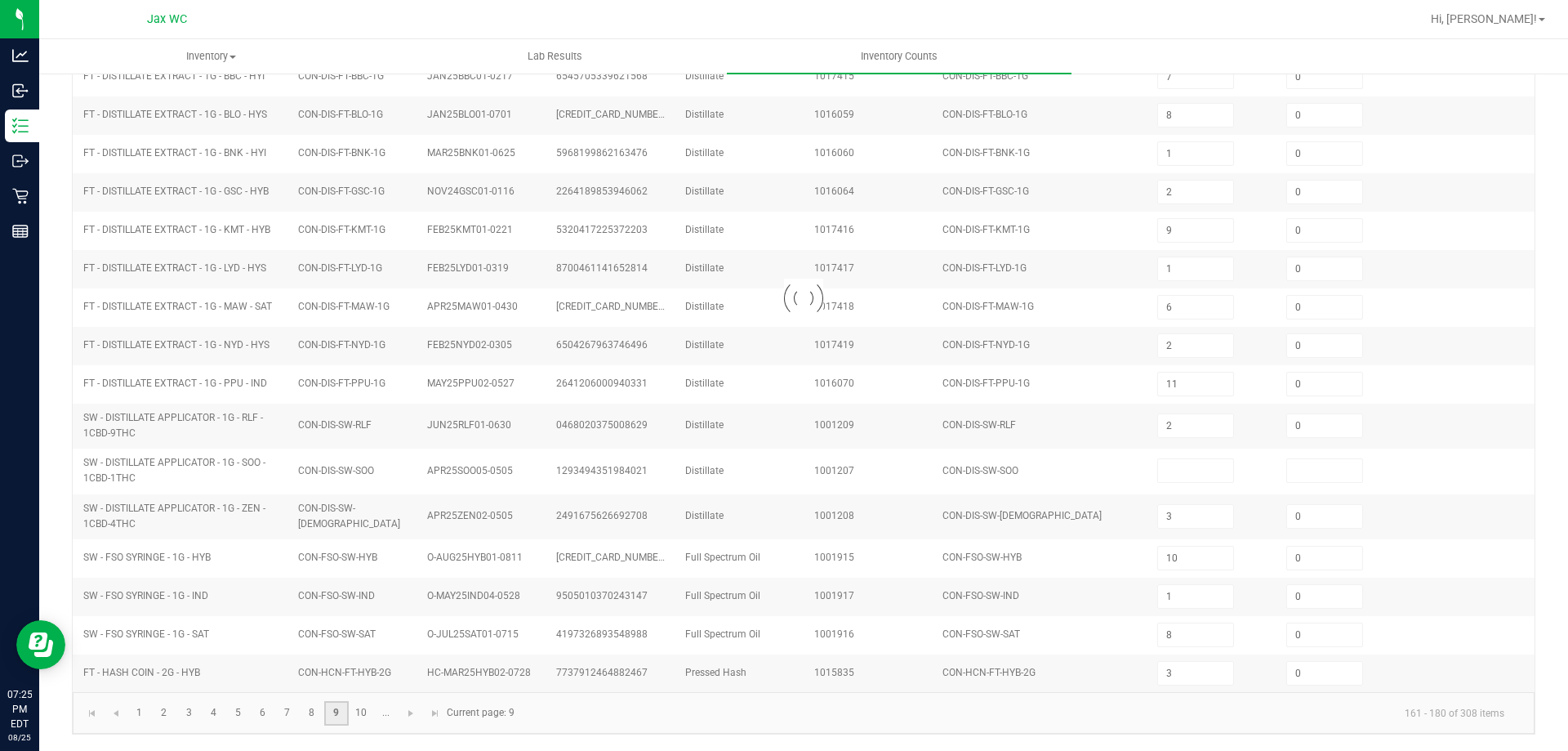
type input "6"
type input "4"
type input "8"
type input "0"
type input "6"
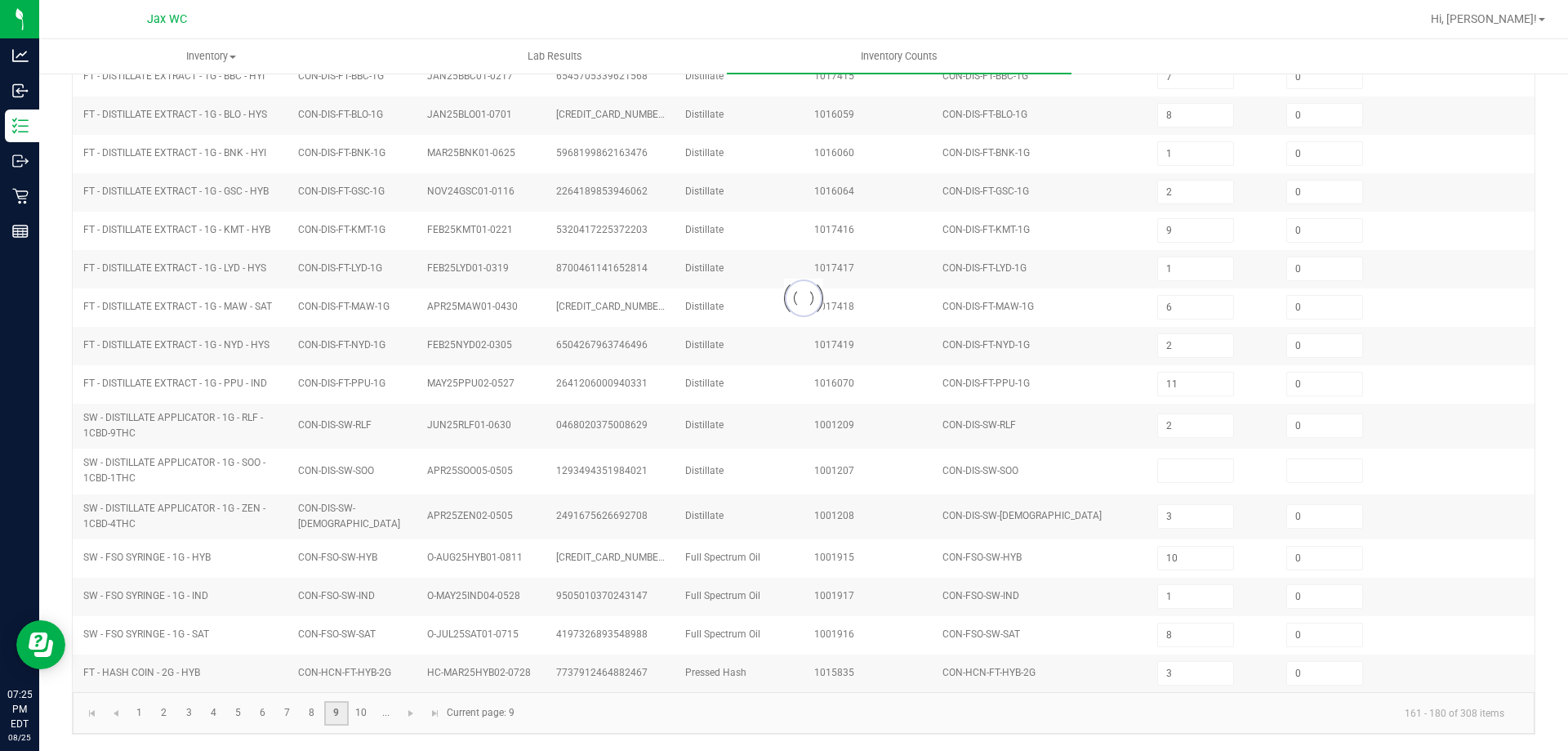
type input "3"
type input "6"
type input "2"
type input "8"
type input "0"
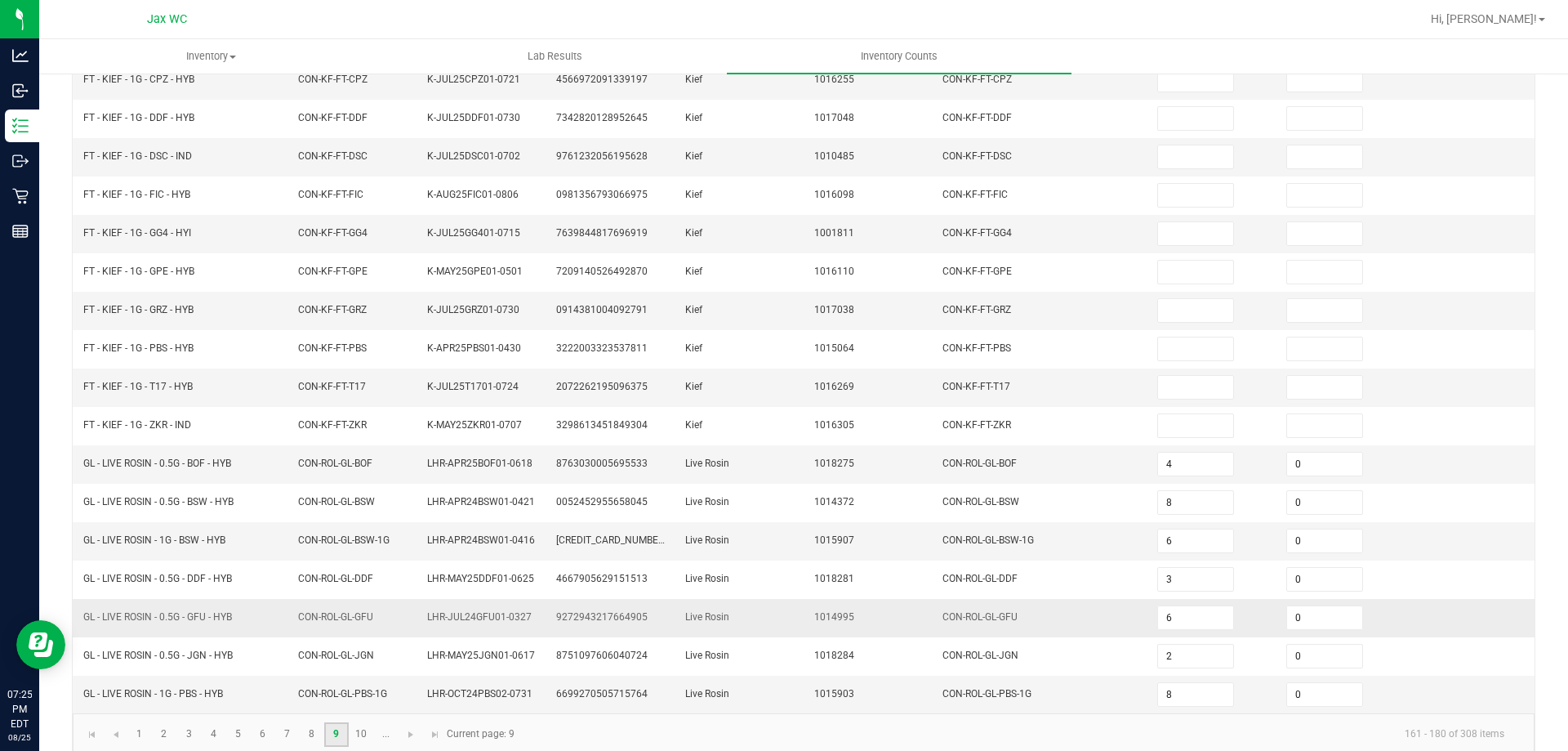
scroll to position [346, 0]
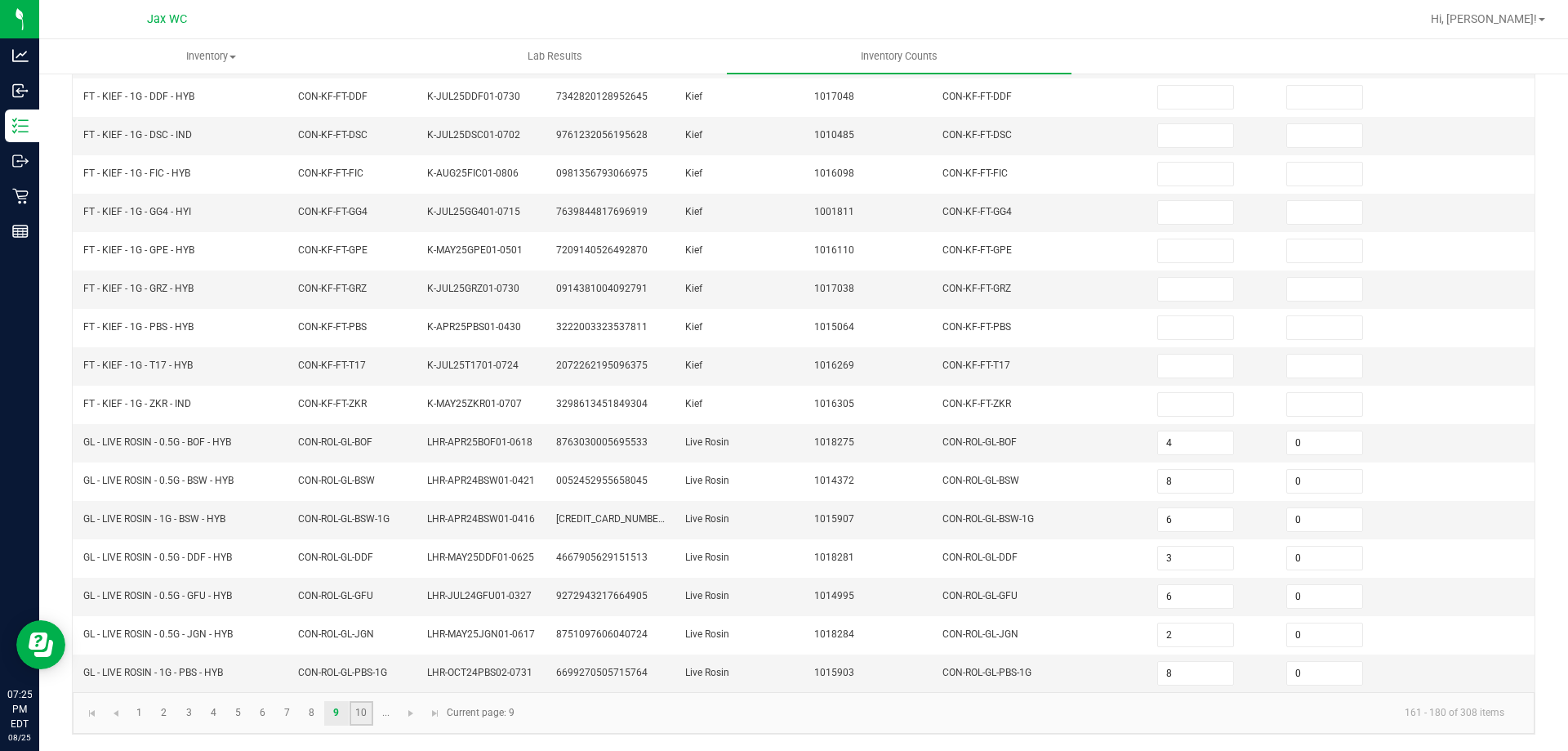
click at [360, 712] on link "10" at bounding box center [361, 713] width 24 height 25
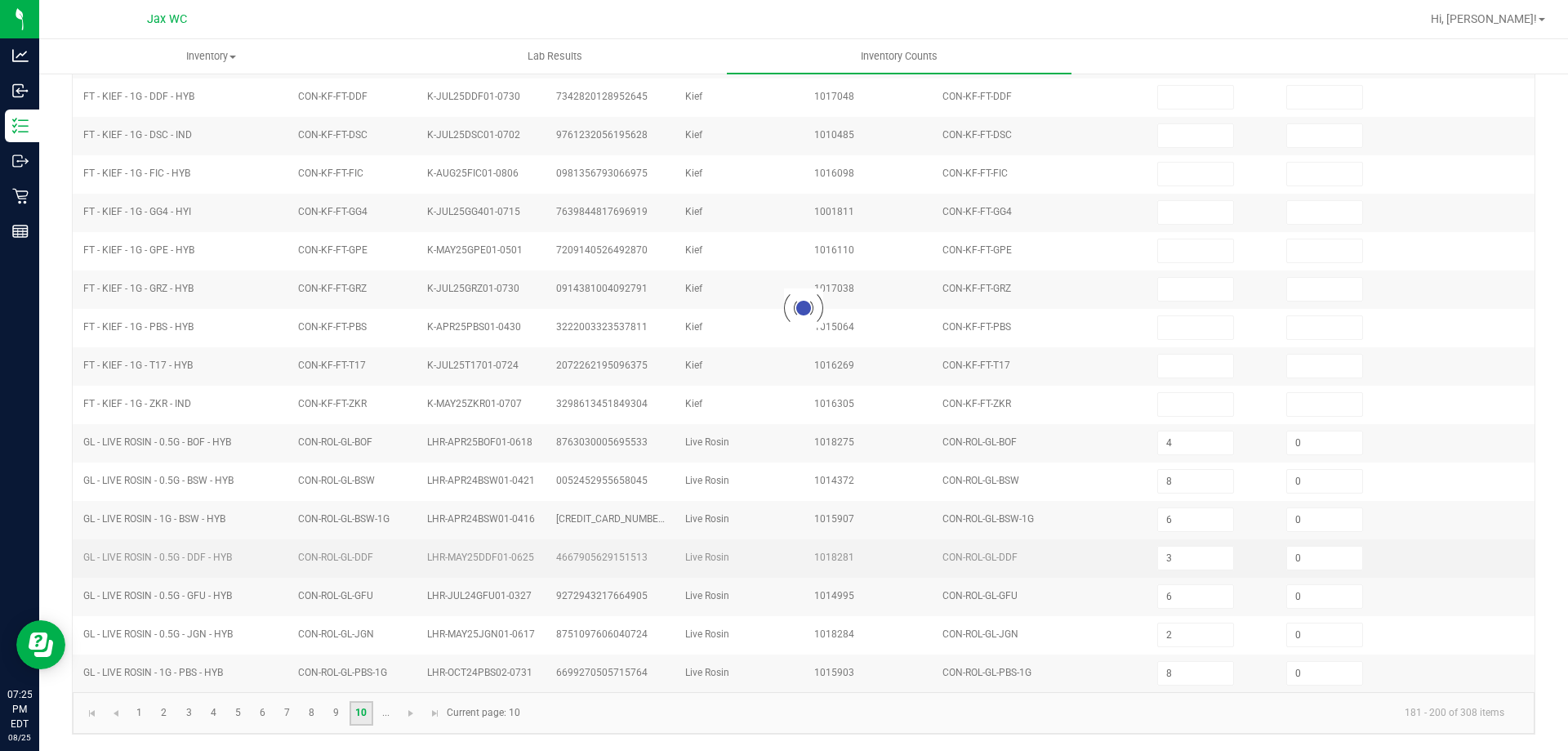
type input "4"
type input "8"
type input "0"
type input "3"
type input "0"
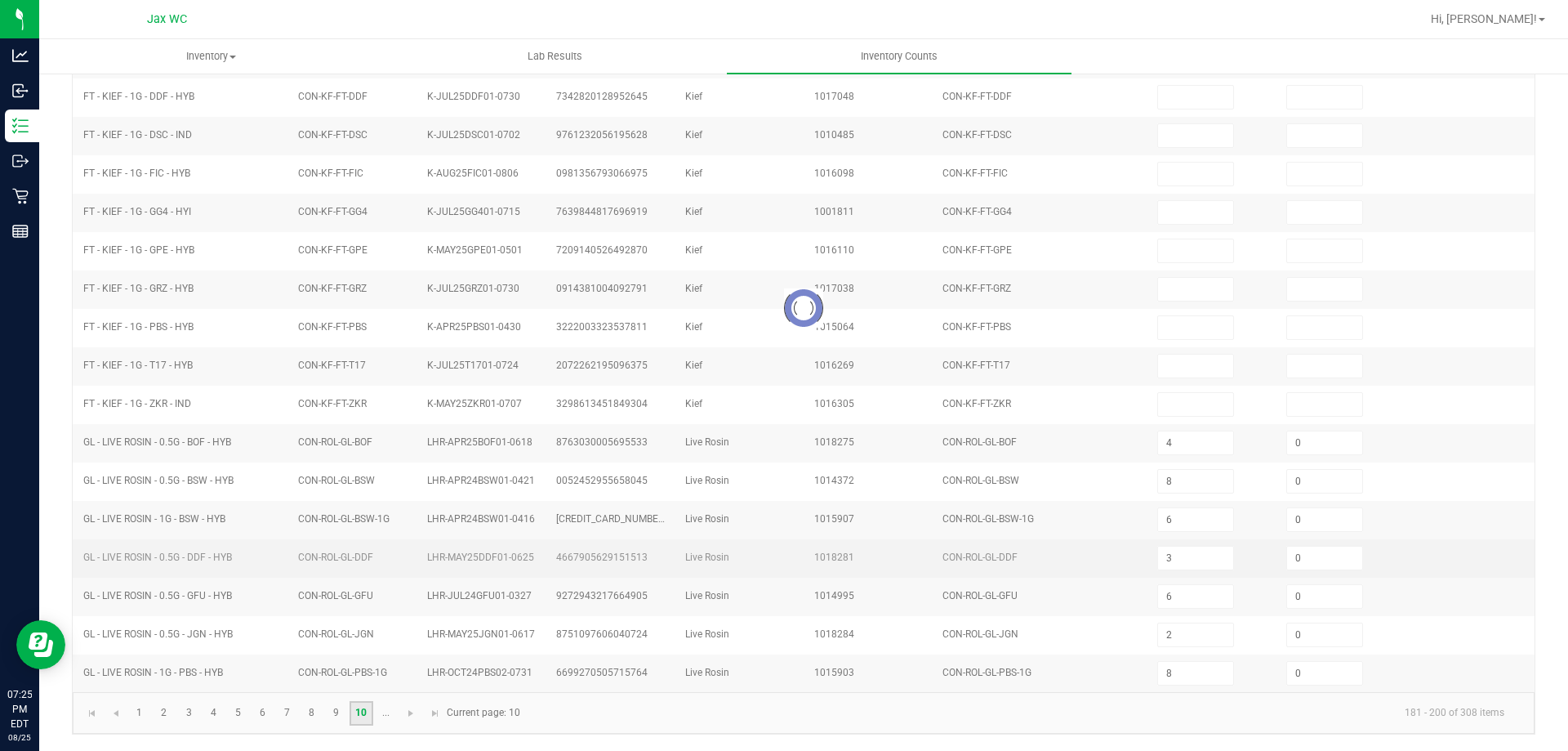
type input "4"
type input "0"
type input "7"
type input "0"
type input "2"
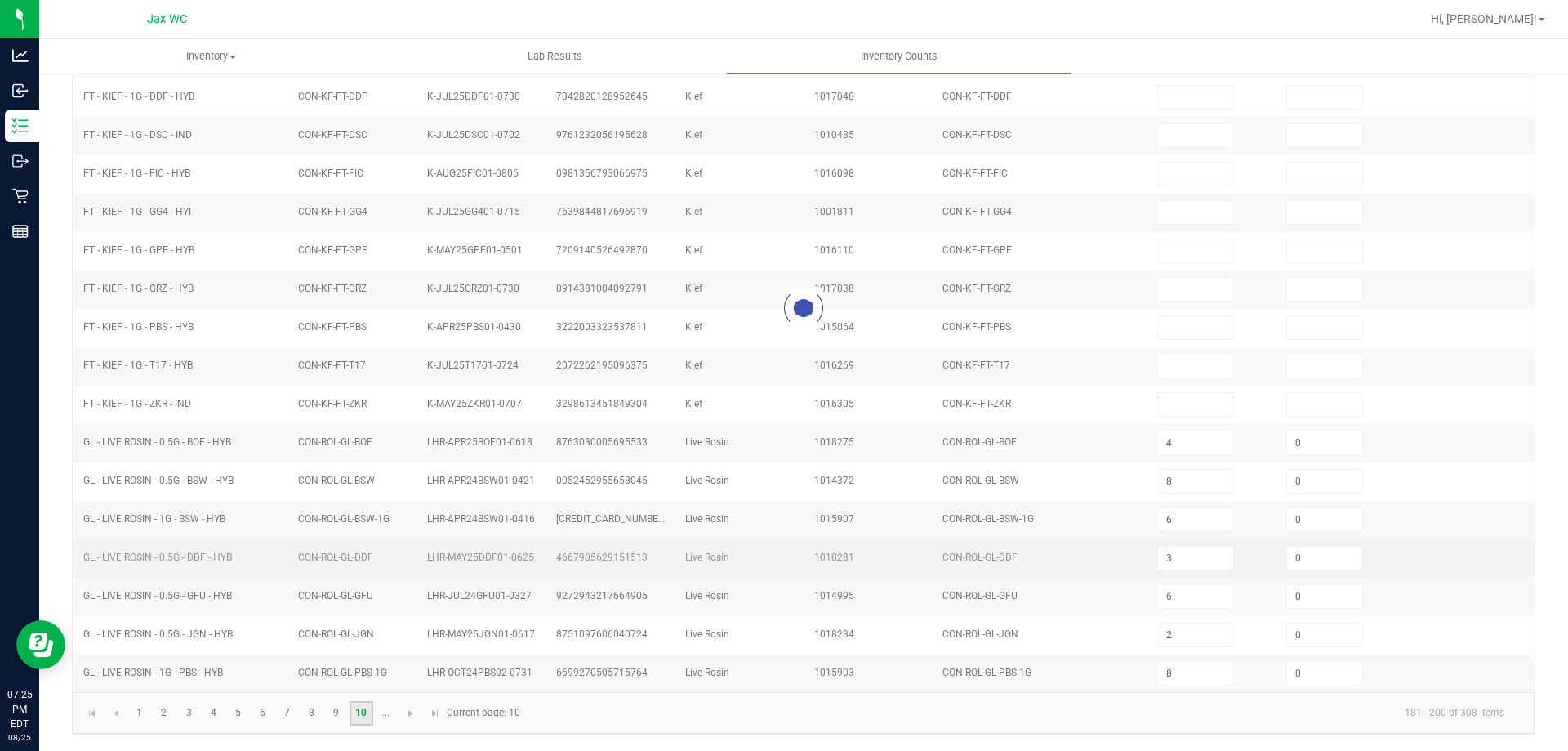
type input "7"
type input "3"
type input "4"
type input "8"
type input "1"
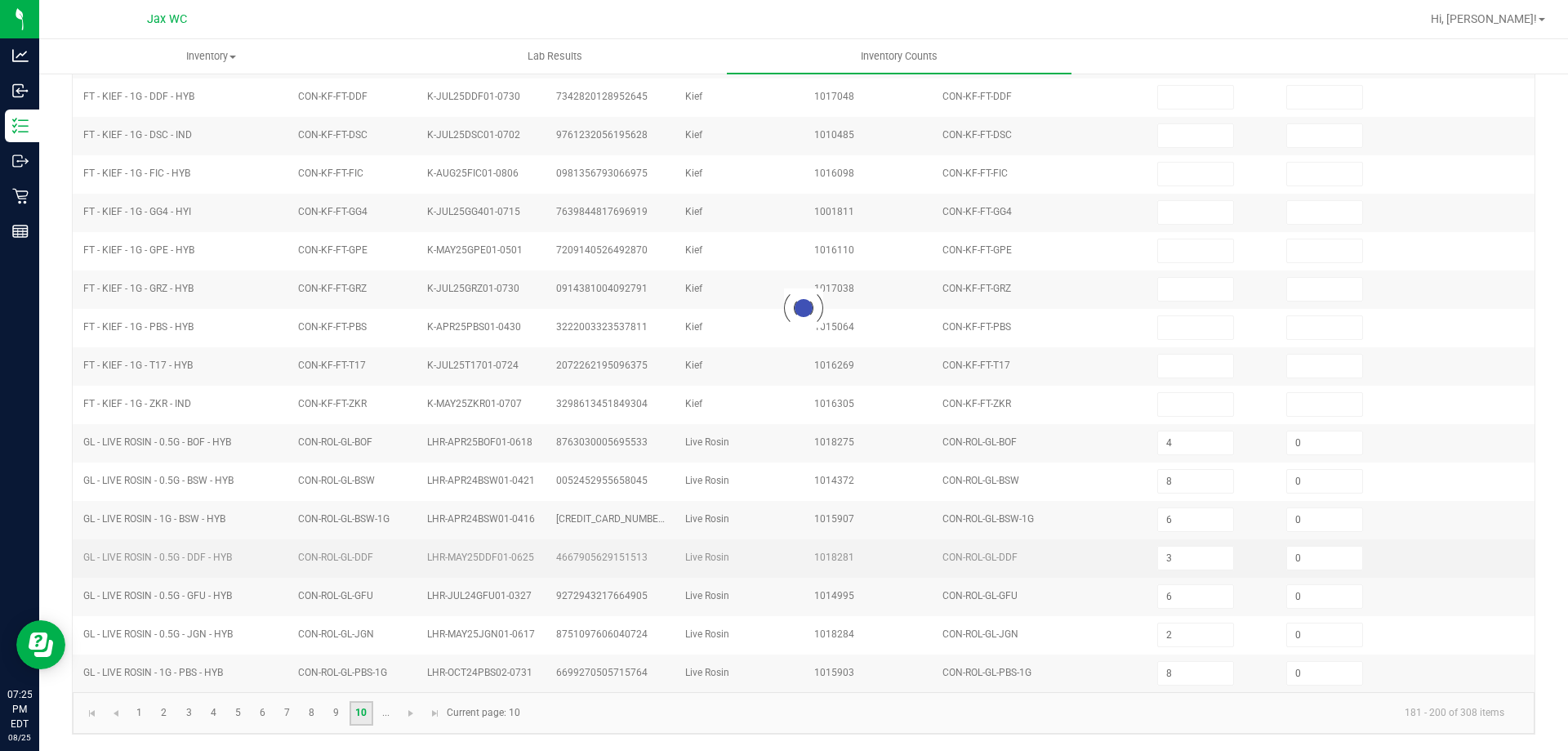
type input "3"
type input "2"
type input "0"
type input "4"
type input "0"
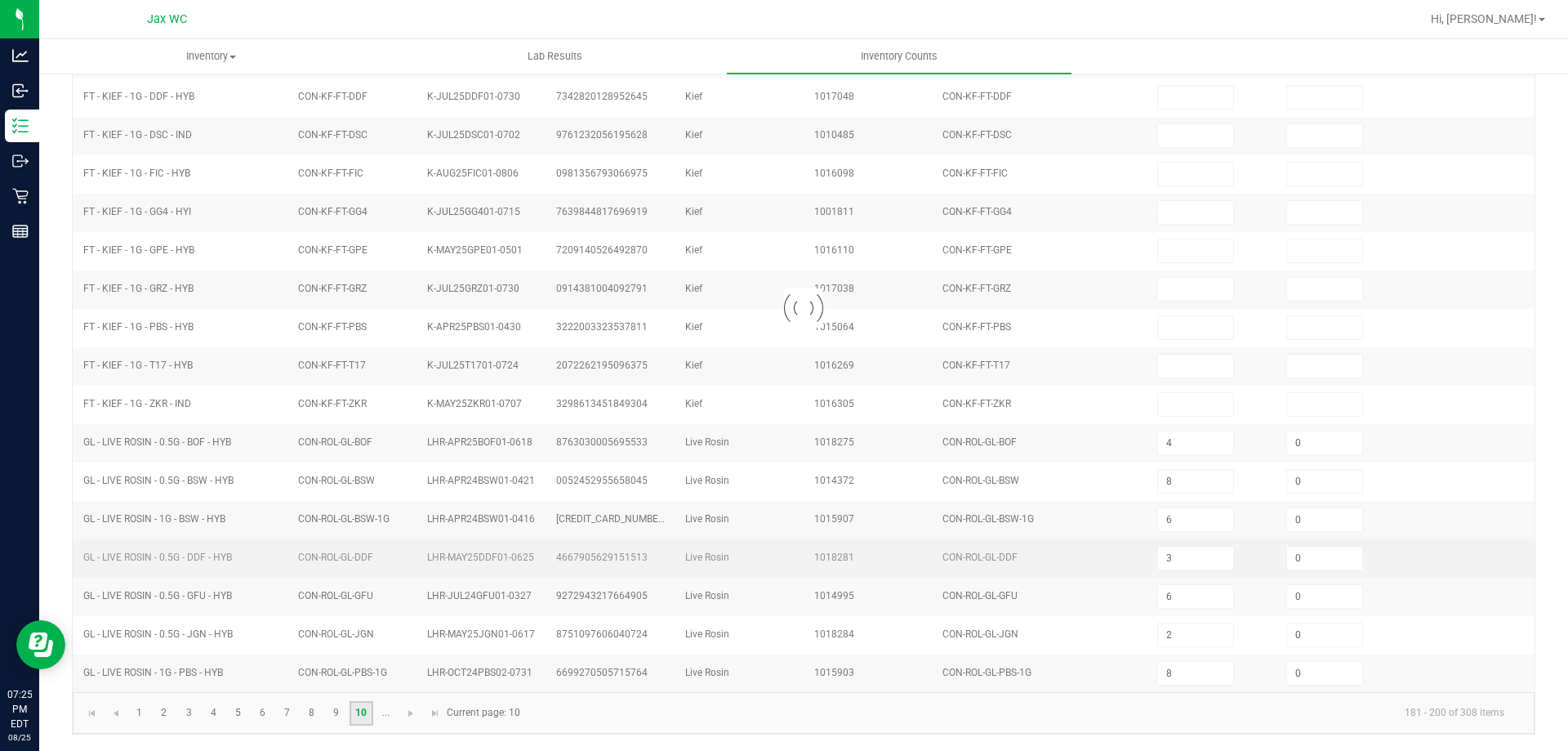
type input "6"
type input "0"
type input "8"
type input "0"
type input "6"
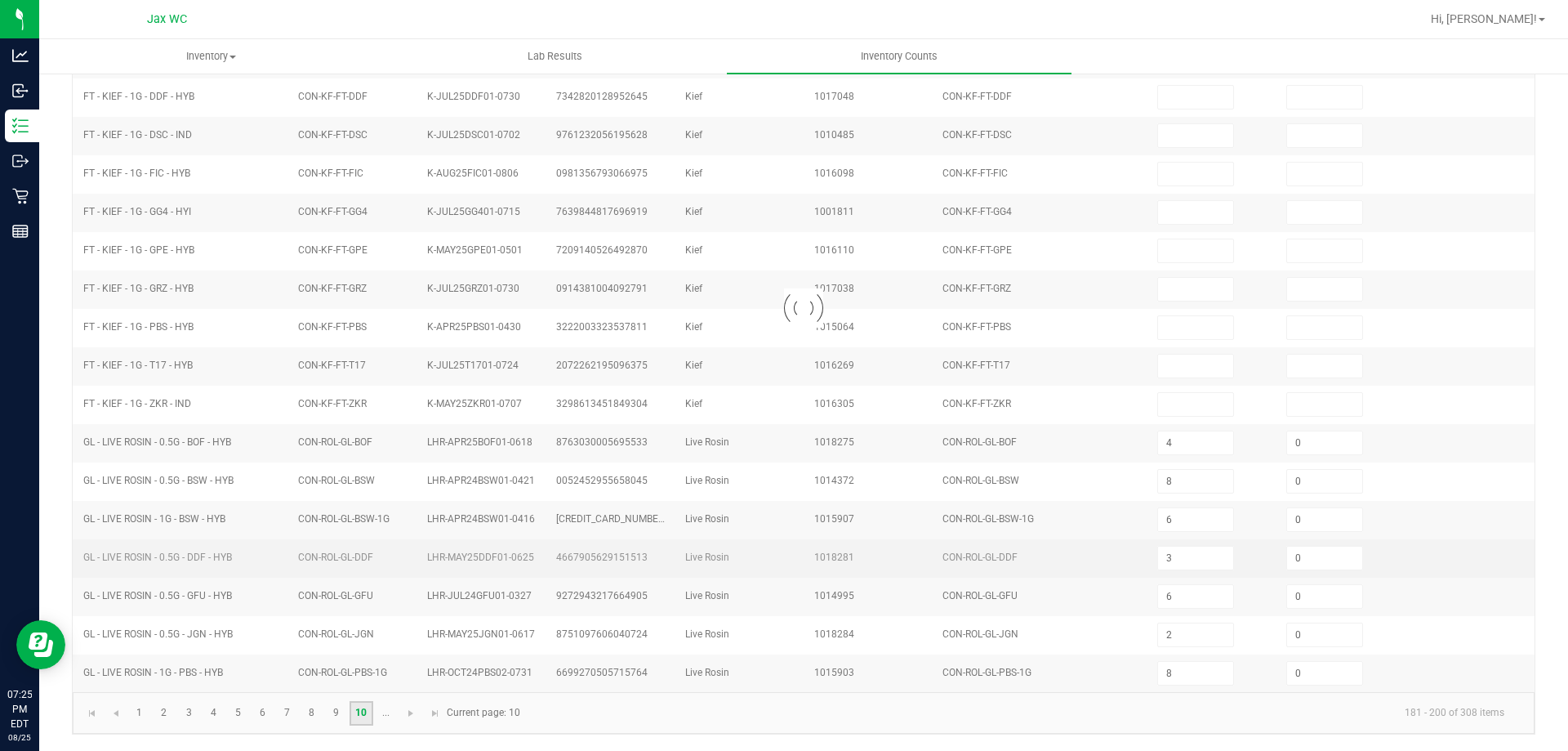
type input "0"
type input "3"
type input "0"
type input "5"
type input "0"
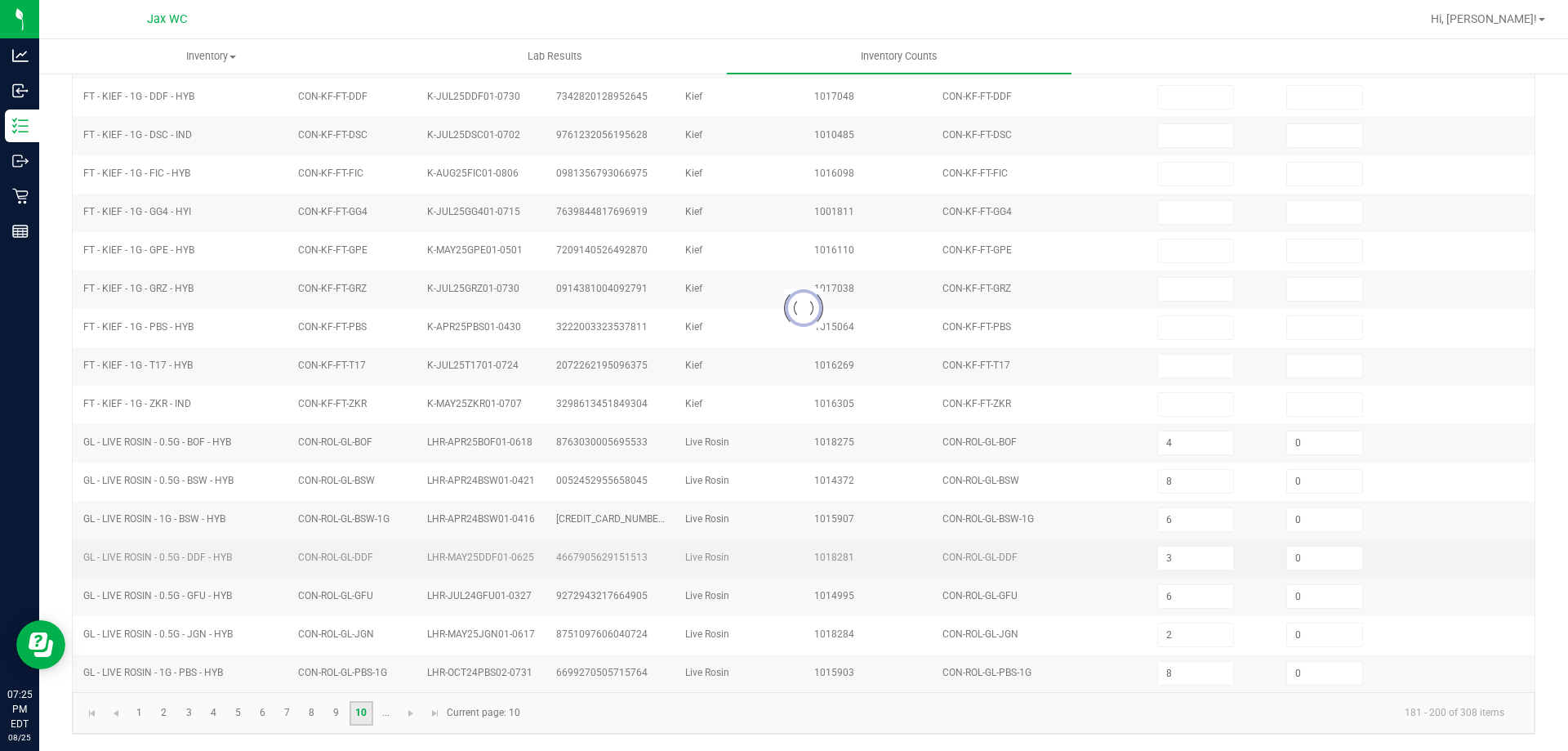
type input "7"
type input "0"
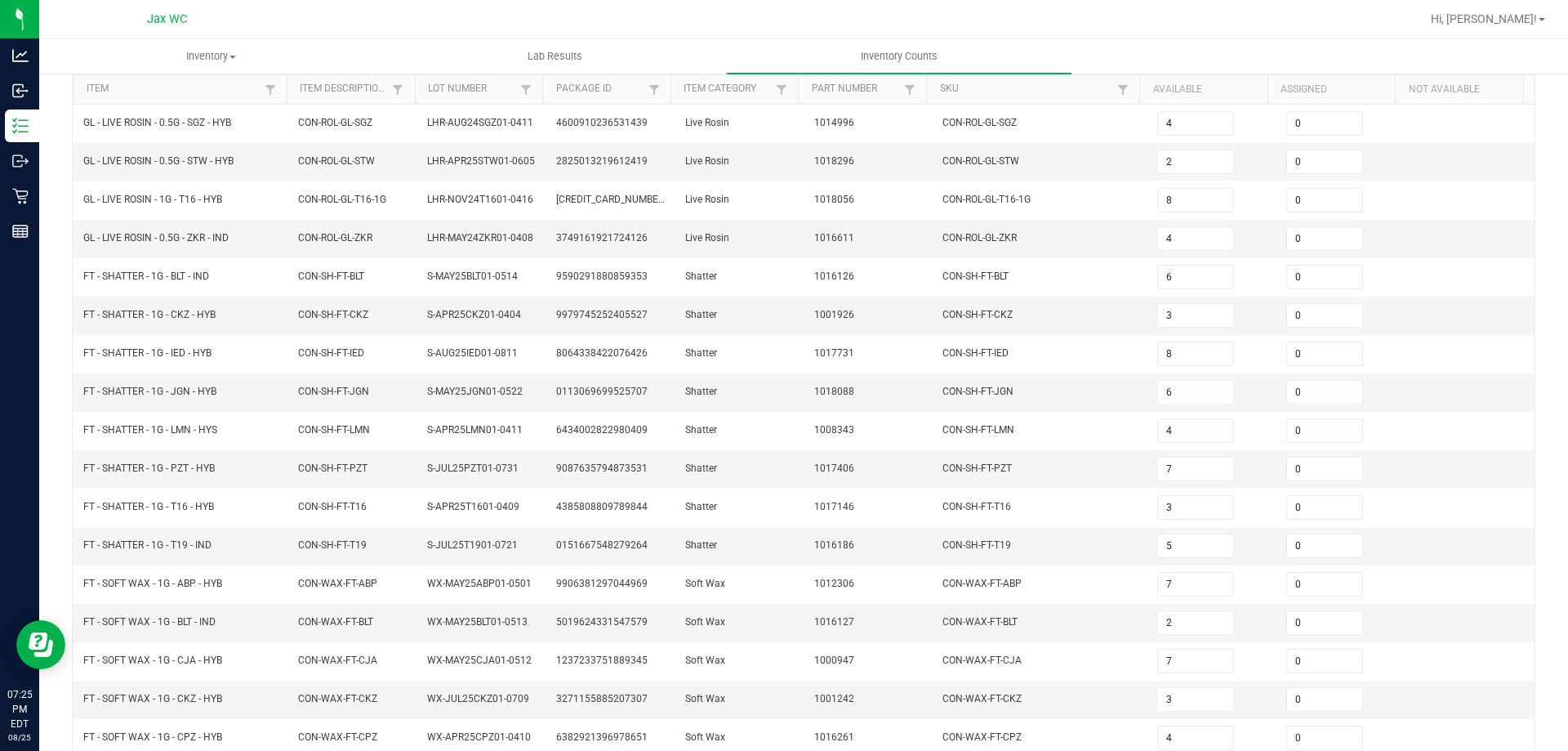
scroll to position [339, 0]
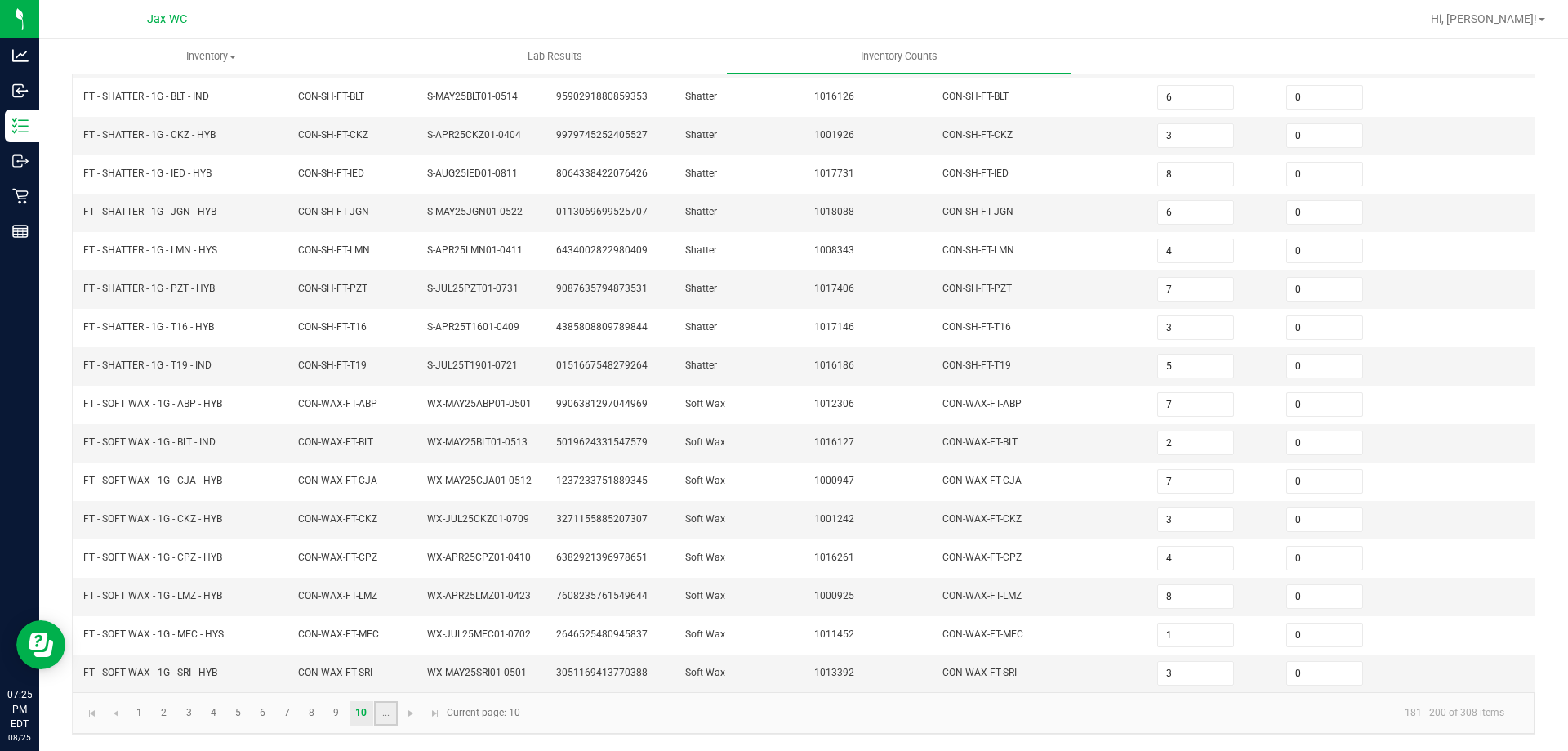
click at [383, 714] on link "..." at bounding box center [386, 713] width 24 height 25
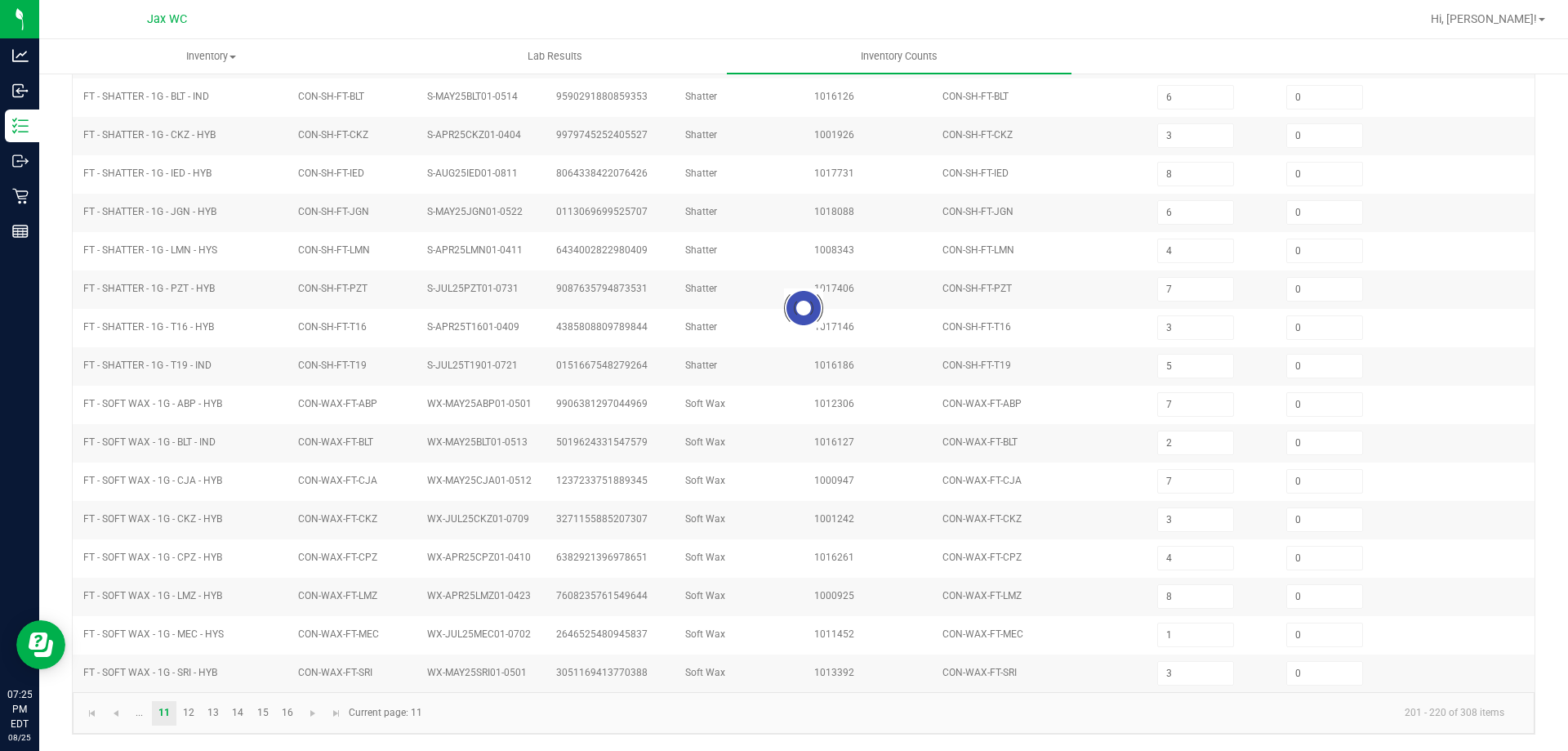
type input "7"
type input "12"
type input "6"
type input "3"
type input "11"
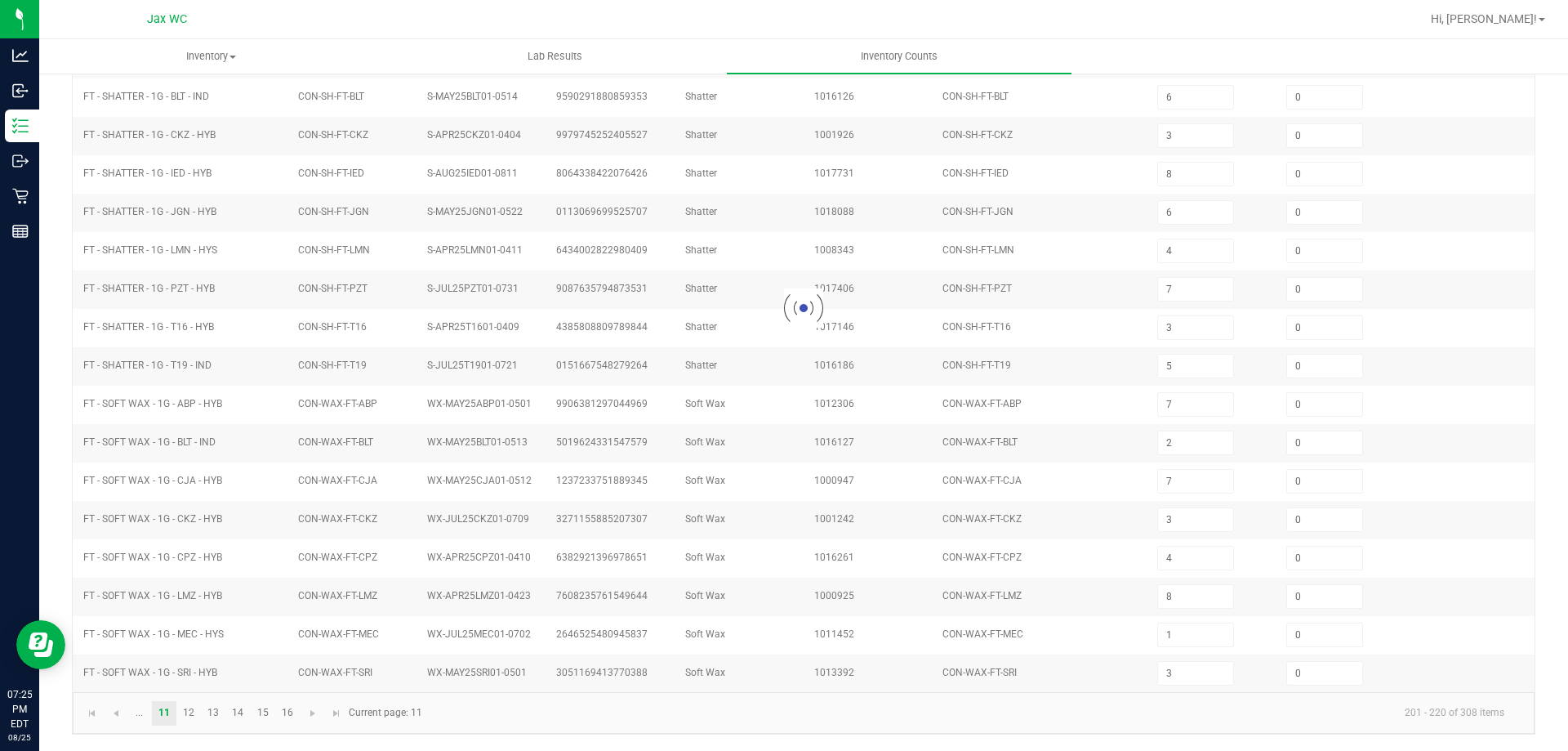
type input "5"
type input "19"
type input "23"
type input "33"
type input "12"
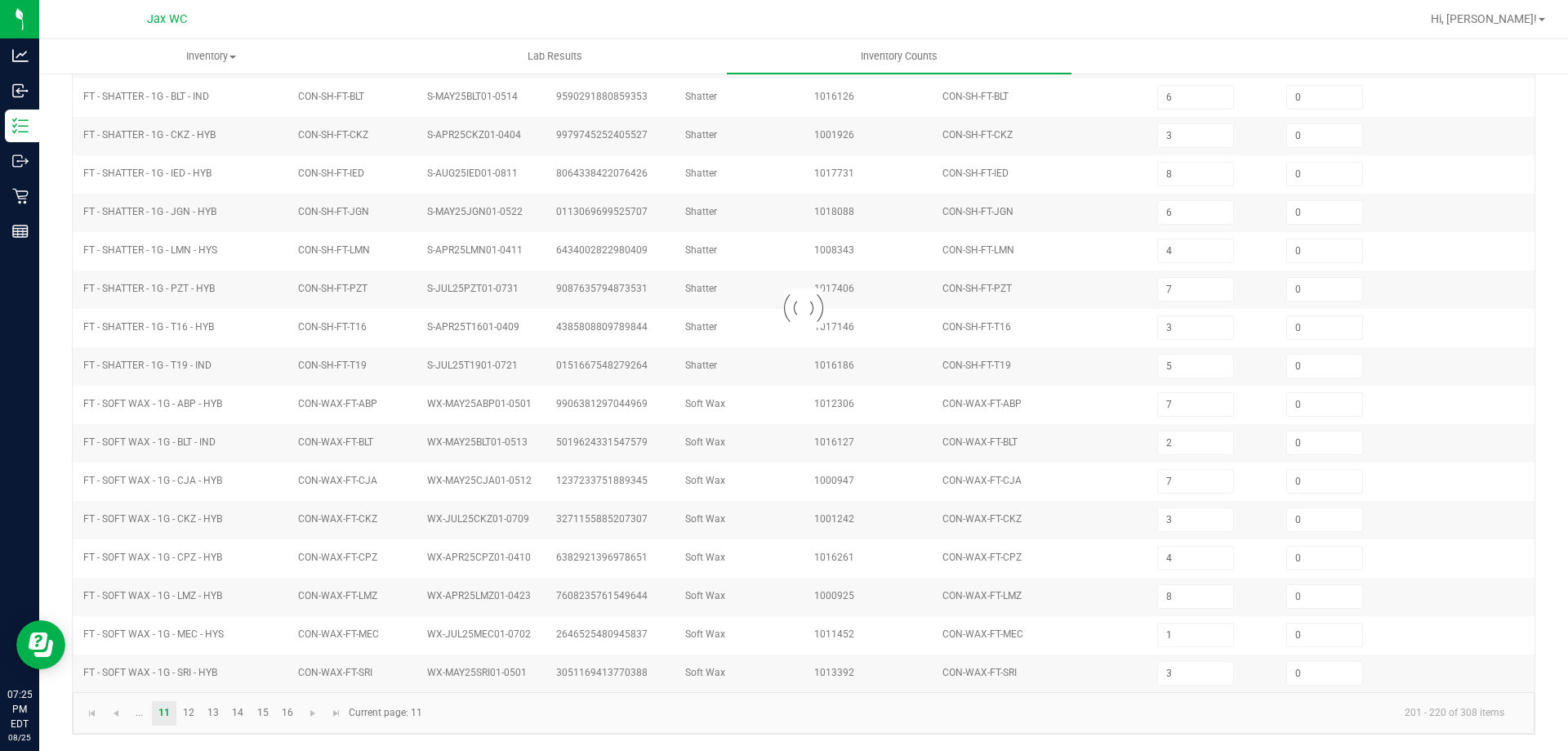
type input "4"
type input "29"
type input "2"
type input "27"
type input "1"
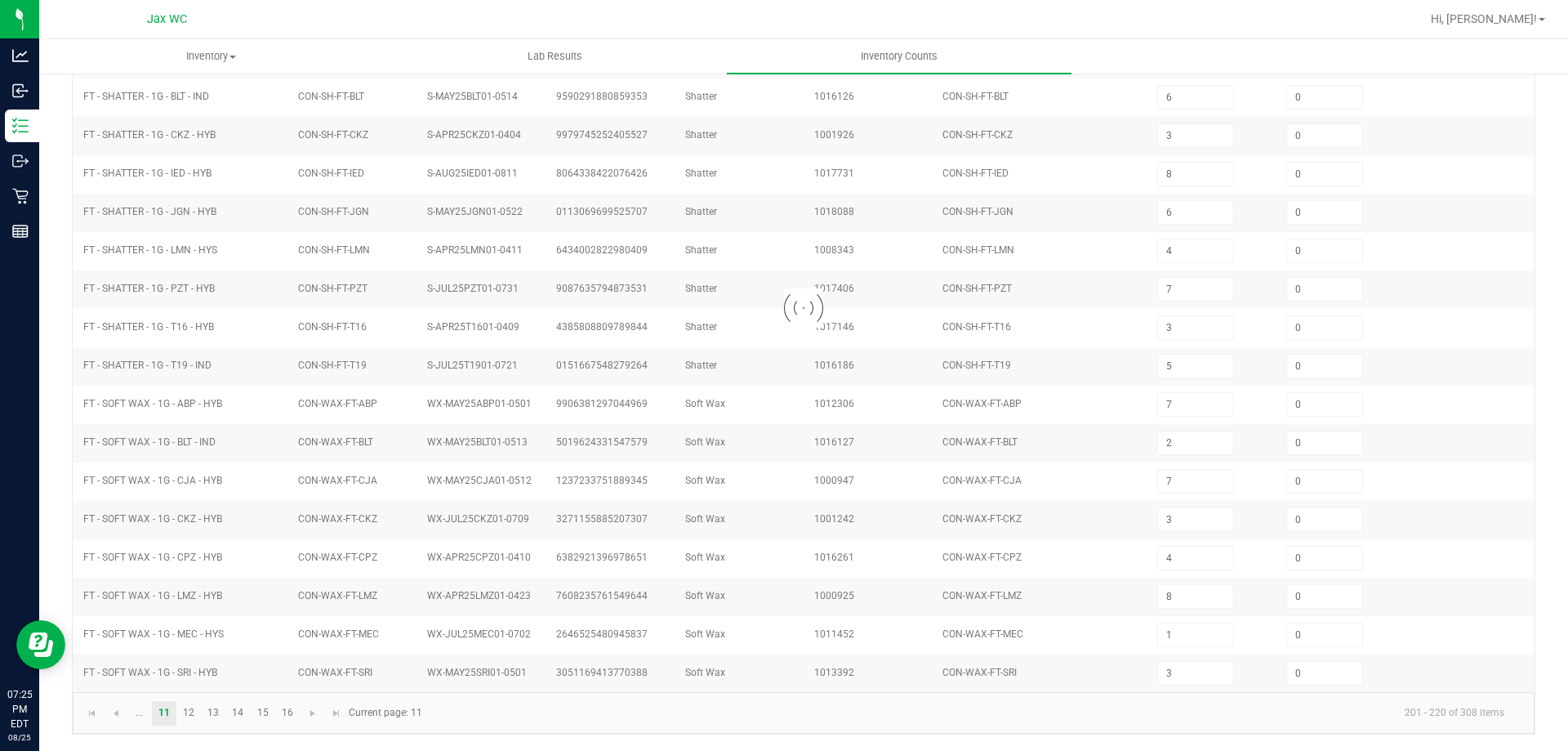
type input "1"
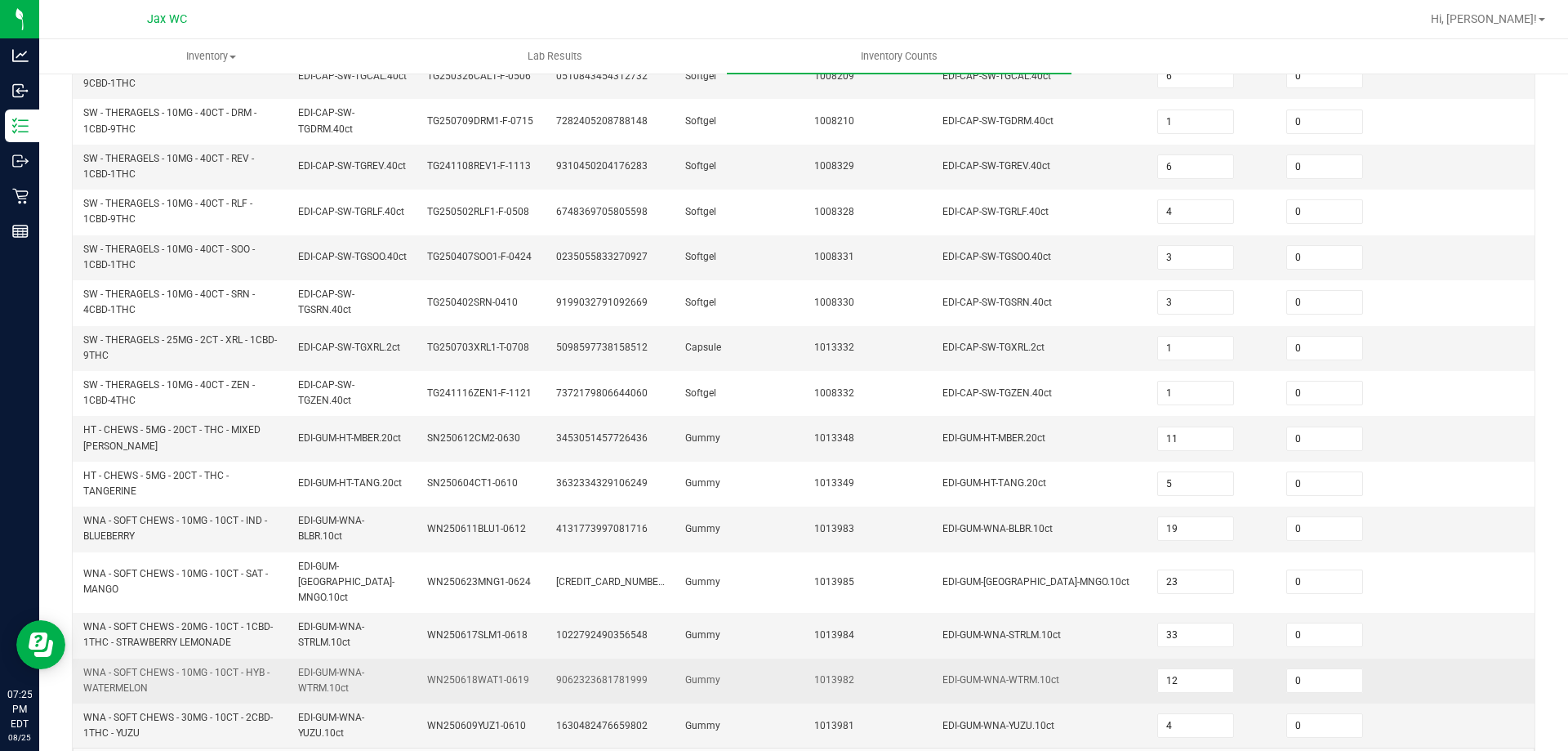
scroll to position [476, 0]
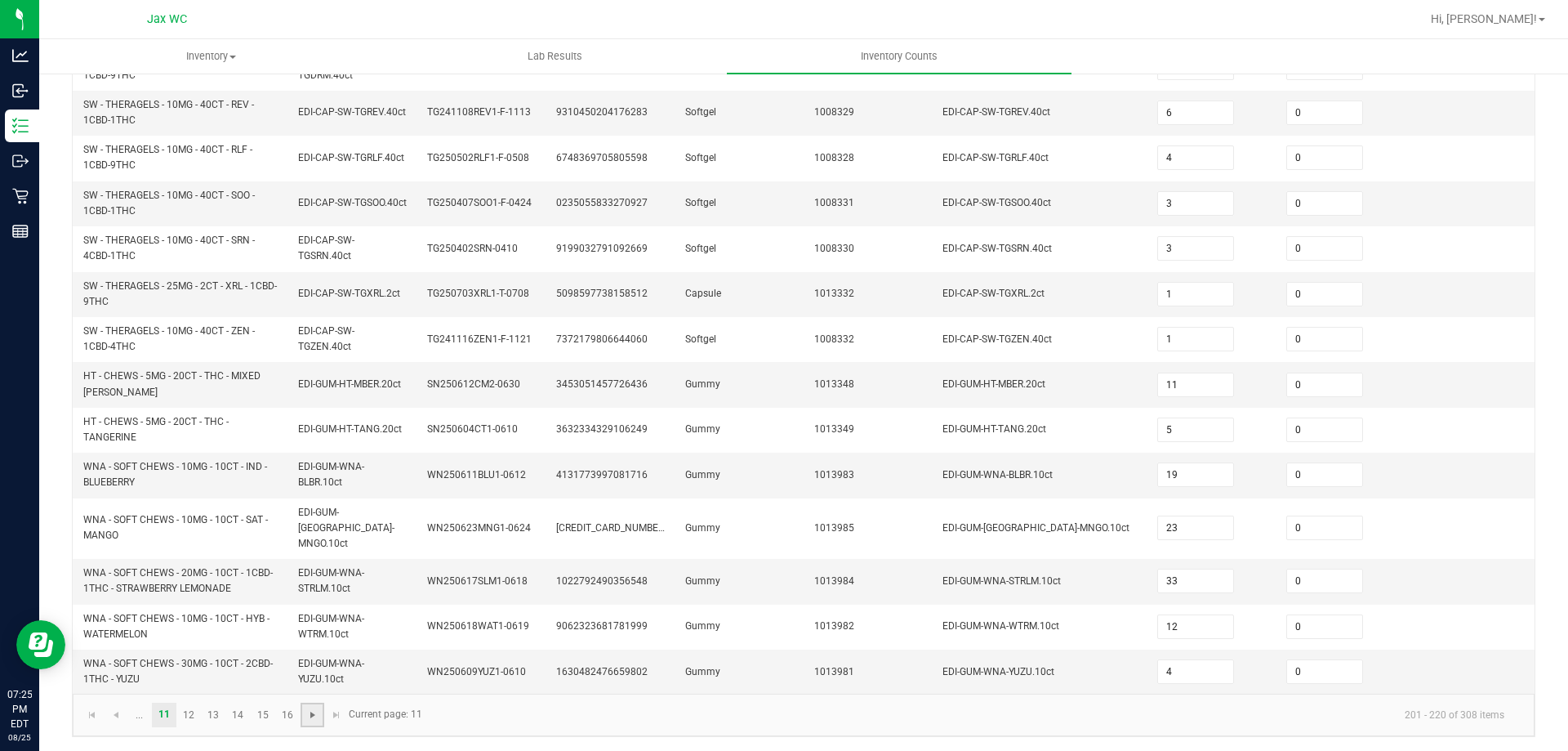
click at [315, 716] on span "Go to the next page" at bounding box center [313, 715] width 13 height 13
type input "3"
type input "19"
type input "5"
type input "18"
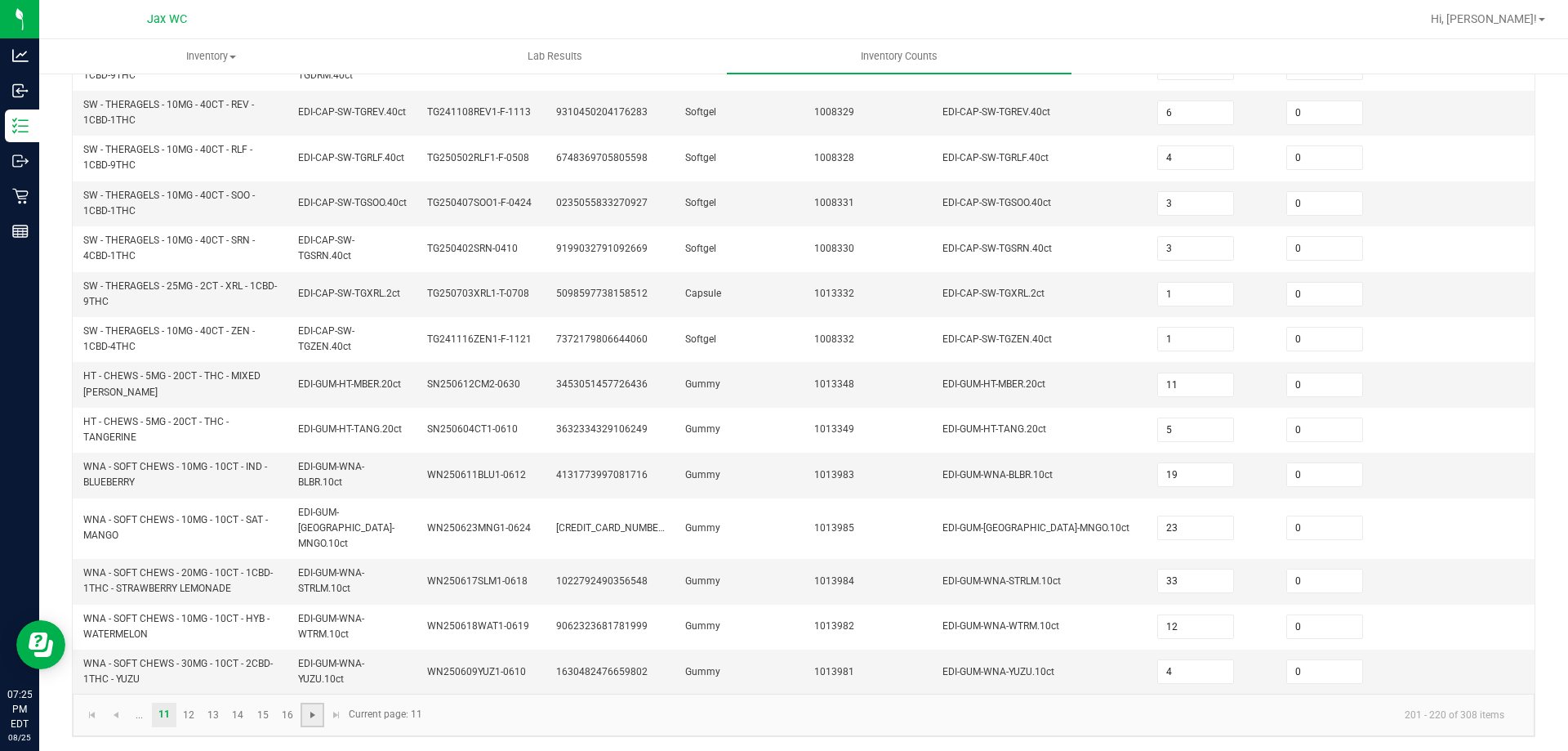
type input "15"
type input "4"
type input "6"
type input "10"
type input "15"
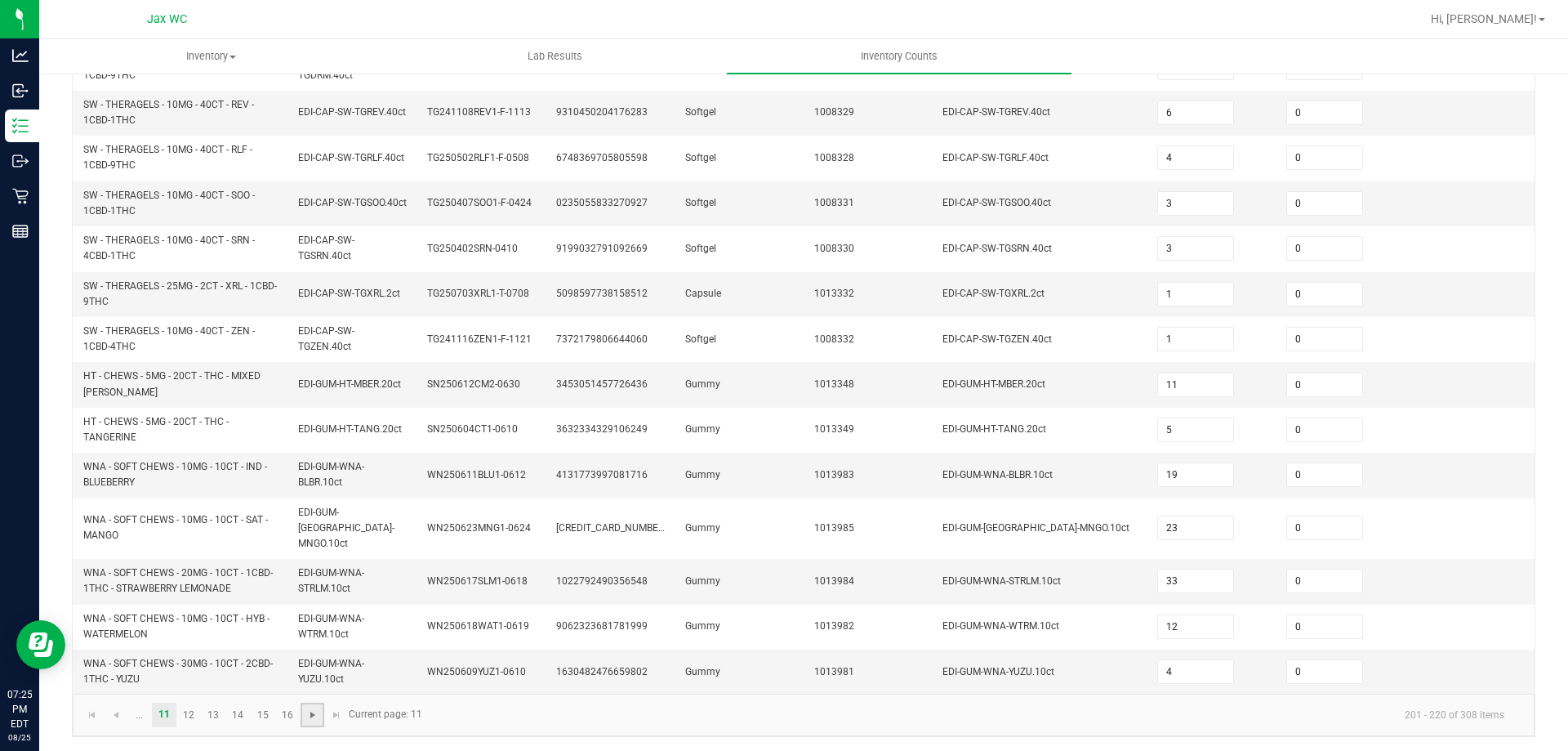
type input "3"
type input "5"
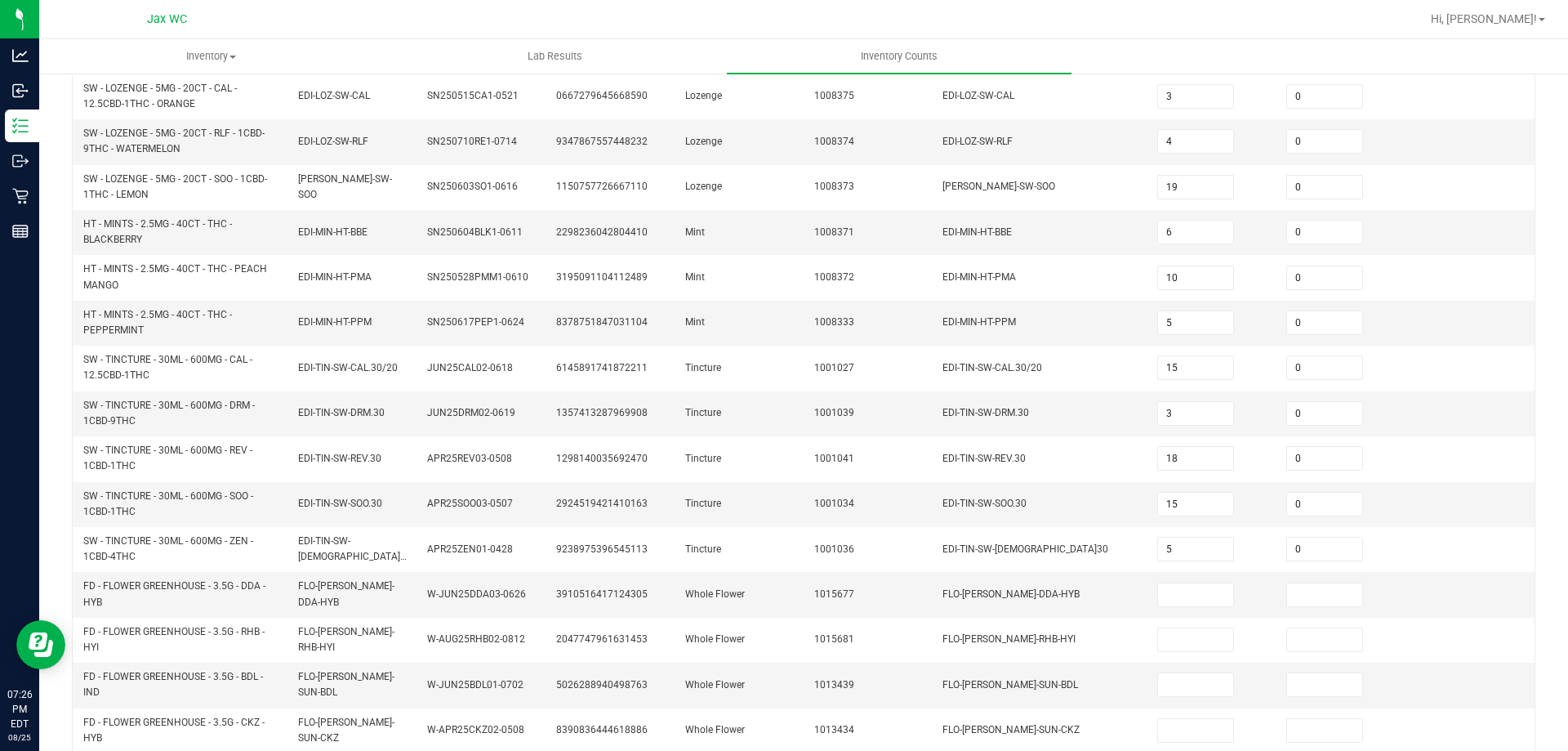
scroll to position [470, 0]
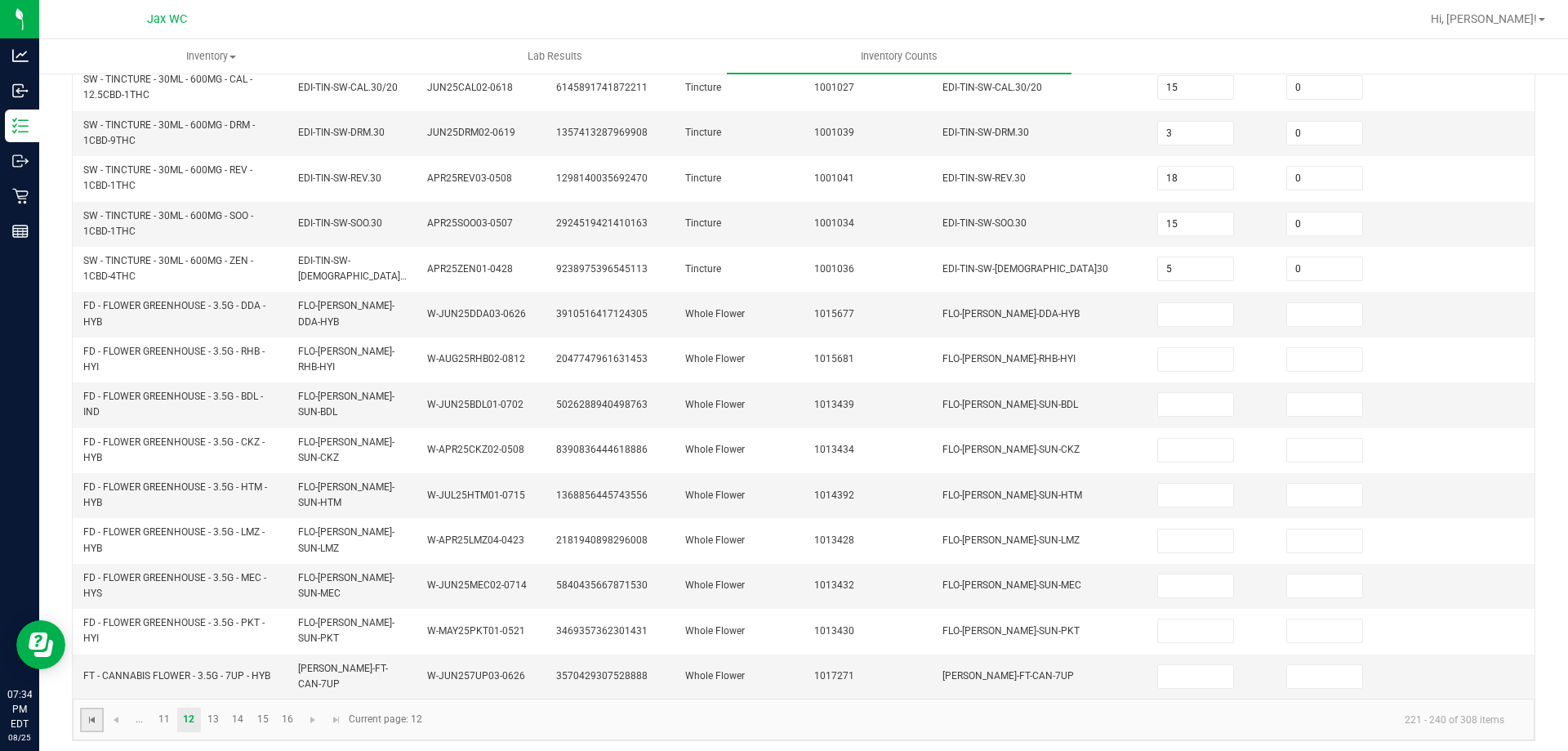
click at [95, 713] on span "Go to the first page" at bounding box center [92, 720] width 13 height 13
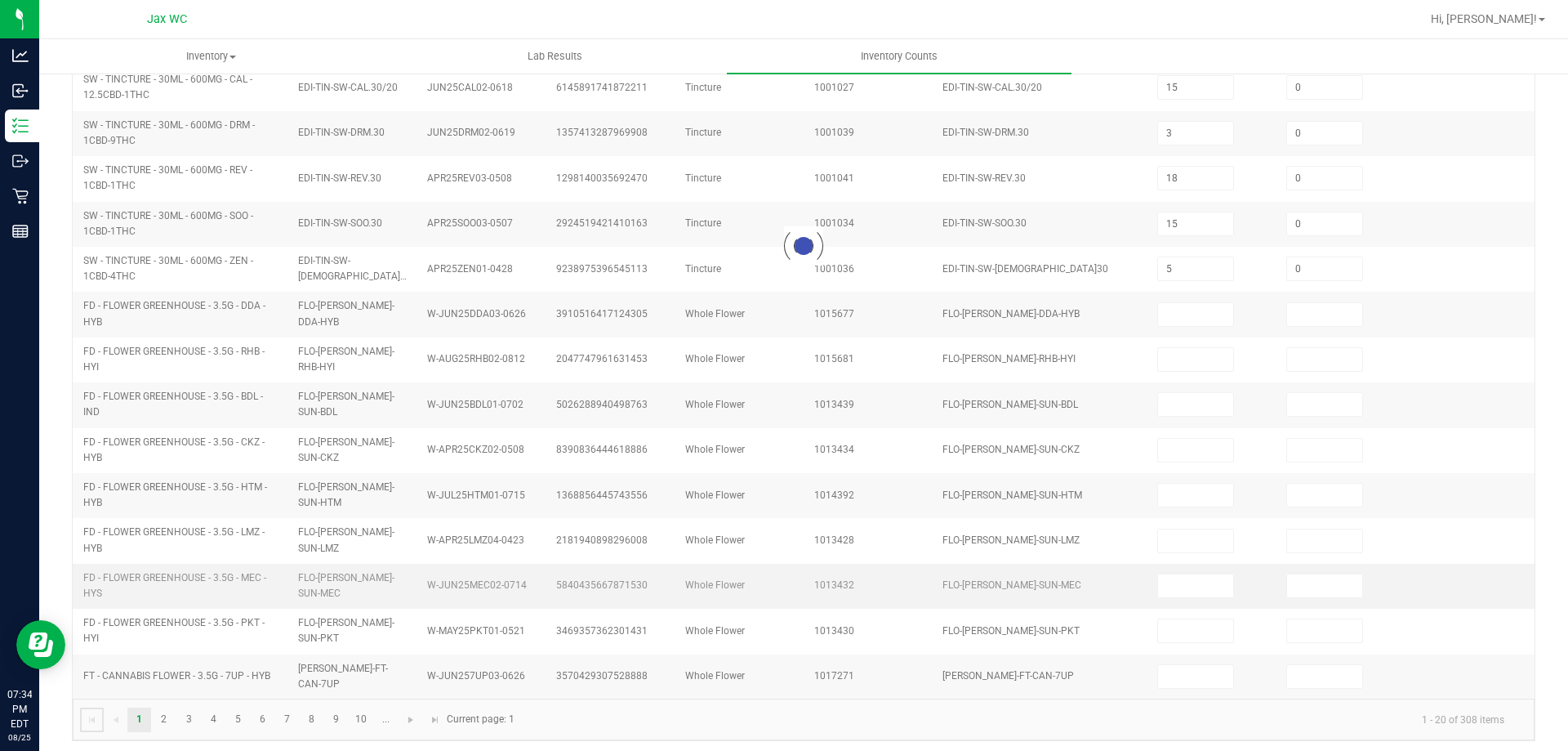
type input "4"
type input "16"
type input "8"
type input "1"
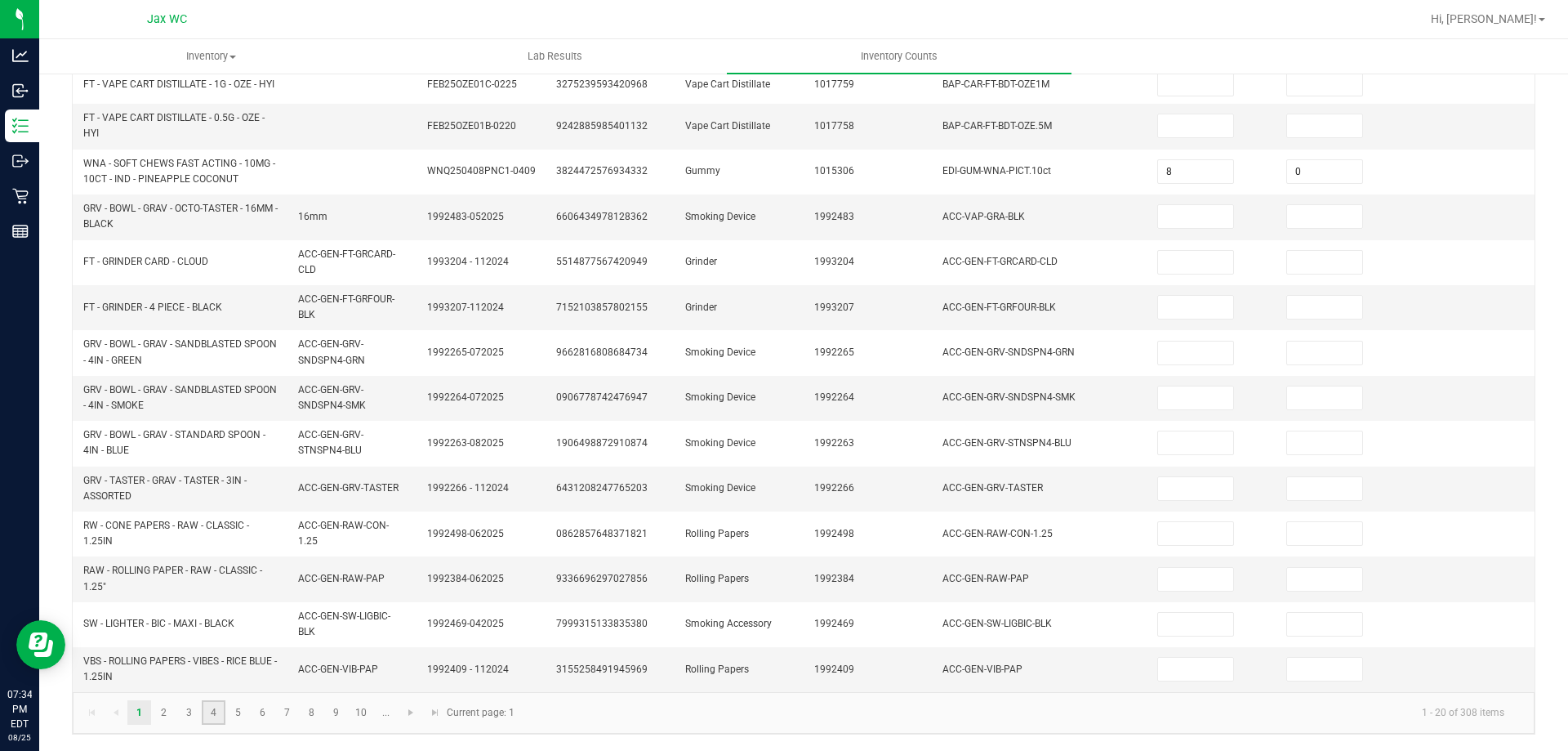
click at [206, 711] on link "4" at bounding box center [213, 712] width 24 height 25
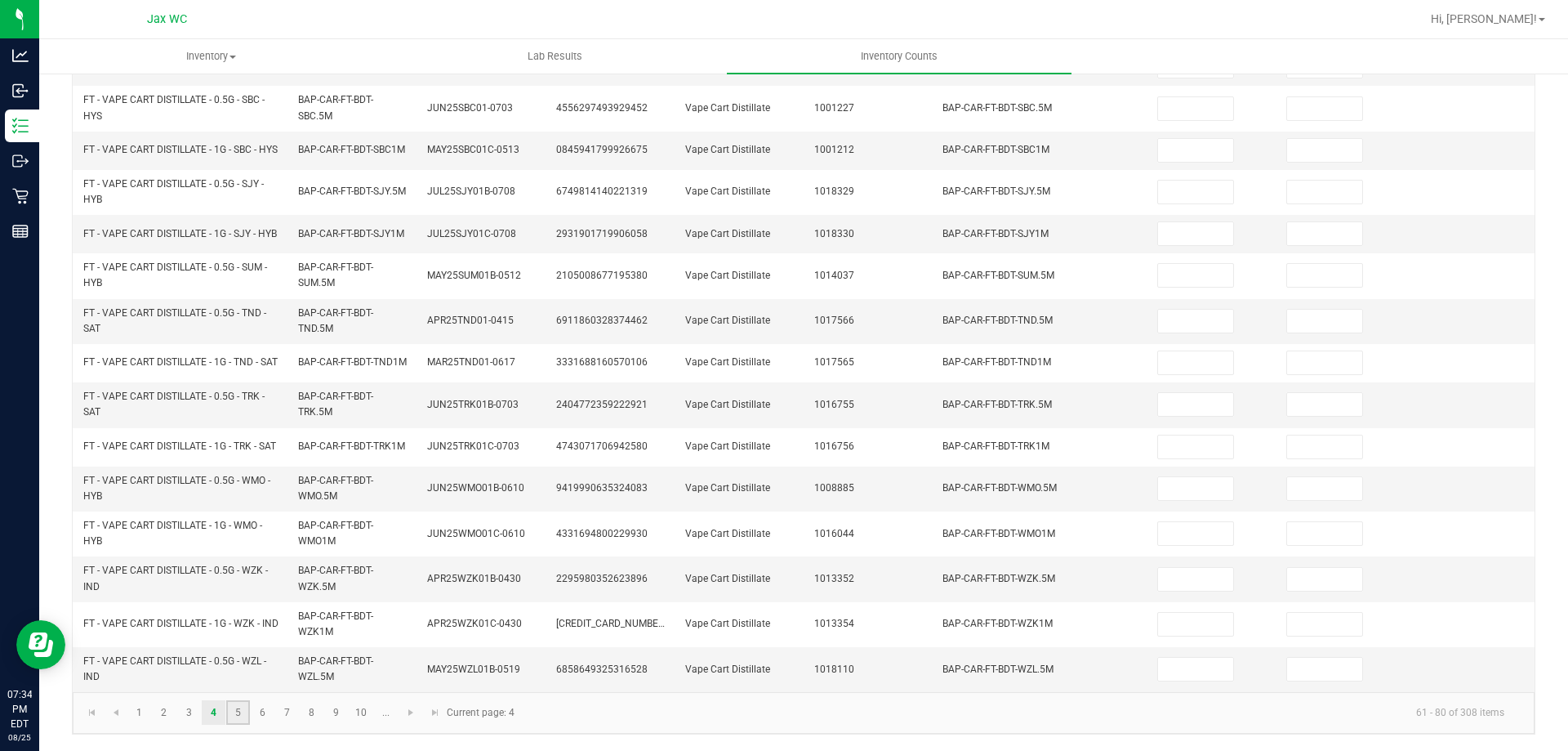
click at [232, 722] on link "5" at bounding box center [238, 712] width 24 height 25
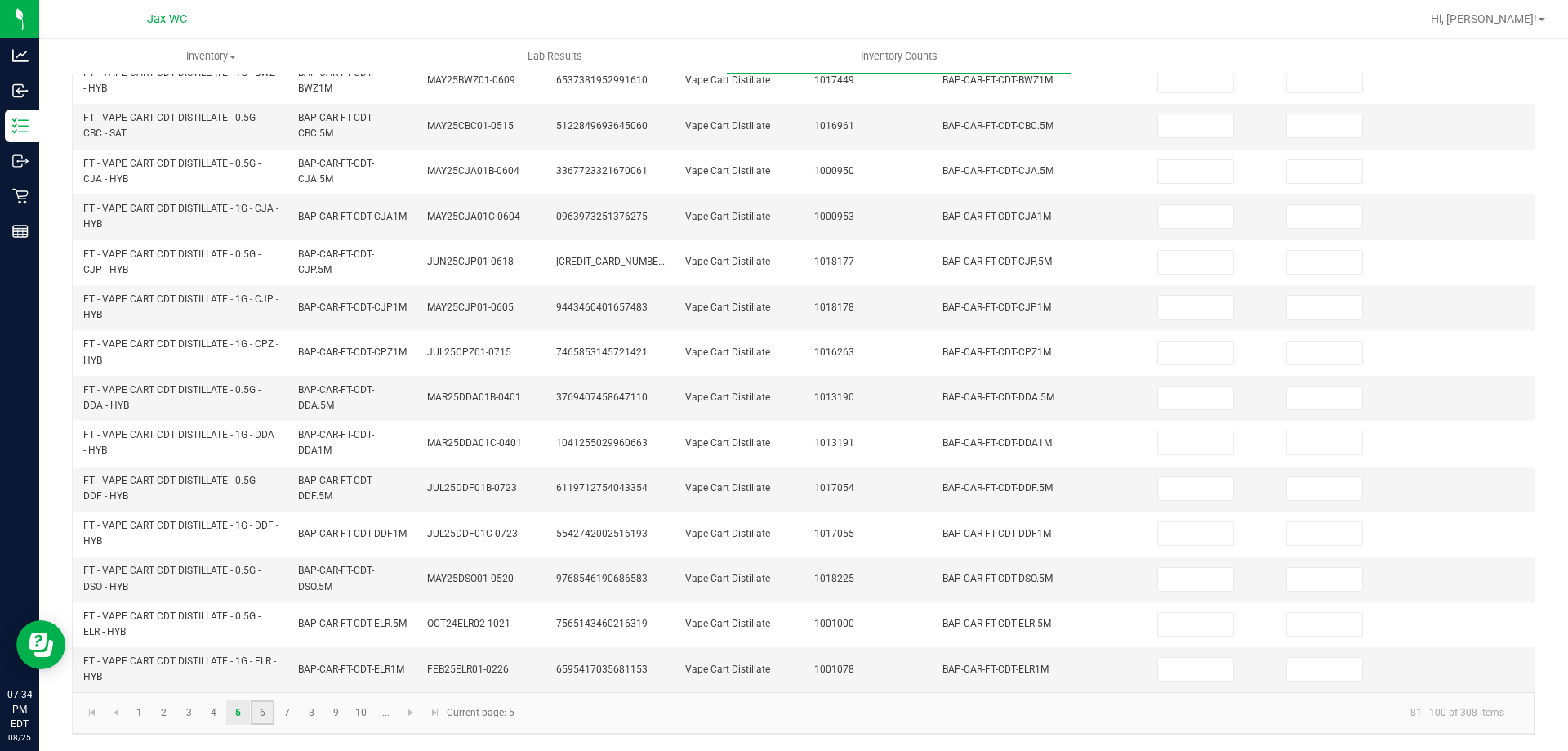
click at [264, 724] on link "6" at bounding box center [262, 712] width 24 height 25
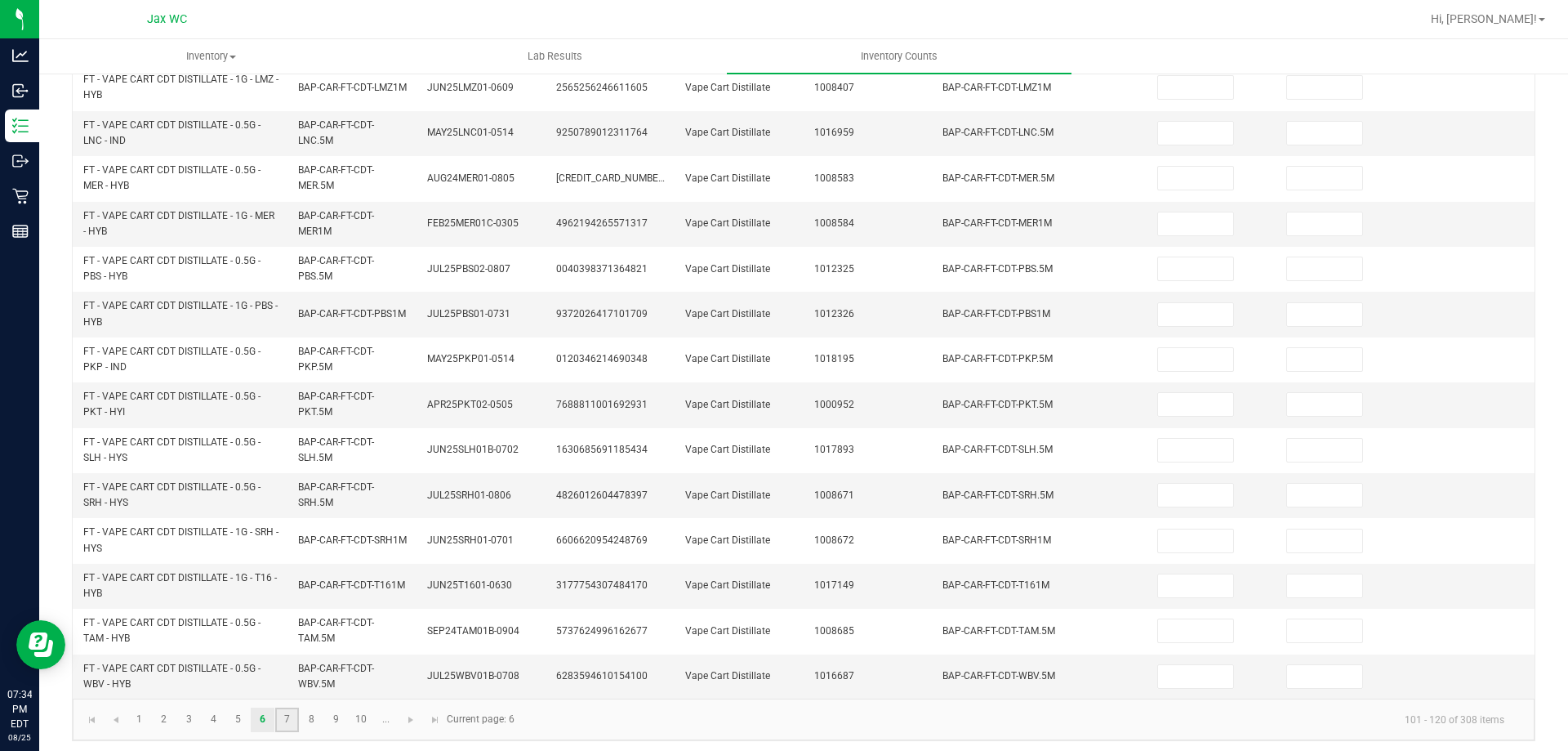
click at [292, 730] on link "7" at bounding box center [287, 720] width 24 height 25
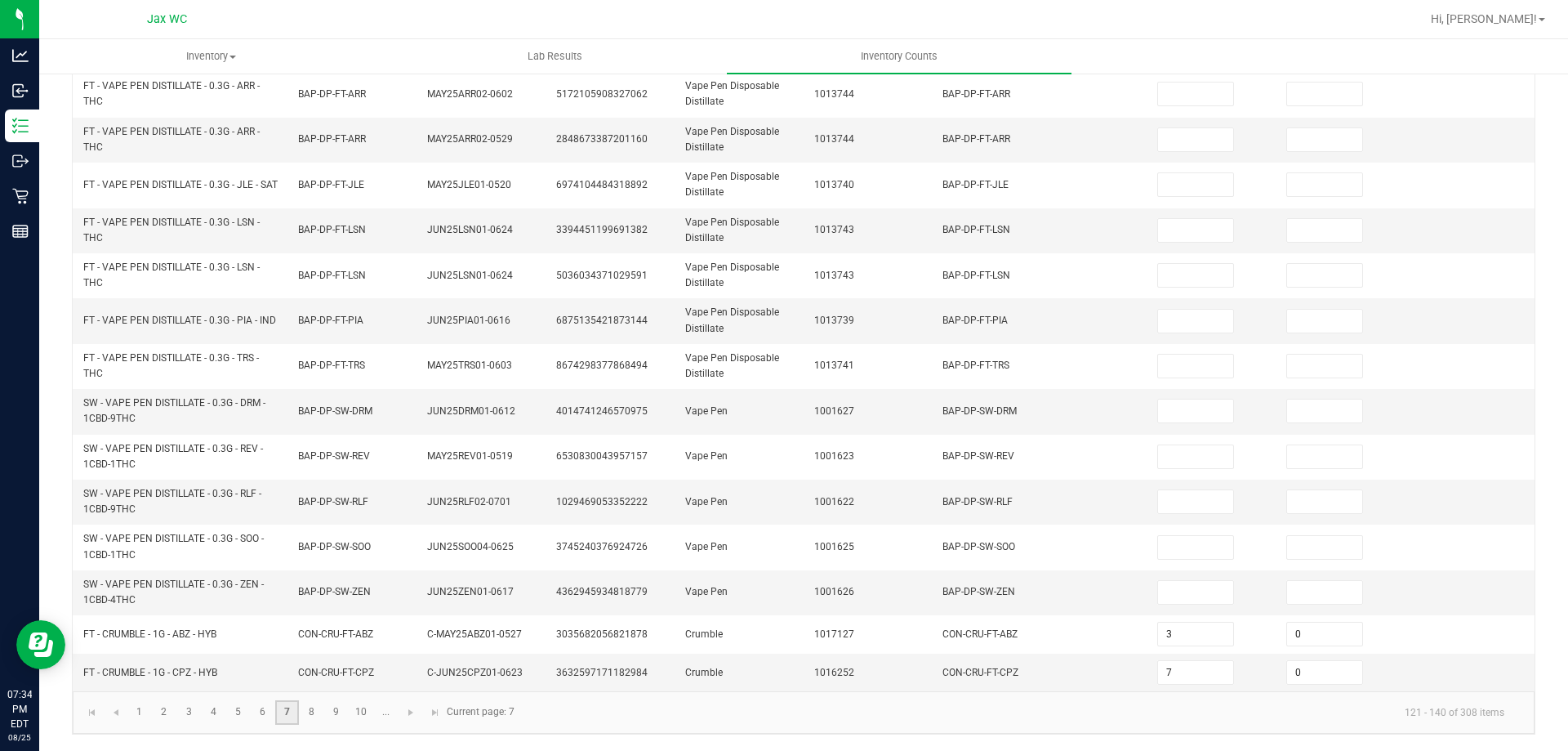
scroll to position [463, 0]
click at [316, 719] on link "8" at bounding box center [311, 712] width 24 height 25
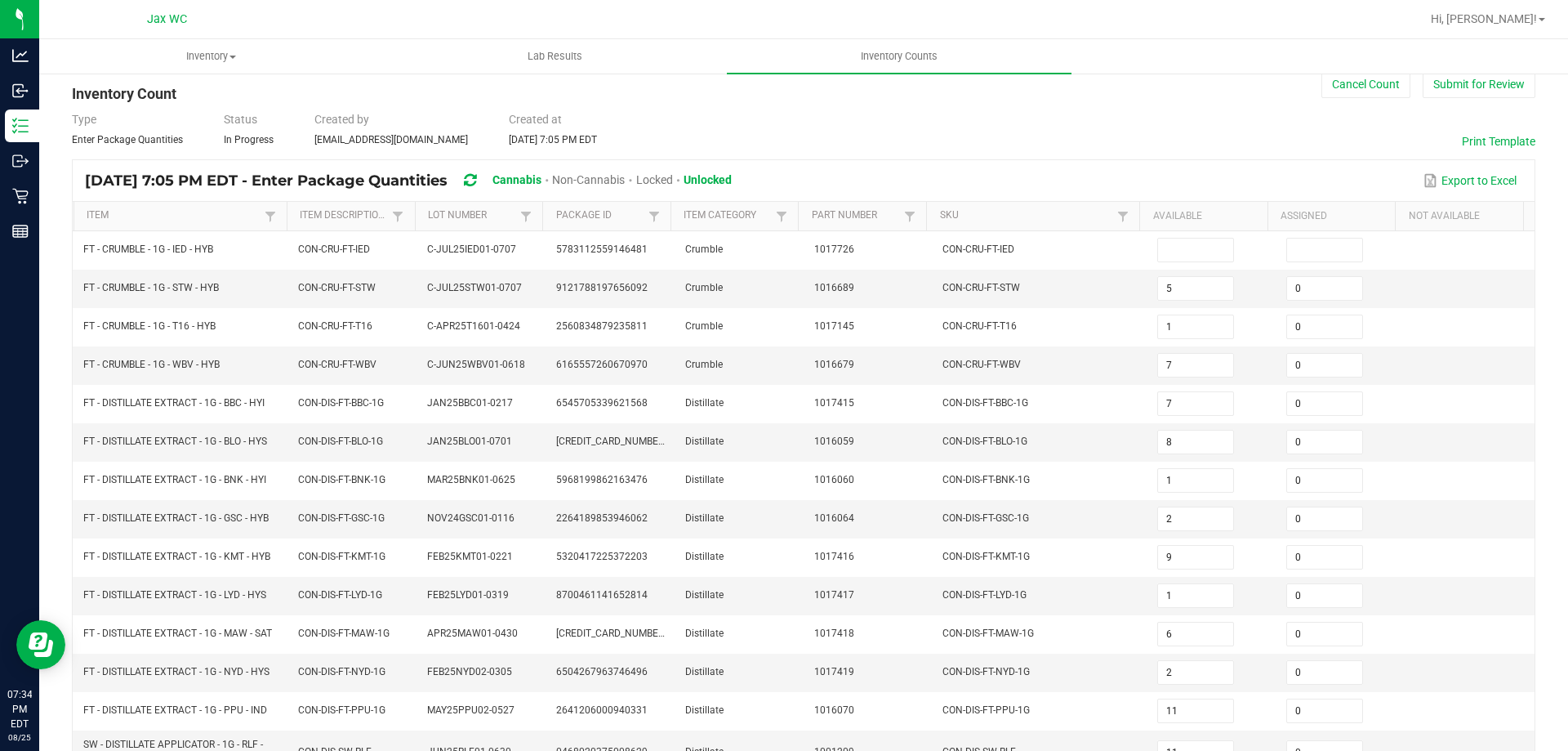
scroll to position [359, 0]
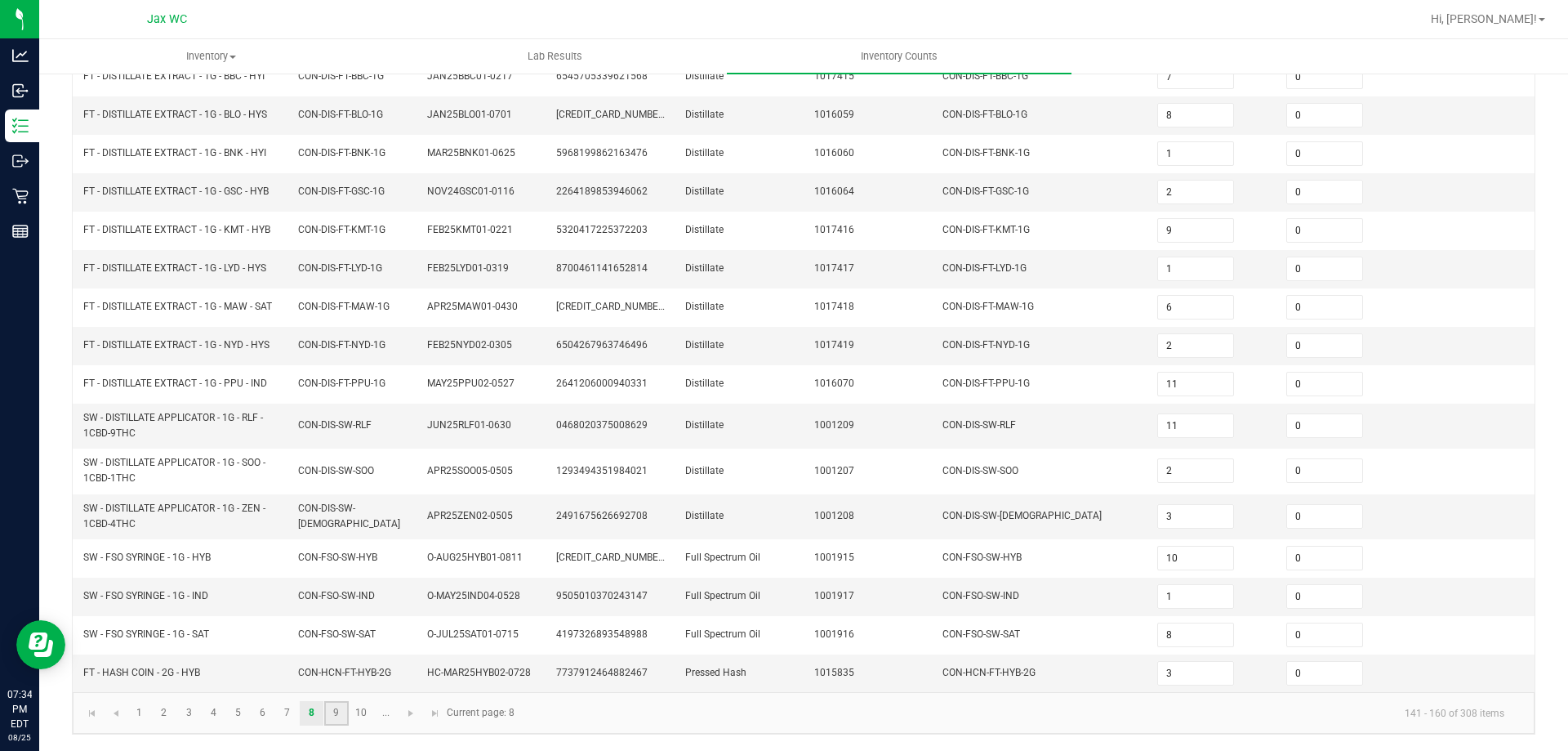
click at [330, 720] on link "9" at bounding box center [335, 713] width 24 height 25
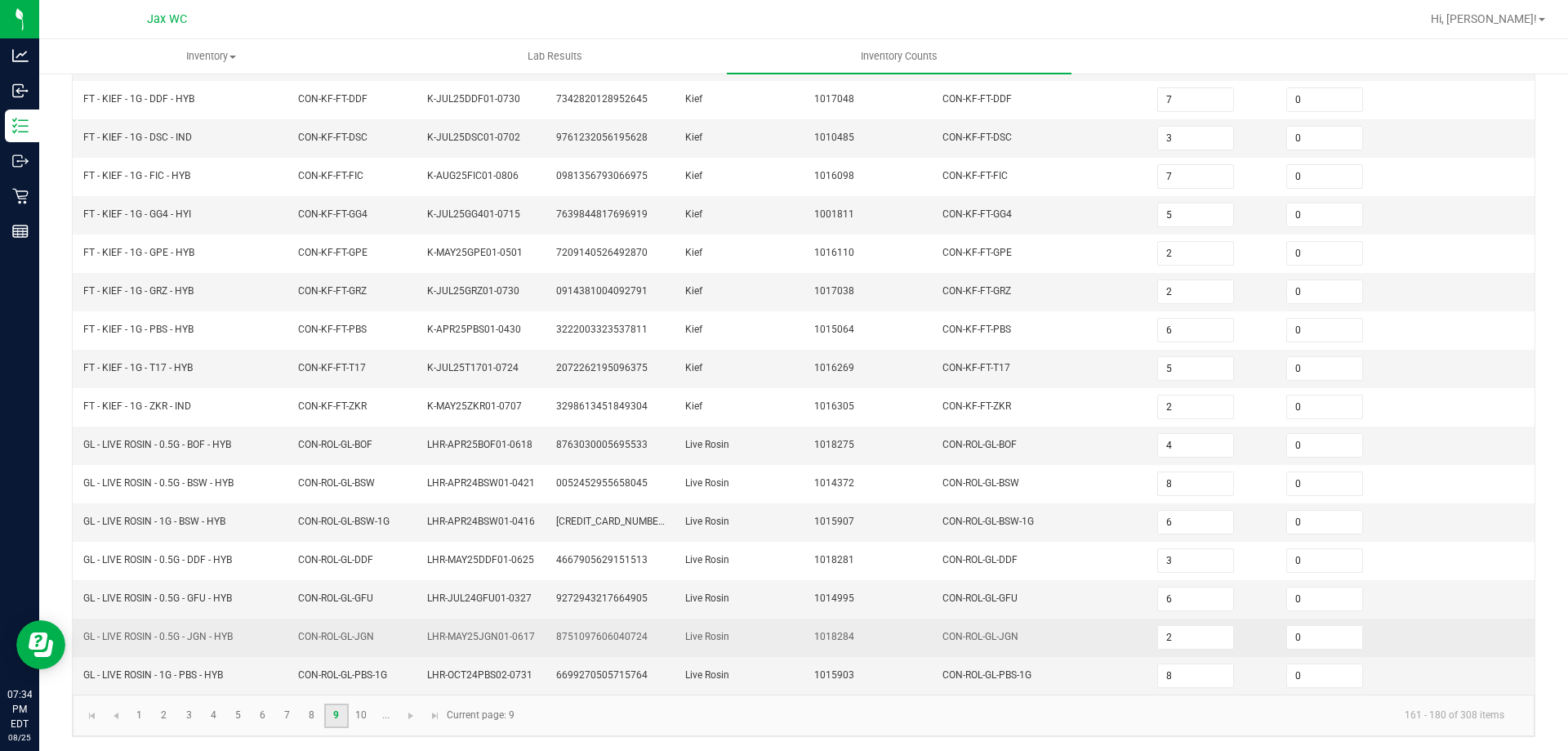
scroll to position [346, 0]
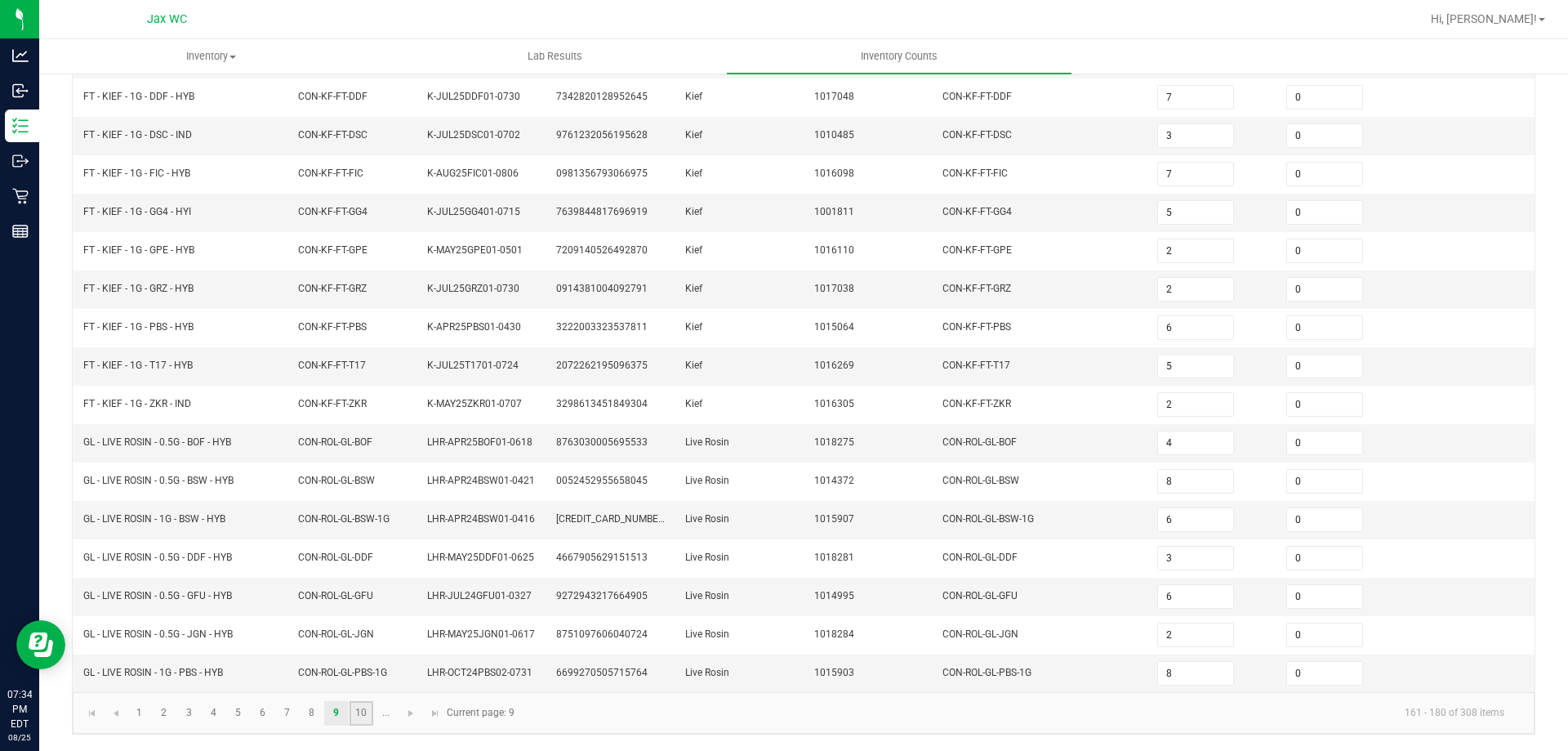
click at [356, 716] on link "10" at bounding box center [361, 713] width 24 height 25
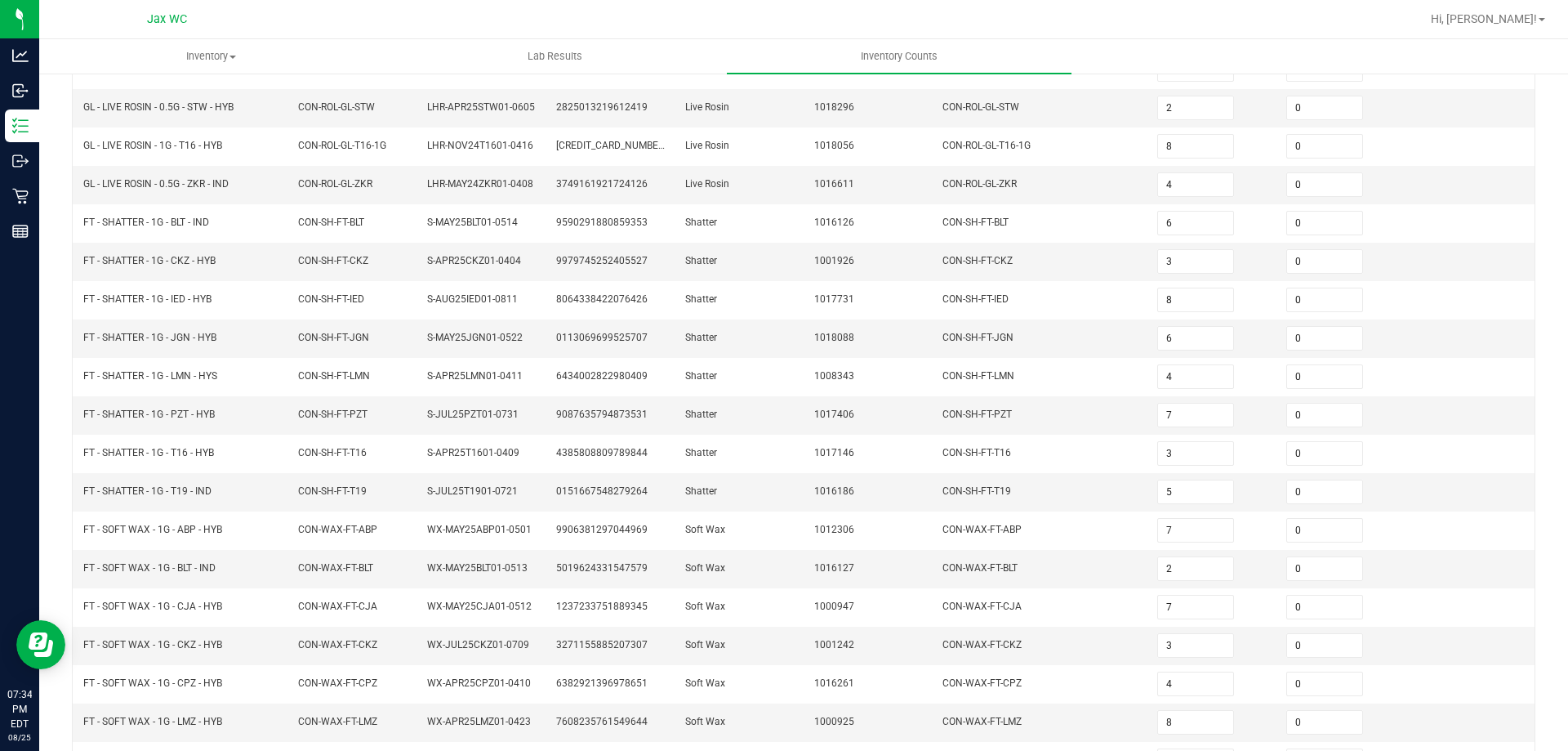
scroll to position [339, 0]
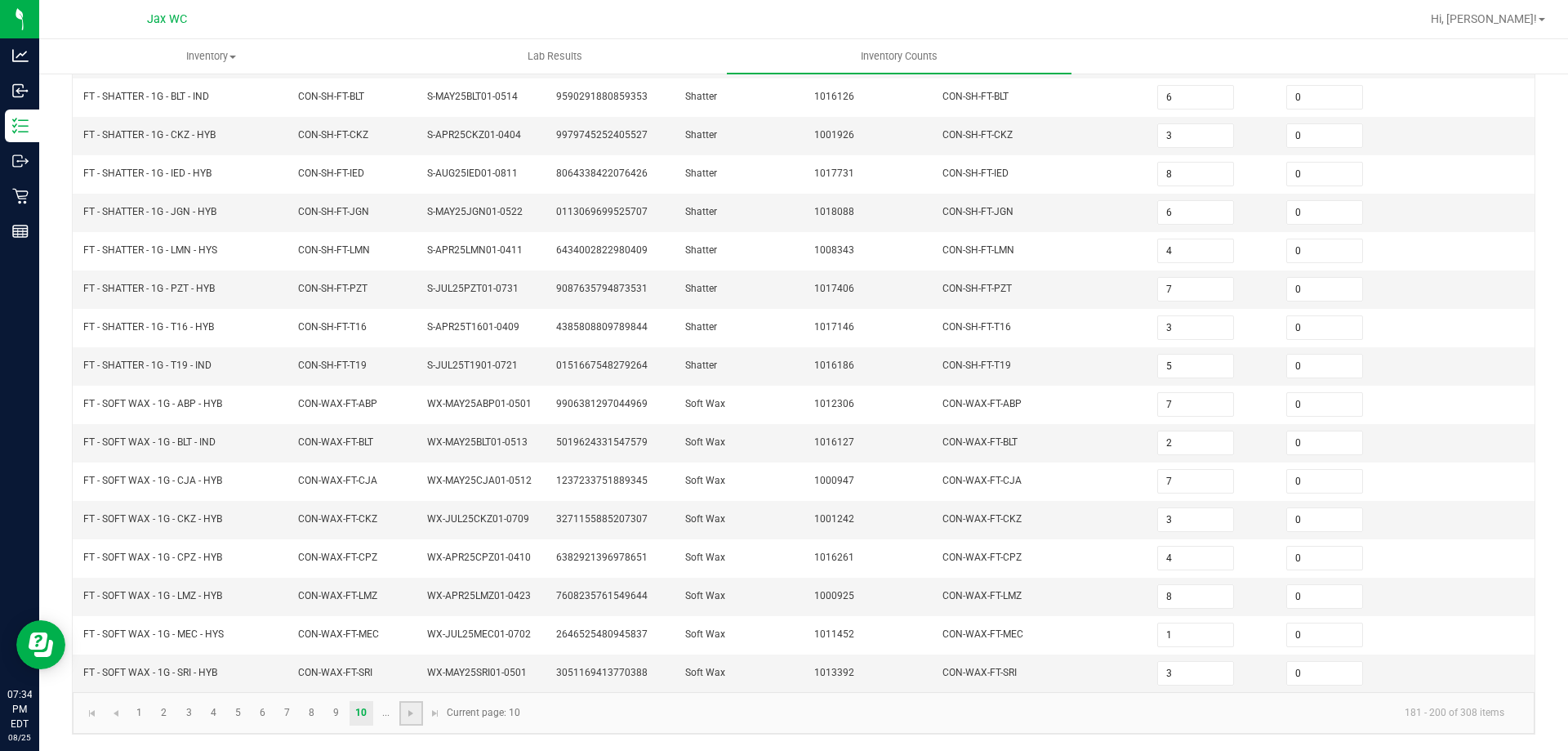
click at [410, 721] on link at bounding box center [411, 713] width 24 height 25
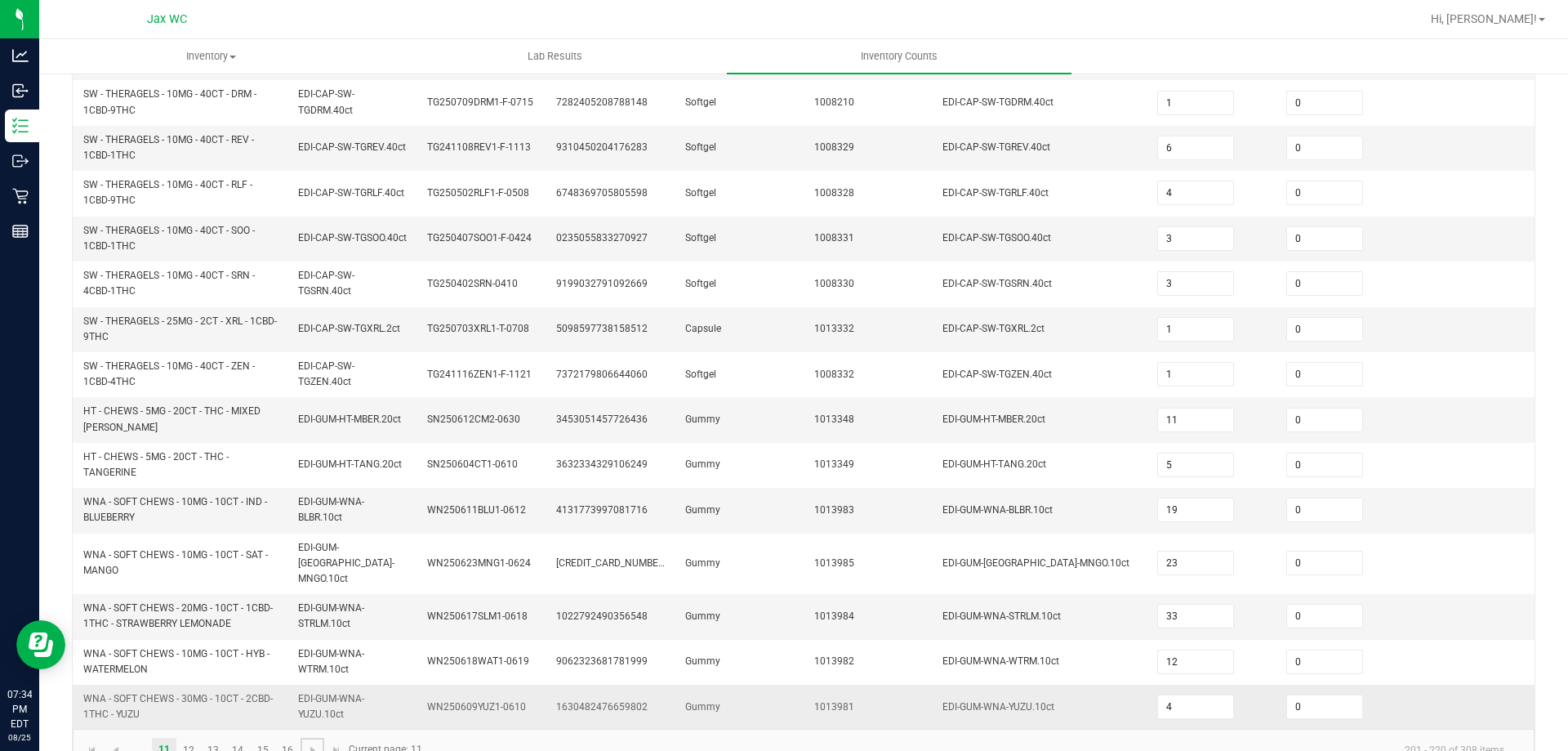
scroll to position [476, 0]
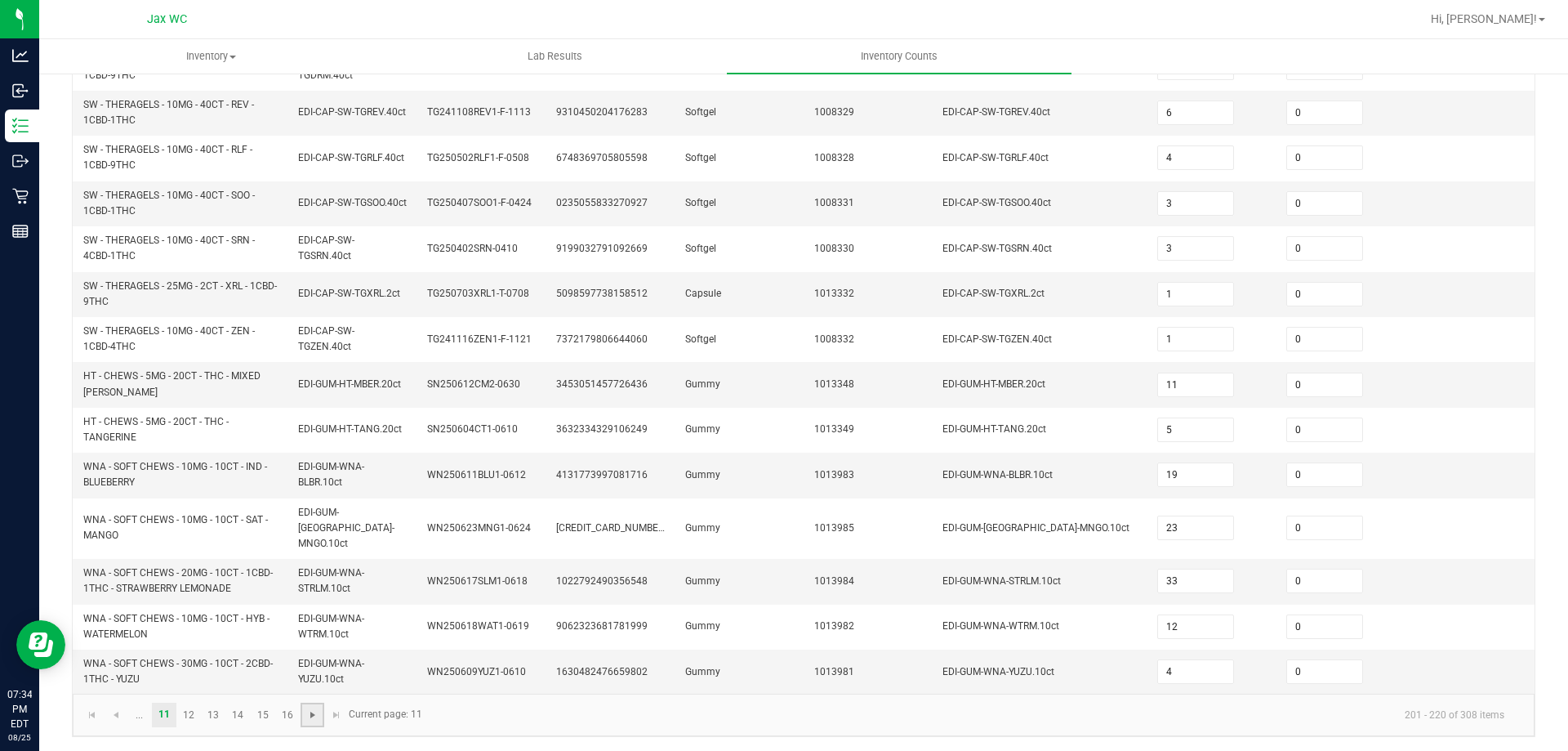
click at [315, 713] on span "Go to the next page" at bounding box center [313, 715] width 13 height 13
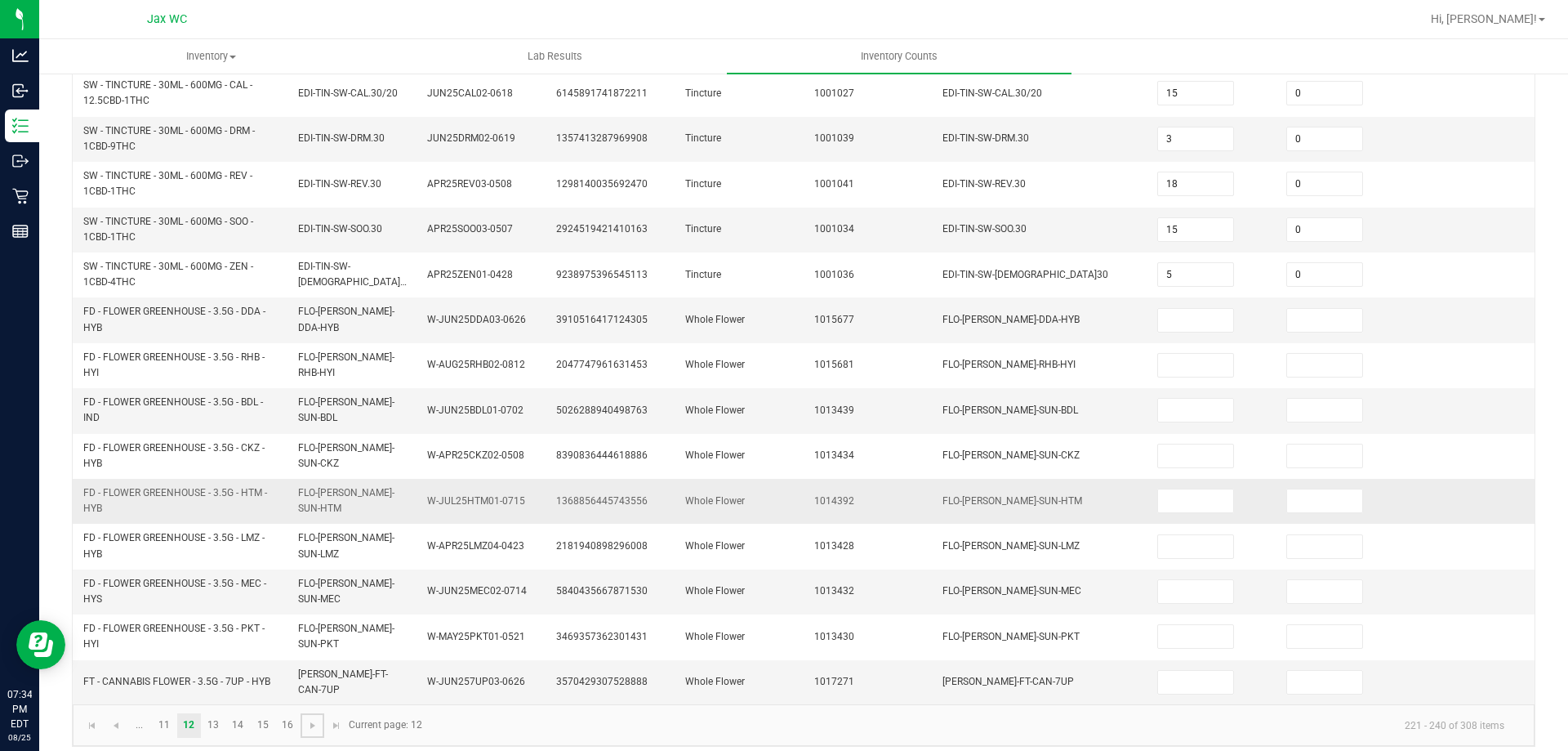
scroll to position [470, 0]
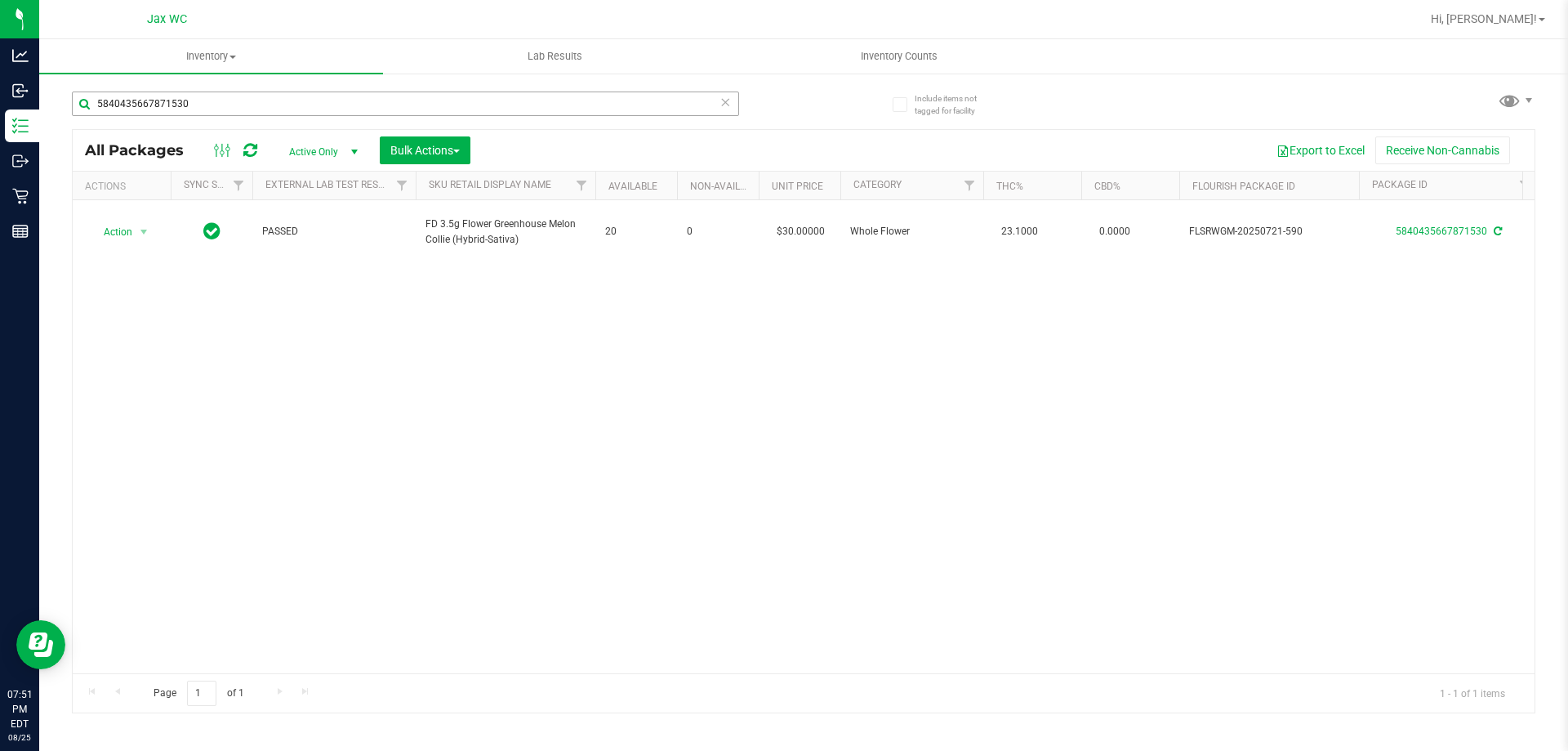
click at [362, 103] on input "5840435667871530" at bounding box center [406, 104] width 667 height 25
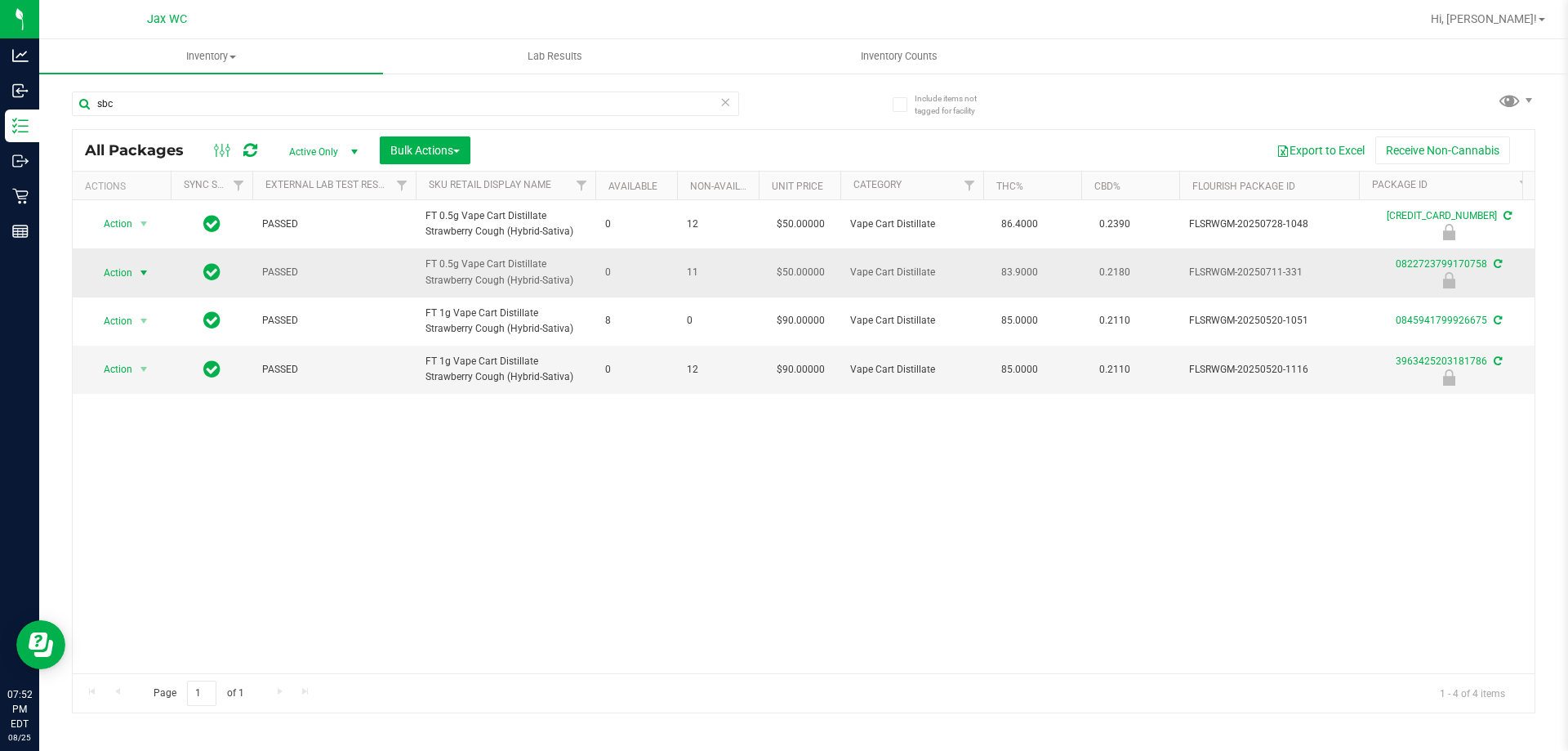
type input "sbc"
click at [136, 272] on span "select" at bounding box center [143, 273] width 20 height 23
click at [143, 454] on li "Unlock package" at bounding box center [143, 467] width 105 height 25
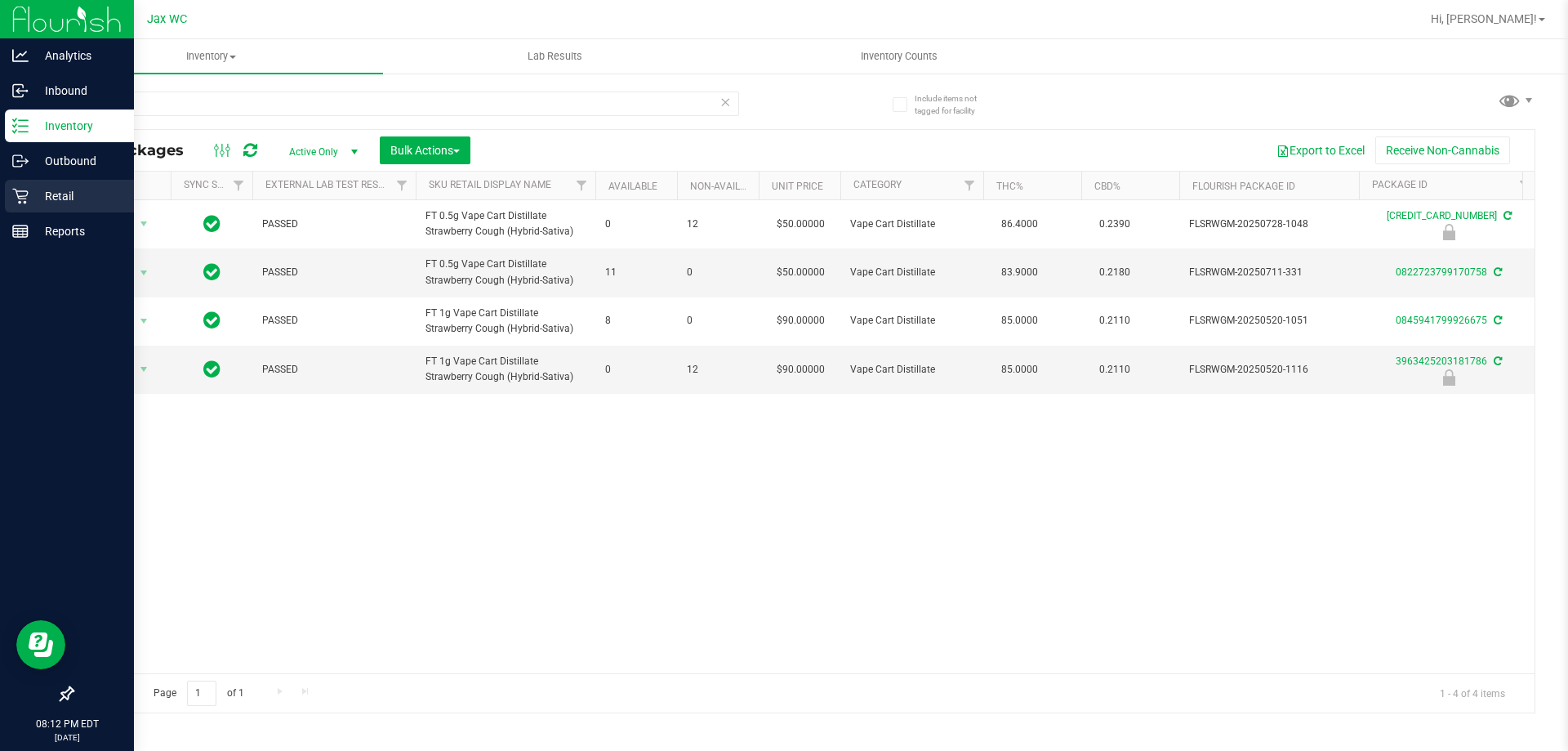
click at [6, 200] on div "Retail" at bounding box center [69, 196] width 129 height 32
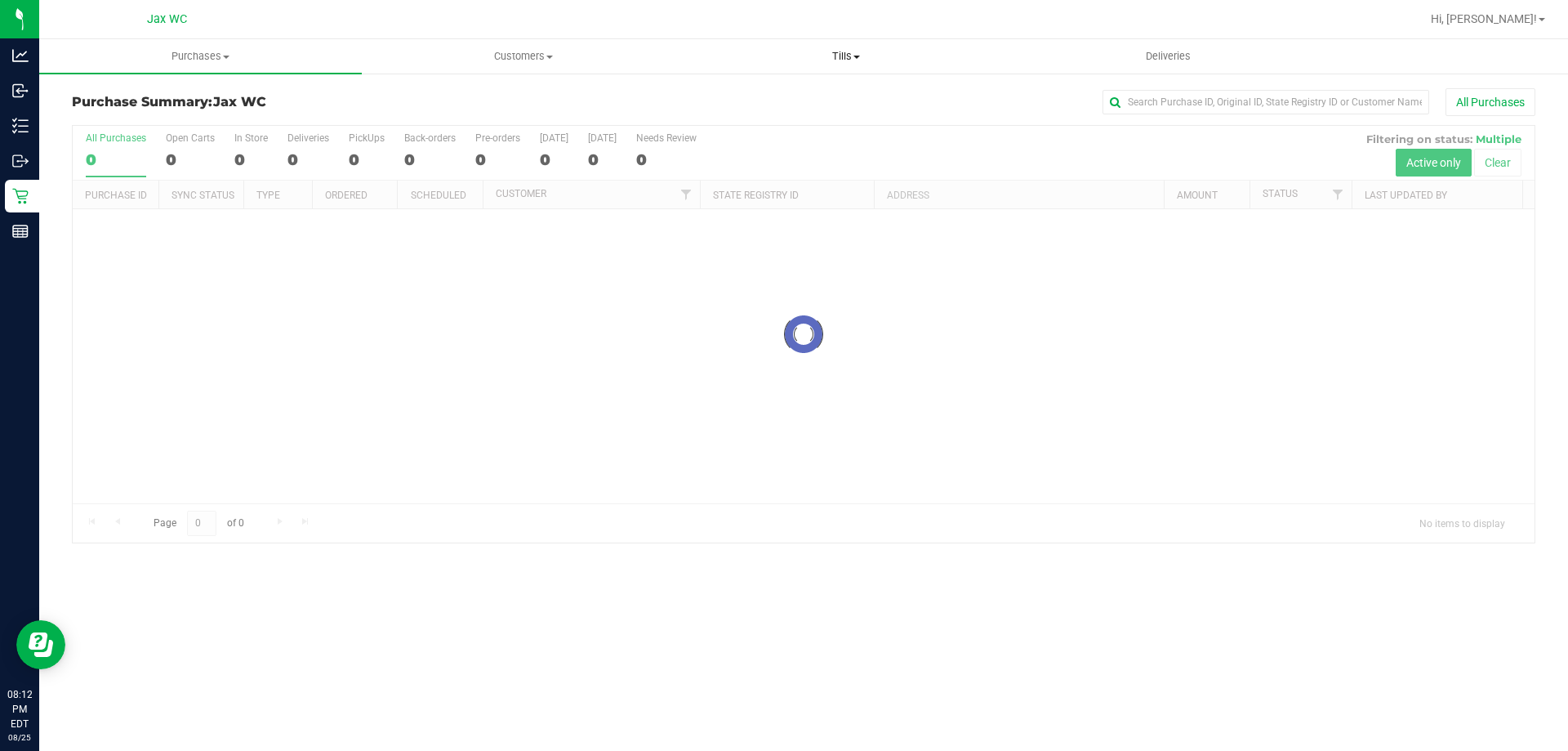
click at [837, 63] on span "Tills" at bounding box center [846, 56] width 321 height 14
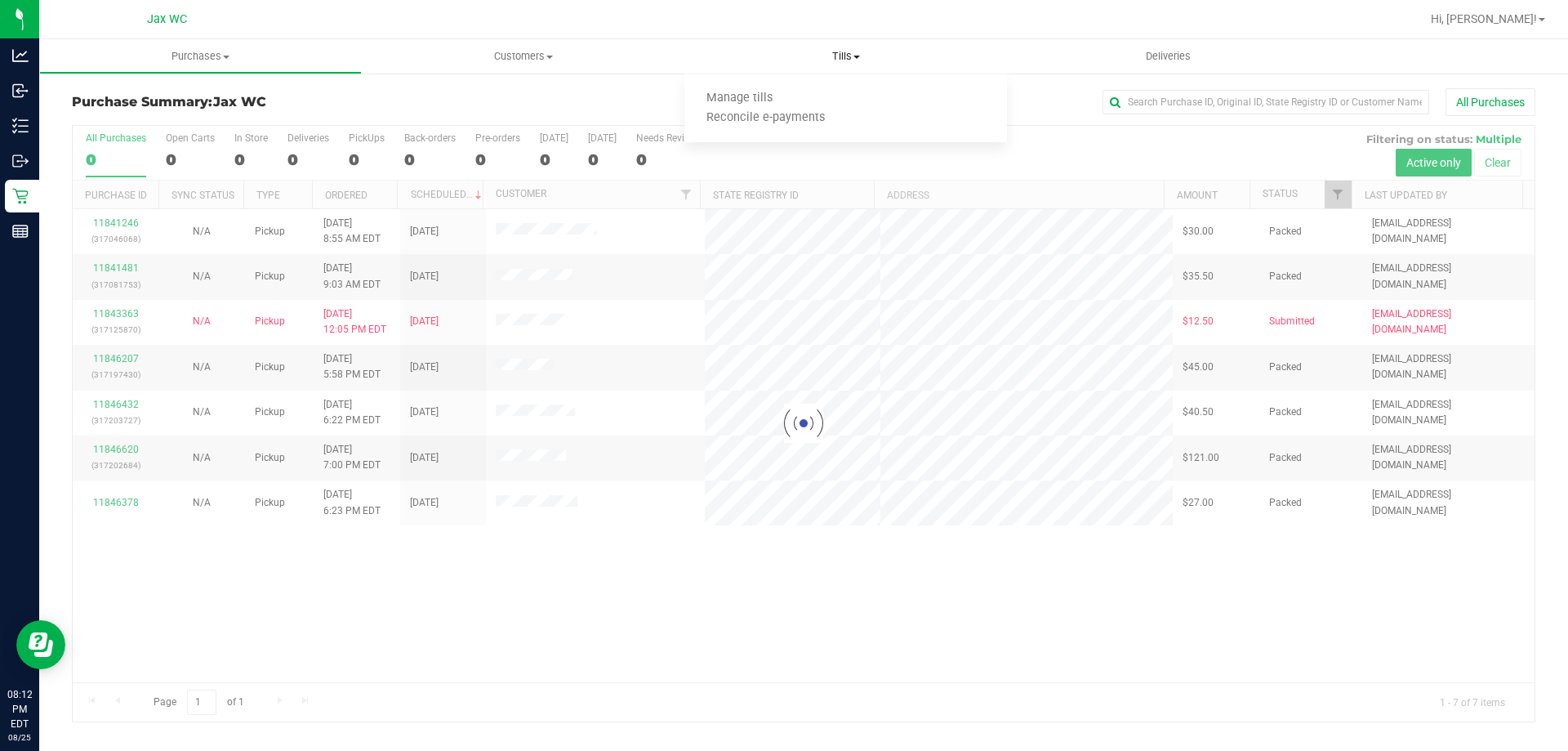
click at [772, 96] on span "Manage tills" at bounding box center [739, 98] width 110 height 14
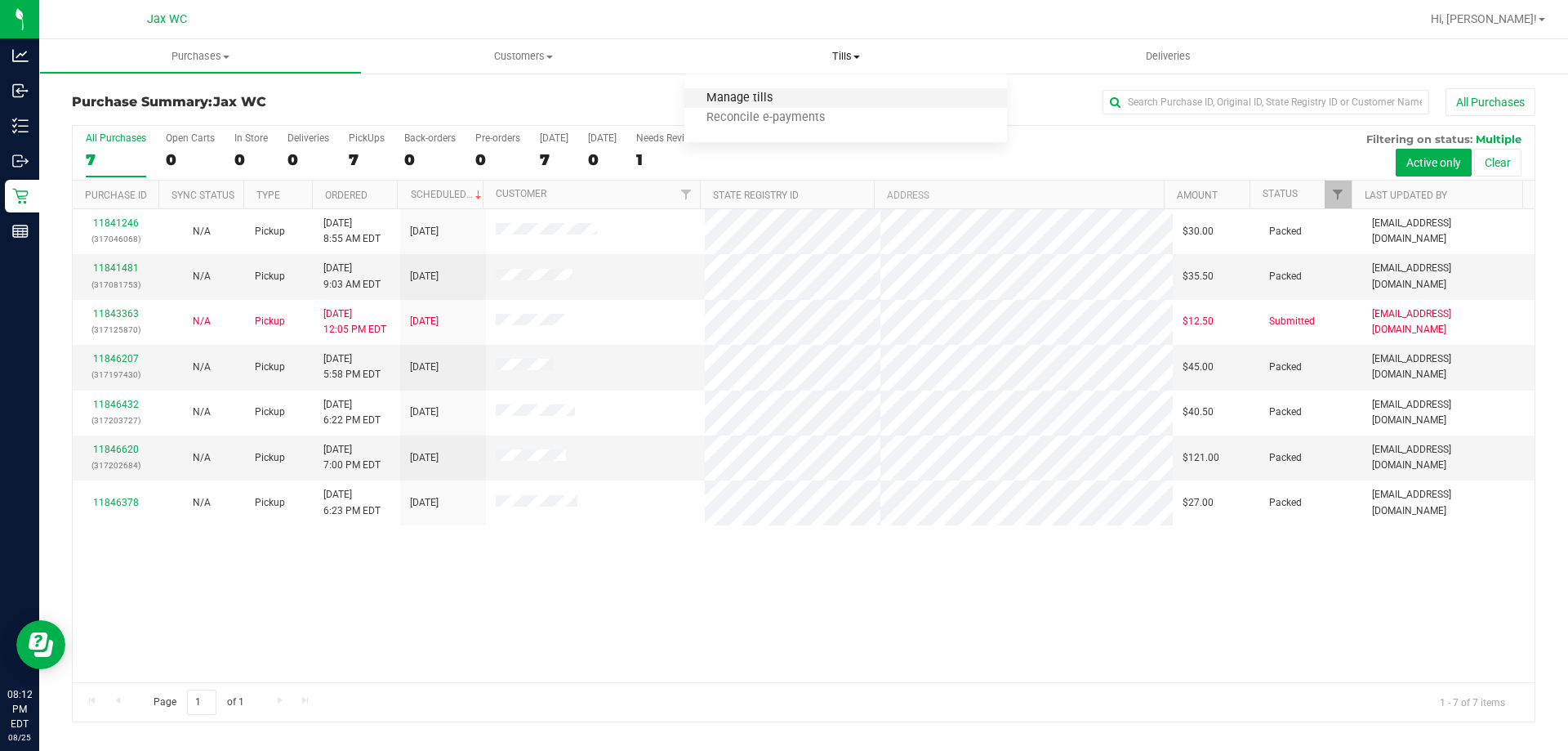
click at [716, 95] on span "Manage tills" at bounding box center [739, 98] width 110 height 14
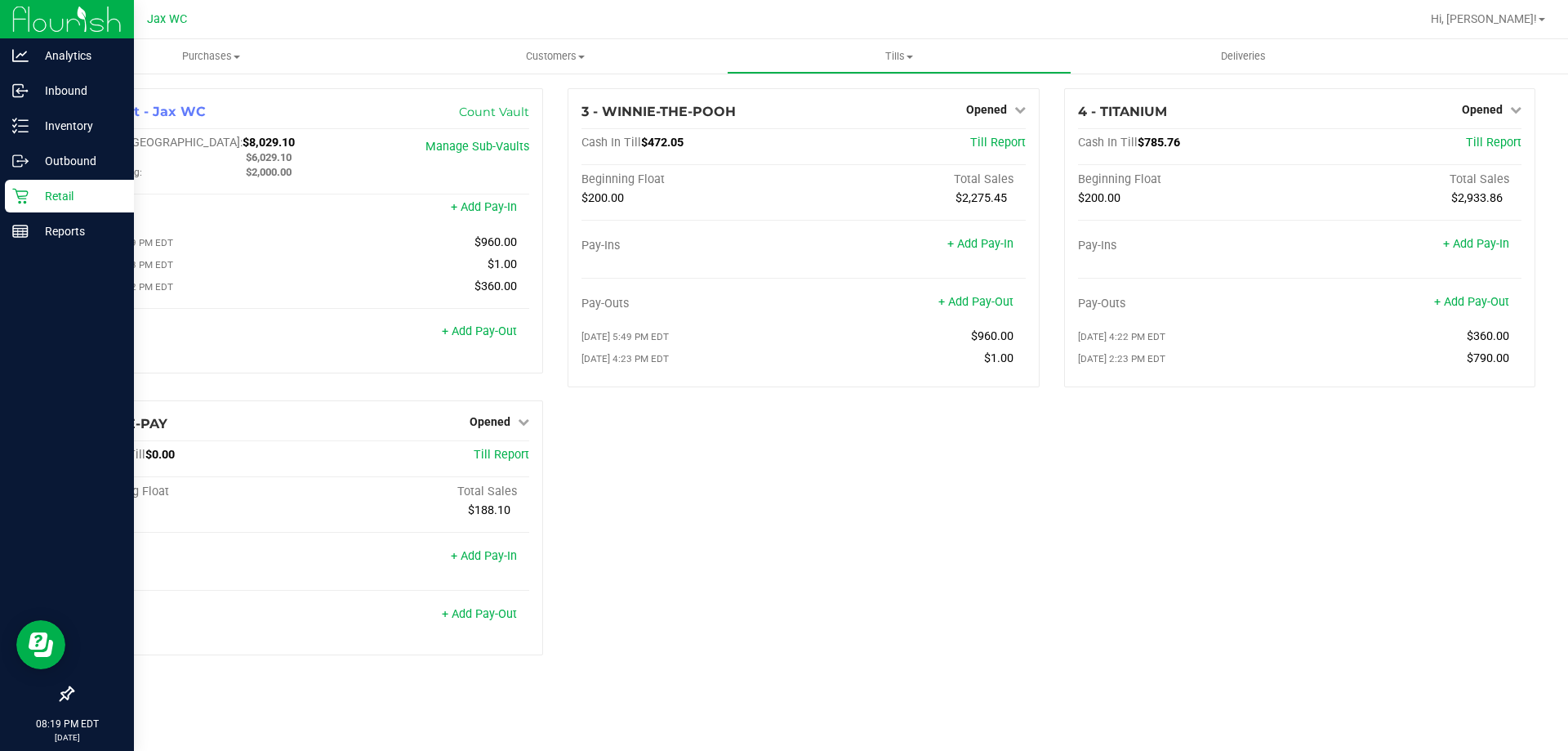
click at [33, 196] on p "Retail" at bounding box center [77, 196] width 98 height 20
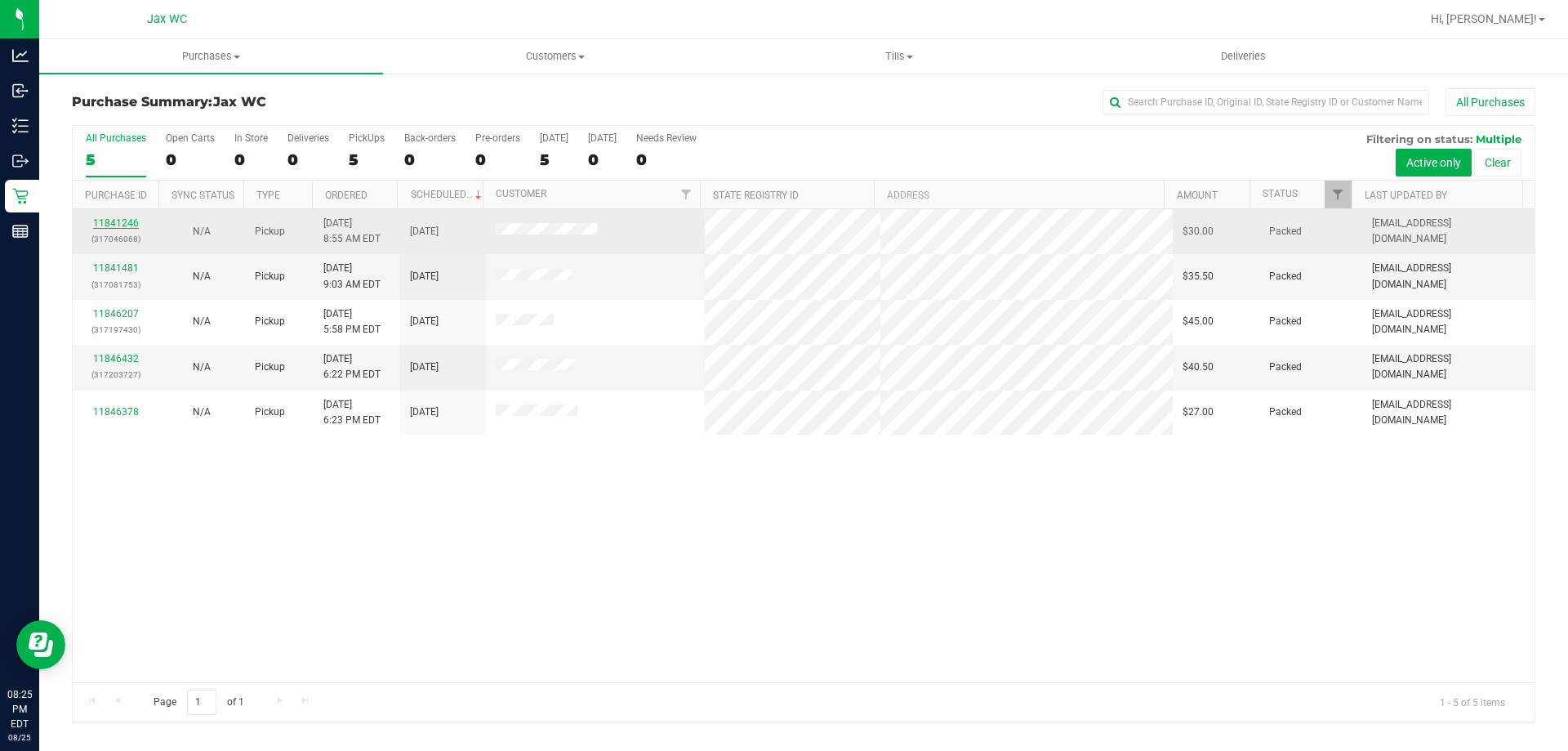
click at [116, 222] on link "11841246" at bounding box center [116, 223] width 46 height 11
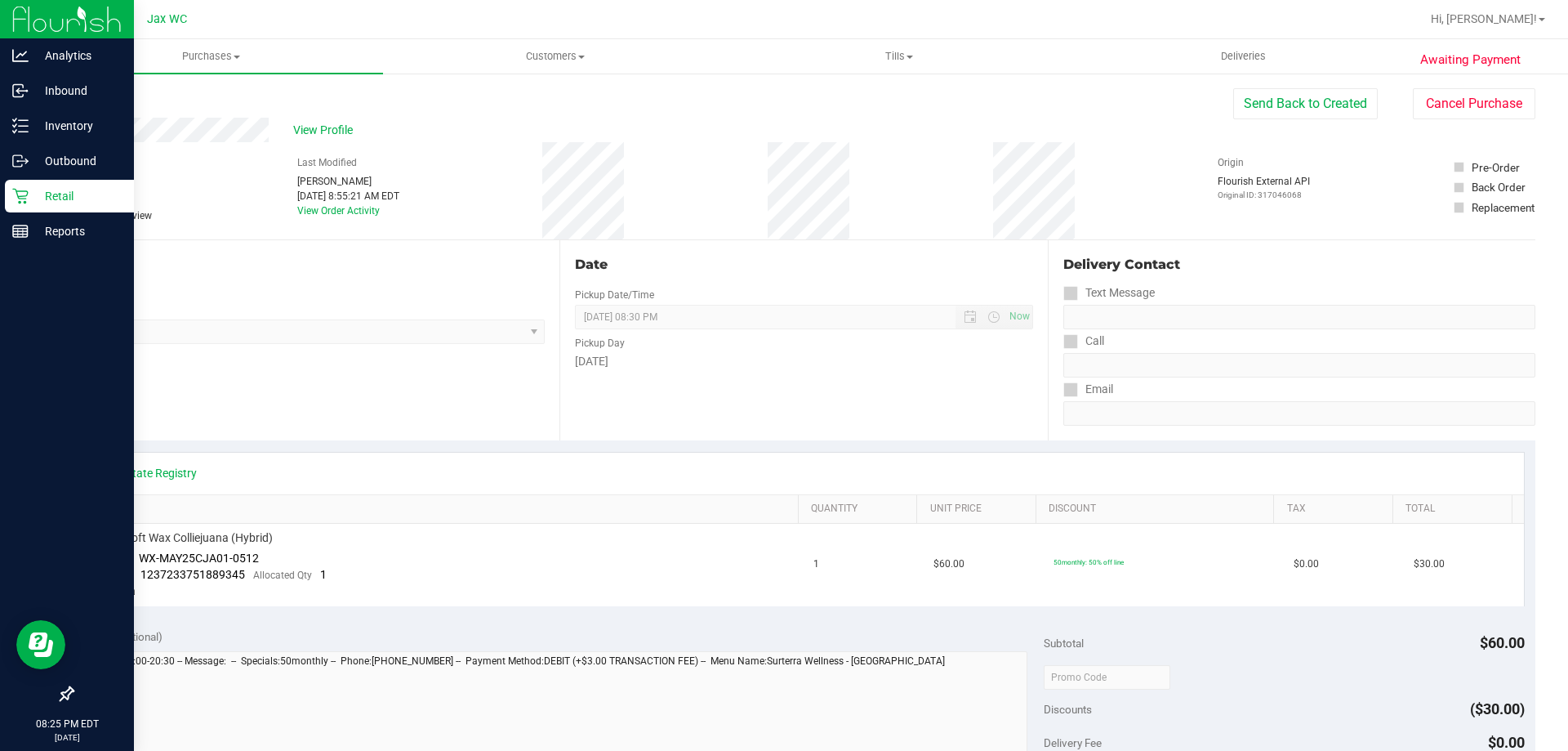
click at [0, 198] on link "Retail" at bounding box center [67, 197] width 134 height 35
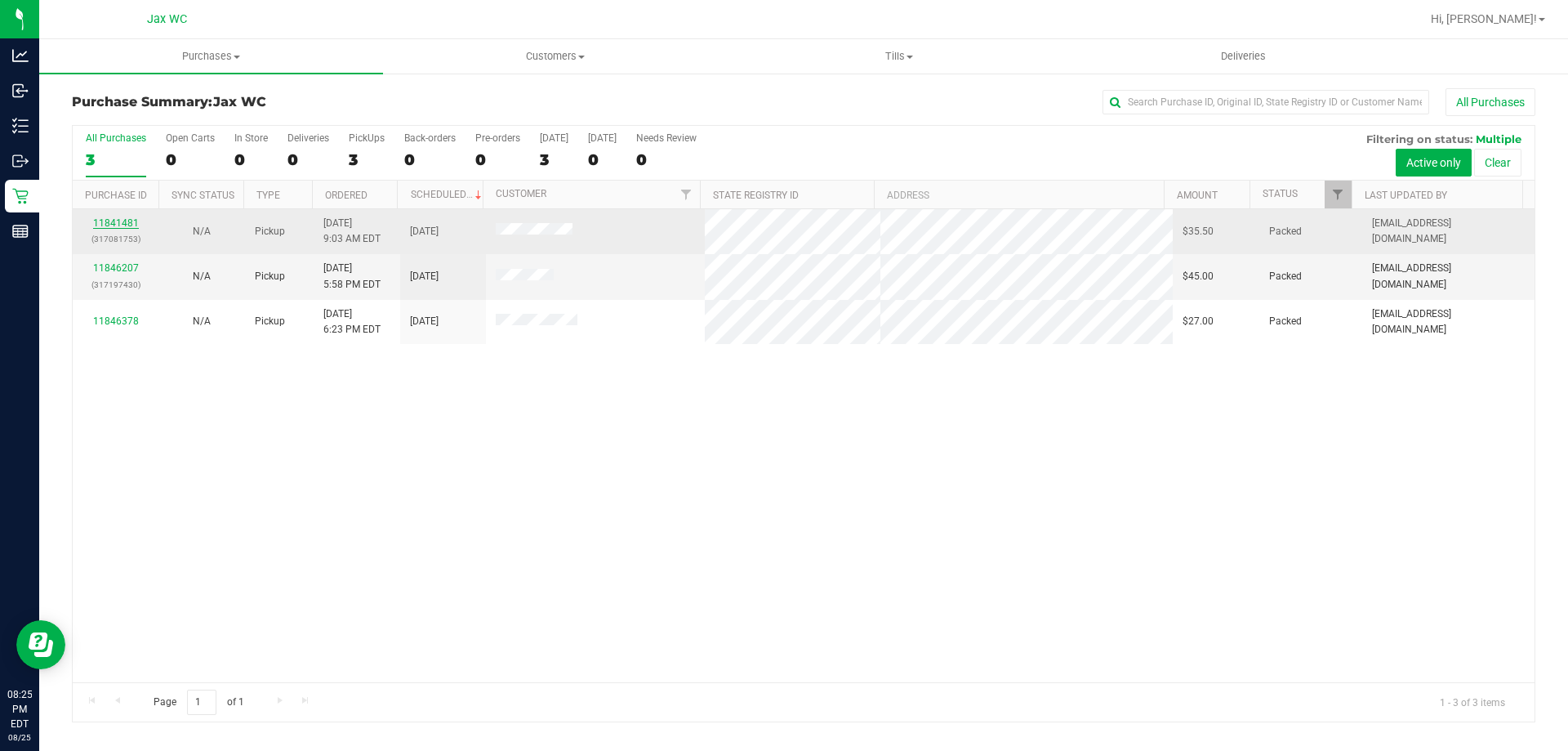
click at [128, 221] on link "11841481" at bounding box center [116, 223] width 46 height 11
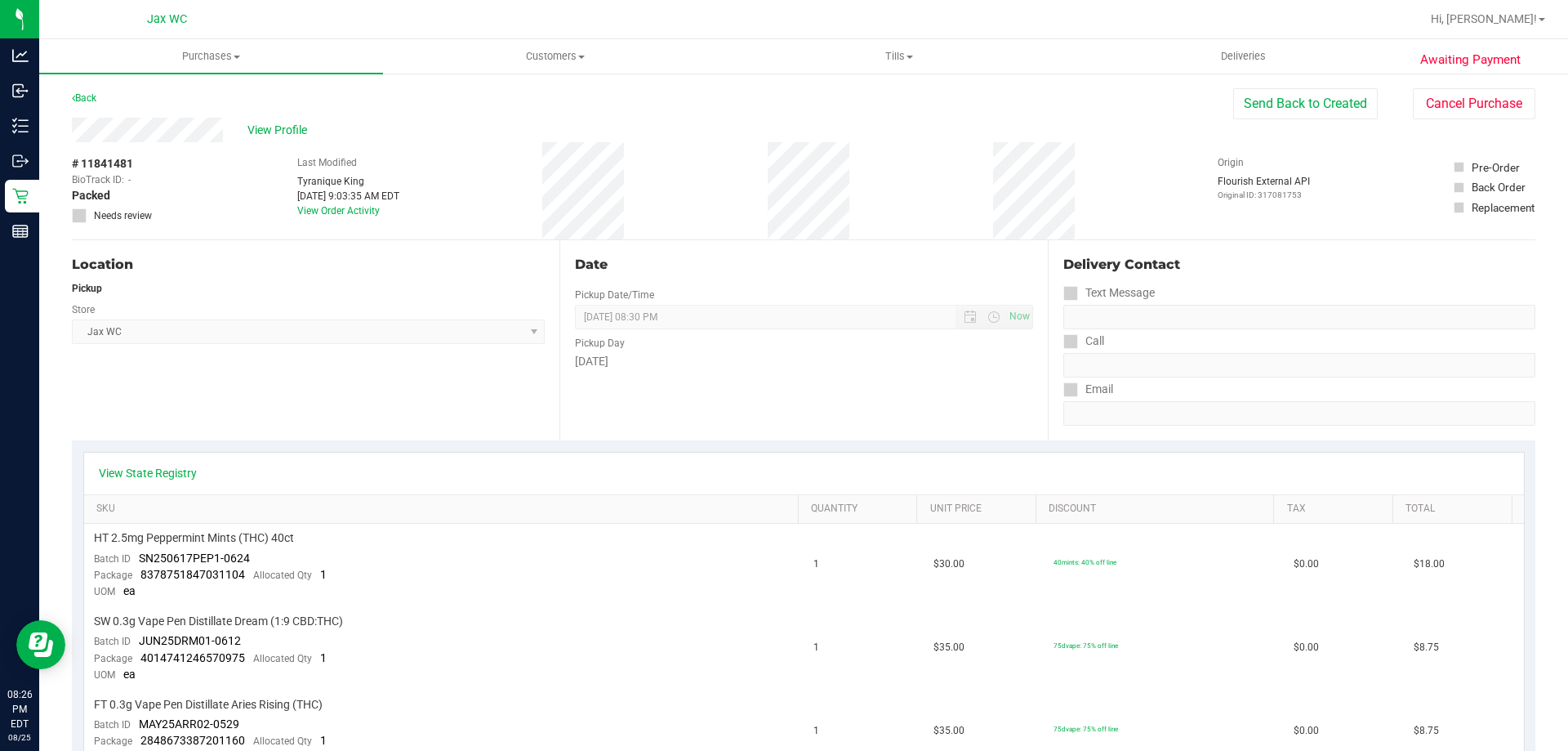
click at [107, 99] on div "Back Send Back to Created Cancel Purchase" at bounding box center [804, 103] width 1463 height 29
click at [73, 100] on icon at bounding box center [73, 98] width 3 height 10
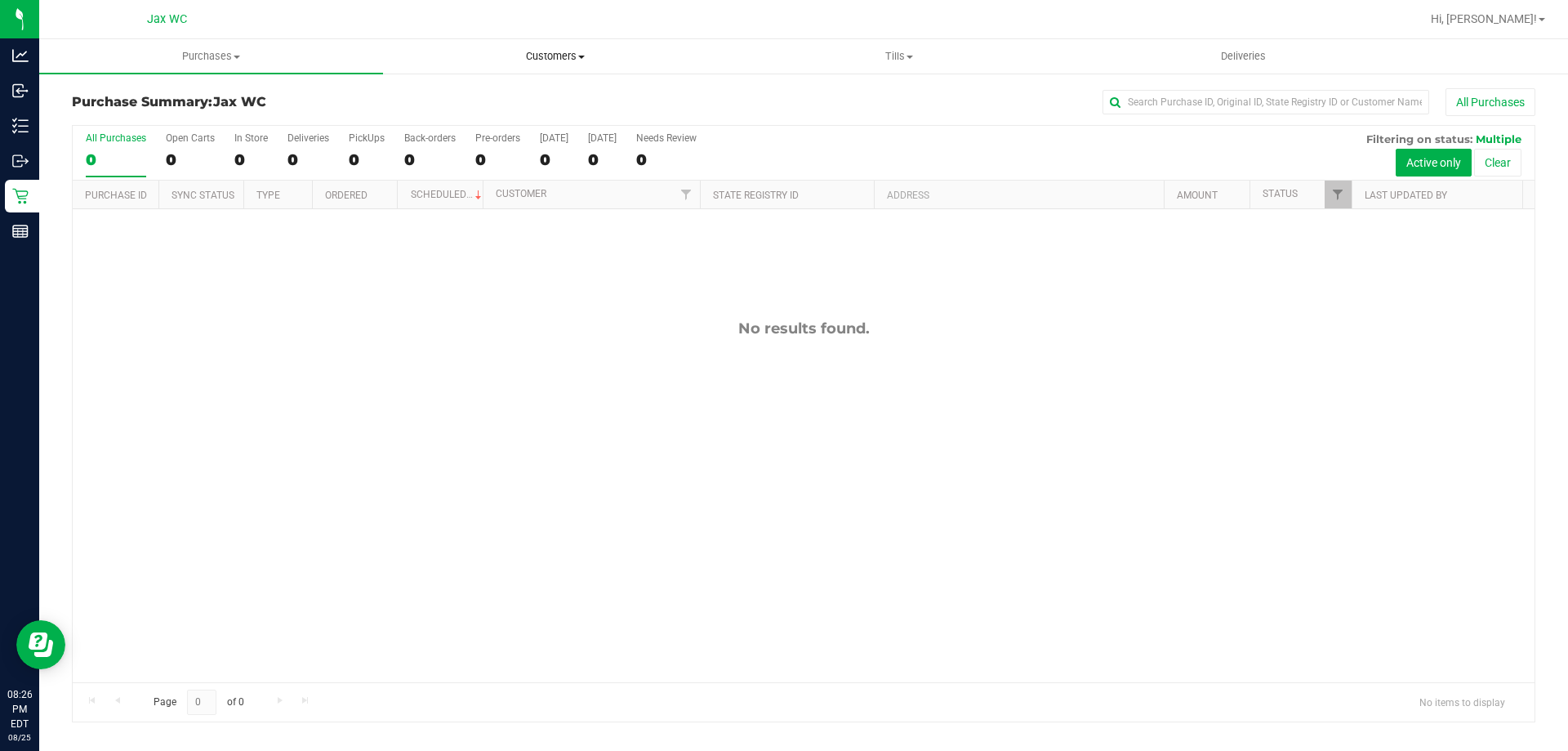
click at [578, 61] on span "Customers" at bounding box center [555, 56] width 342 height 14
click at [203, 56] on span "Purchases" at bounding box center [211, 56] width 342 height 14
click at [191, 144] on li "All purchases" at bounding box center [211, 138] width 344 height 20
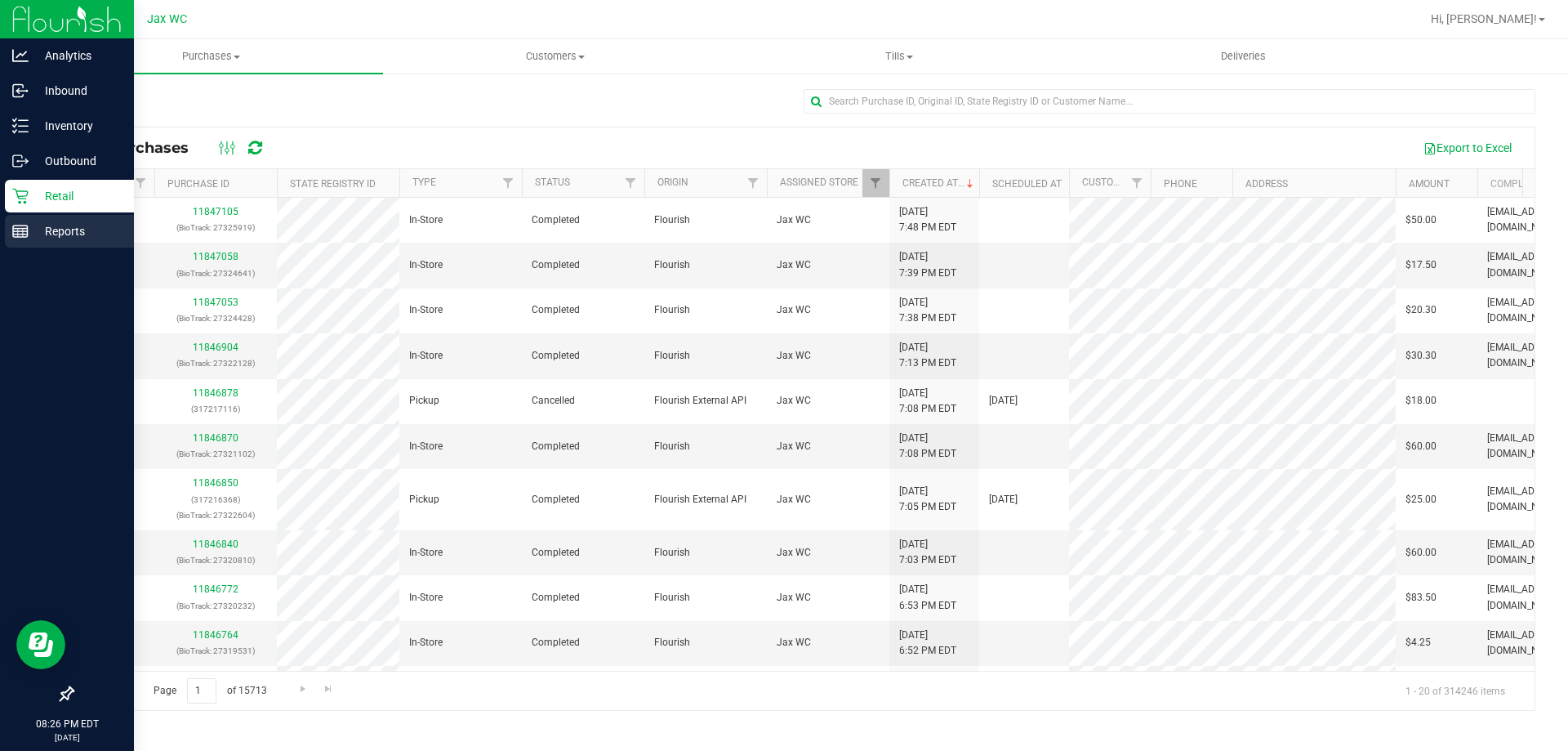
click at [89, 225] on p "Reports" at bounding box center [77, 231] width 98 height 20
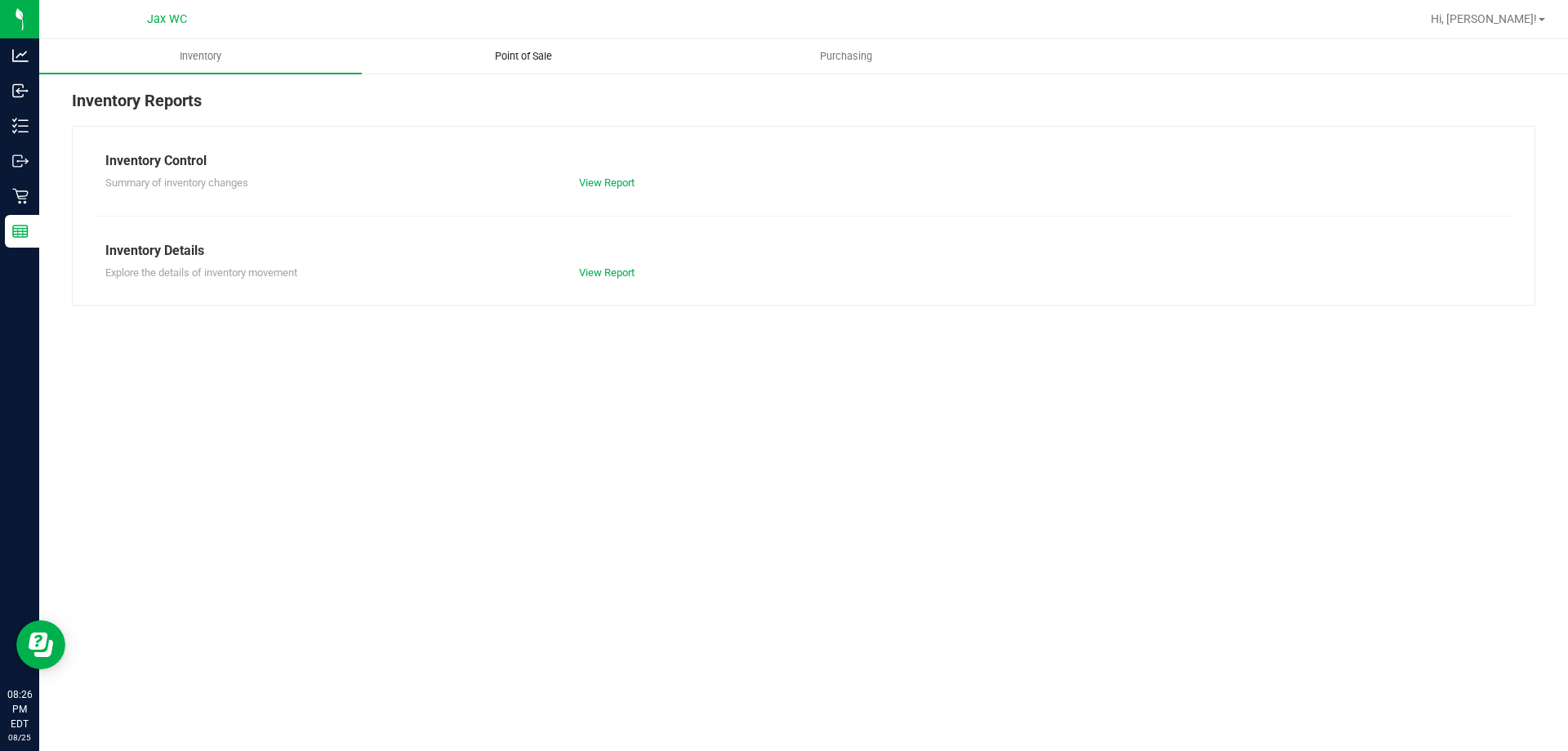
click at [542, 55] on span "Point of Sale" at bounding box center [524, 56] width 102 height 14
